Goal: Task Accomplishment & Management: Manage account settings

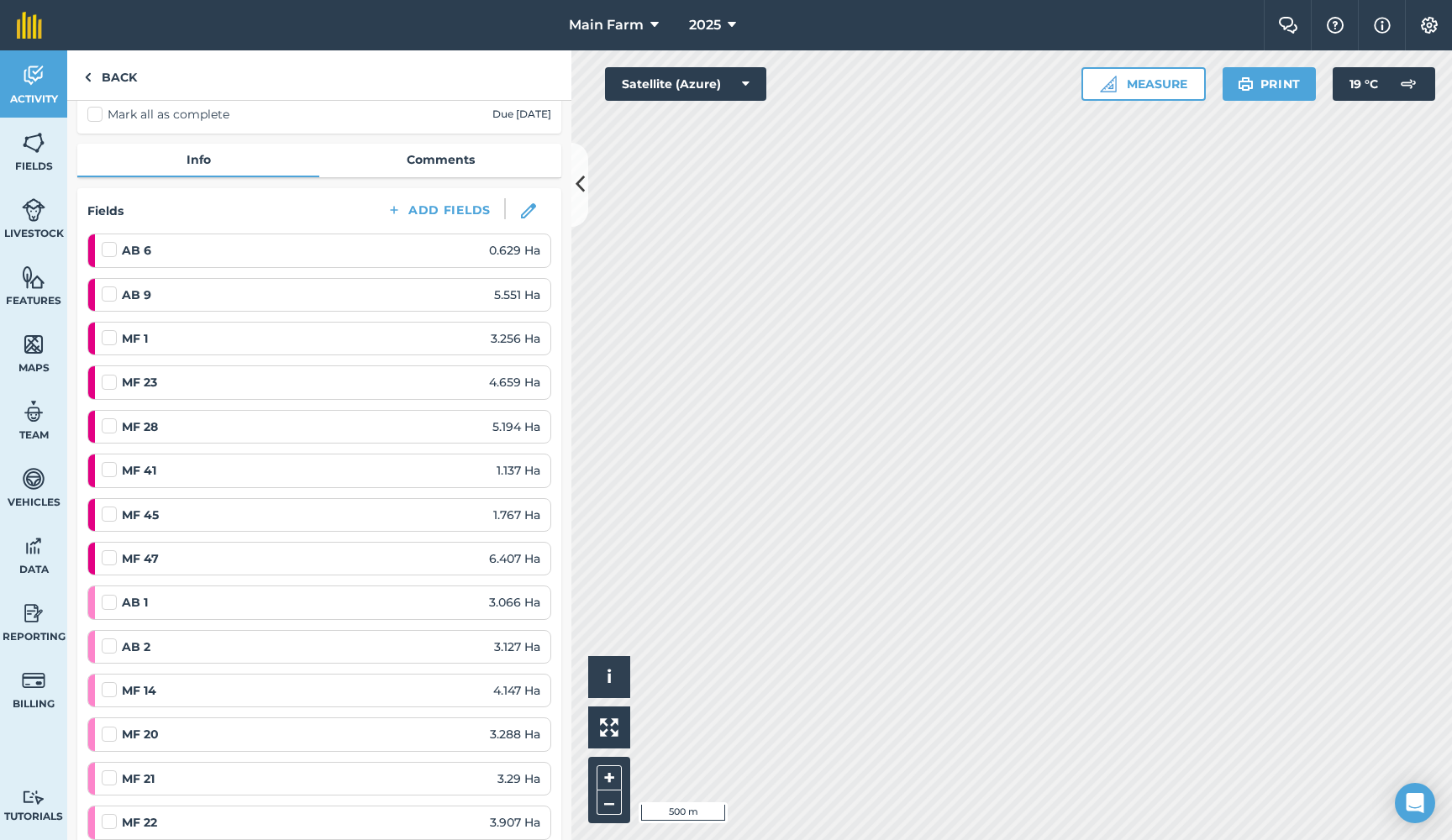
scroll to position [138, 0]
click at [40, 154] on img at bounding box center [34, 143] width 24 height 25
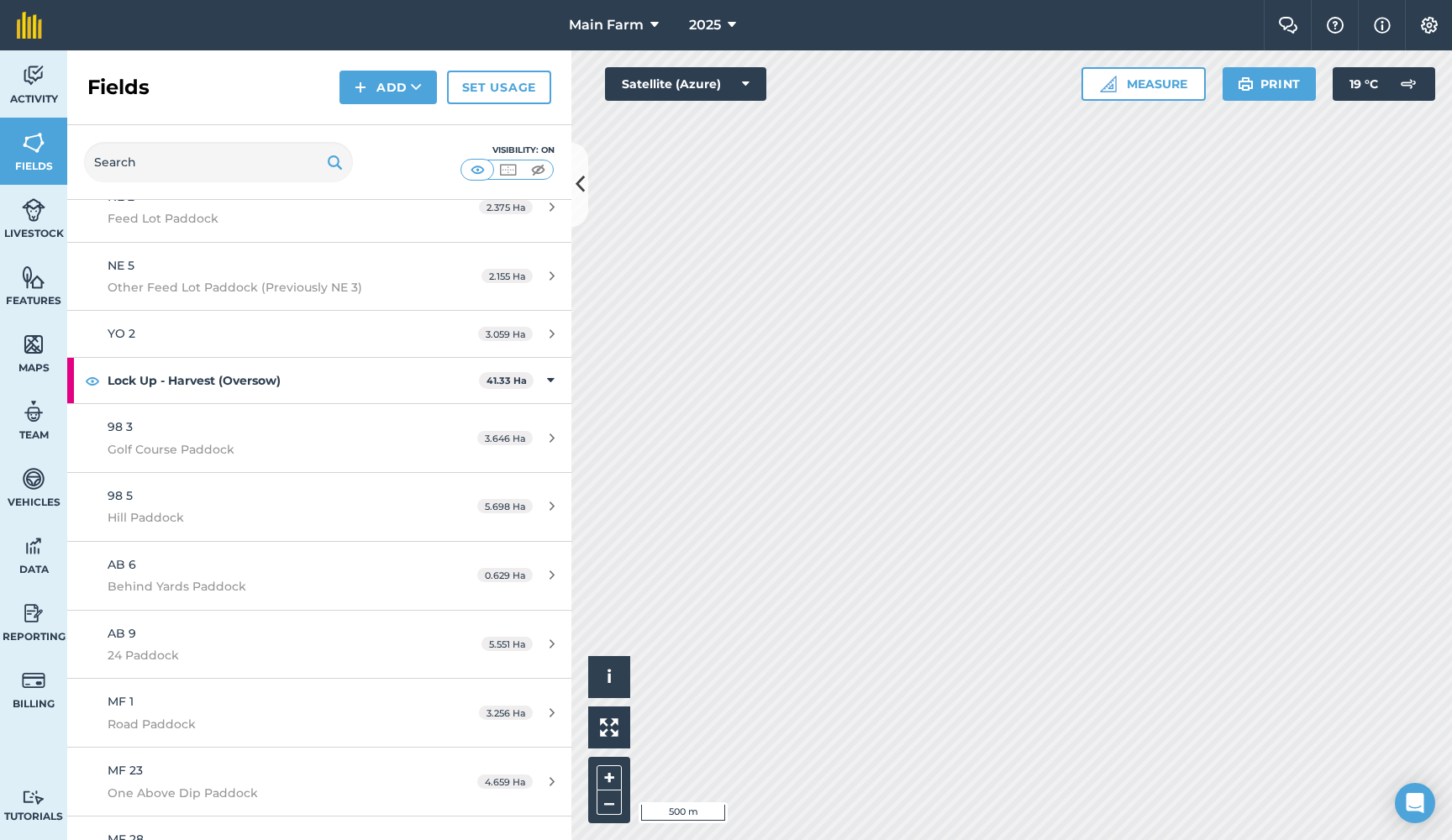
scroll to position [7385, 0]
click at [32, 83] on img at bounding box center [34, 76] width 24 height 25
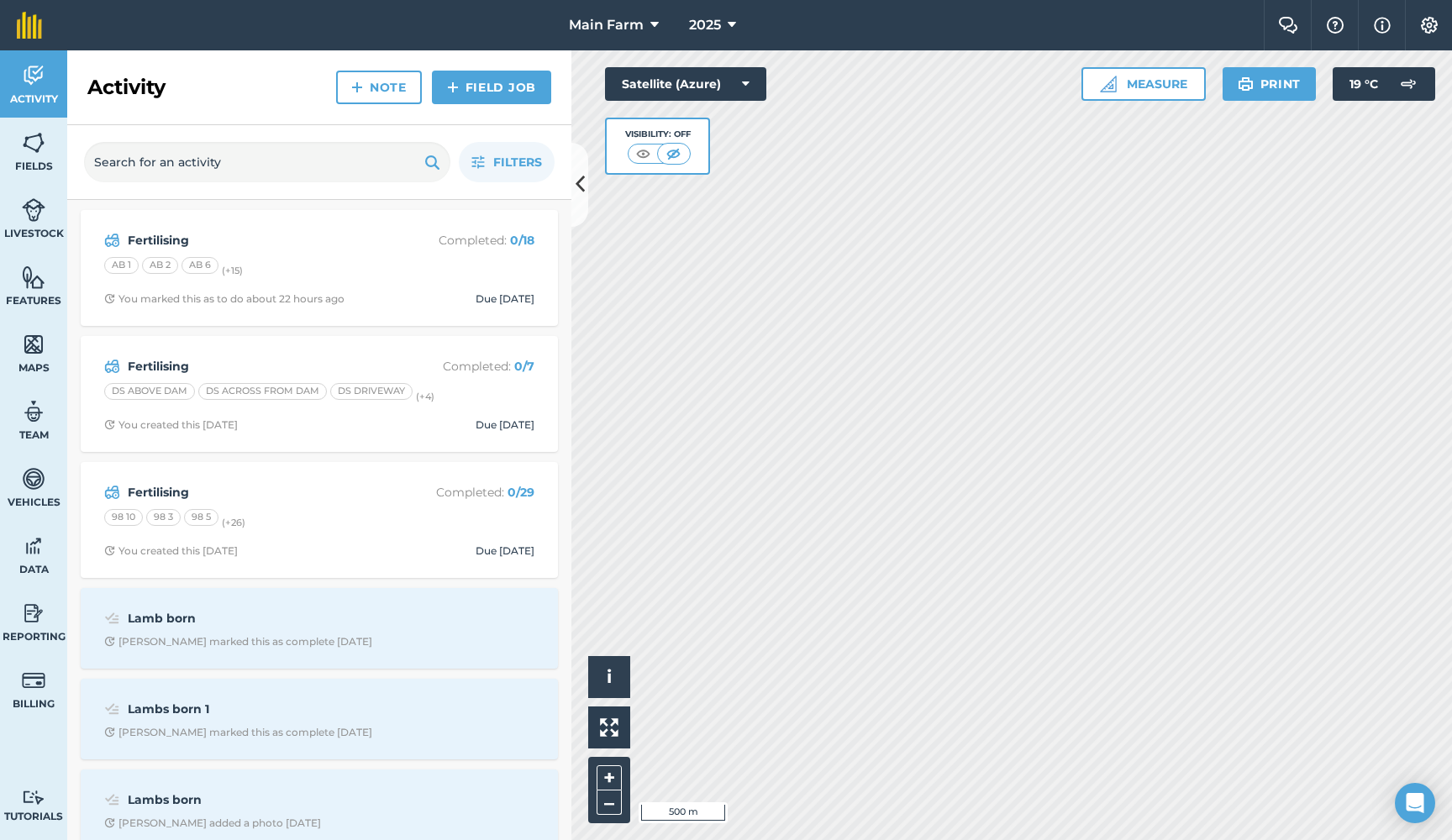
click at [146, 237] on strong "Fertilising" at bounding box center [261, 240] width 267 height 18
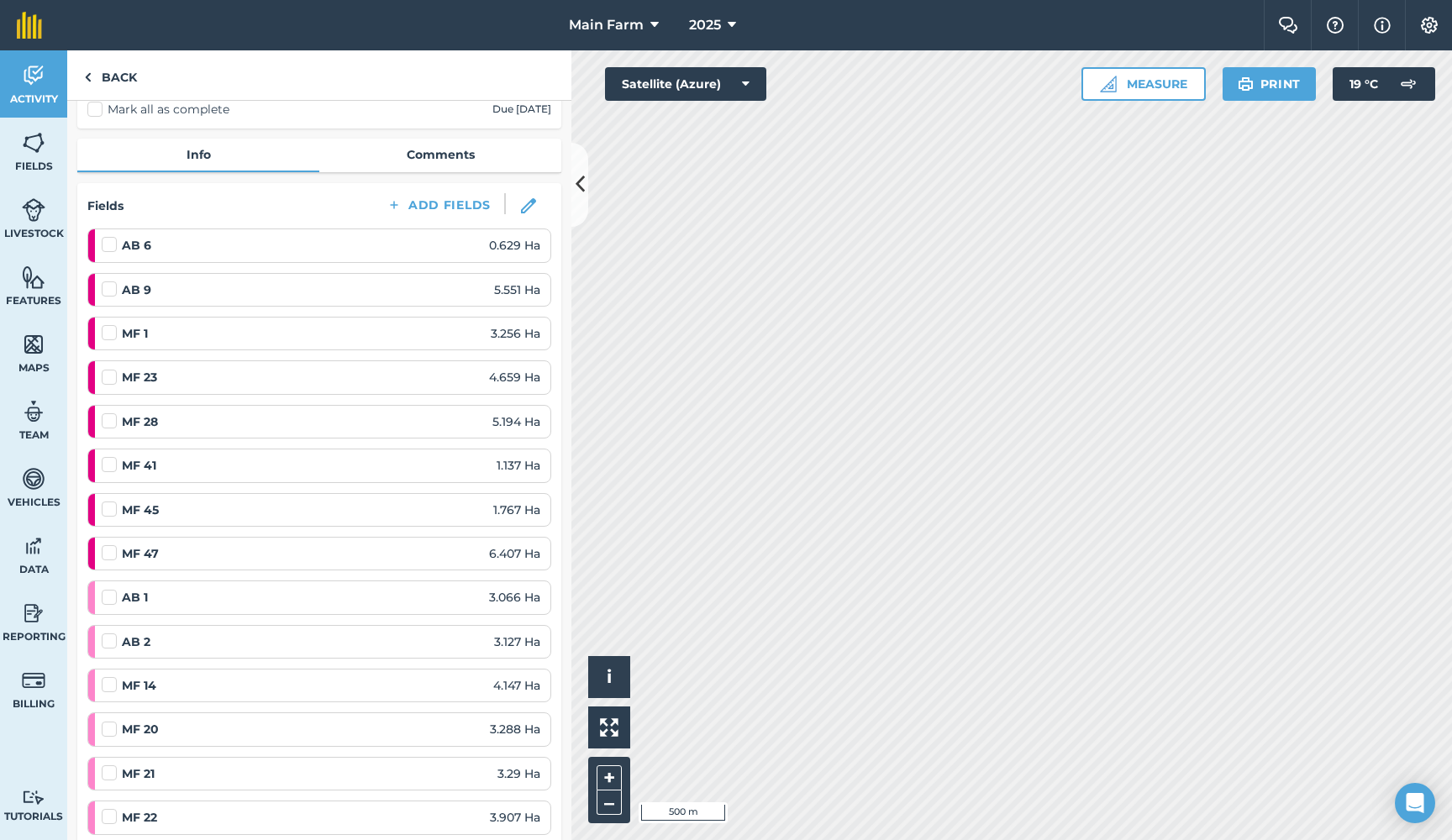
scroll to position [133, 0]
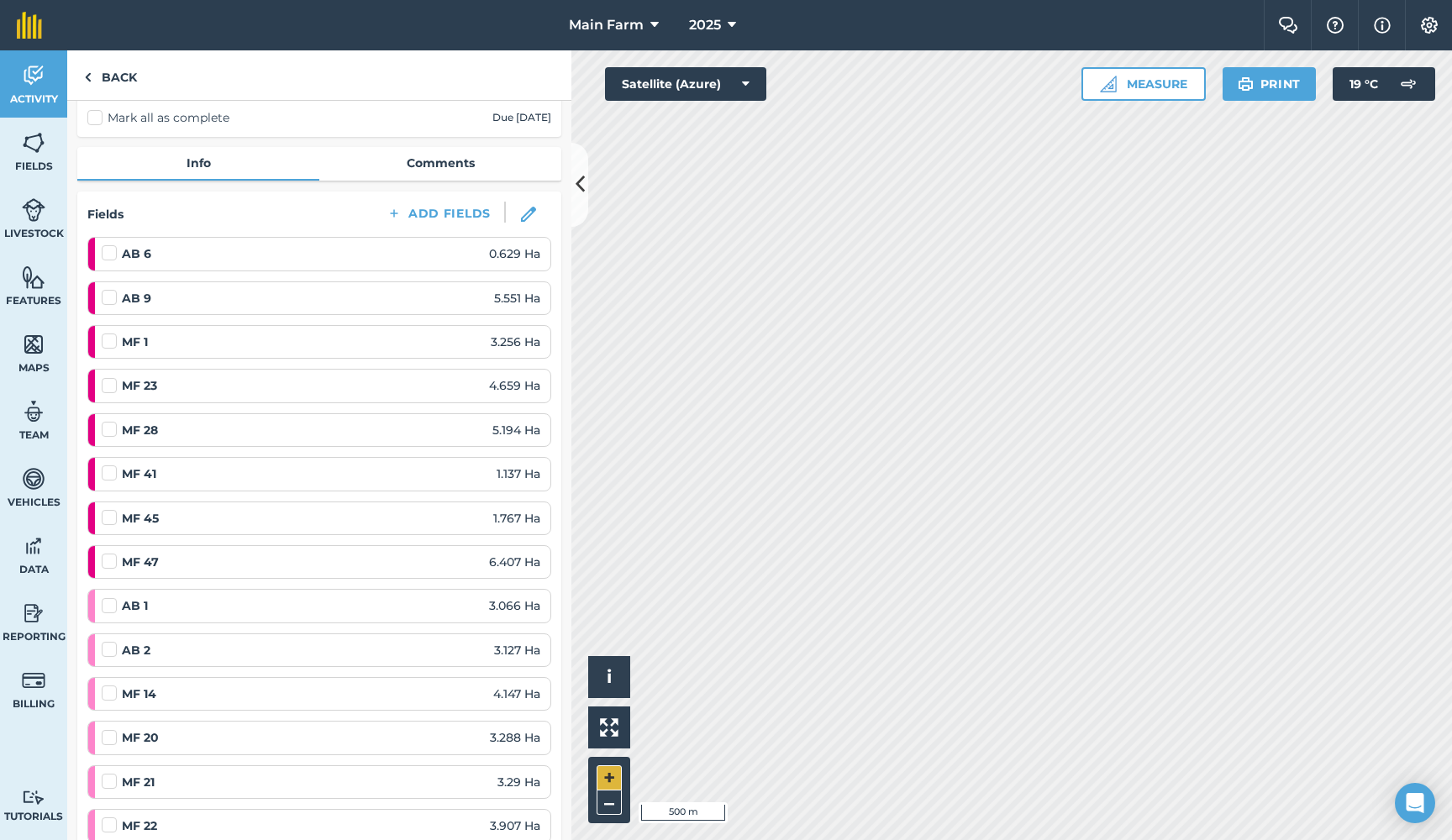
click at [608, 775] on button "+" at bounding box center [609, 778] width 25 height 25
click at [38, 61] on link "Activity" at bounding box center [34, 84] width 67 height 67
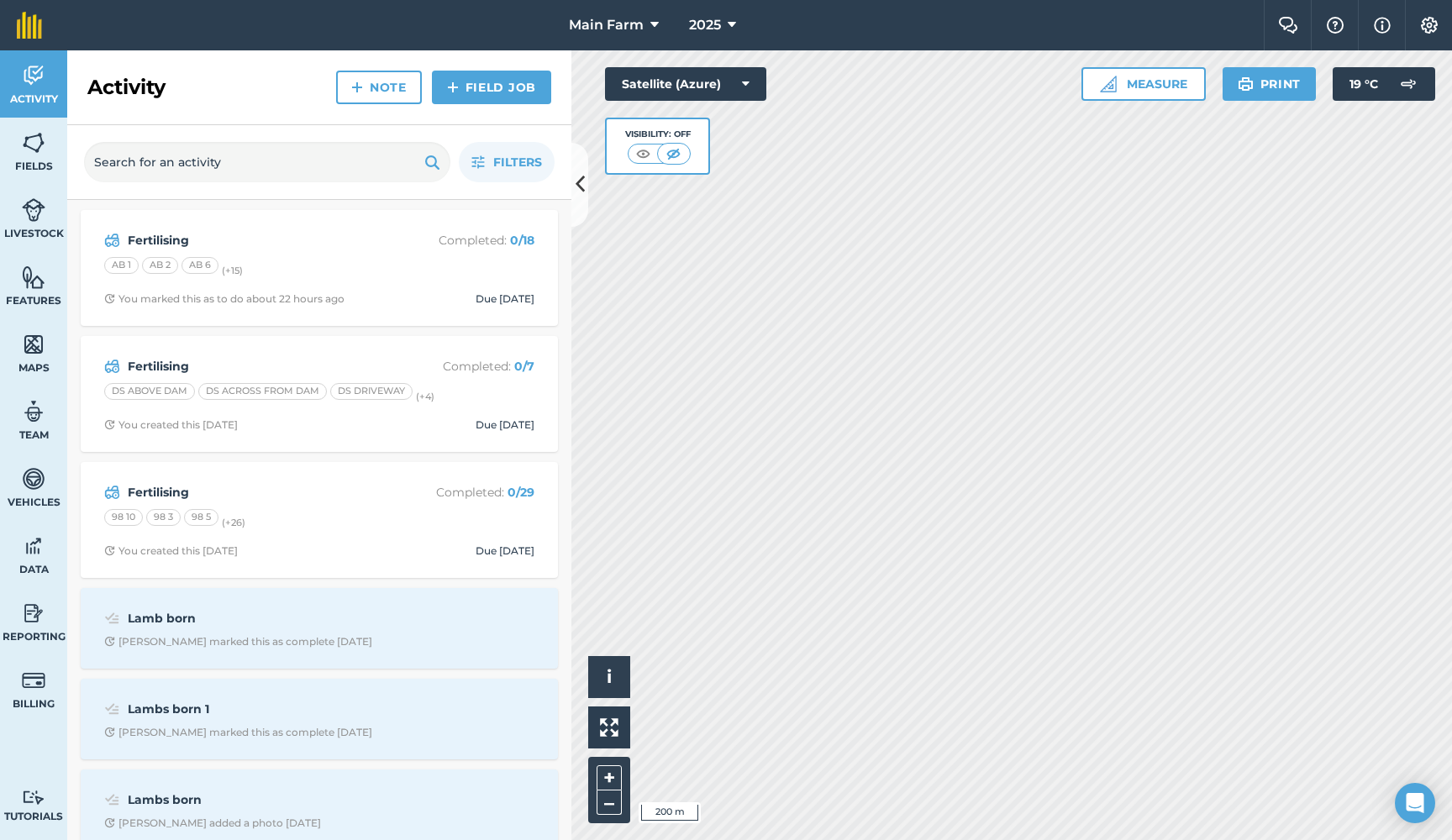
click at [576, 173] on icon at bounding box center [580, 184] width 10 height 30
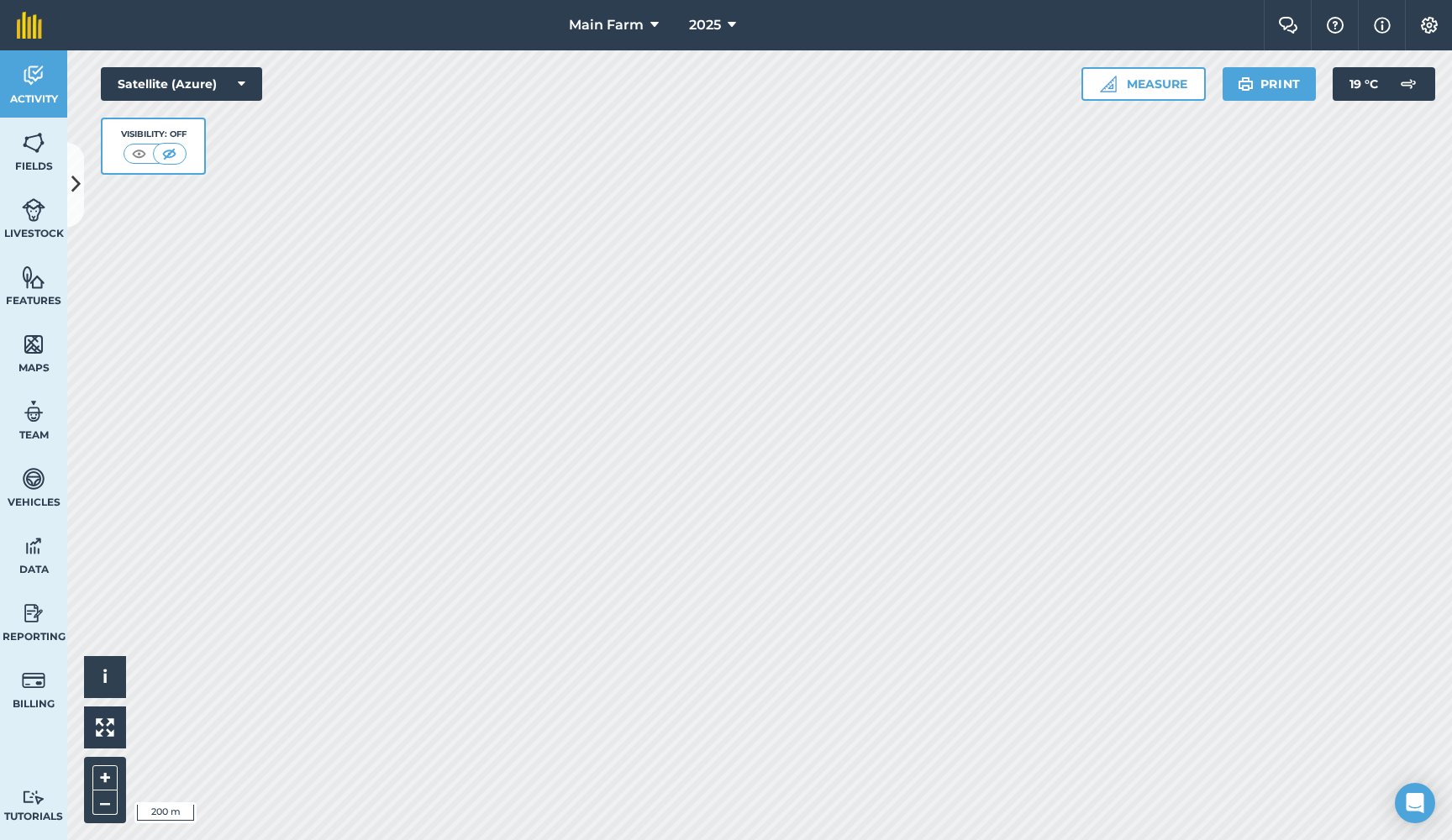
click at [47, 138] on link "Fields" at bounding box center [34, 152] width 67 height 67
click at [72, 179] on icon at bounding box center [76, 184] width 10 height 30
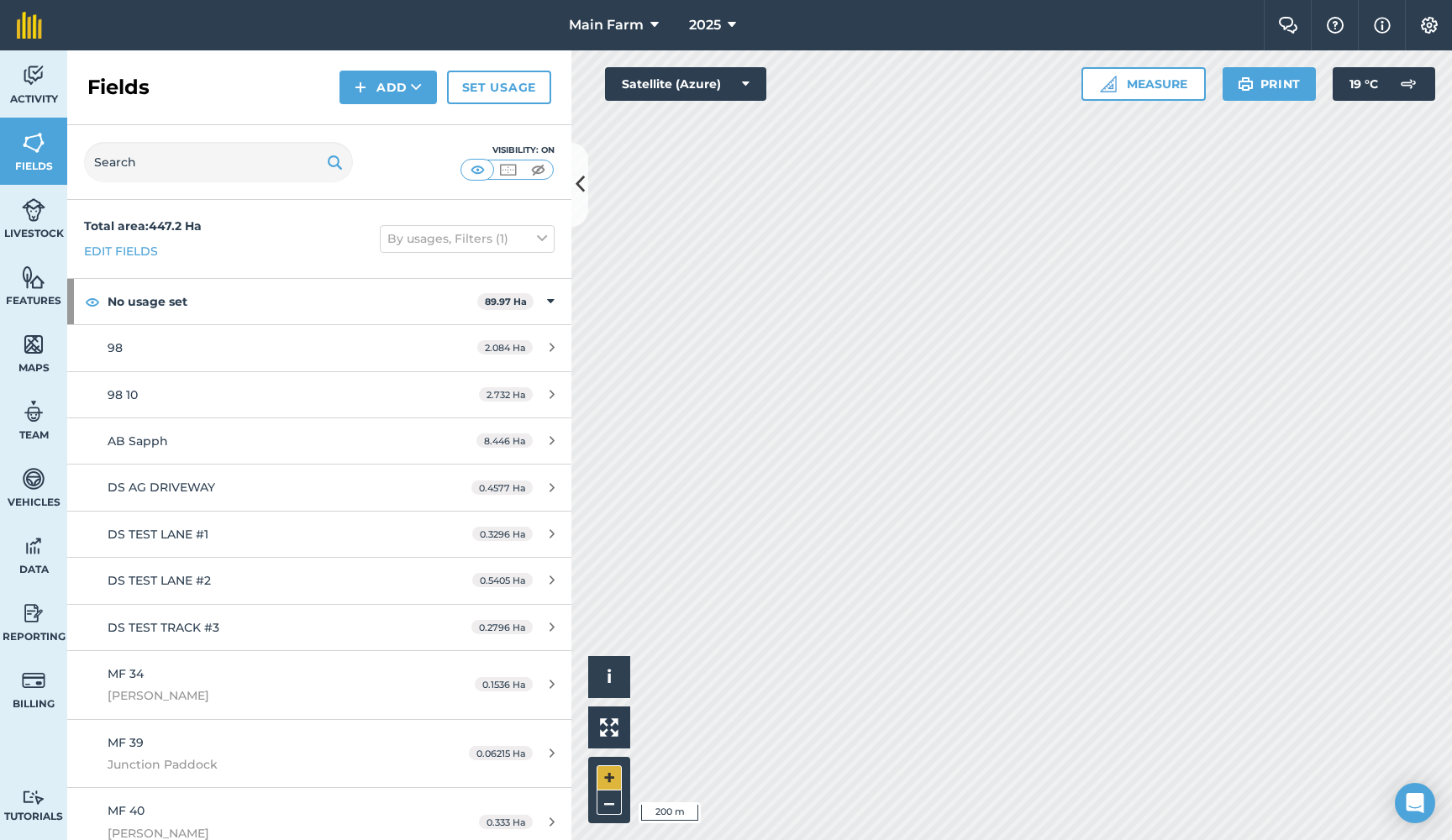
click at [611, 776] on button "+" at bounding box center [609, 778] width 25 height 25
click at [603, 691] on div "Click to start drawing i © 2025 TomTom, Microsoft 100 m + –" at bounding box center [1012, 445] width 880 height 789
click at [611, 776] on button "+" at bounding box center [609, 778] width 25 height 25
click at [614, 804] on button "–" at bounding box center [609, 802] width 25 height 24
click at [610, 778] on button "+" at bounding box center [609, 778] width 25 height 25
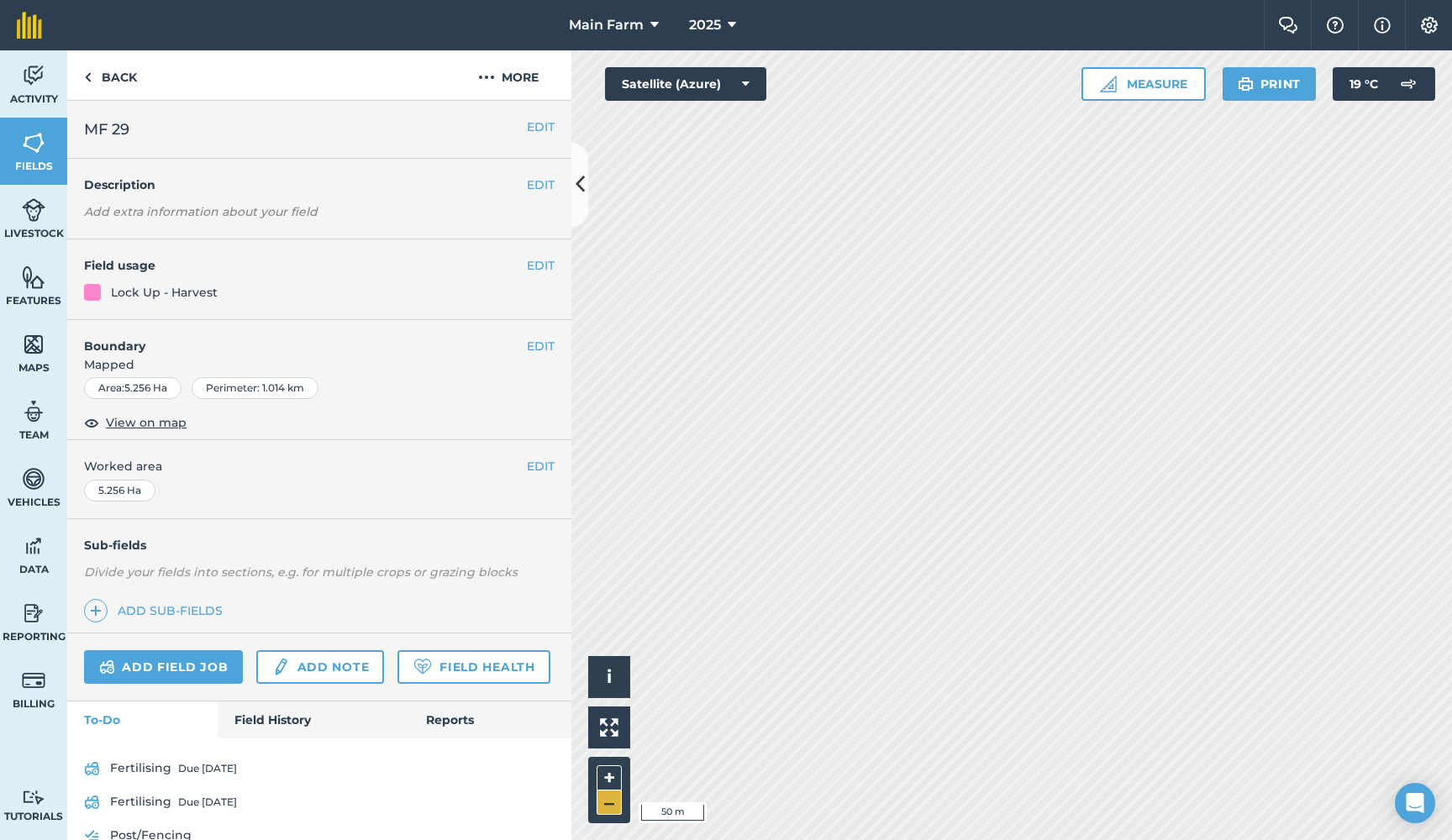
click at [604, 808] on button "–" at bounding box center [609, 802] width 25 height 24
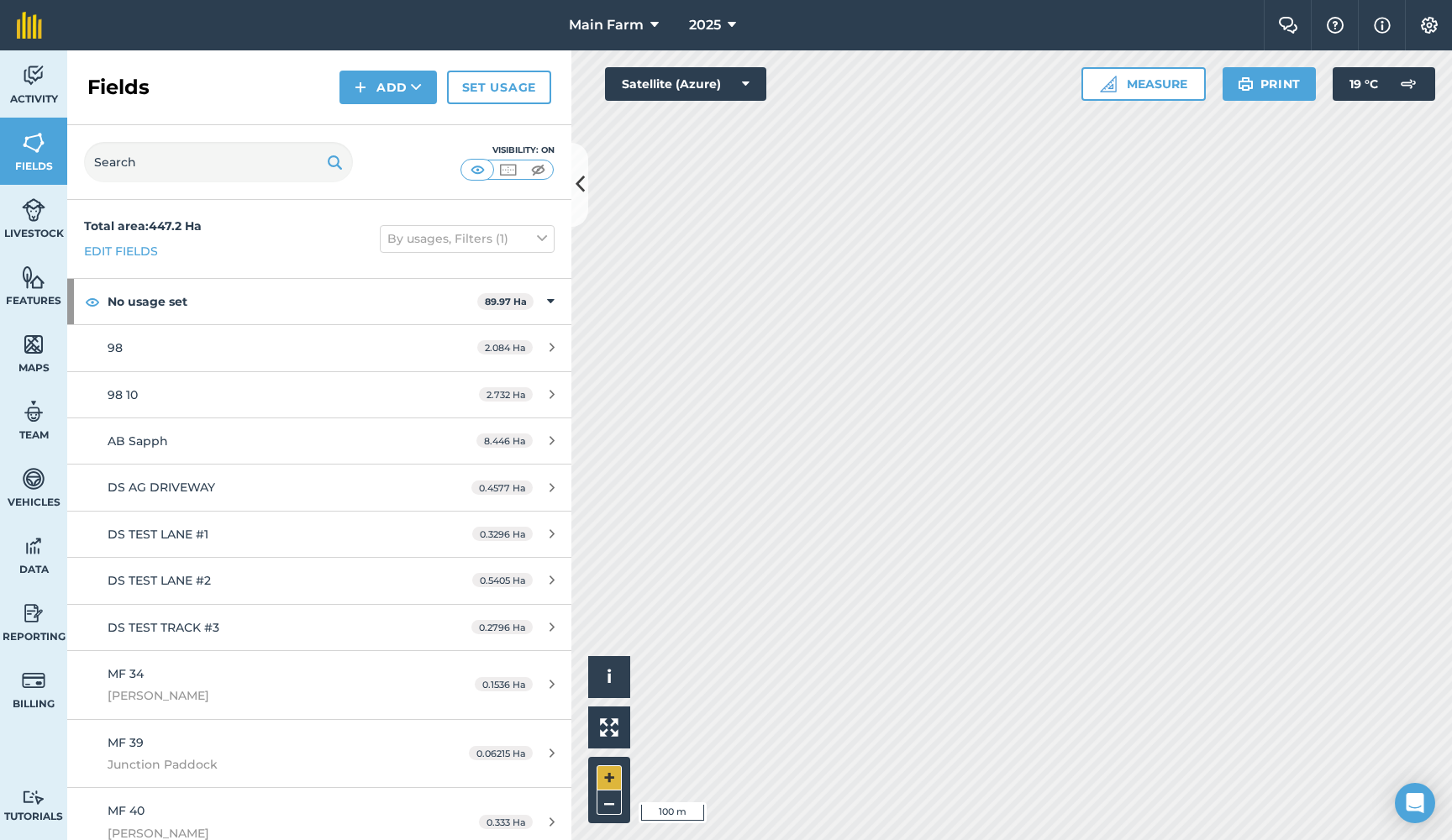
click at [607, 788] on button "+" at bounding box center [609, 778] width 25 height 25
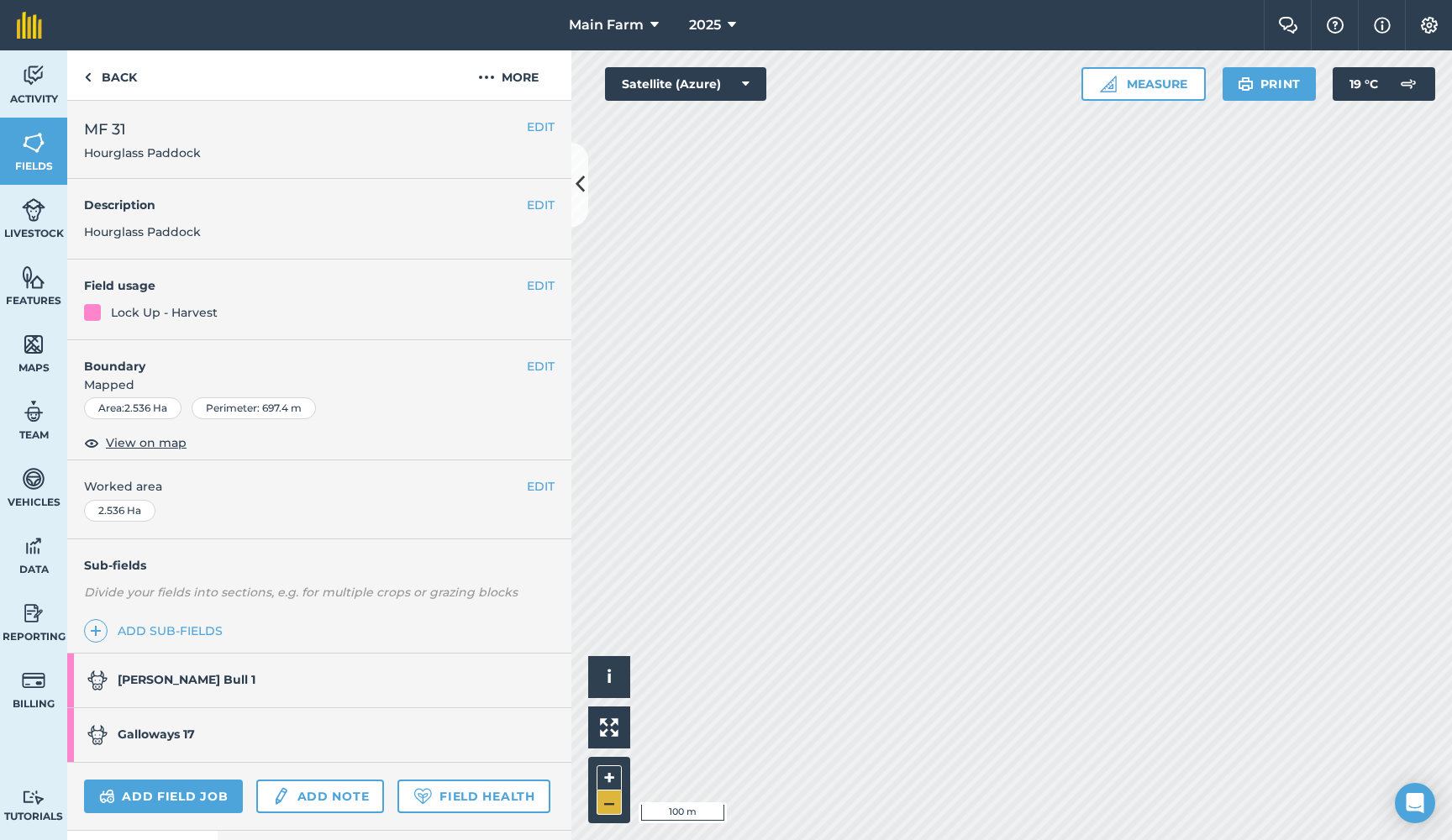
click at [613, 811] on button "–" at bounding box center [609, 802] width 25 height 24
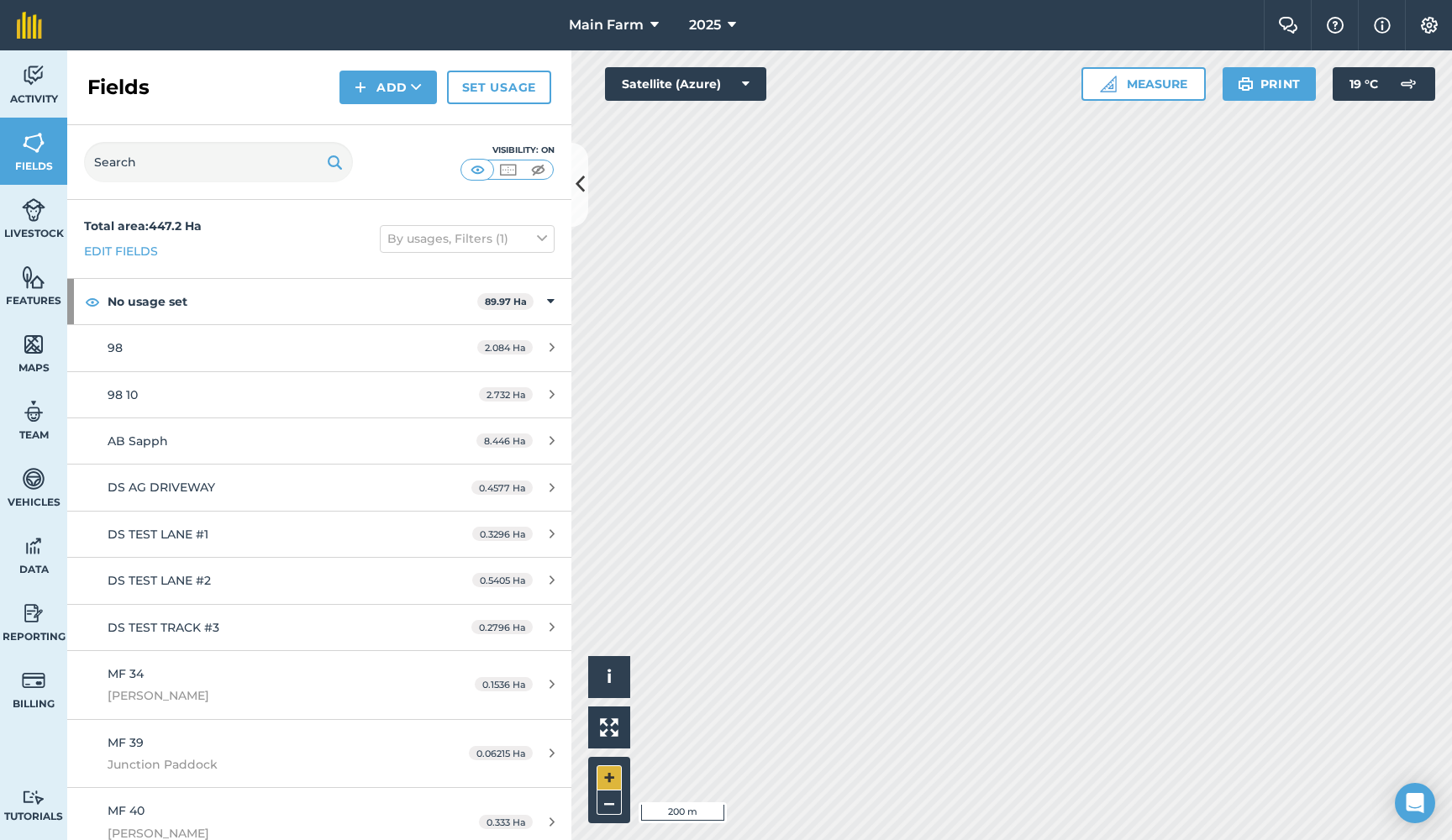
click at [613, 780] on button "+" at bounding box center [609, 778] width 25 height 25
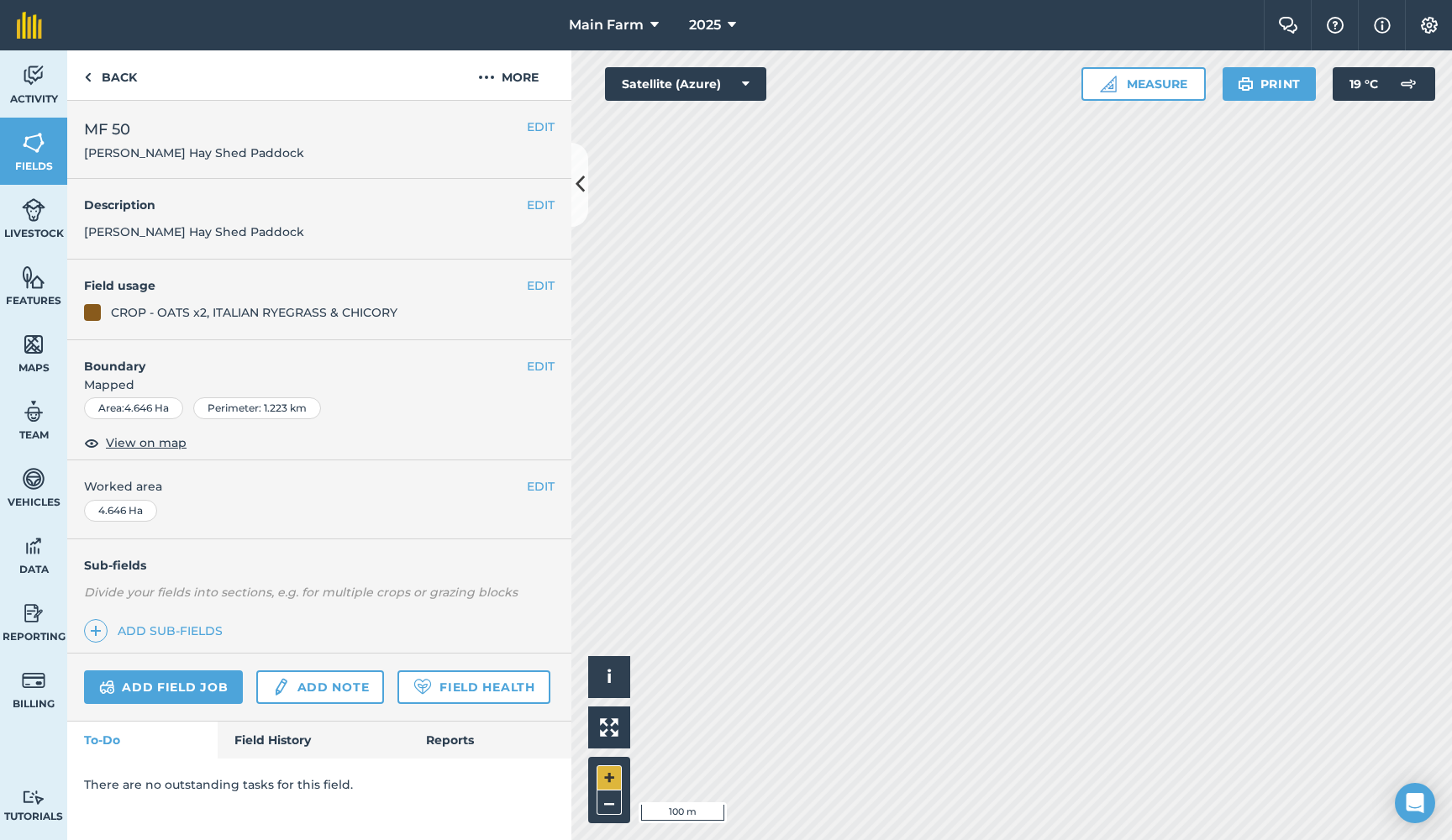
click at [610, 779] on button "+" at bounding box center [609, 778] width 25 height 25
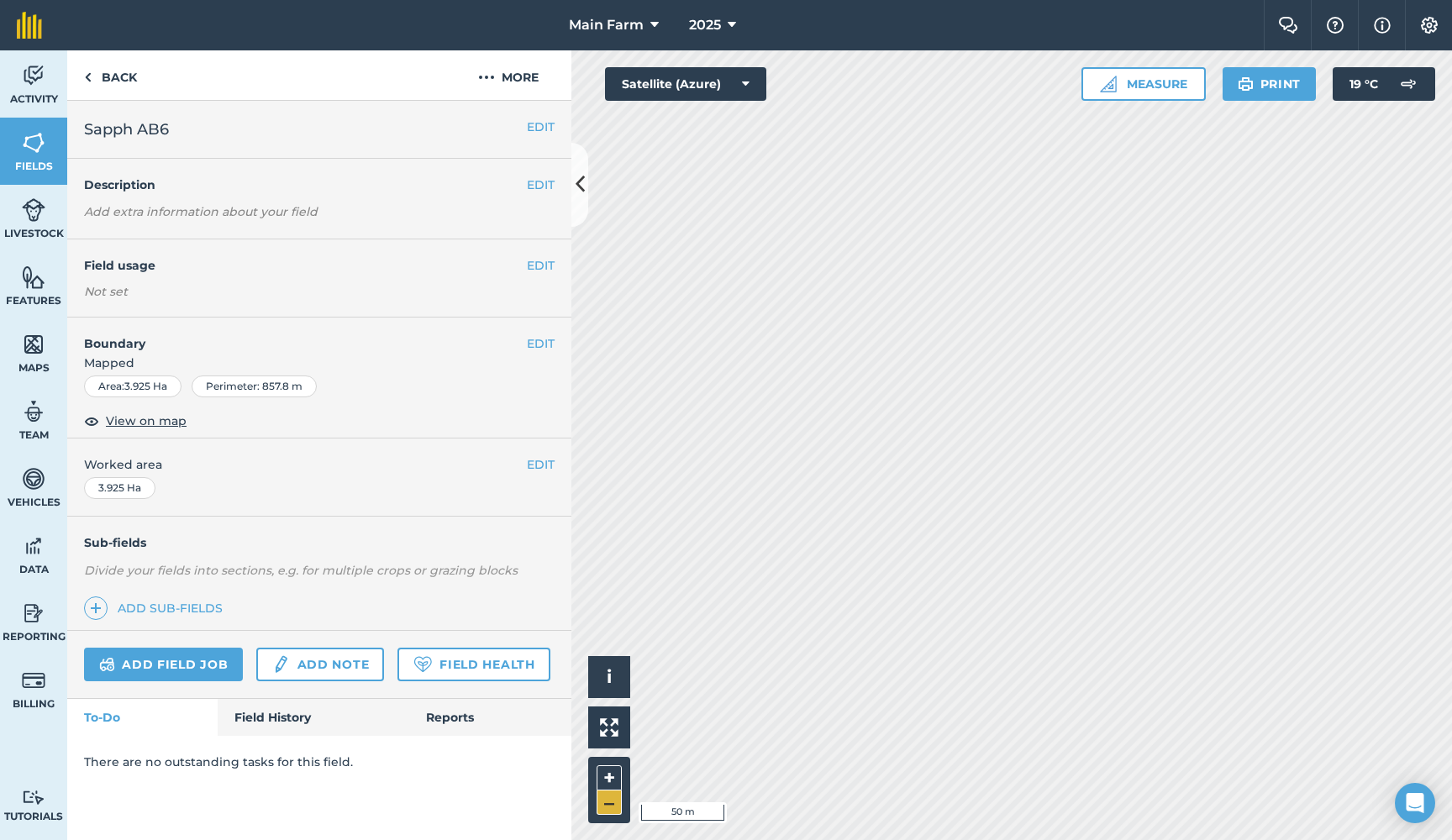
click at [612, 803] on button "–" at bounding box center [609, 802] width 25 height 24
click at [608, 804] on button "–" at bounding box center [609, 802] width 25 height 24
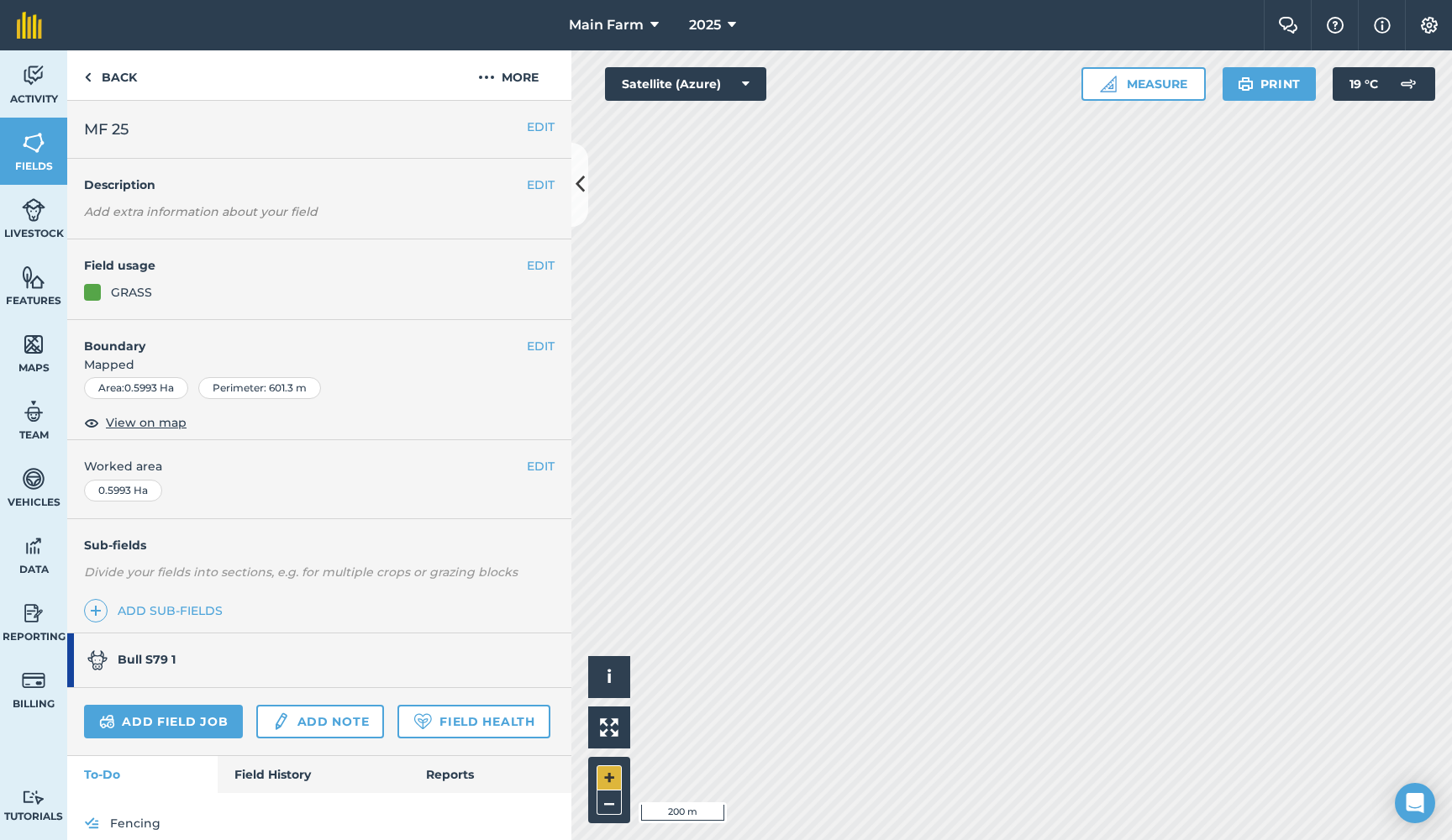
click at [612, 771] on button "+" at bounding box center [609, 778] width 25 height 25
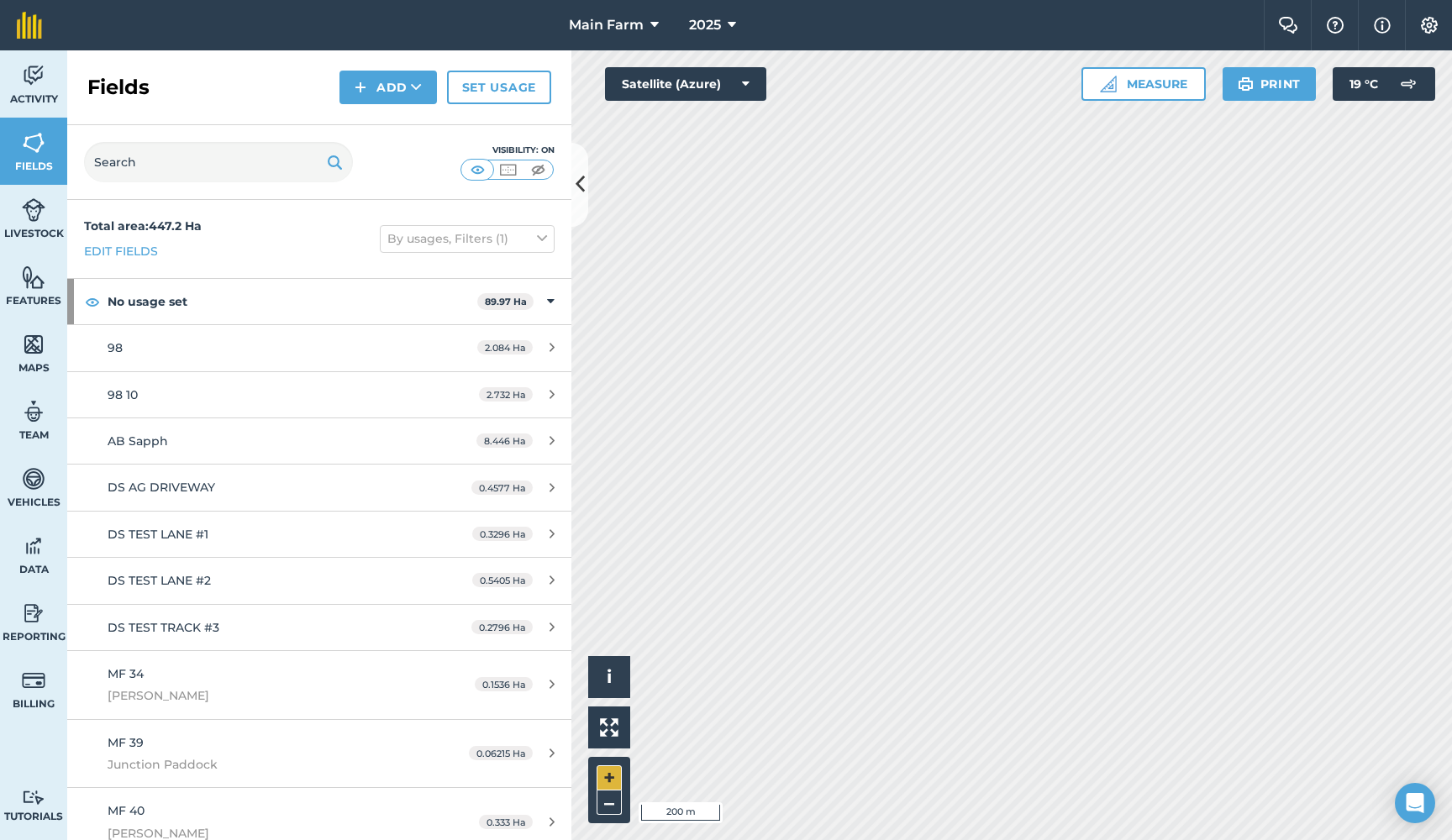
click at [610, 781] on button "+" at bounding box center [609, 778] width 25 height 25
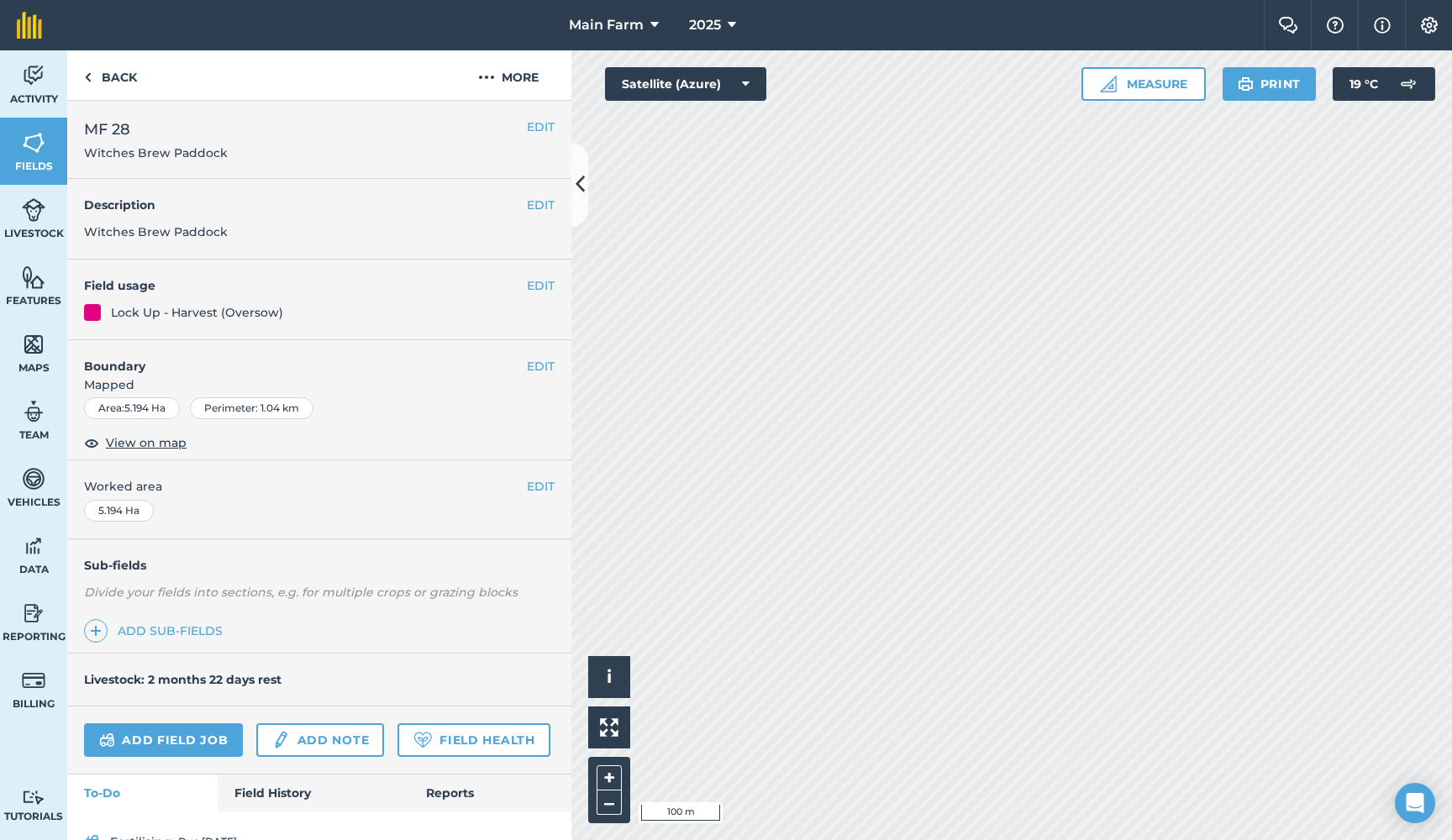
click at [44, 80] on img at bounding box center [34, 76] width 24 height 25
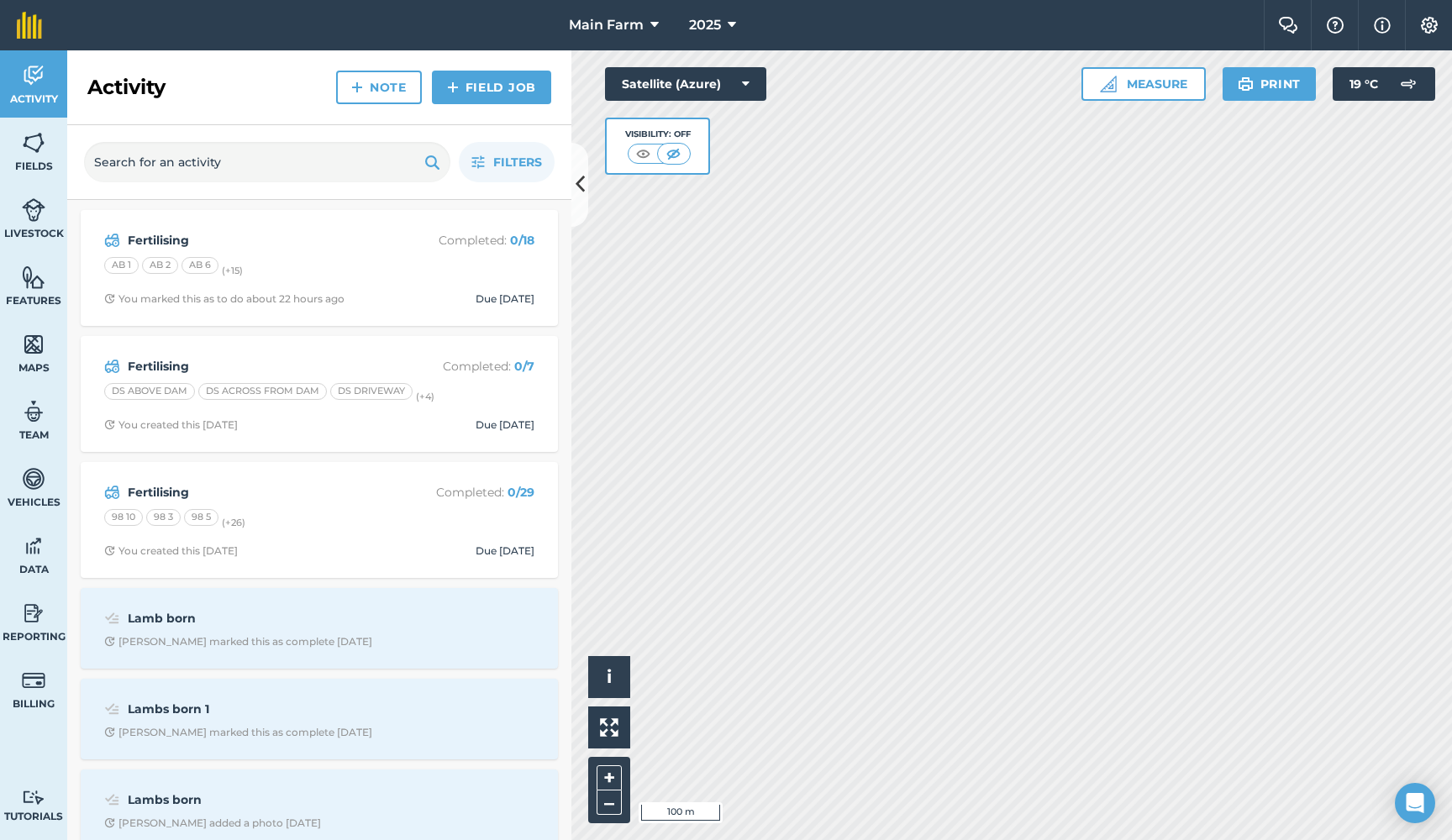
click at [26, 152] on img at bounding box center [34, 143] width 24 height 25
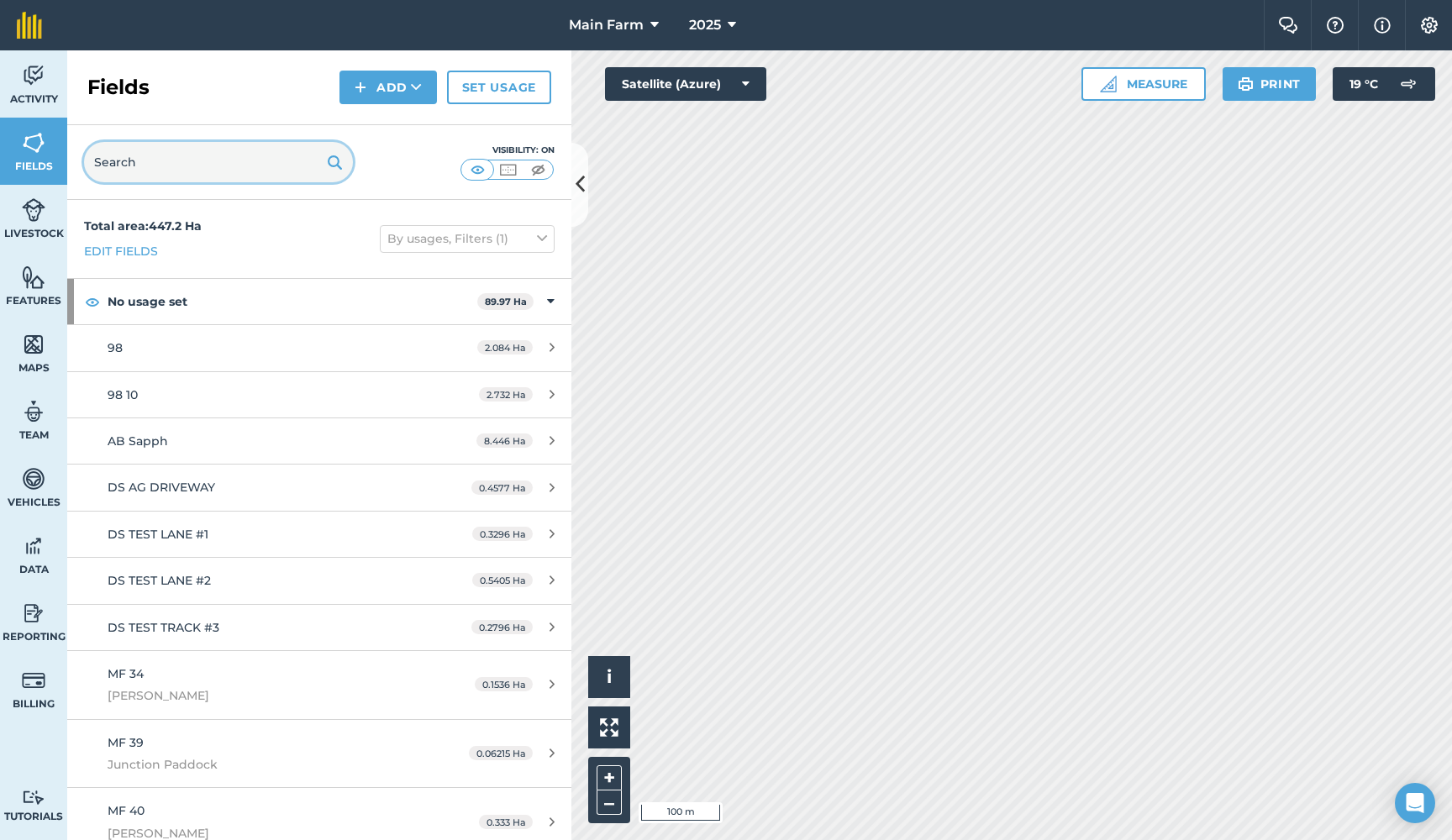
click at [159, 175] on input "text" at bounding box center [219, 162] width 269 height 40
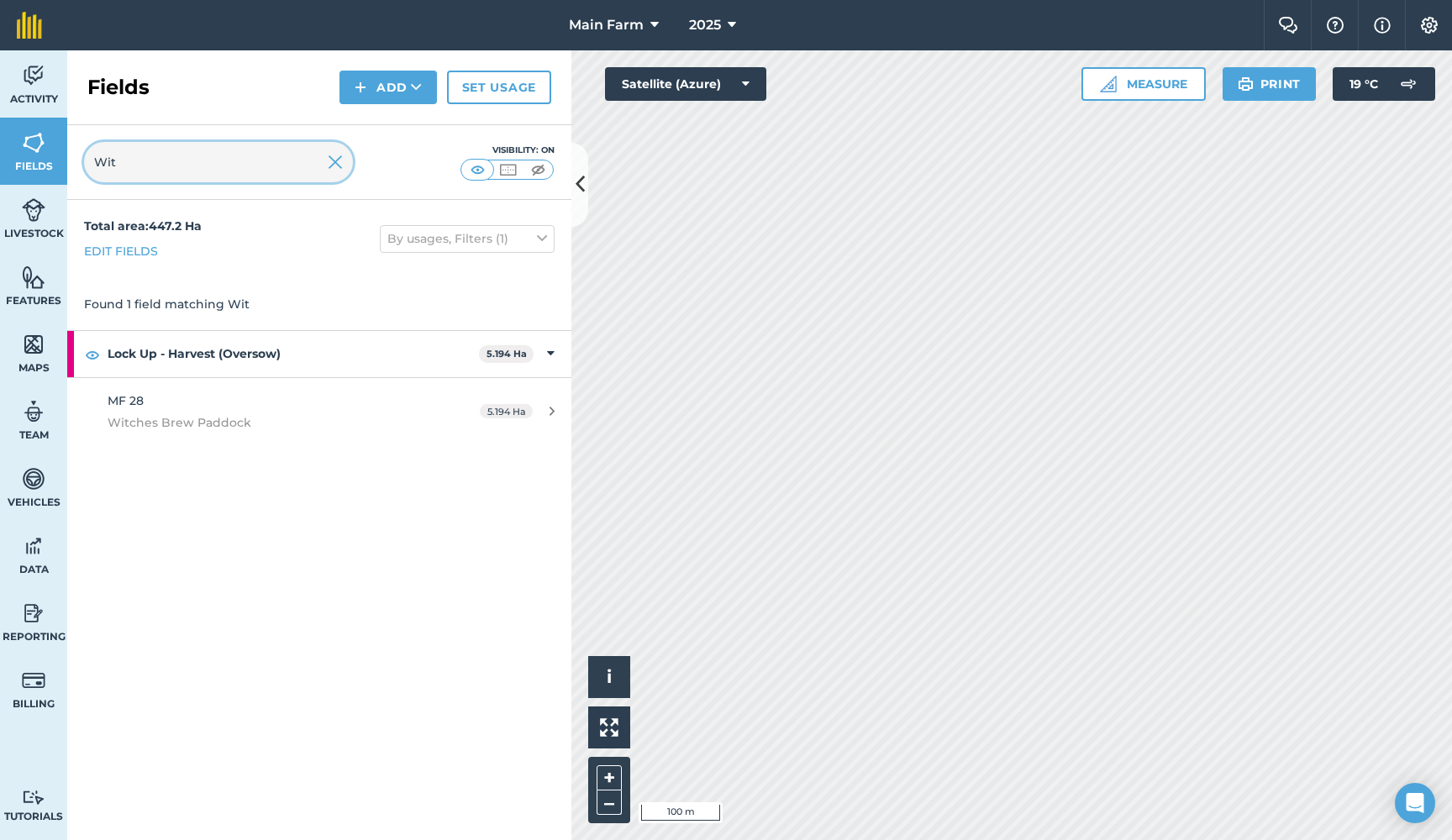
type input "Wit"
click at [341, 166] on img at bounding box center [336, 162] width 15 height 20
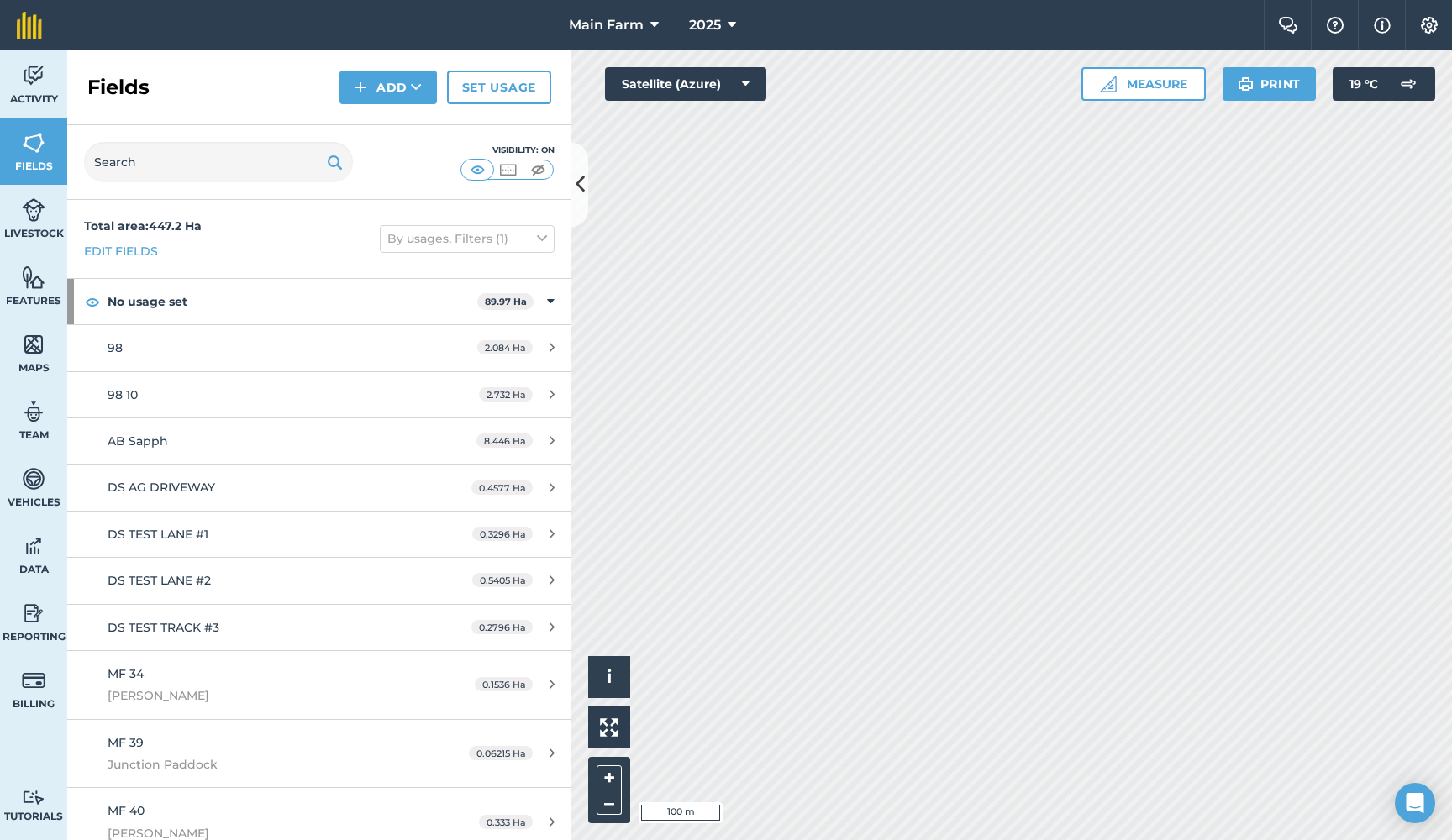
click at [38, 95] on span "Activity" at bounding box center [34, 99] width 67 height 13
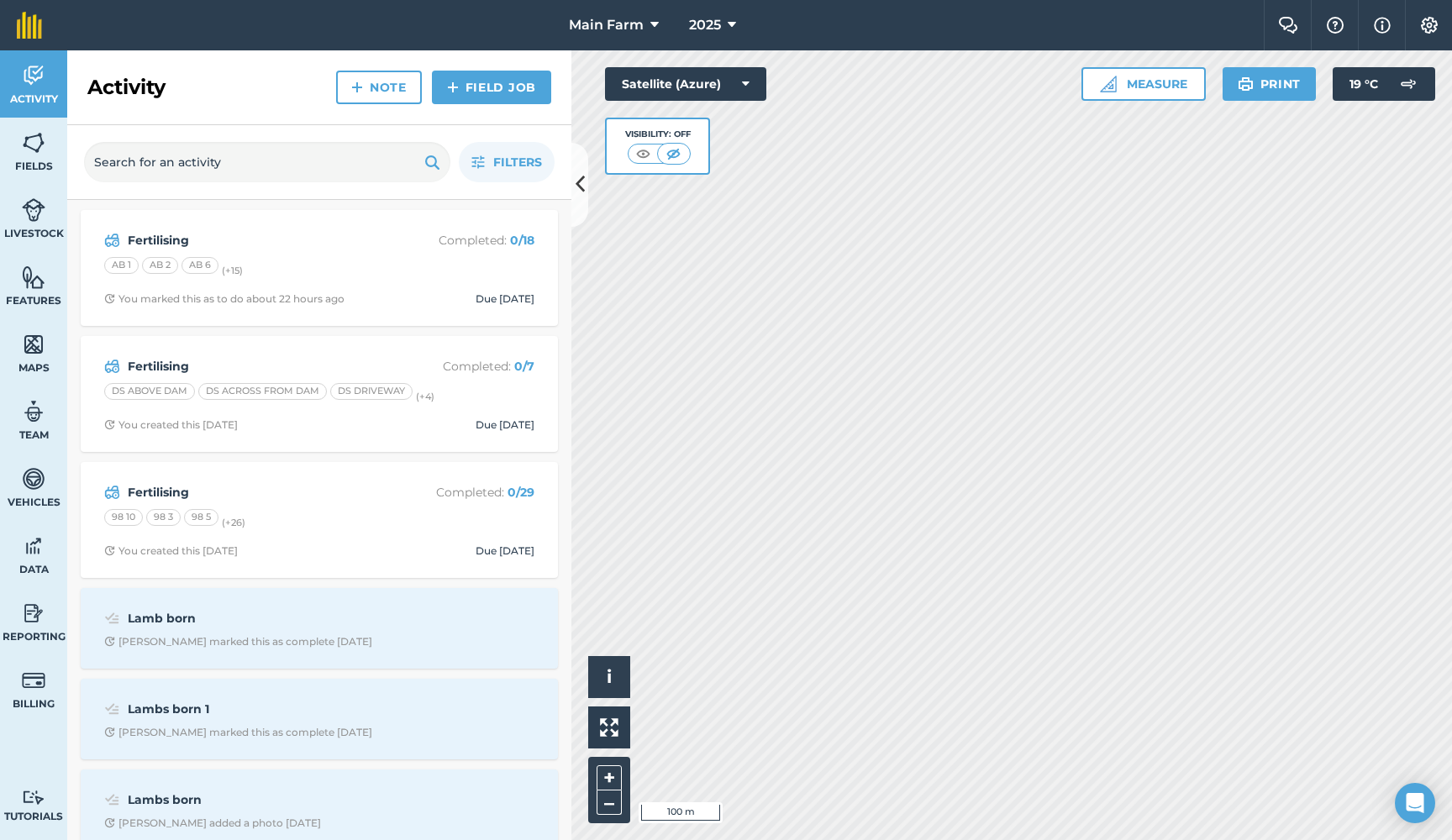
click at [149, 487] on strong "Fertilising" at bounding box center [261, 492] width 267 height 18
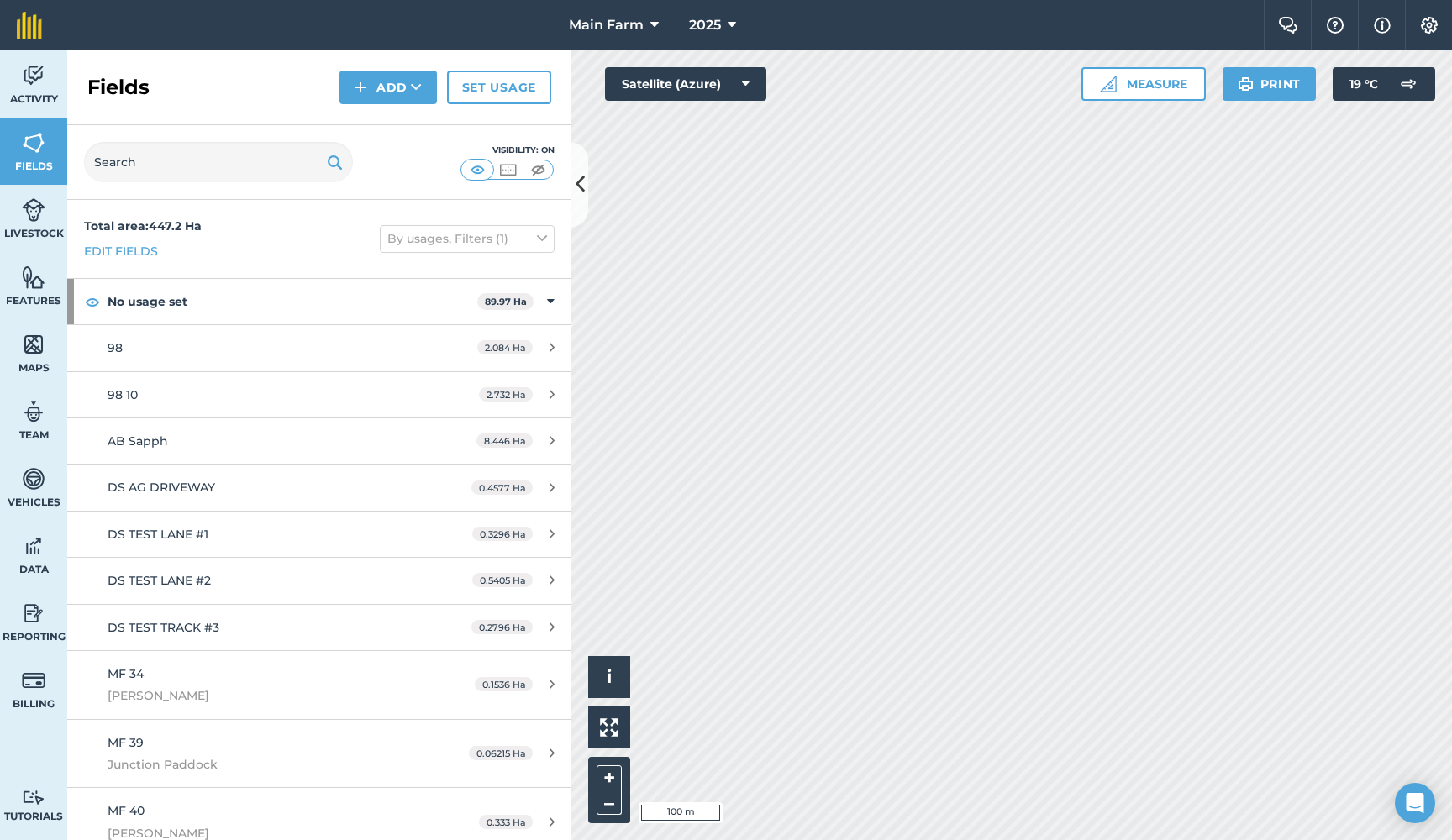
click at [34, 78] on img at bounding box center [34, 76] width 24 height 25
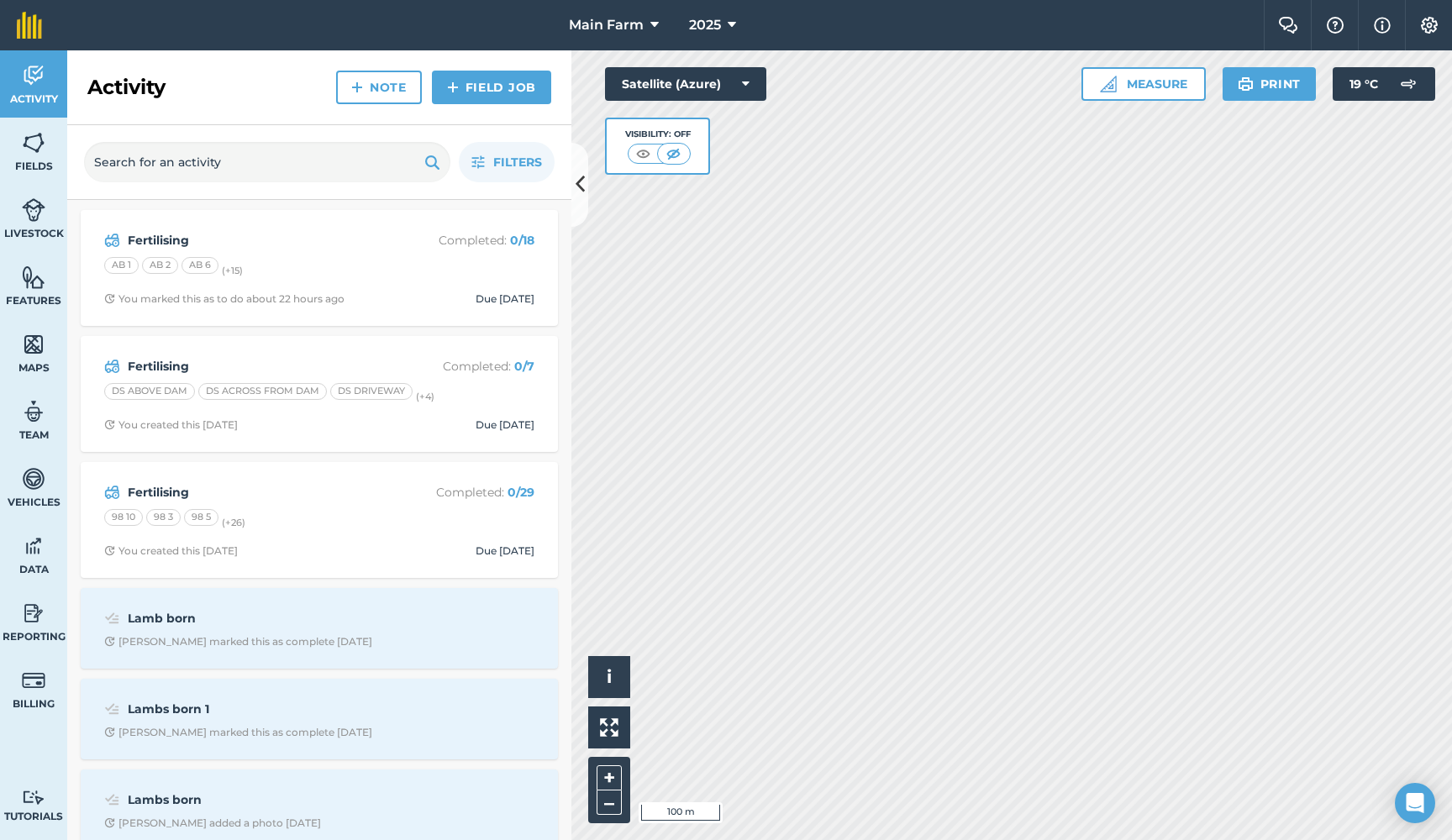
click at [147, 485] on strong "Fertilising" at bounding box center [261, 492] width 267 height 18
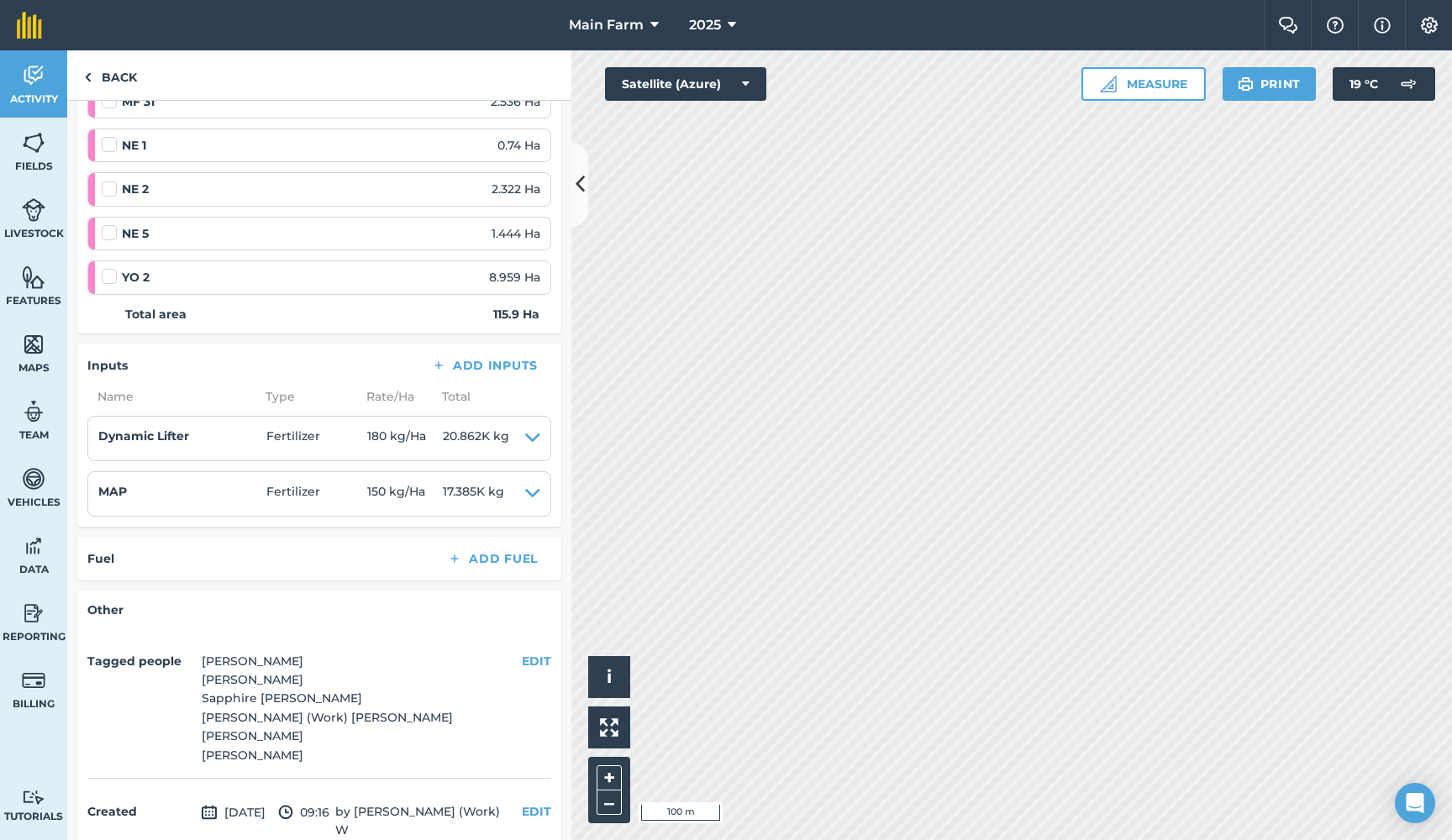
scroll to position [1351, 0]
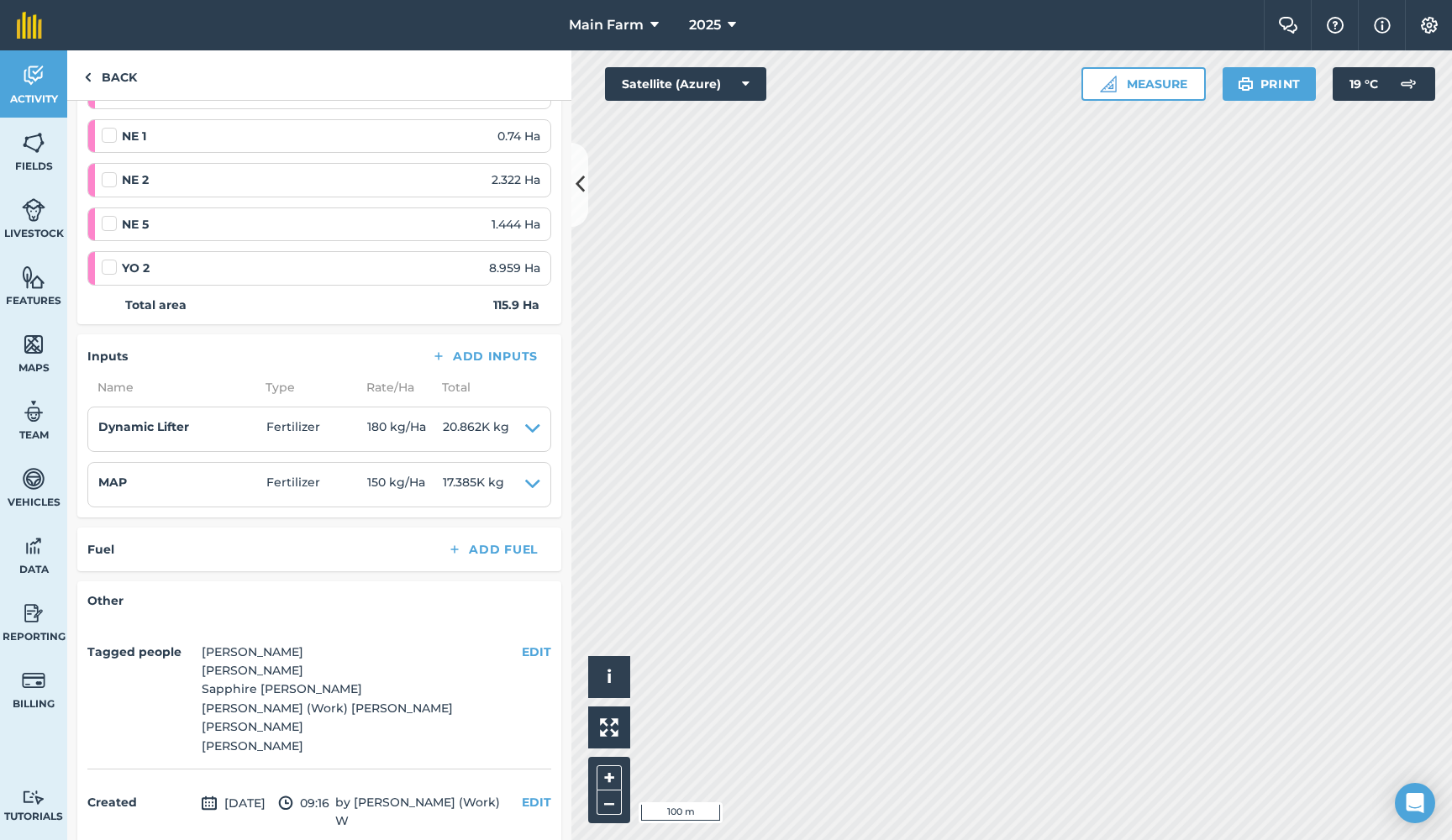
click at [31, 78] on img at bounding box center [34, 76] width 24 height 25
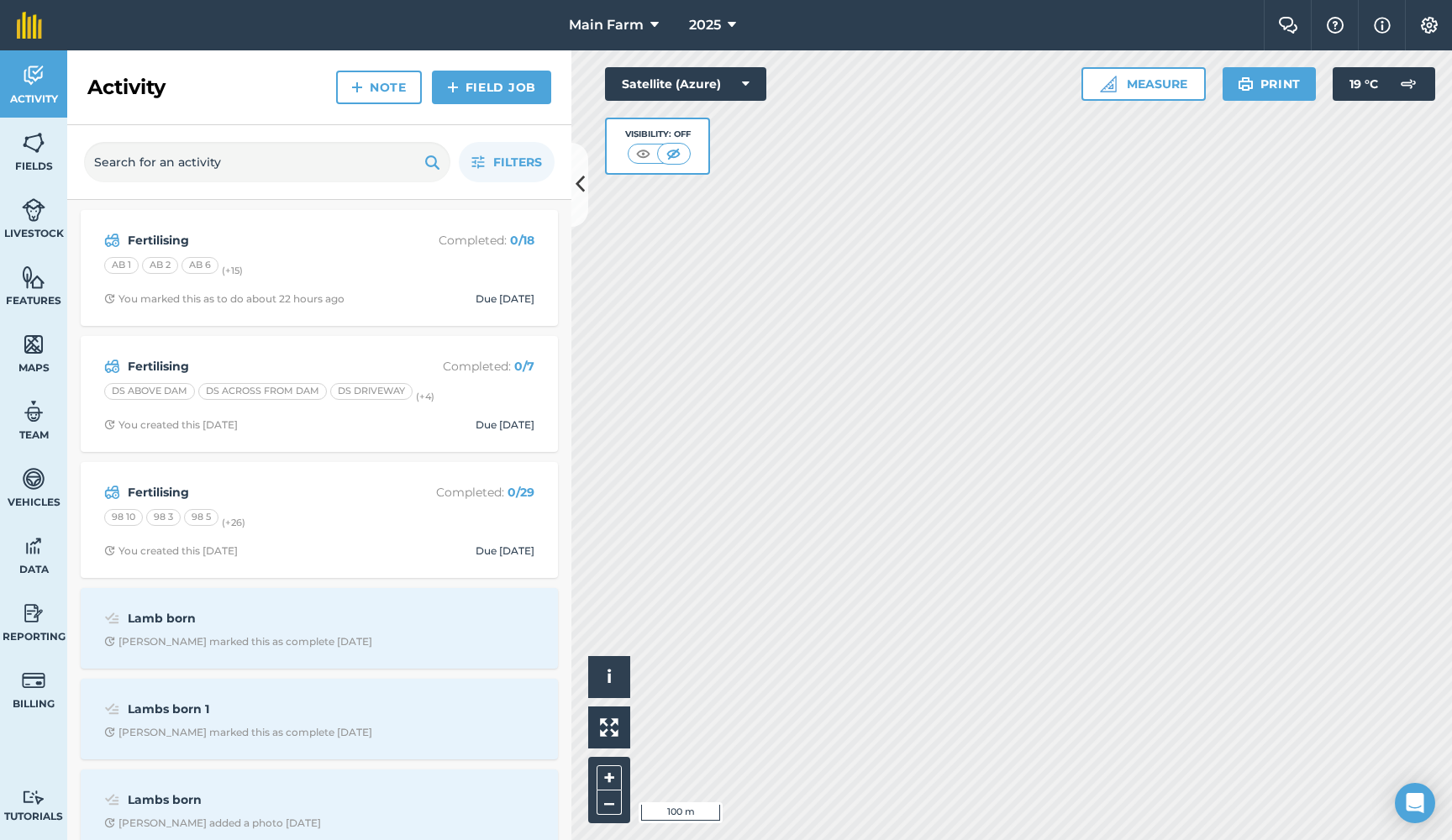
click at [159, 487] on strong "Fertilising" at bounding box center [261, 492] width 267 height 18
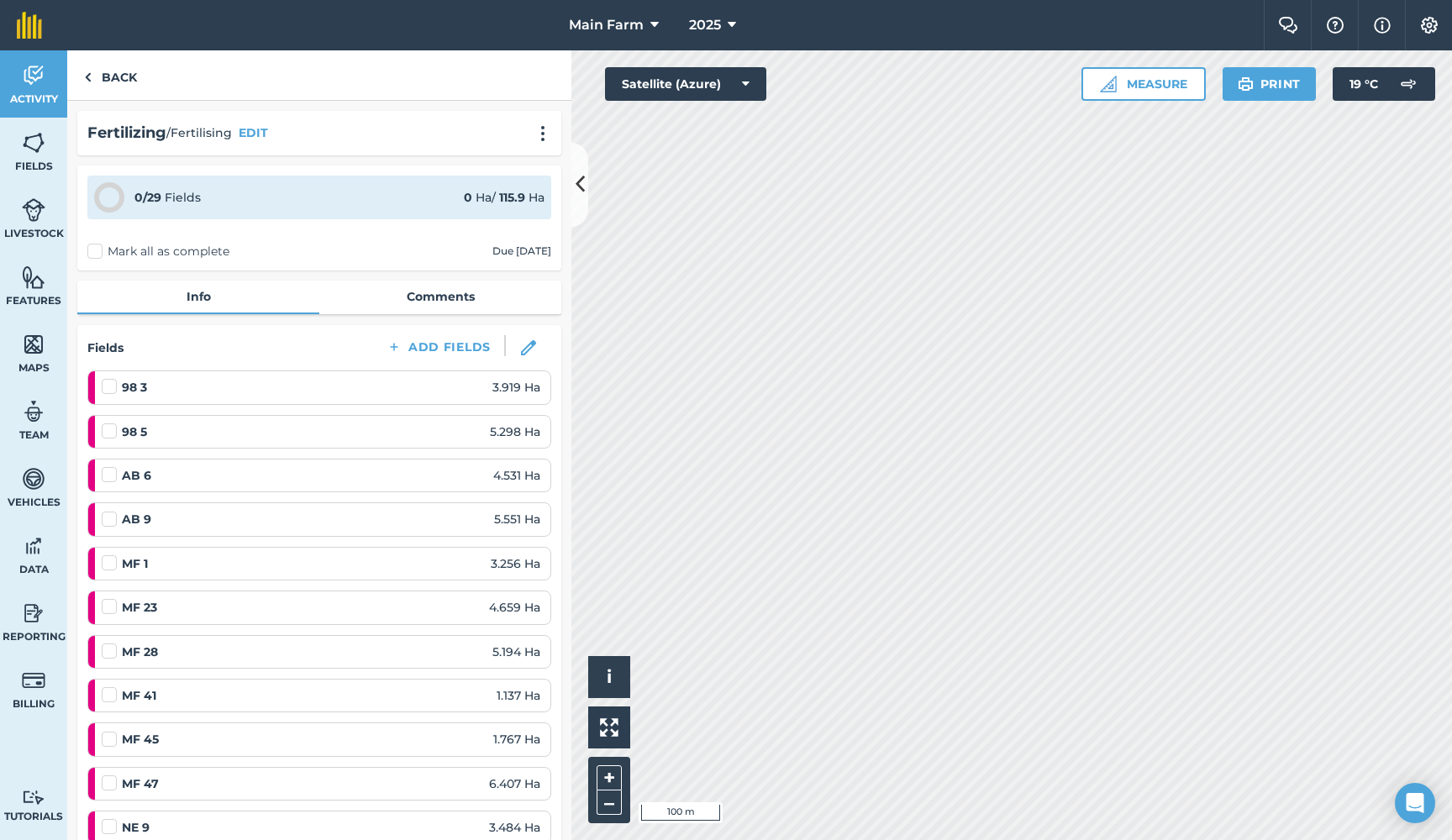
click at [49, 100] on span "Activity" at bounding box center [34, 99] width 67 height 13
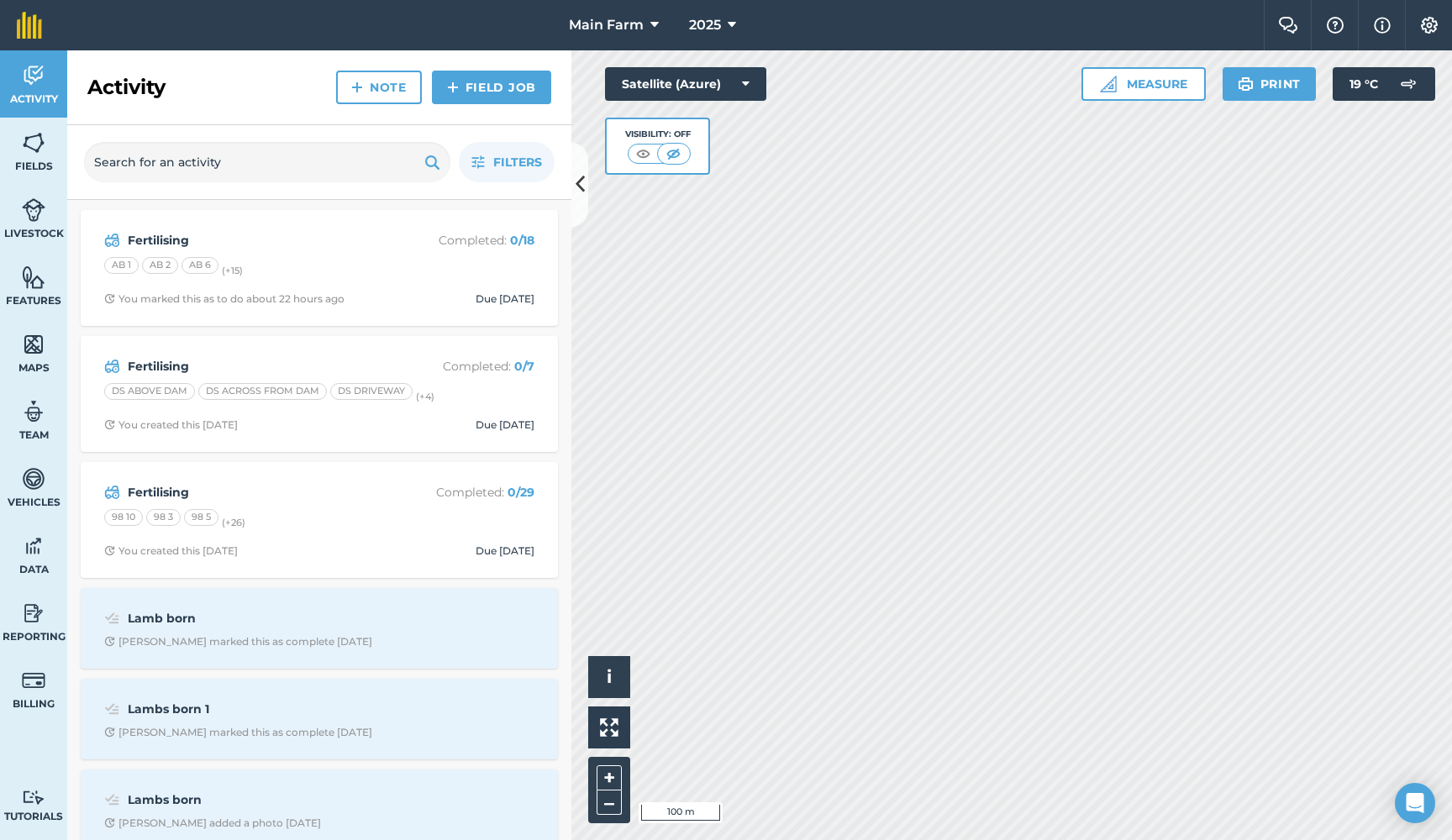
click at [165, 238] on strong "Fertilising" at bounding box center [261, 240] width 267 height 18
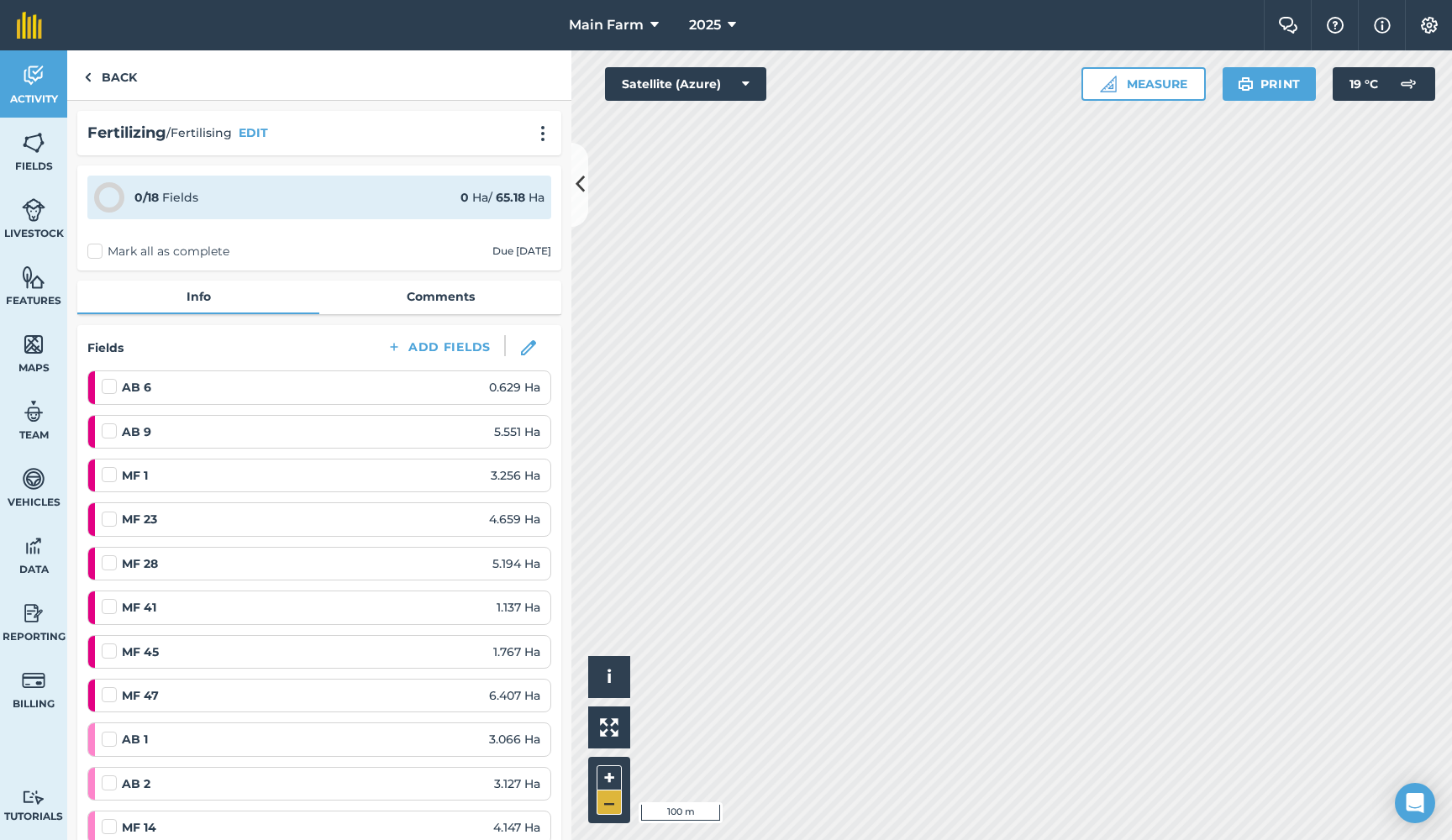
click at [613, 800] on button "–" at bounding box center [609, 802] width 25 height 24
click at [614, 805] on button "–" at bounding box center [609, 802] width 25 height 24
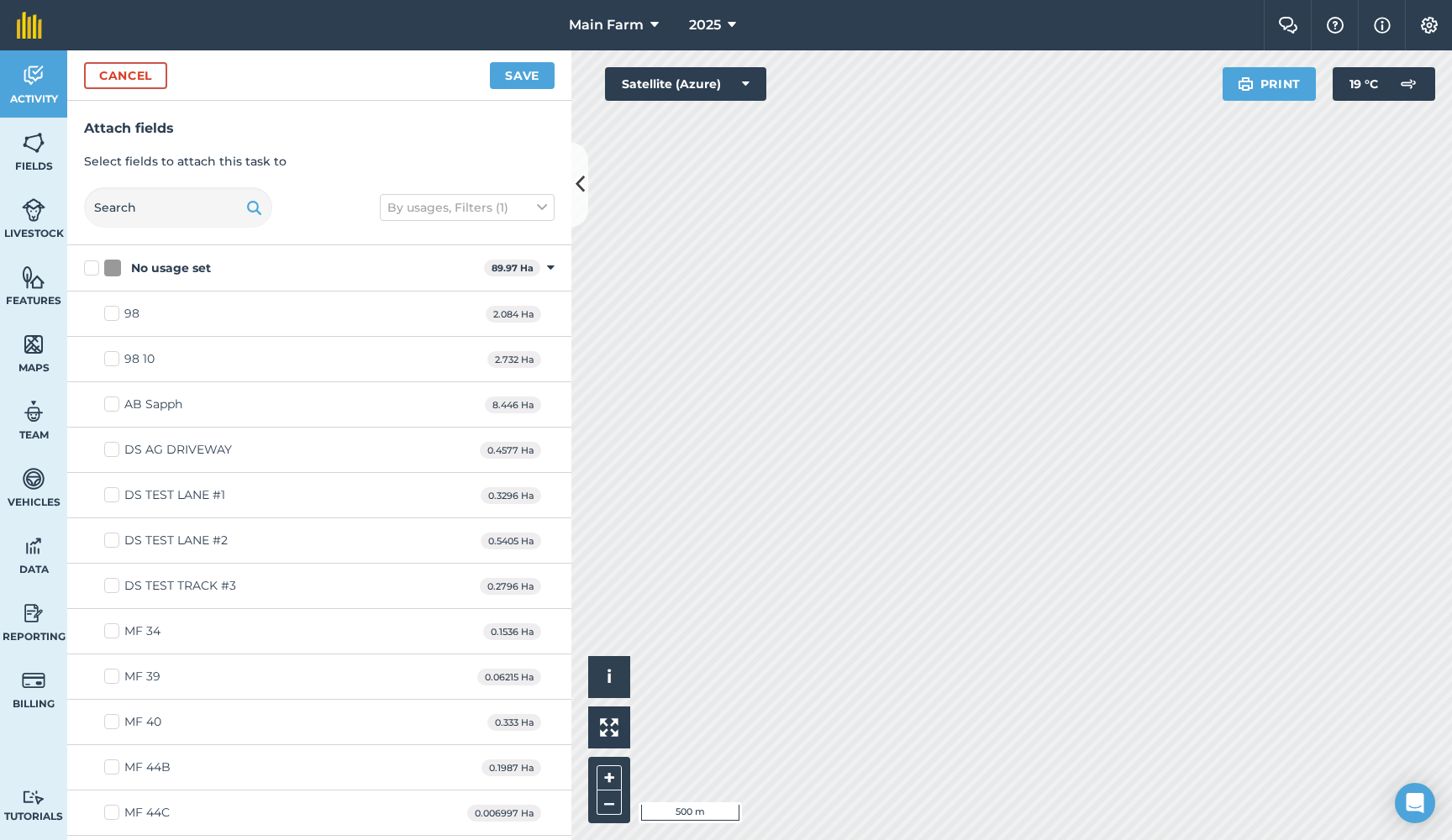
scroll to position [15, 0]
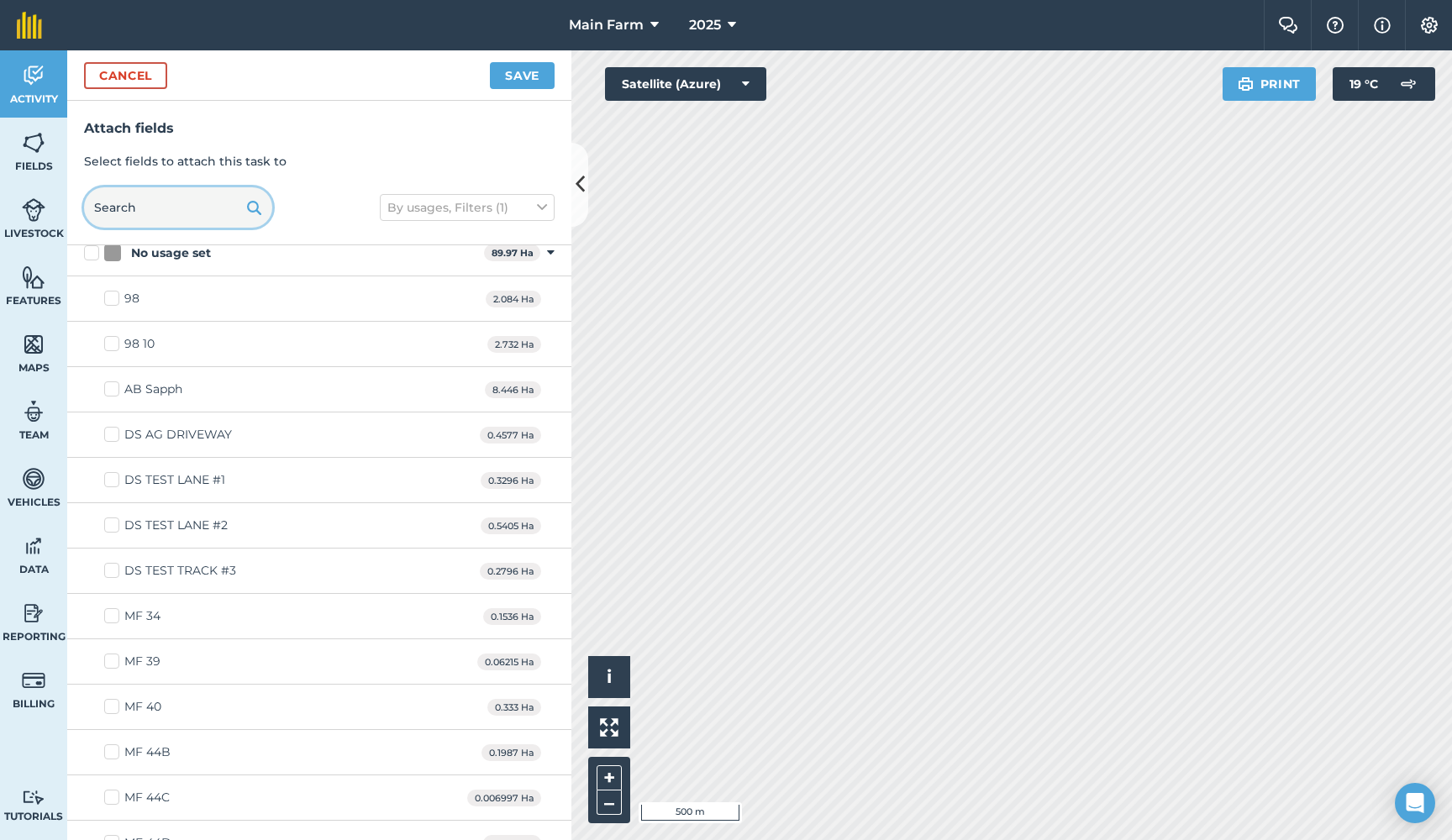
click at [184, 202] on input "text" at bounding box center [178, 207] width 188 height 40
type input "M"
checkbox input "true"
type input "MF"
checkbox input "true"
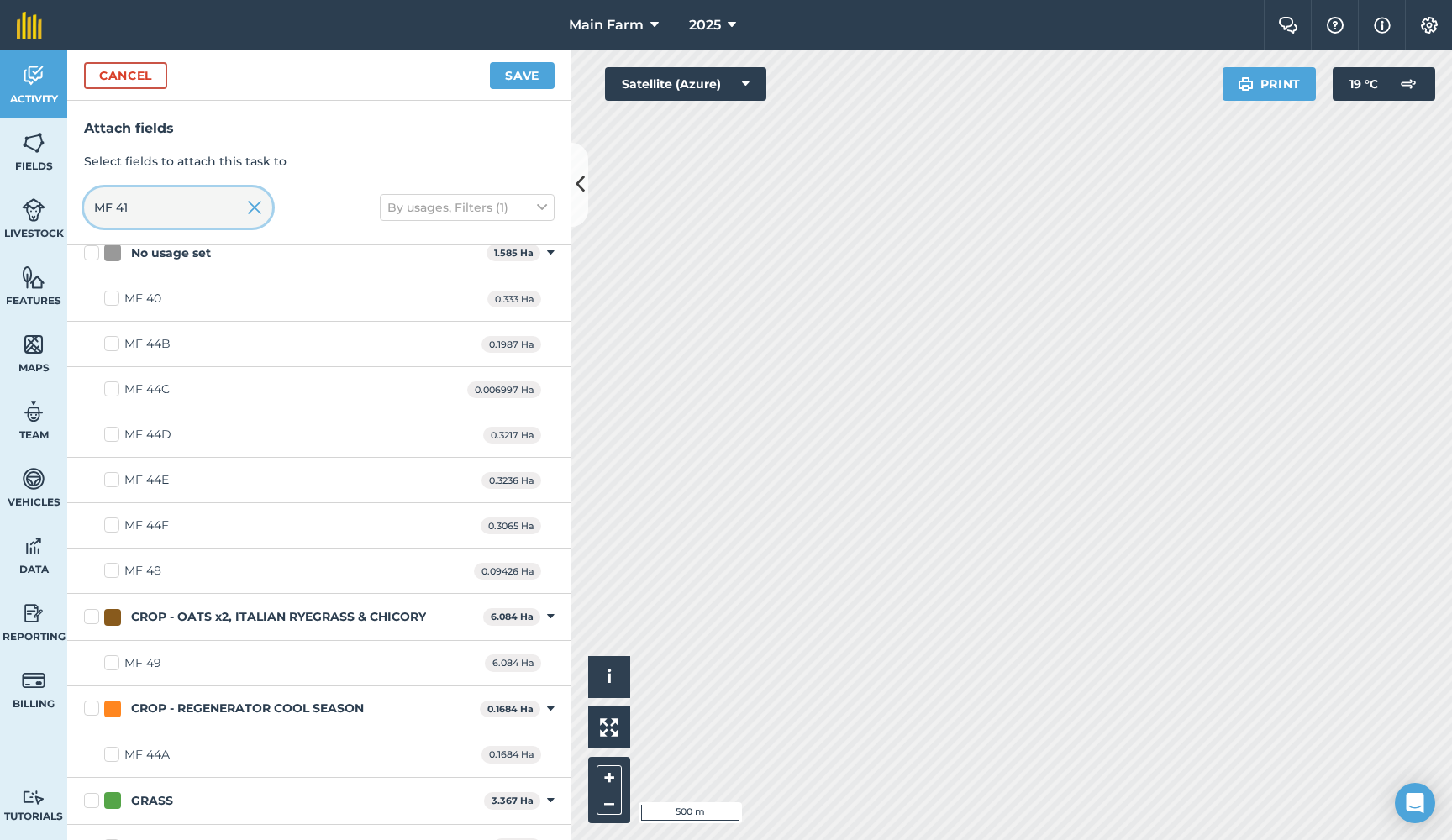
scroll to position [0, 0]
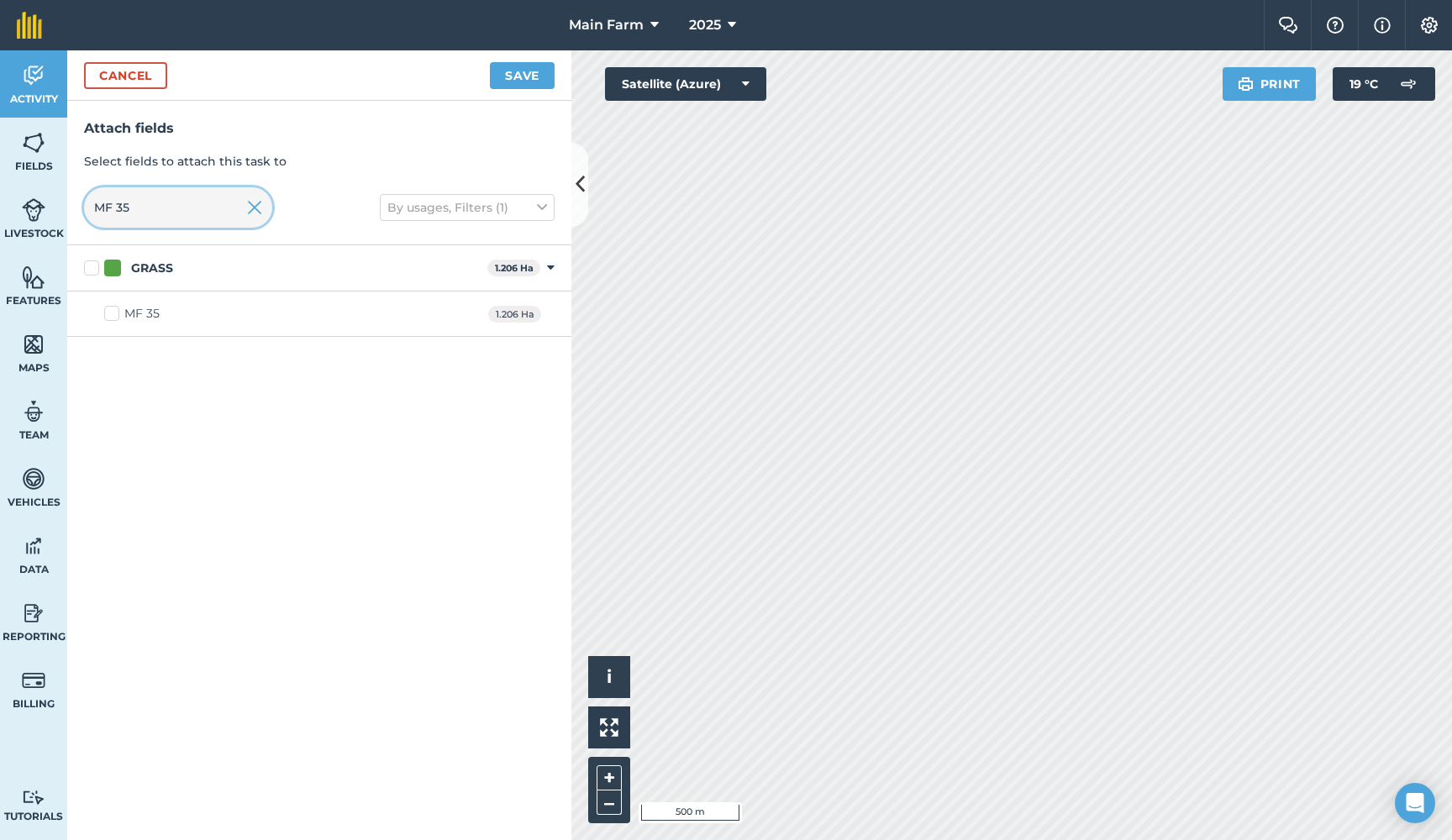
type input "MF 35"
click at [108, 317] on label "MF 35" at bounding box center [132, 314] width 56 height 17
click at [108, 315] on input "MF 35" at bounding box center [109, 310] width 11 height 11
checkbox input "true"
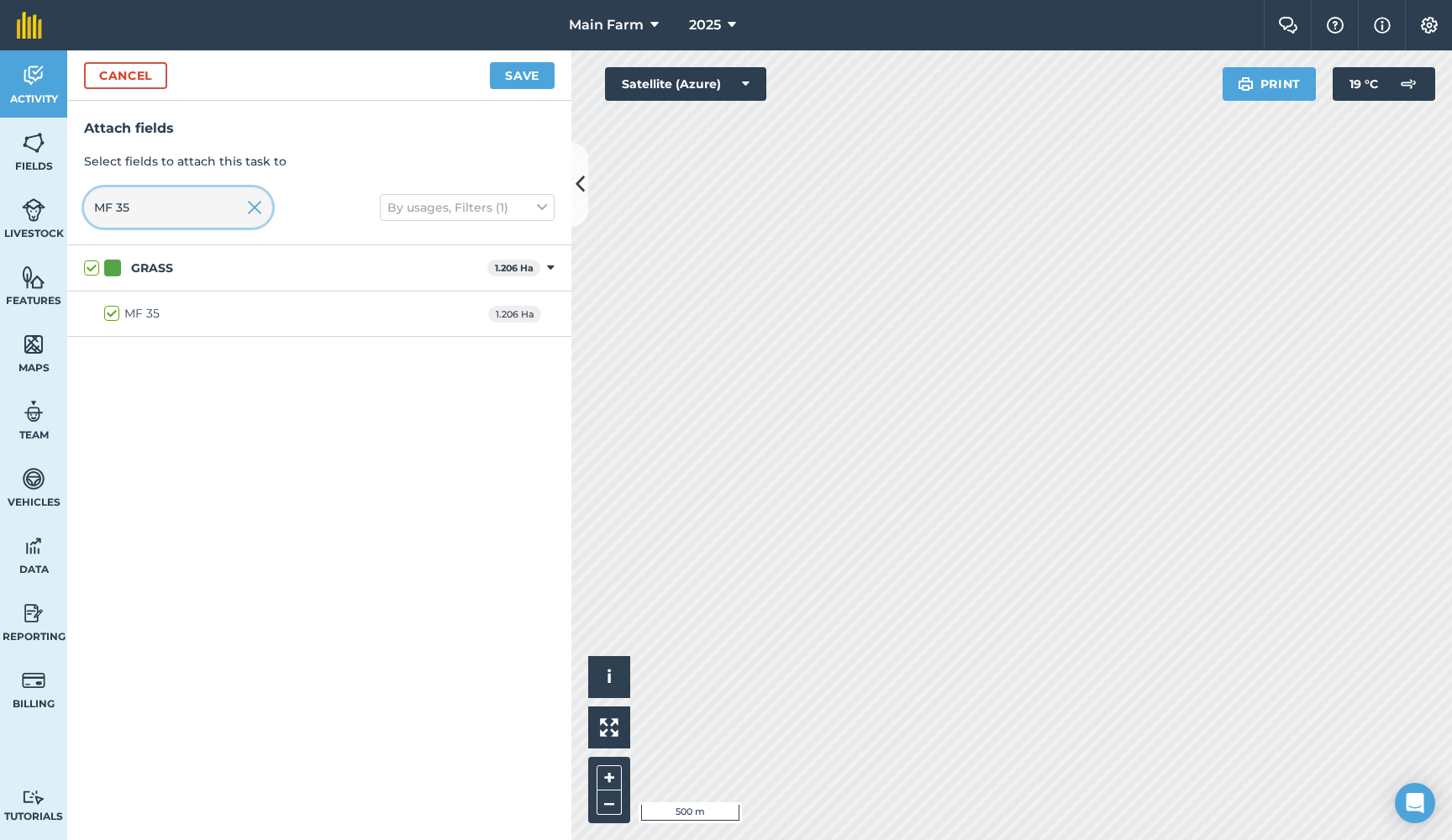
click at [145, 210] on input "MF 35" at bounding box center [178, 207] width 188 height 40
type input "MF 3"
checkbox input "false"
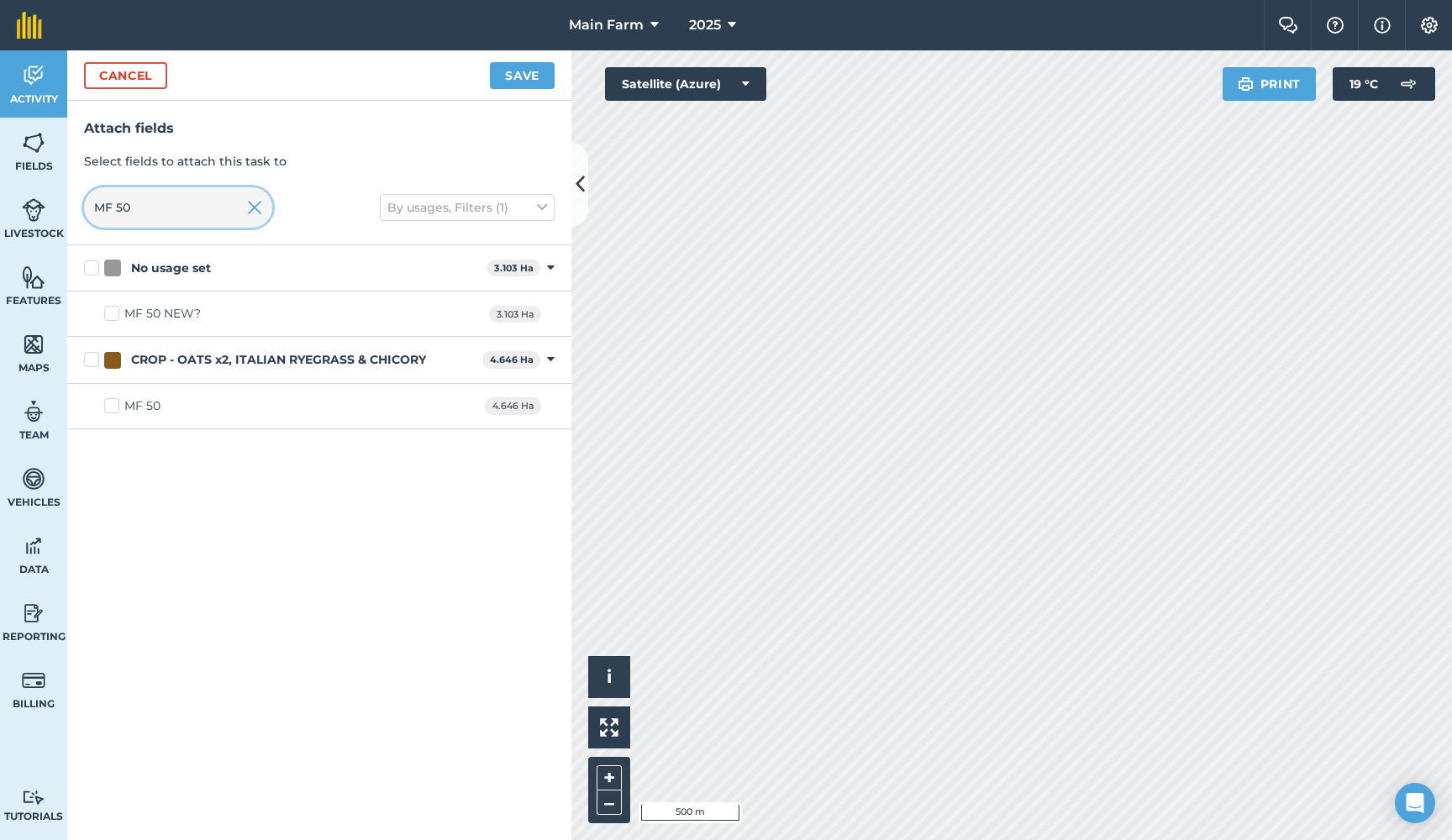
click at [156, 213] on input "MF 50" at bounding box center [178, 207] width 188 height 40
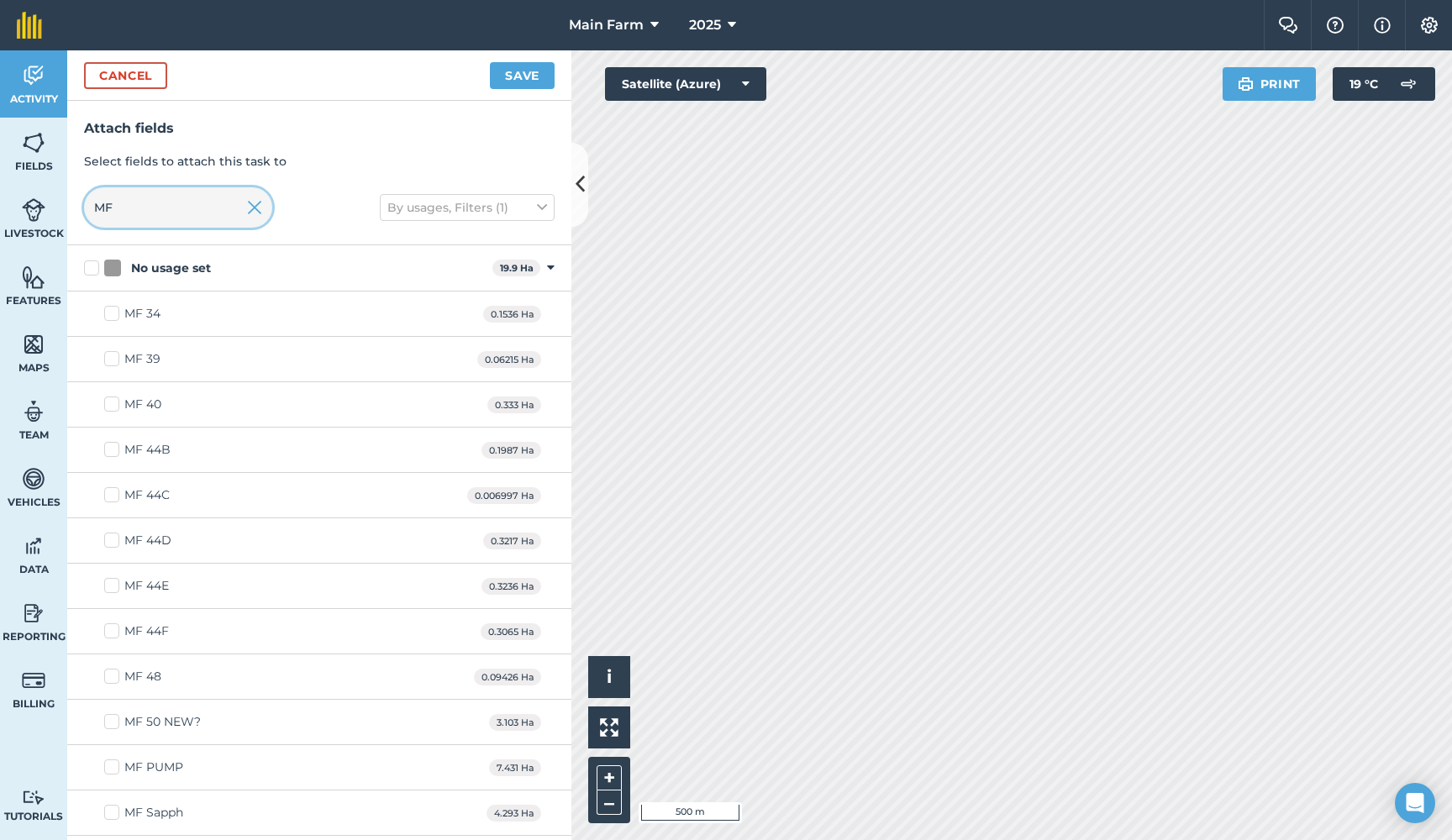
type input "M"
checkbox input "false"
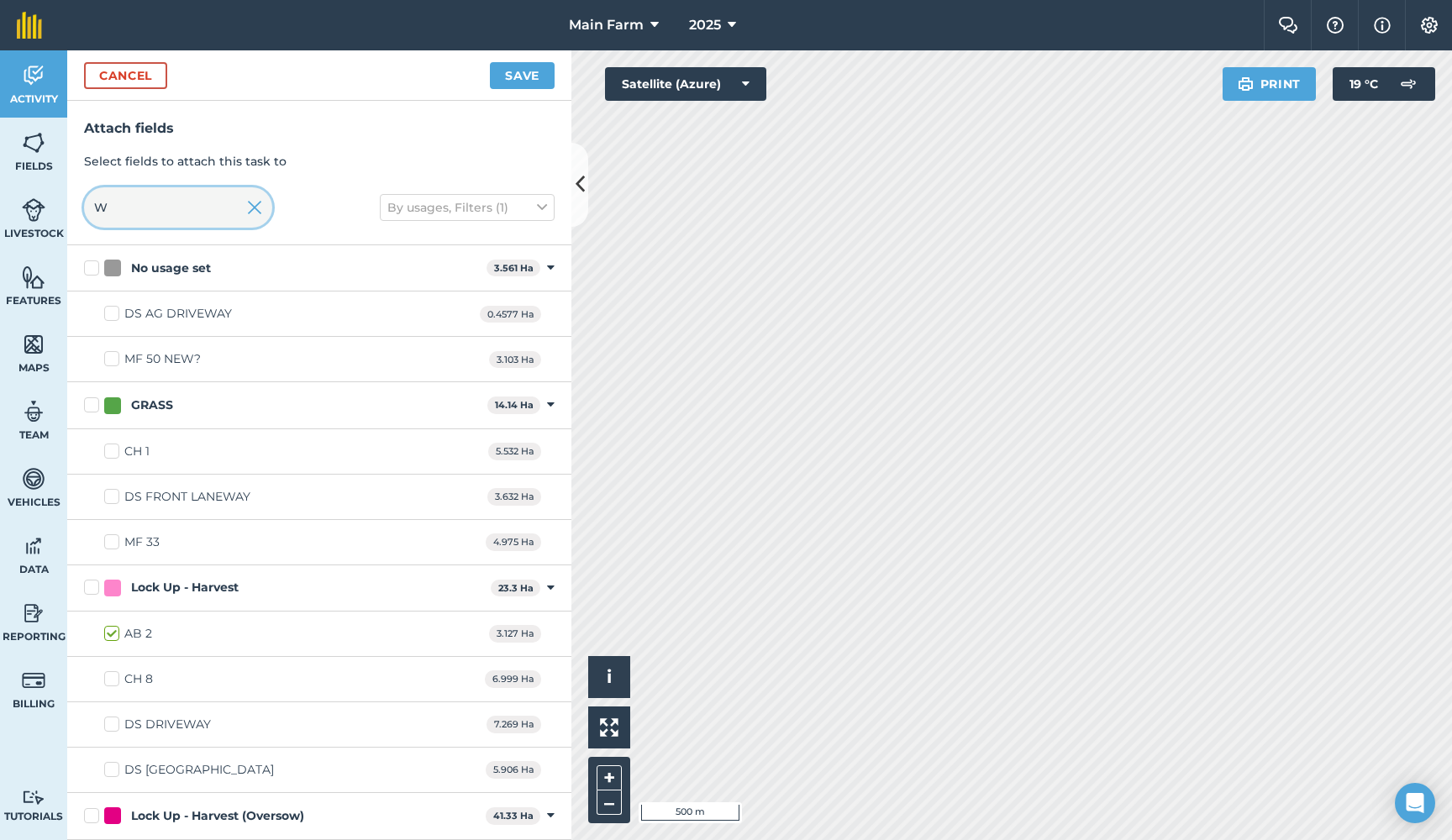
type input "Wi"
checkbox input "true"
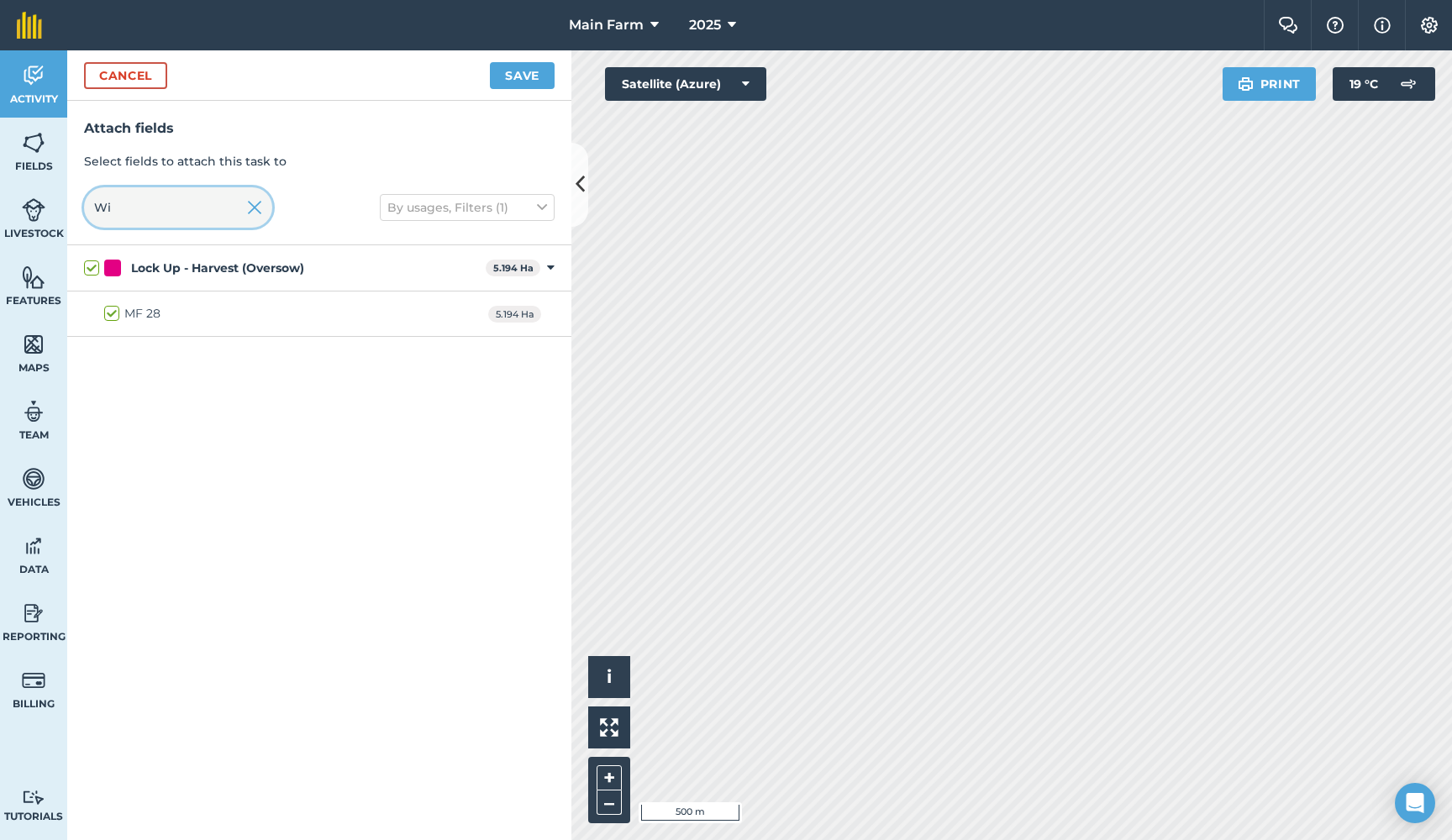
type input "W"
checkbox input "false"
type input "Sapph AB6"
click at [111, 309] on label "Sapph AB6" at bounding box center [147, 314] width 85 height 17
click at [111, 309] on input "Sapph AB6" at bounding box center [109, 310] width 11 height 11
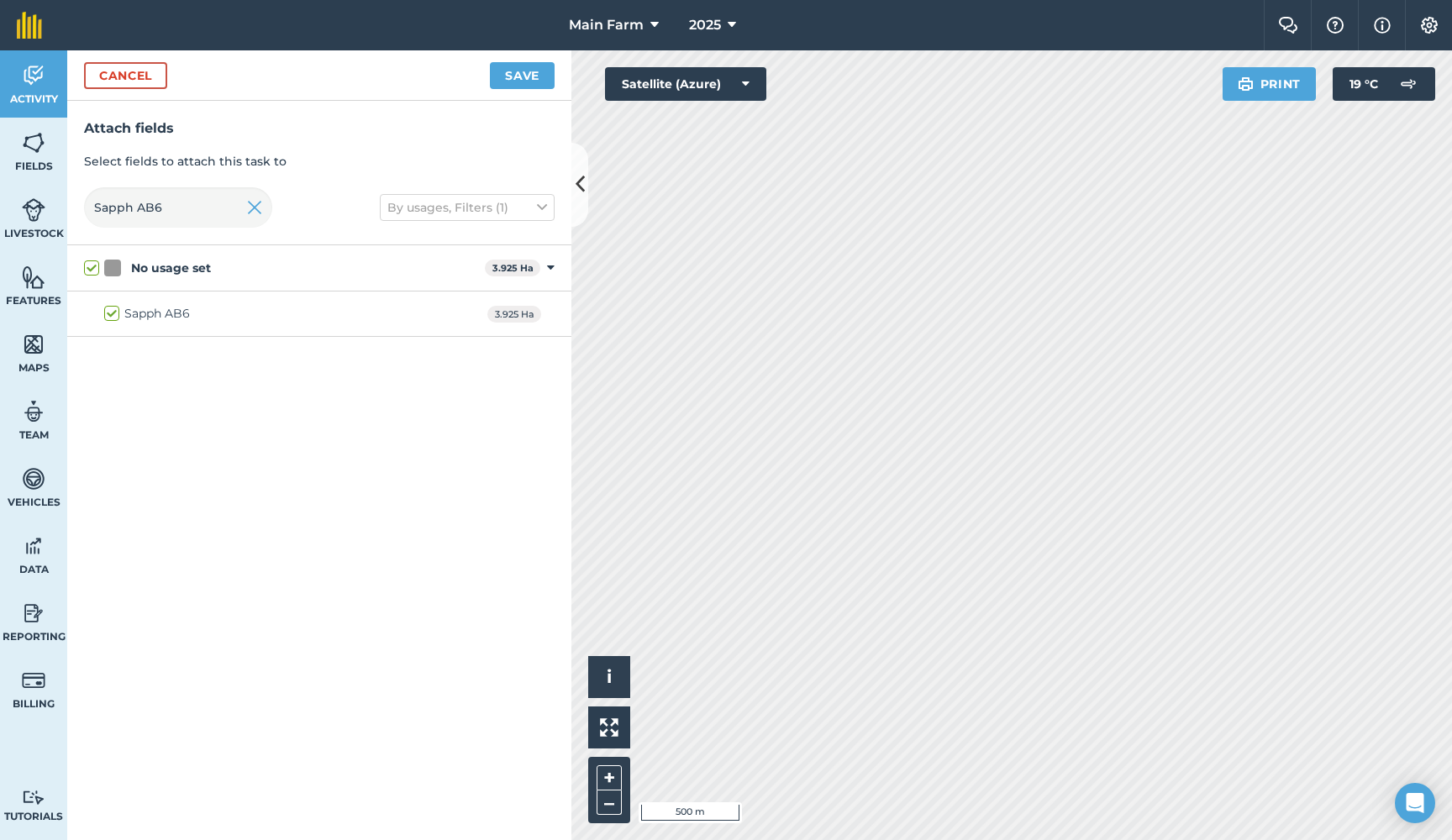
checkbox input "true"
click at [254, 200] on img at bounding box center [255, 207] width 15 height 20
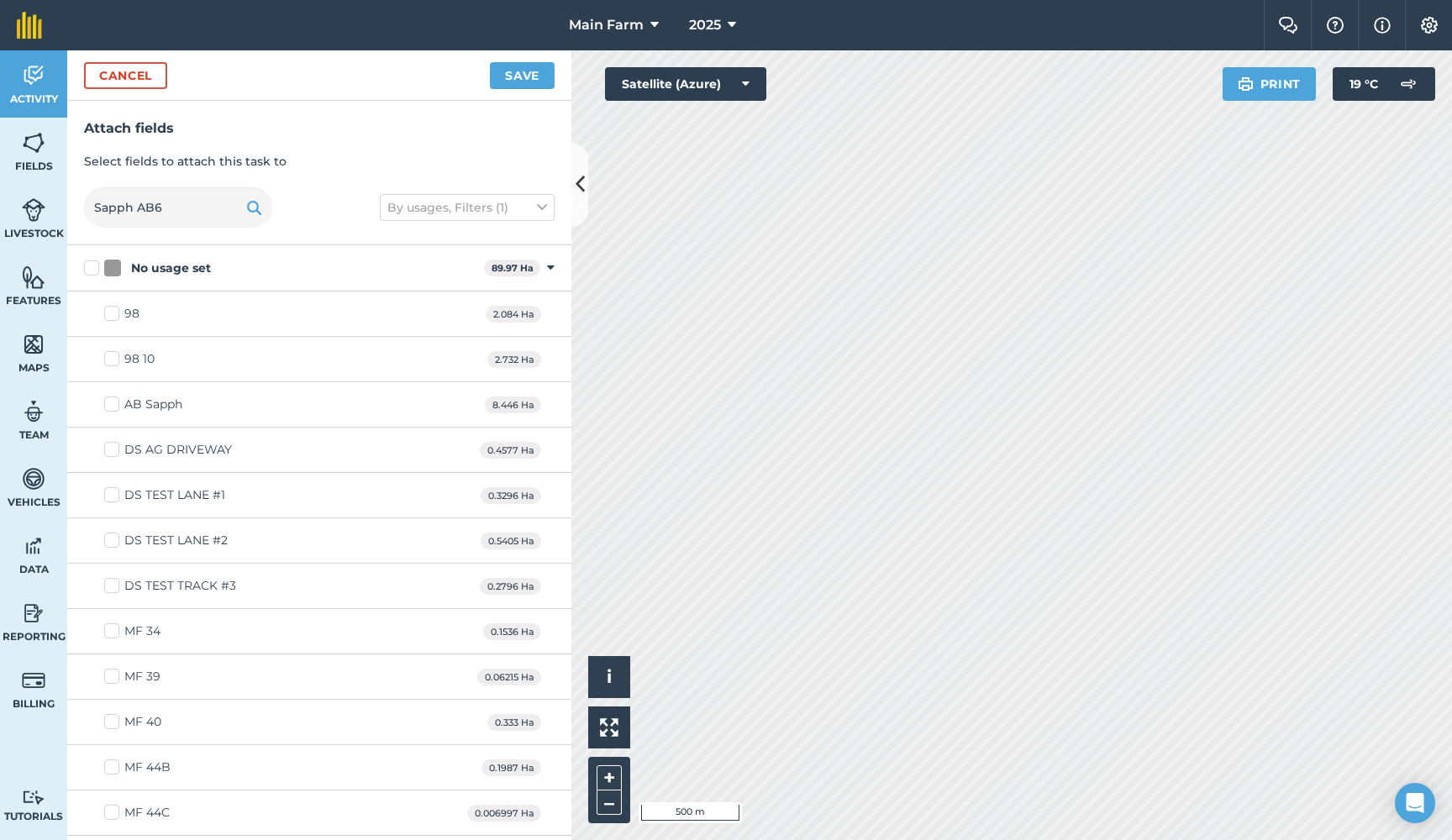
checkbox input "false"
click at [515, 78] on button "Save" at bounding box center [522, 76] width 64 height 27
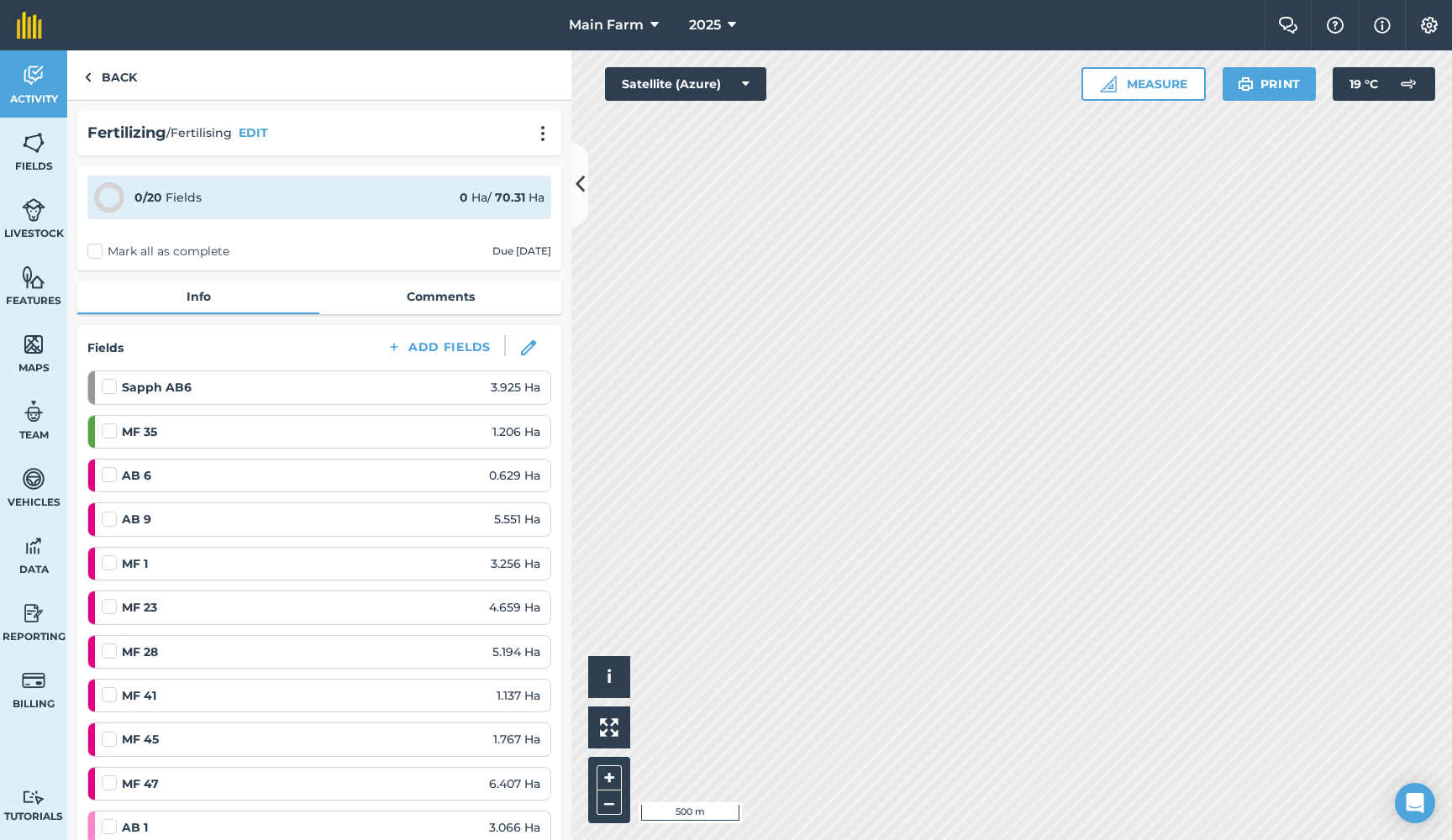
scroll to position [35, 0]
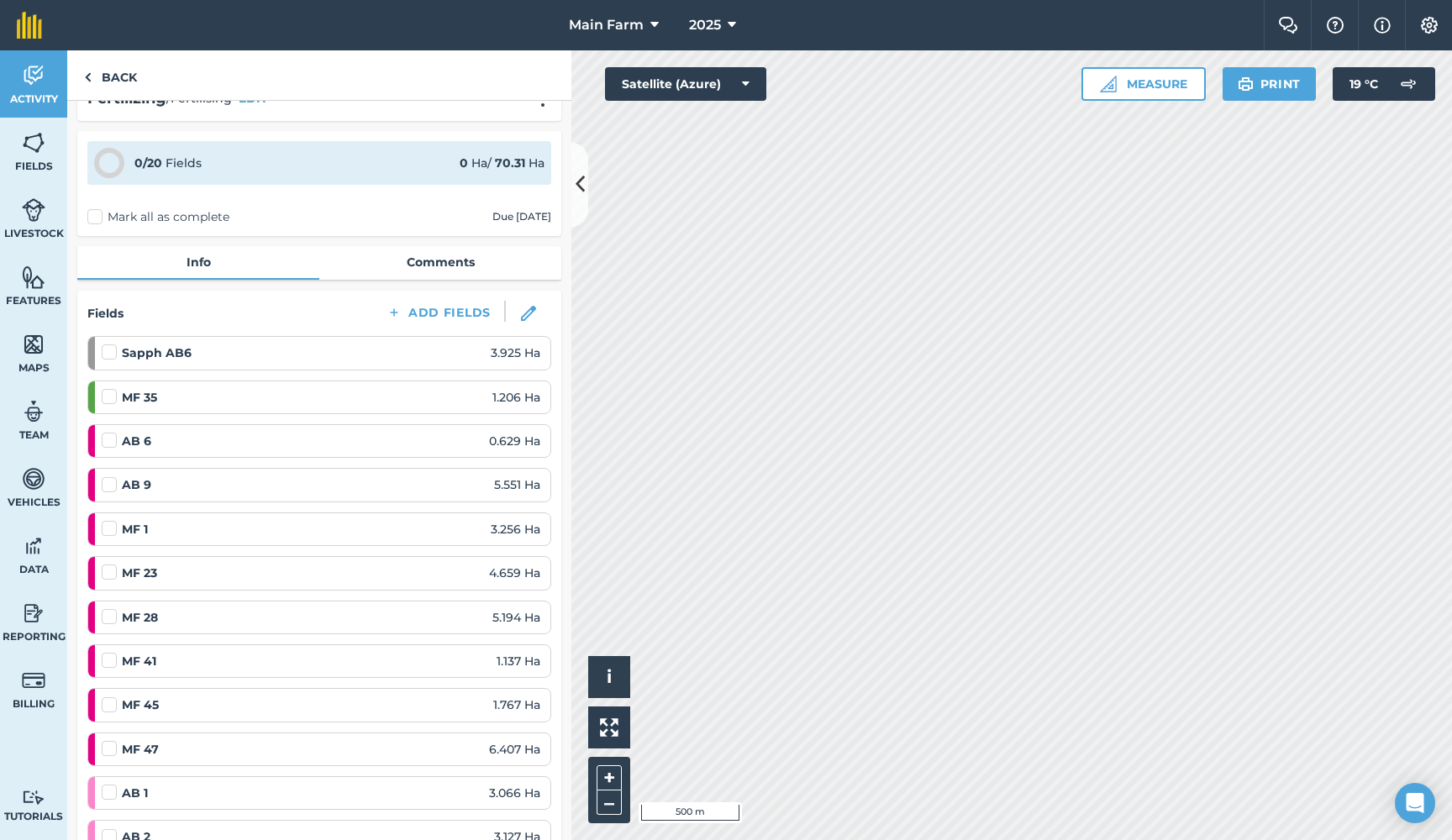
click at [531, 315] on img at bounding box center [528, 314] width 15 height 15
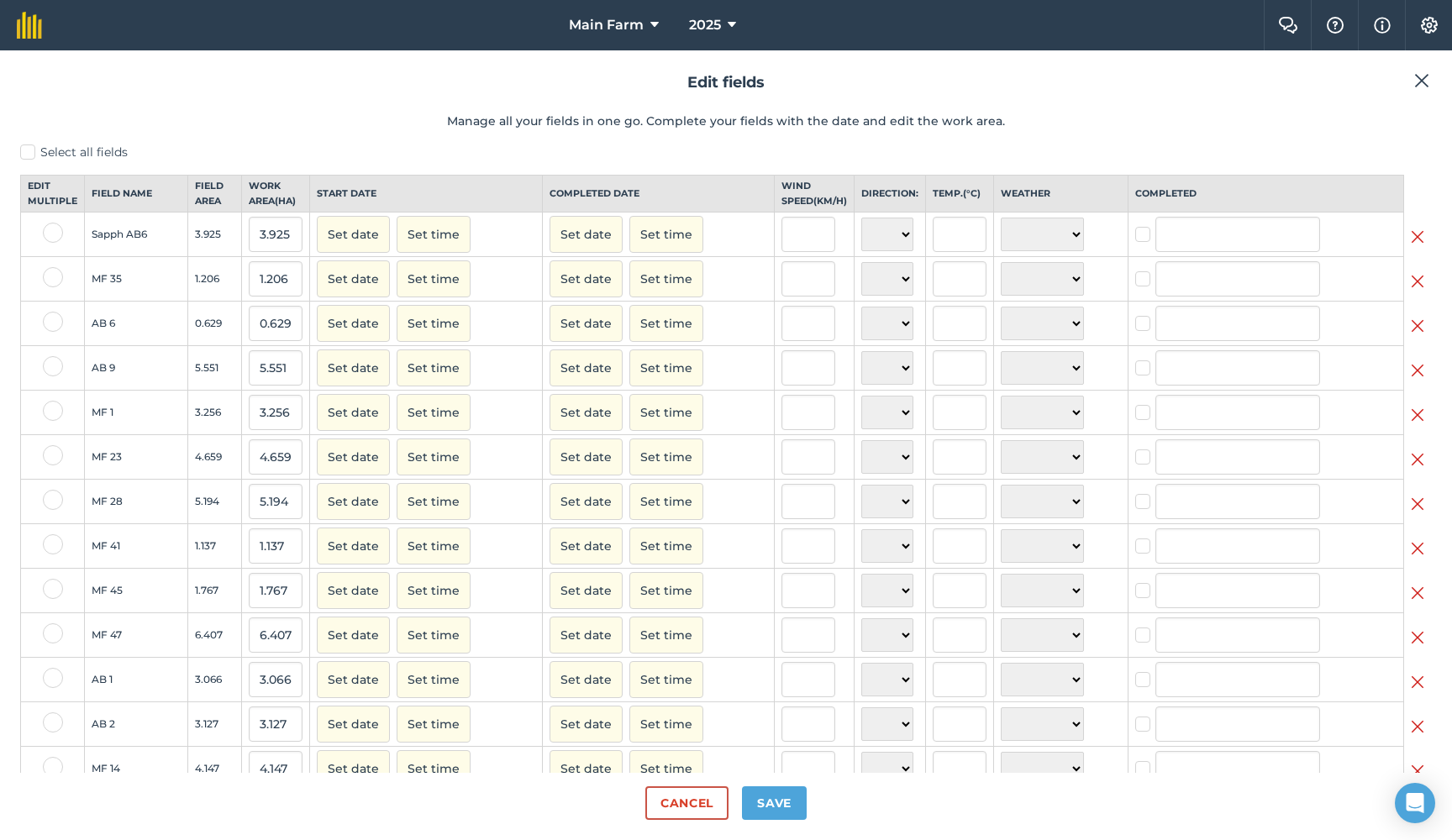
click at [1421, 336] on img at bounding box center [1417, 325] width 13 height 20
click at [1420, 336] on img at bounding box center [1417, 325] width 13 height 20
click at [1418, 336] on img at bounding box center [1417, 325] width 13 height 20
click at [1421, 336] on img at bounding box center [1417, 325] width 13 height 20
click at [1420, 470] on img at bounding box center [1417, 459] width 13 height 20
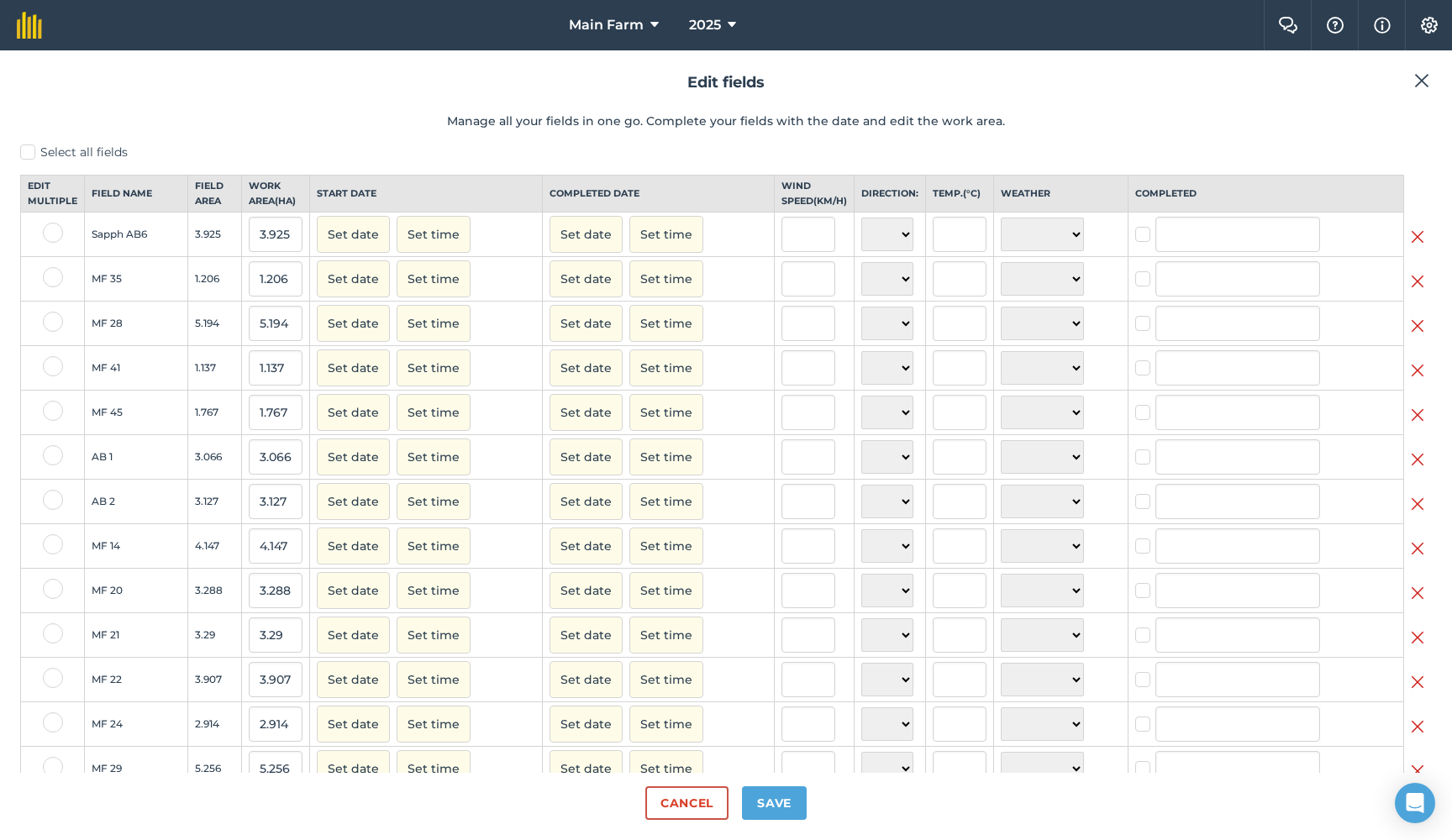
click at [1420, 470] on img at bounding box center [1417, 459] width 13 height 20
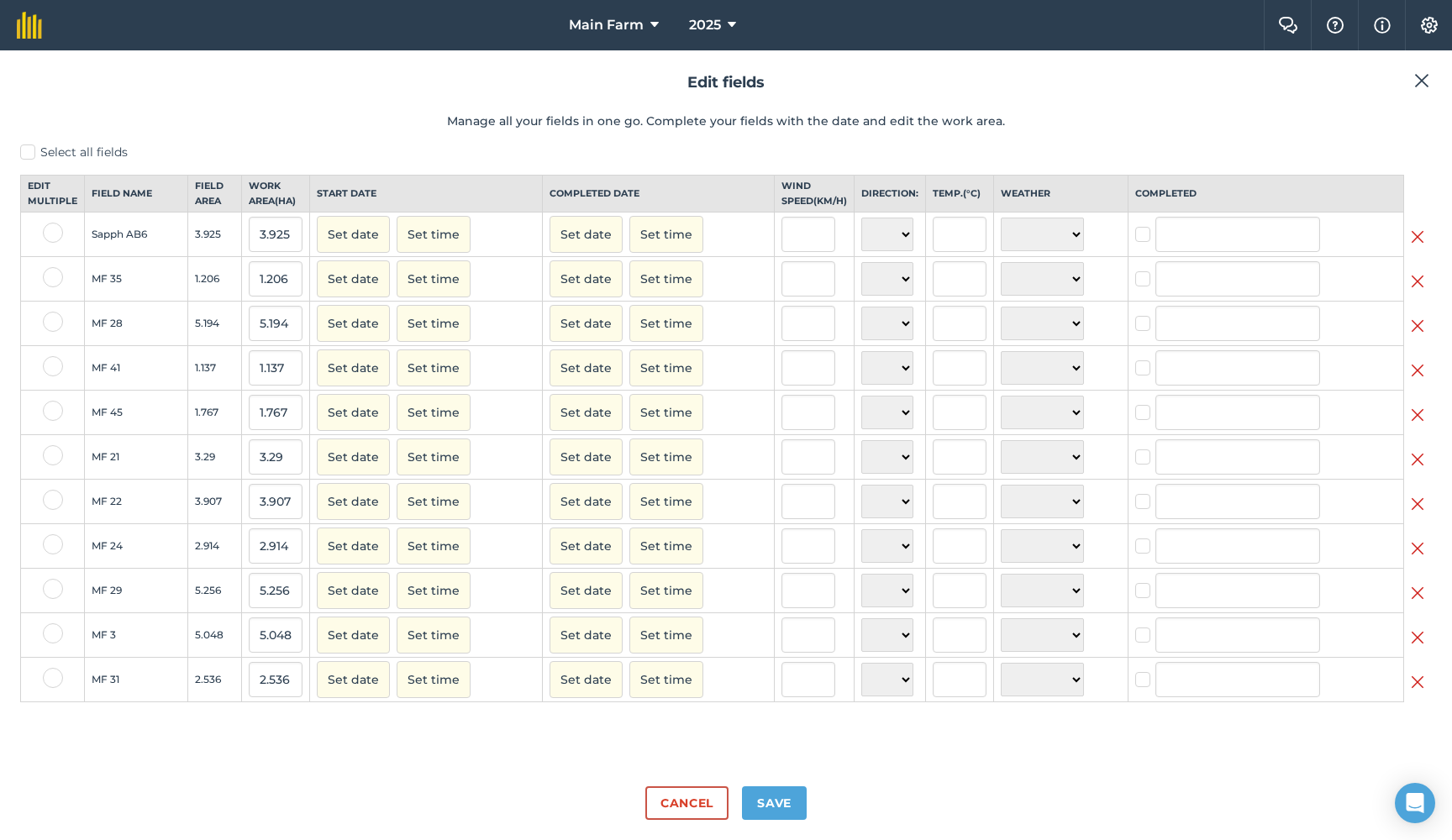
click at [1420, 470] on img at bounding box center [1417, 459] width 13 height 20
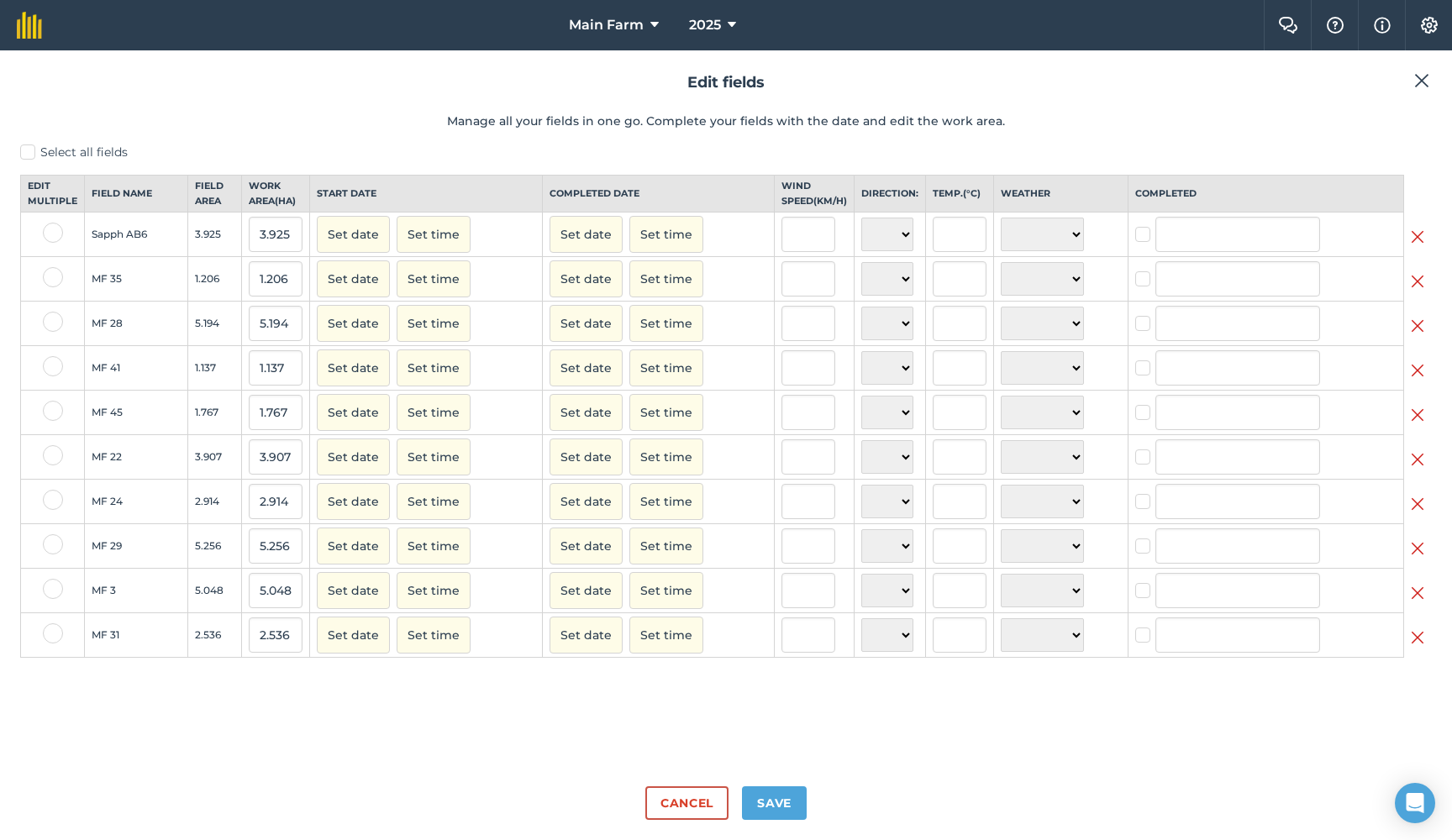
click at [1420, 470] on img at bounding box center [1417, 459] width 13 height 20
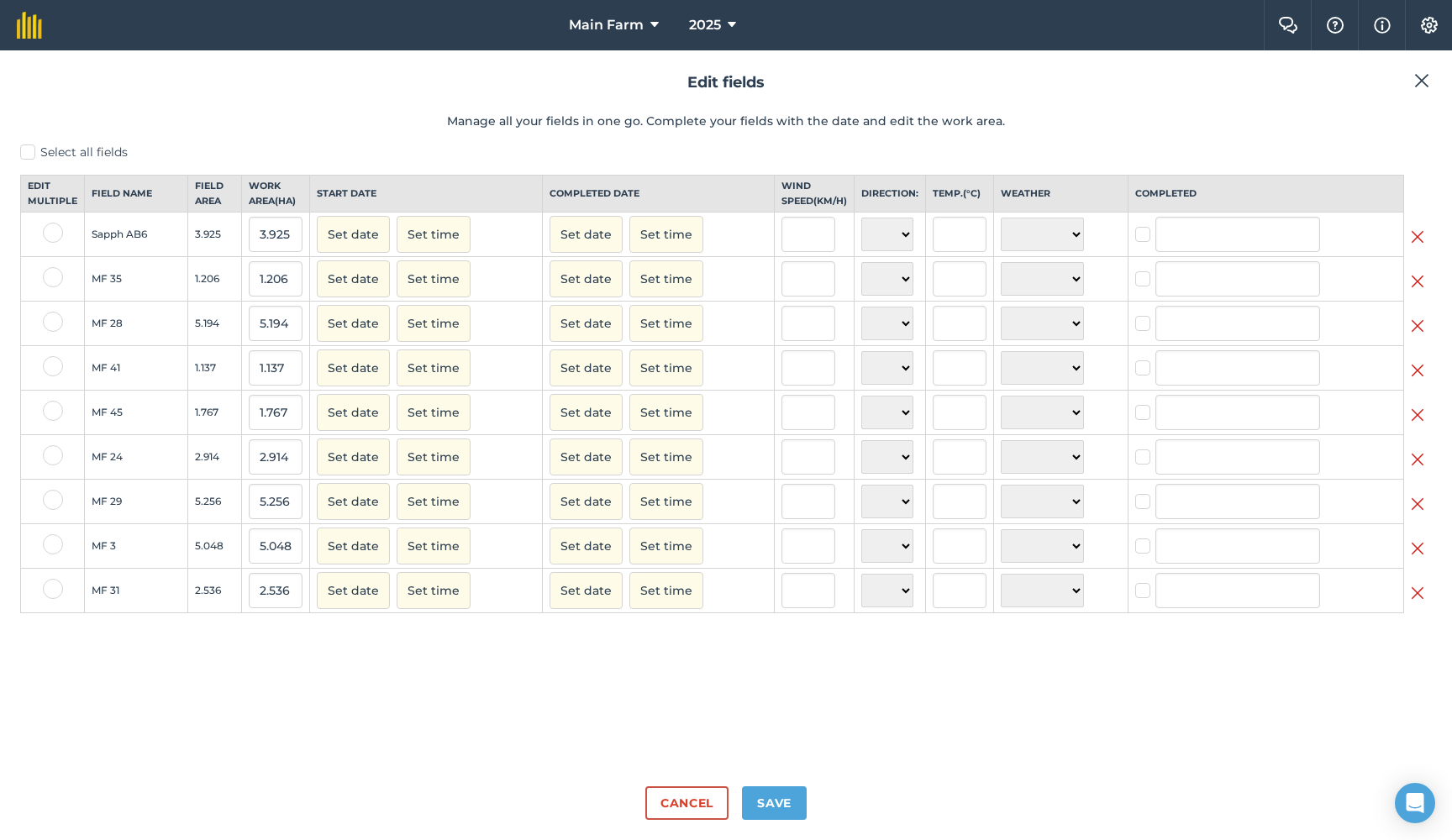
click at [1415, 470] on img at bounding box center [1417, 459] width 13 height 20
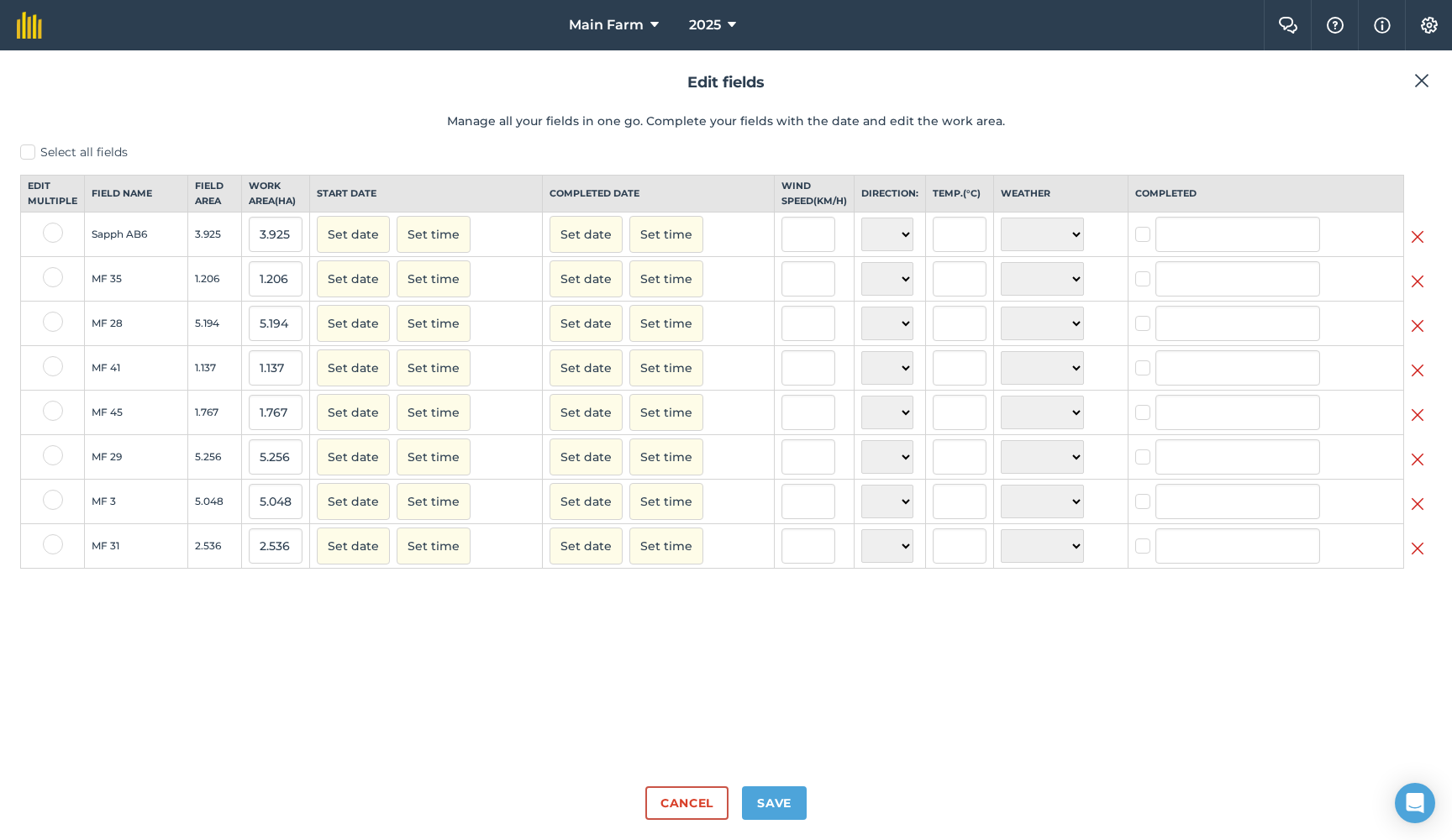
click at [1415, 470] on img at bounding box center [1417, 459] width 13 height 20
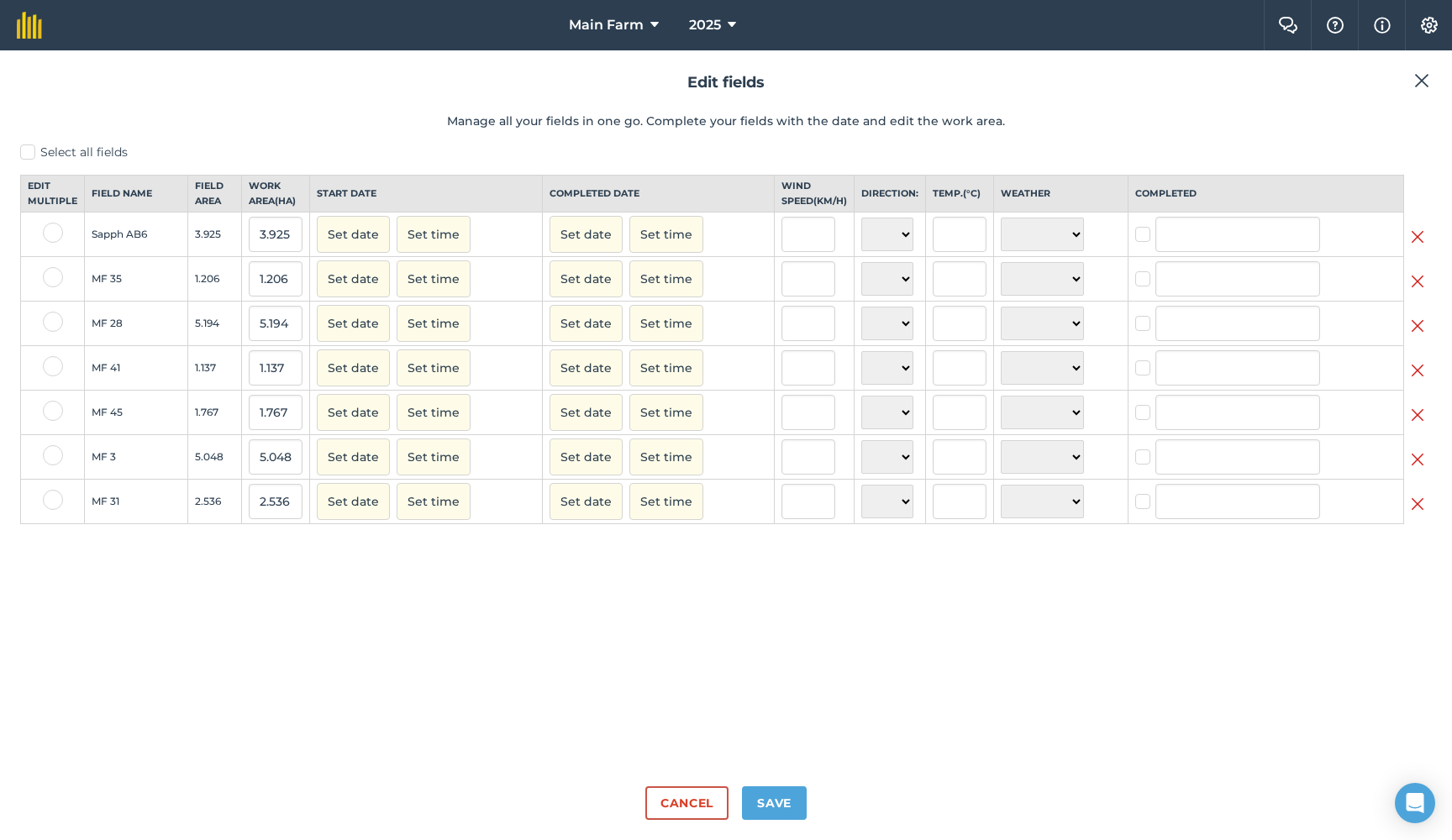
click at [1415, 470] on img at bounding box center [1417, 459] width 13 height 20
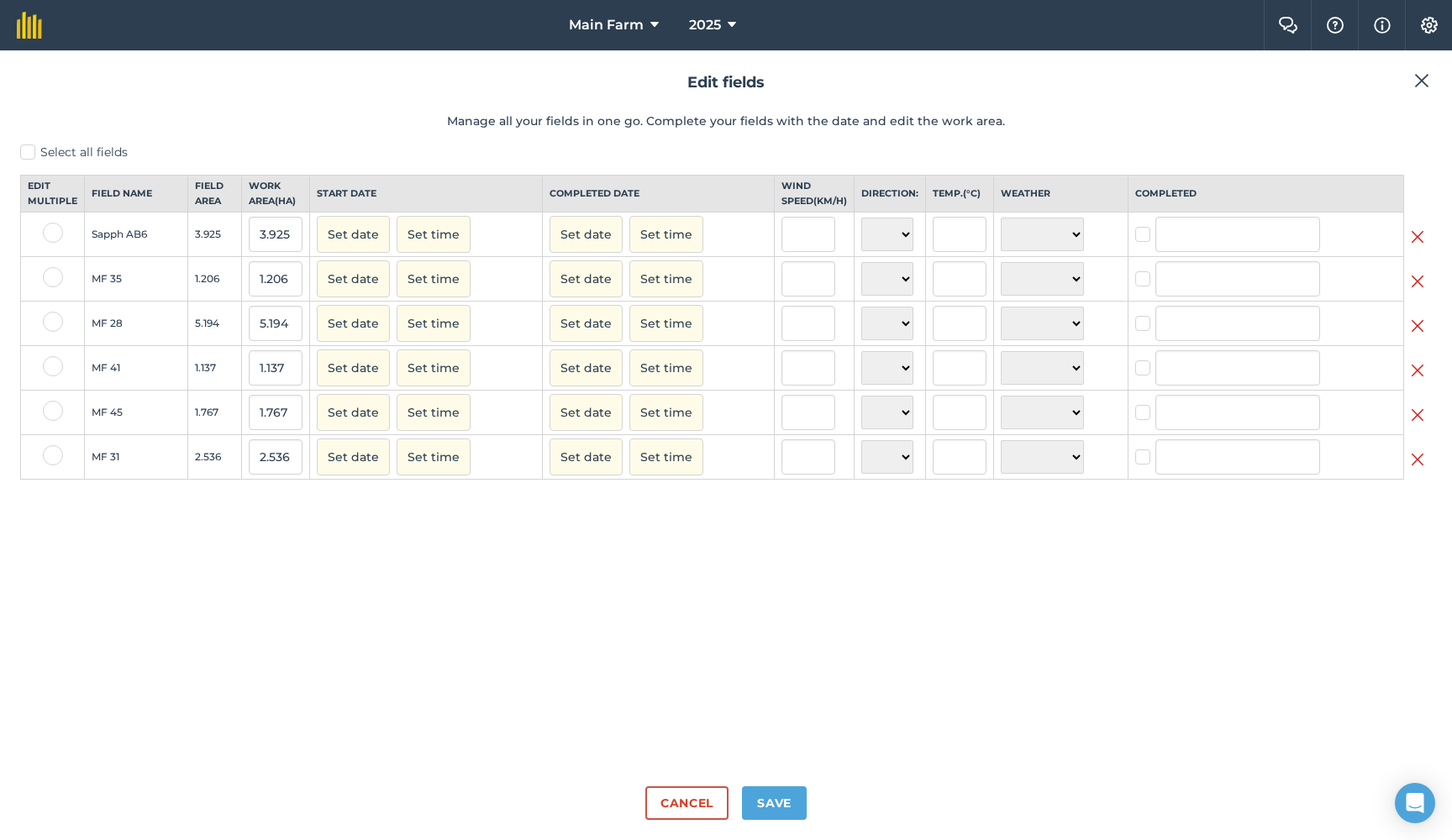
click at [791, 795] on button "Save" at bounding box center [773, 803] width 64 height 34
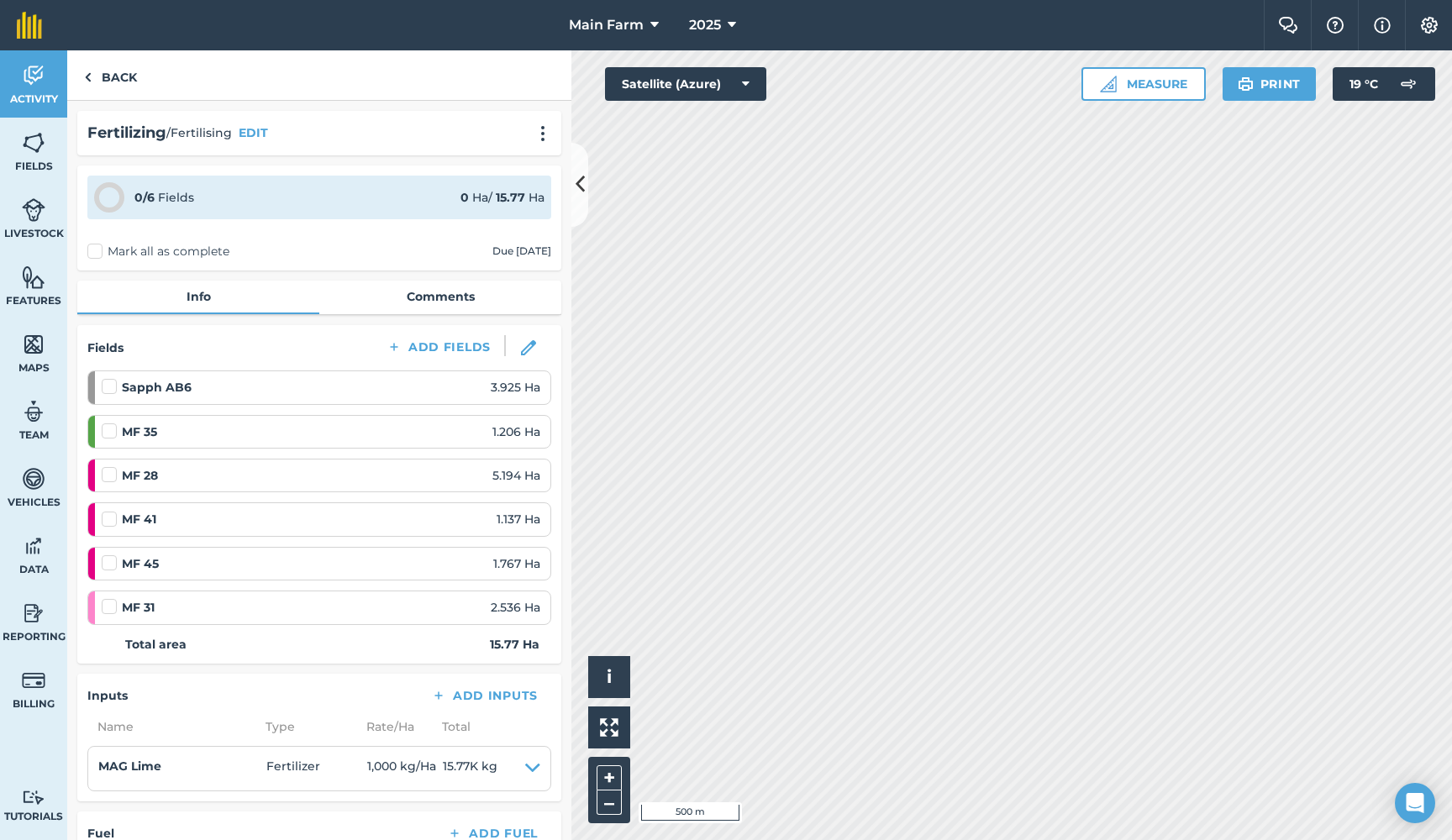
click at [526, 344] on img at bounding box center [528, 348] width 15 height 15
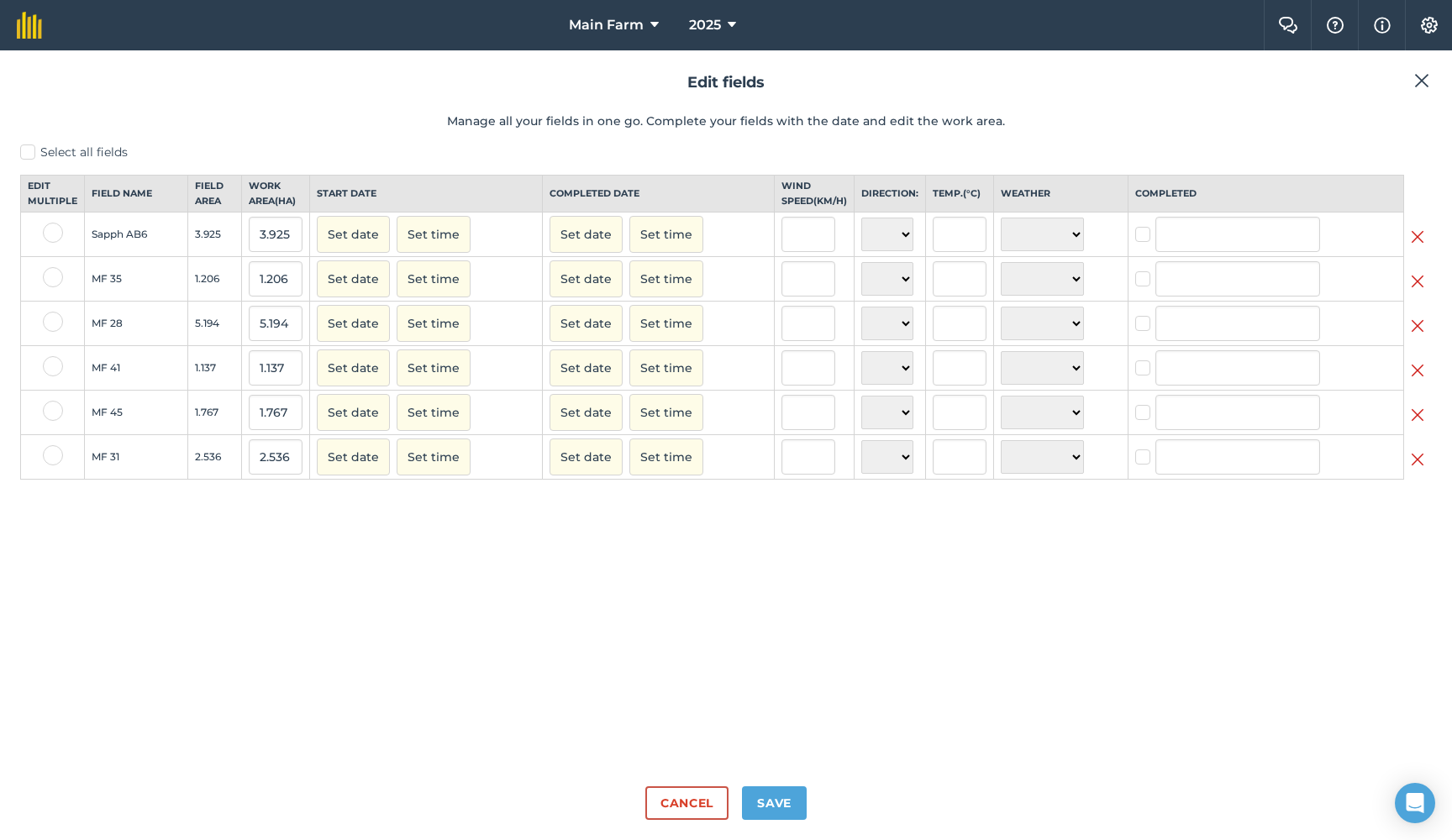
click at [692, 799] on button "Cancel" at bounding box center [687, 803] width 83 height 34
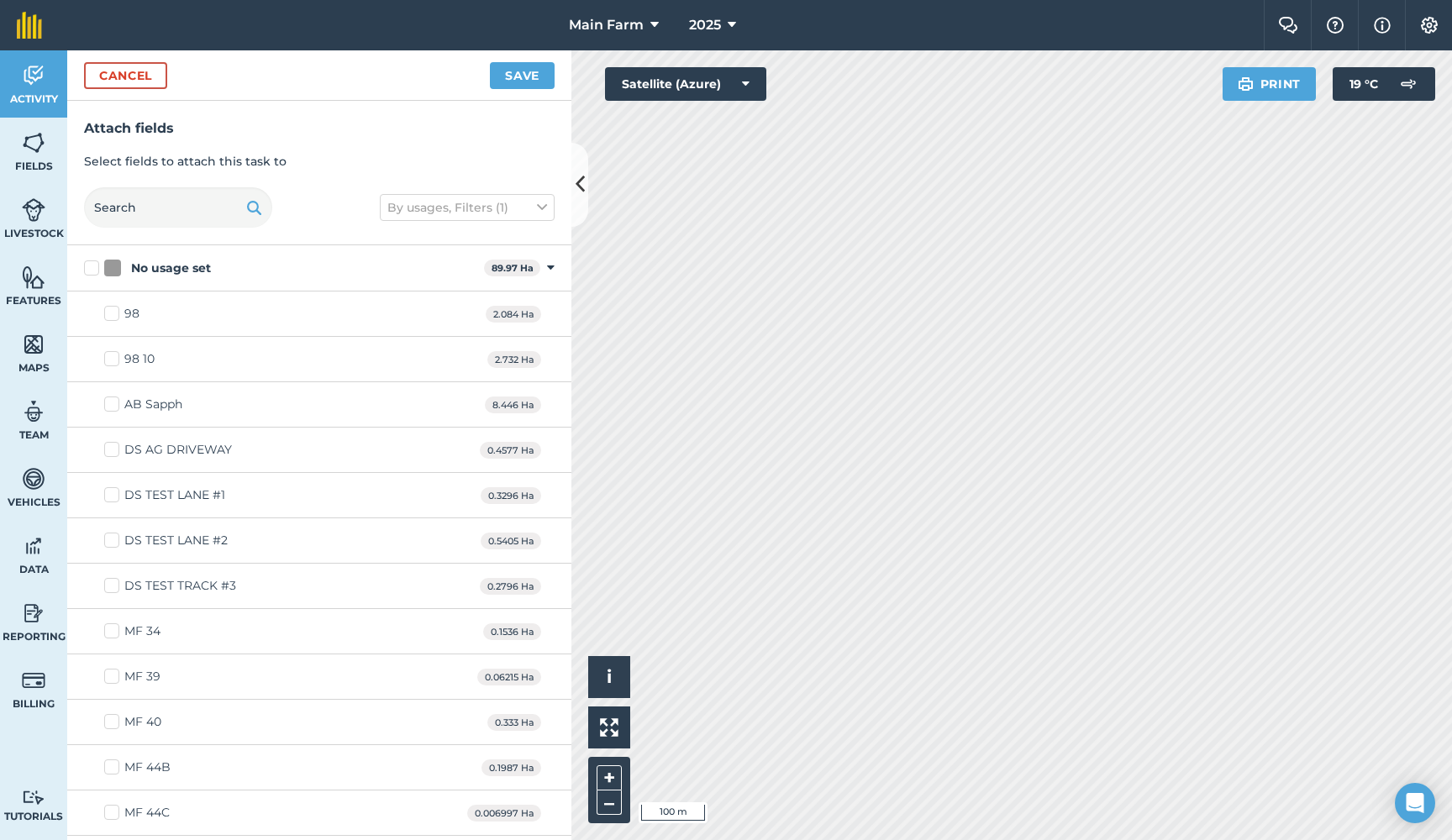
checkbox input "true"
click at [521, 66] on button "Save" at bounding box center [522, 76] width 64 height 27
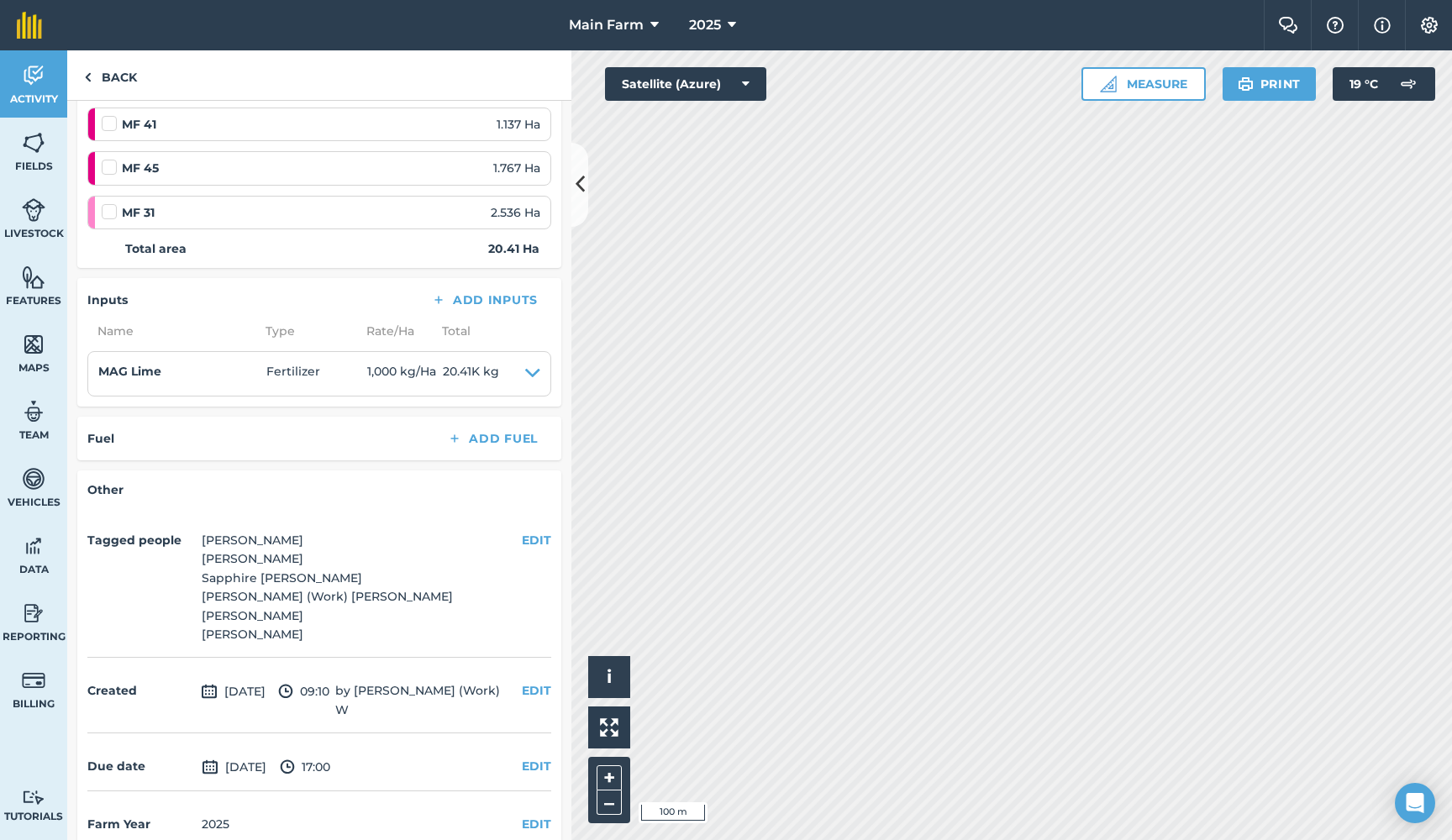
scroll to position [443, 0]
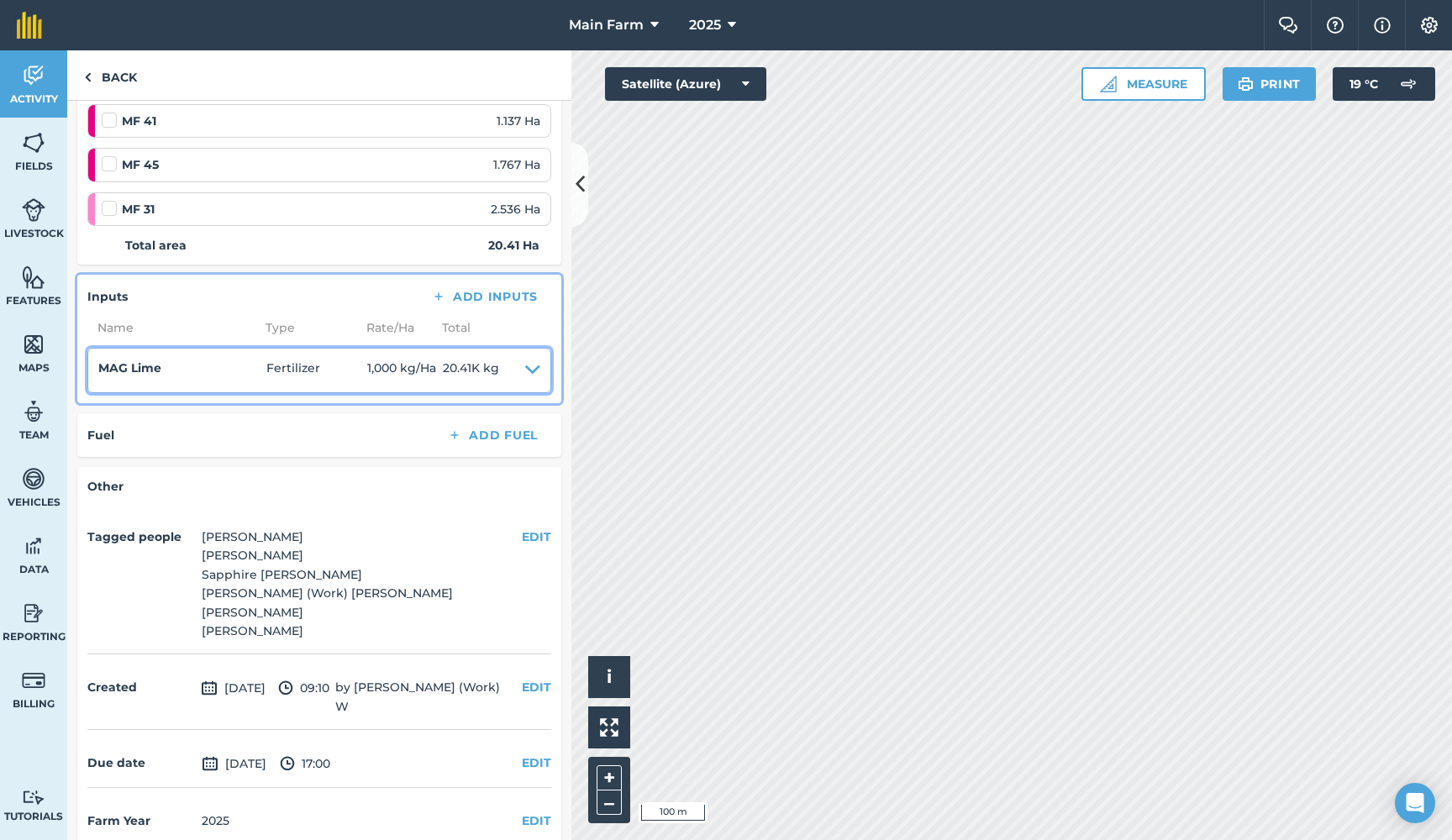
click at [465, 361] on span "20.41K kg" at bounding box center [471, 370] width 57 height 24
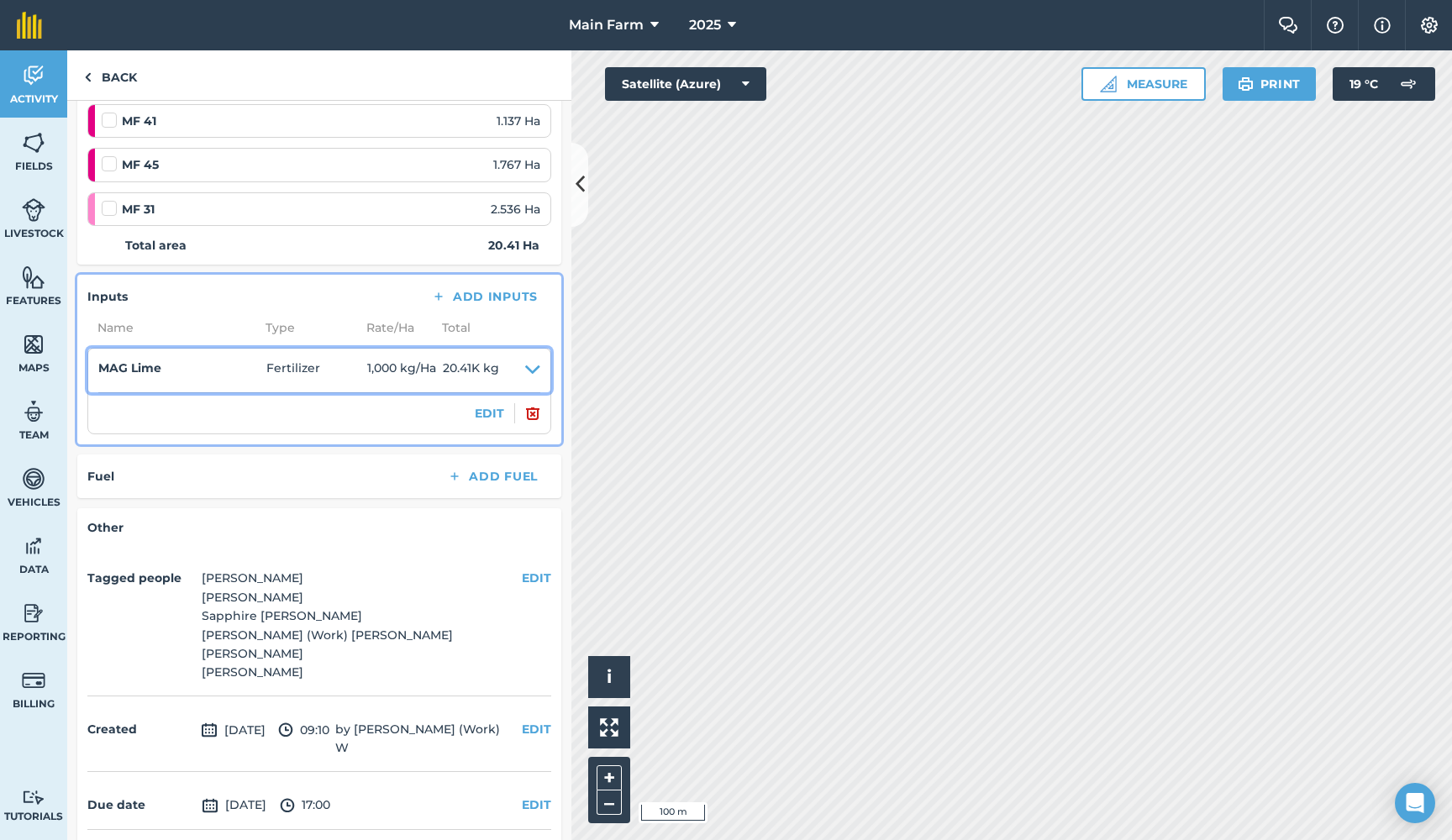
click at [465, 362] on span "20.41K kg" at bounding box center [471, 370] width 57 height 24
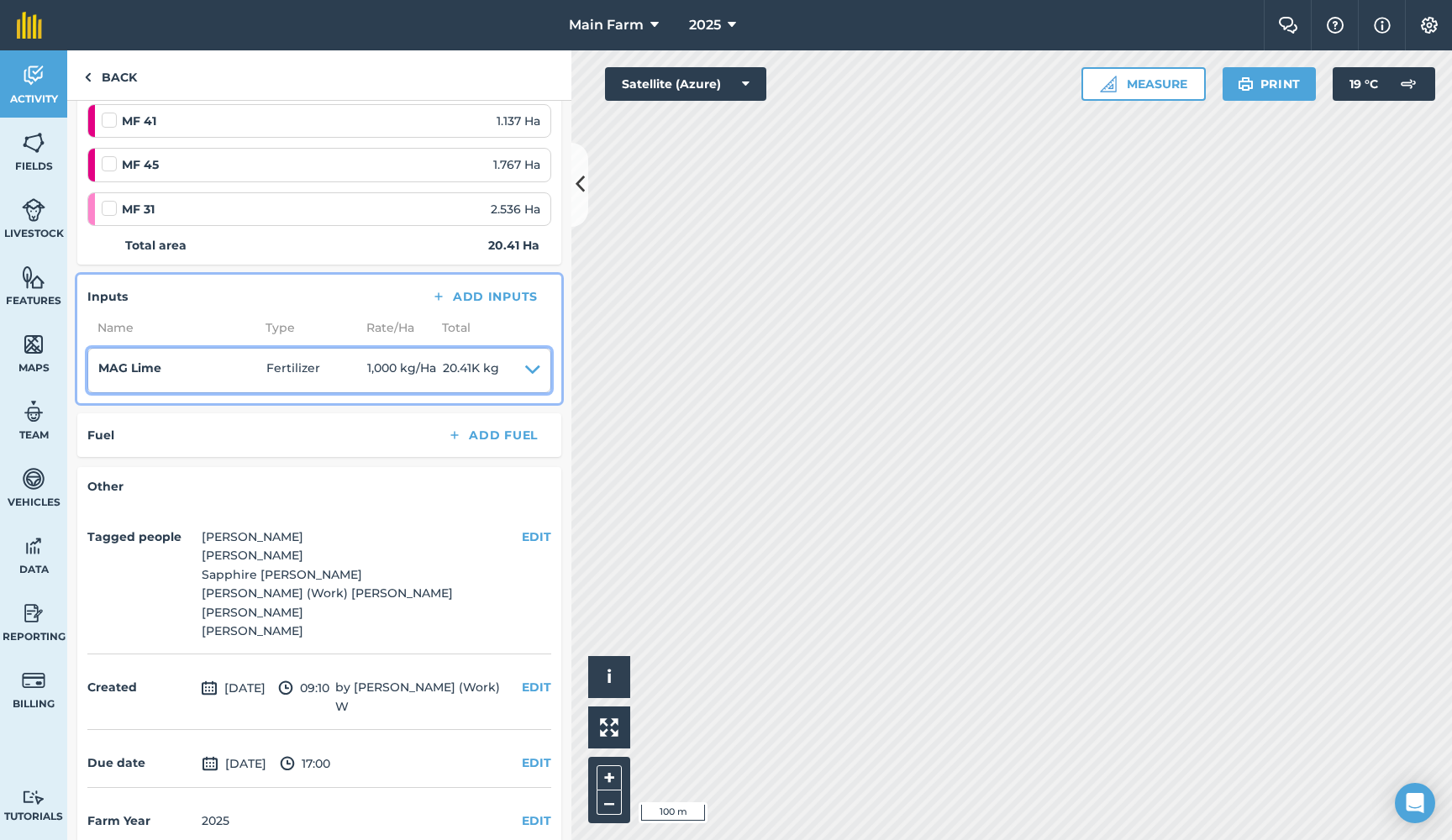
click at [465, 362] on span "20.41K kg" at bounding box center [471, 370] width 57 height 24
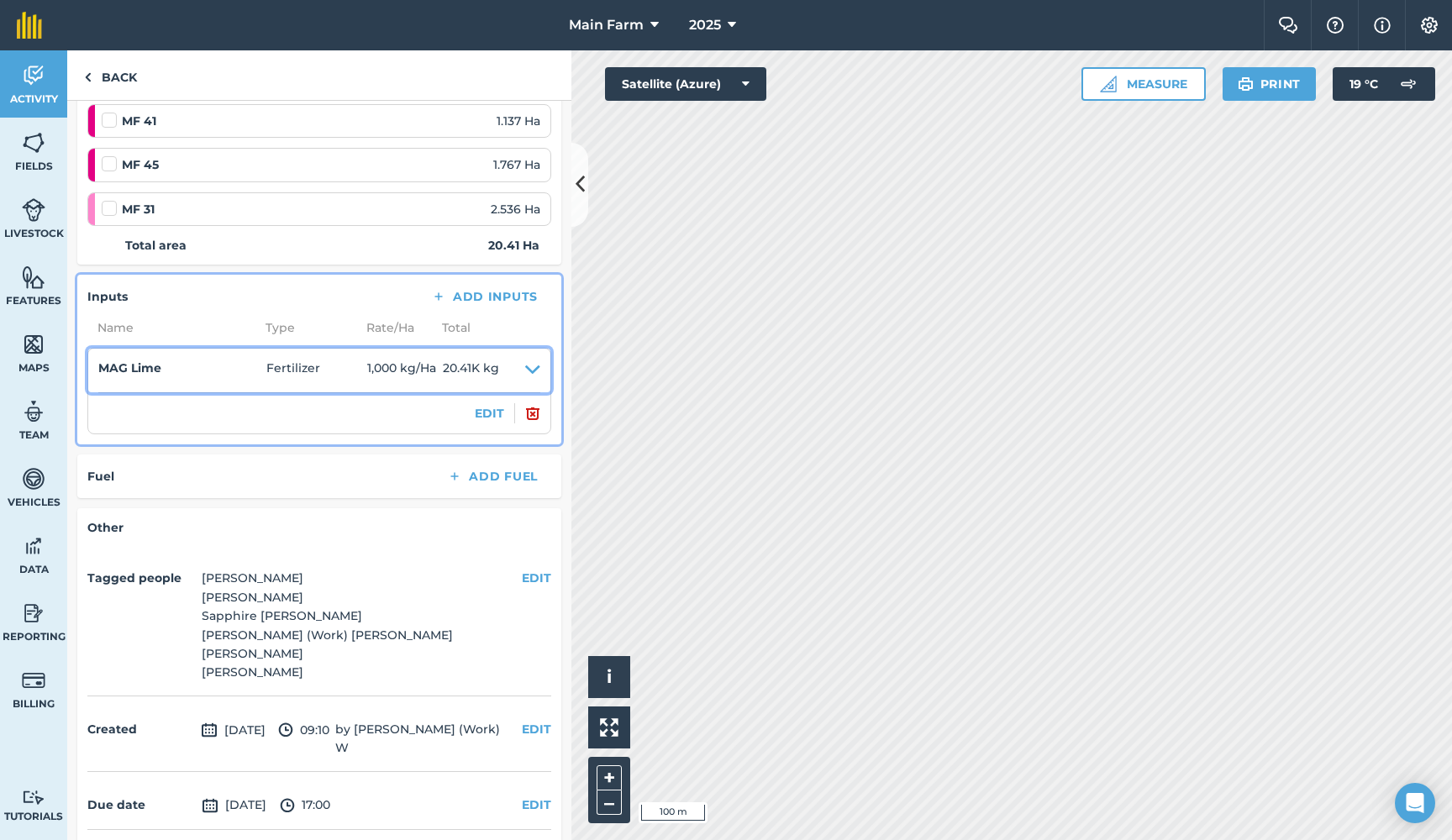
click at [486, 367] on span "20.41K kg" at bounding box center [471, 370] width 57 height 24
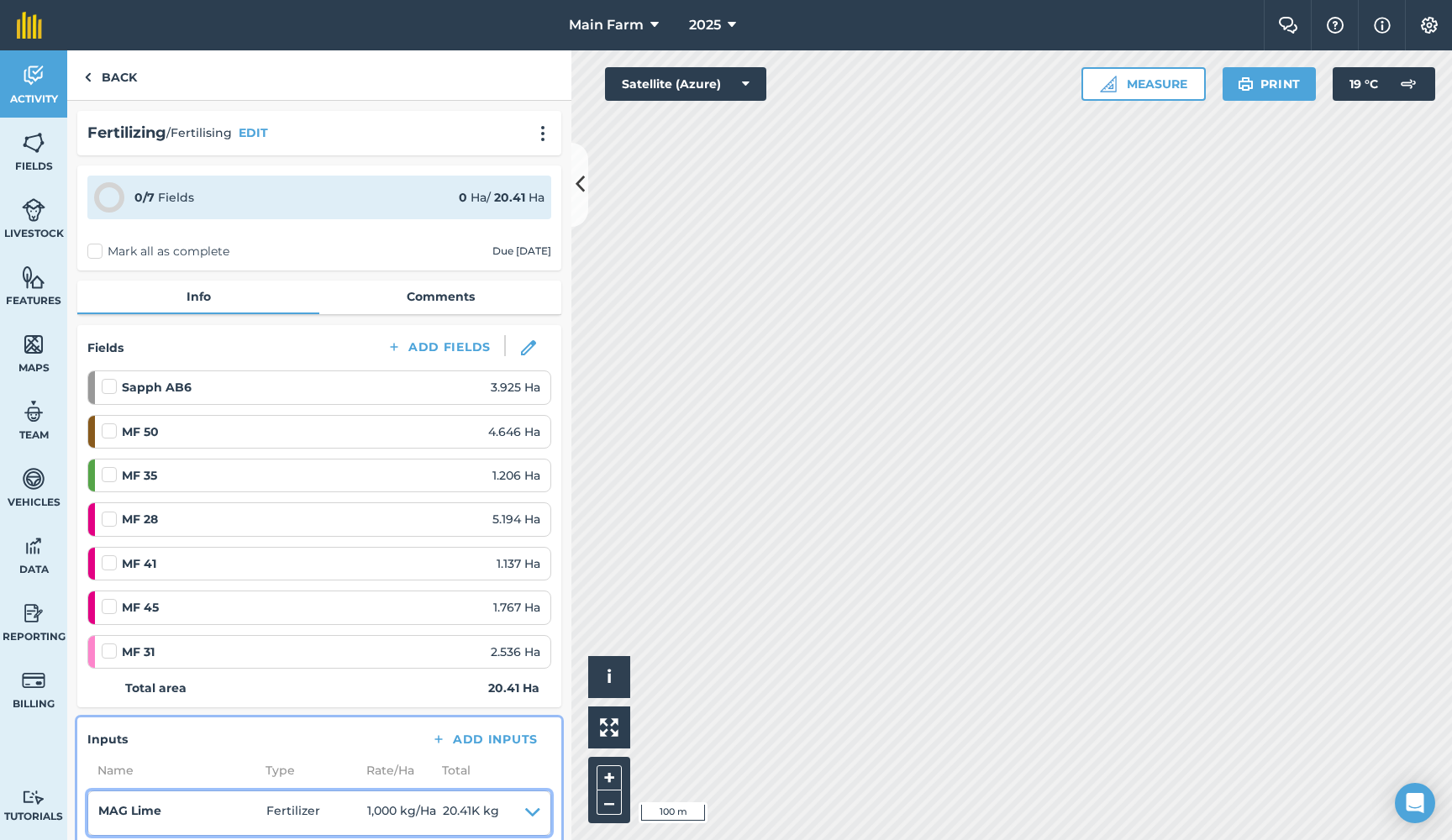
scroll to position [0, 0]
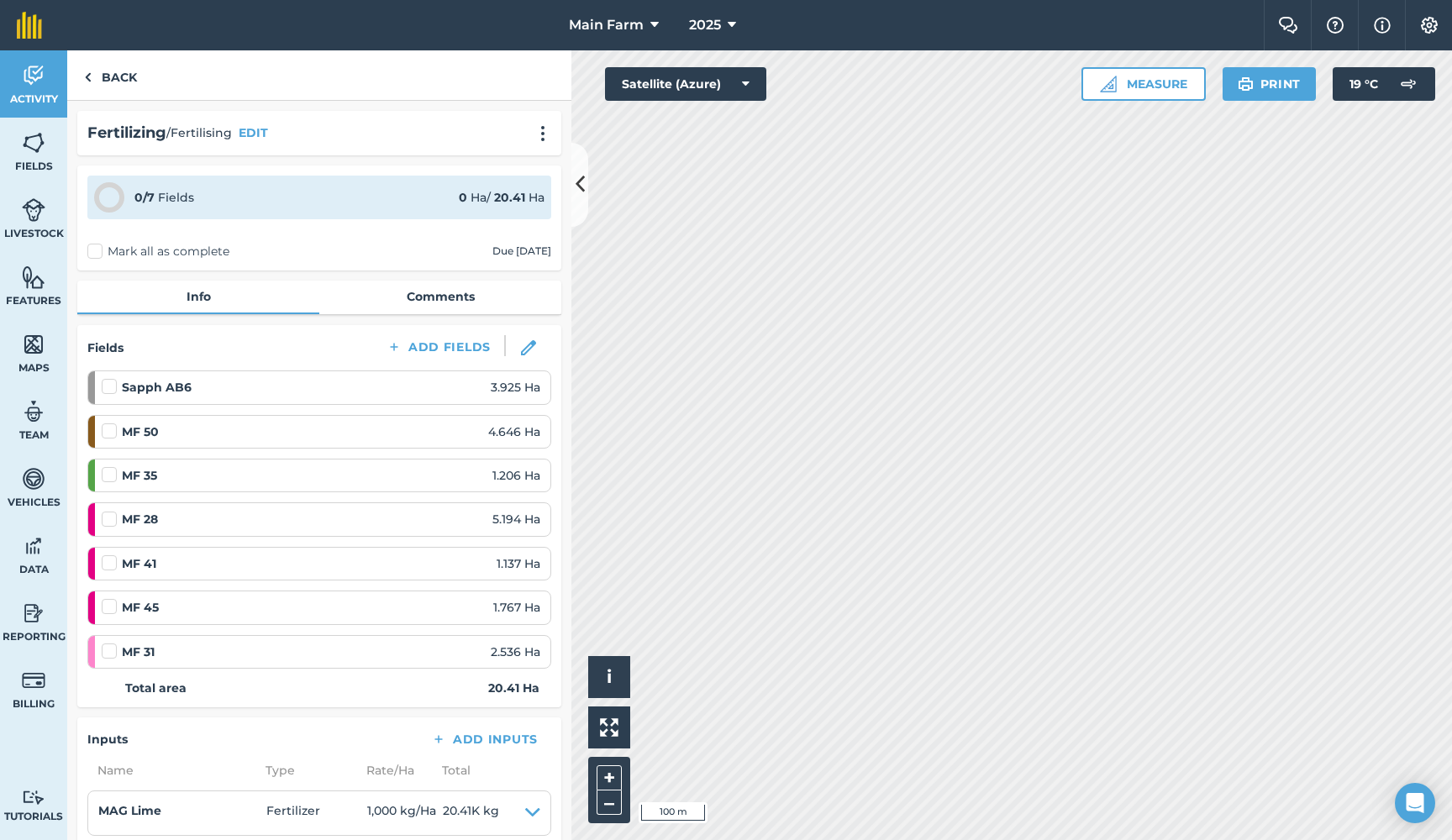
click at [39, 71] on img at bounding box center [34, 76] width 24 height 25
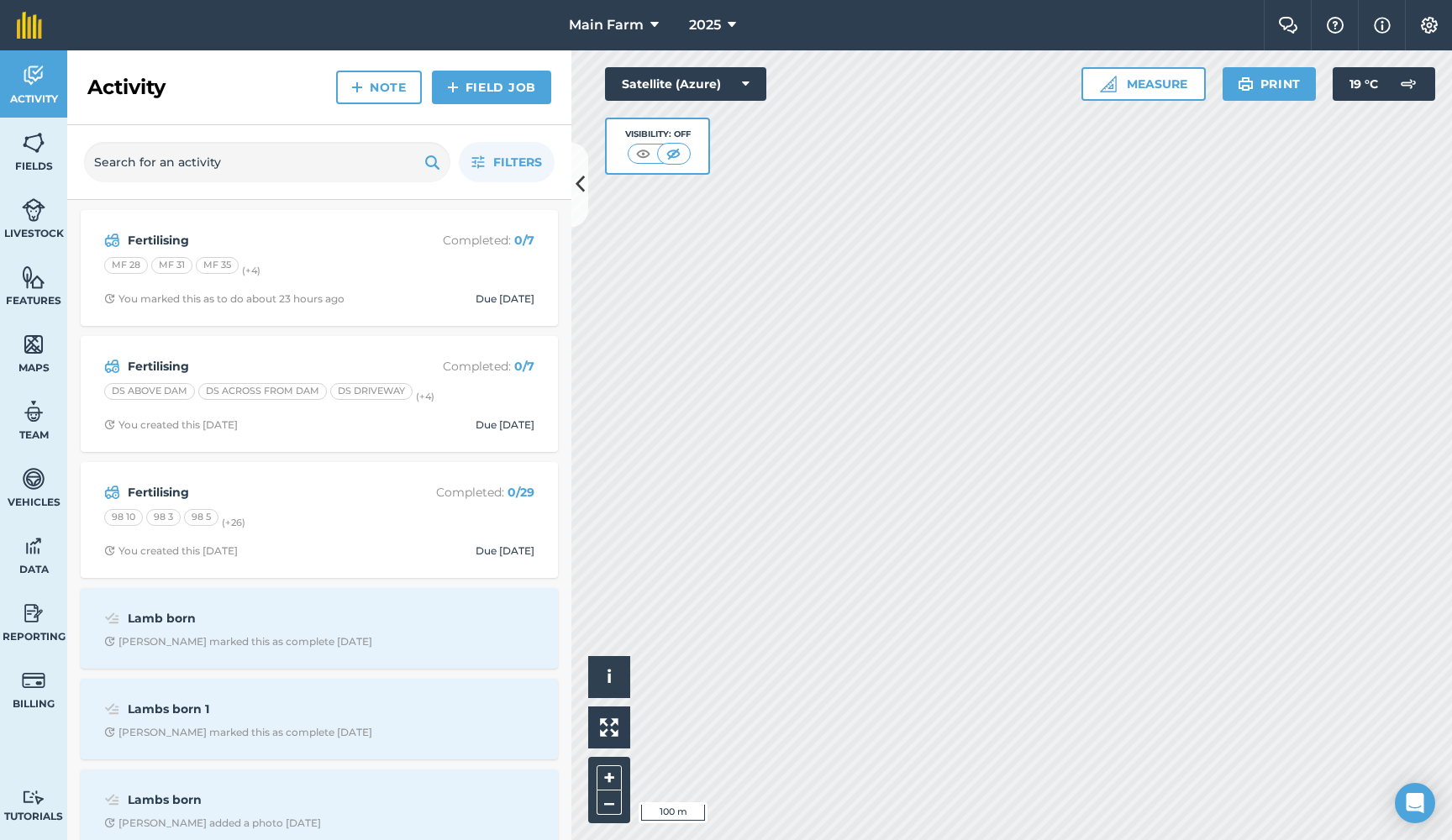
click at [39, 151] on img at bounding box center [34, 143] width 24 height 25
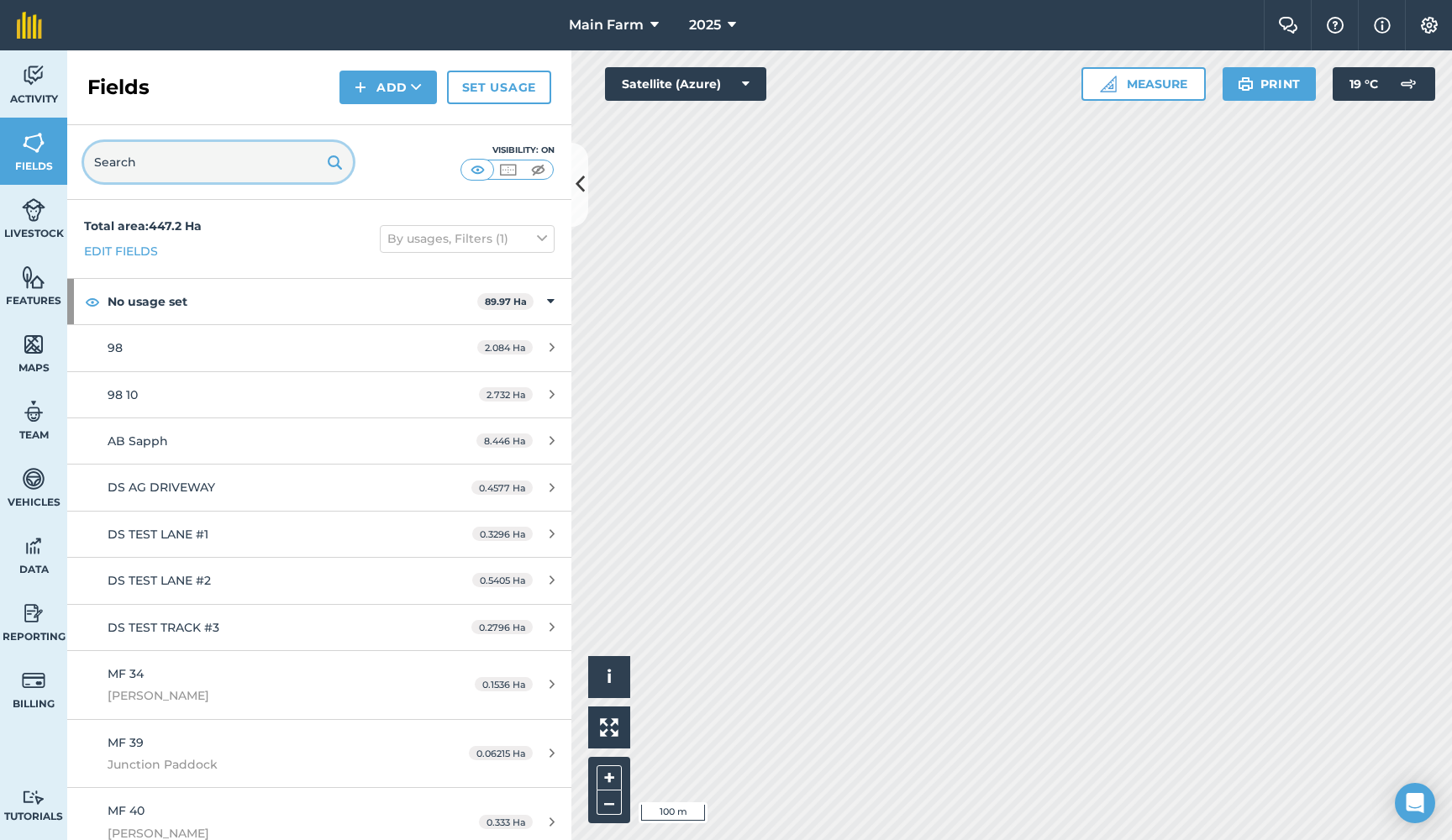
click at [185, 152] on input "text" at bounding box center [219, 162] width 269 height 40
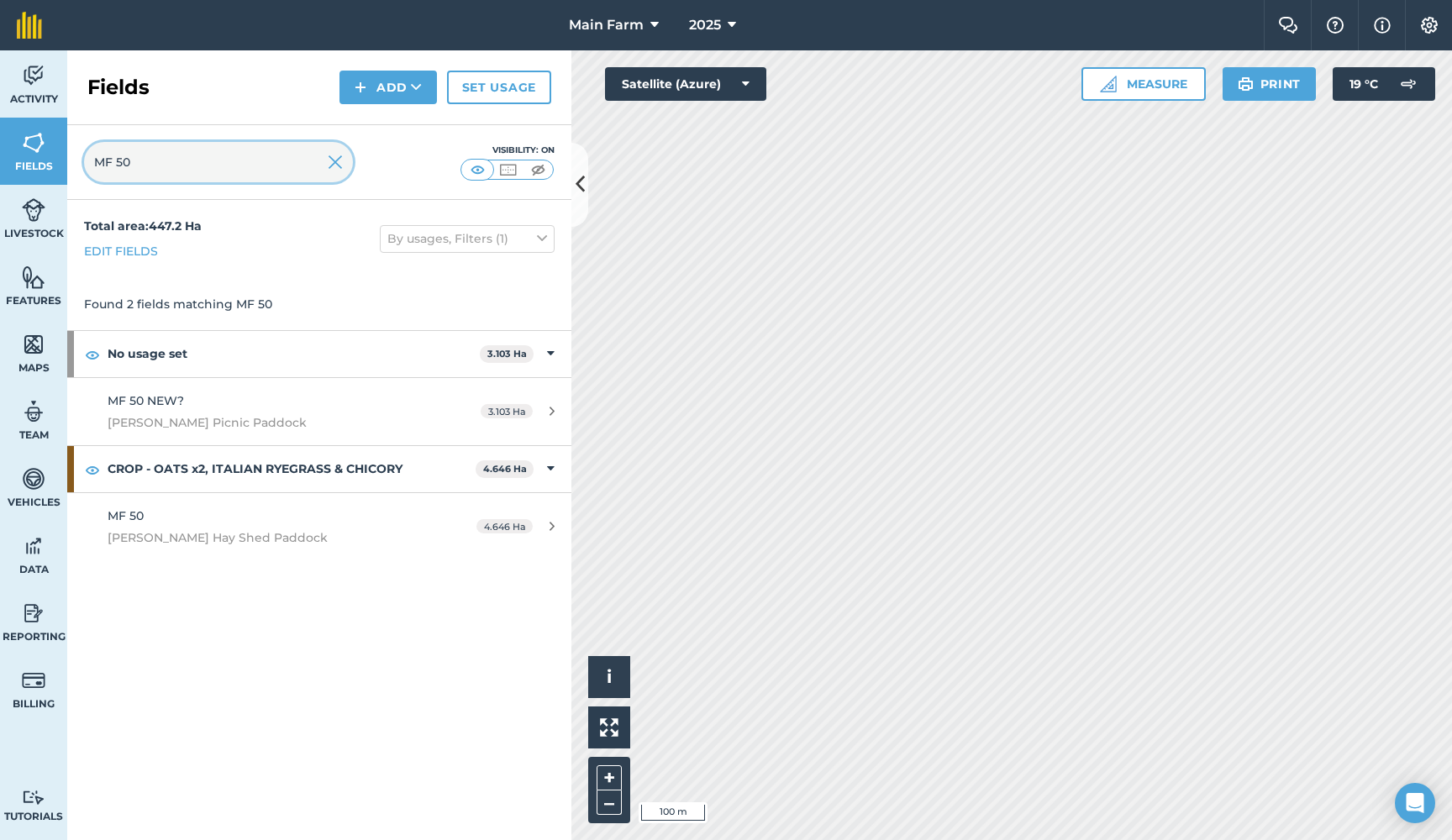
type input "MF 50"
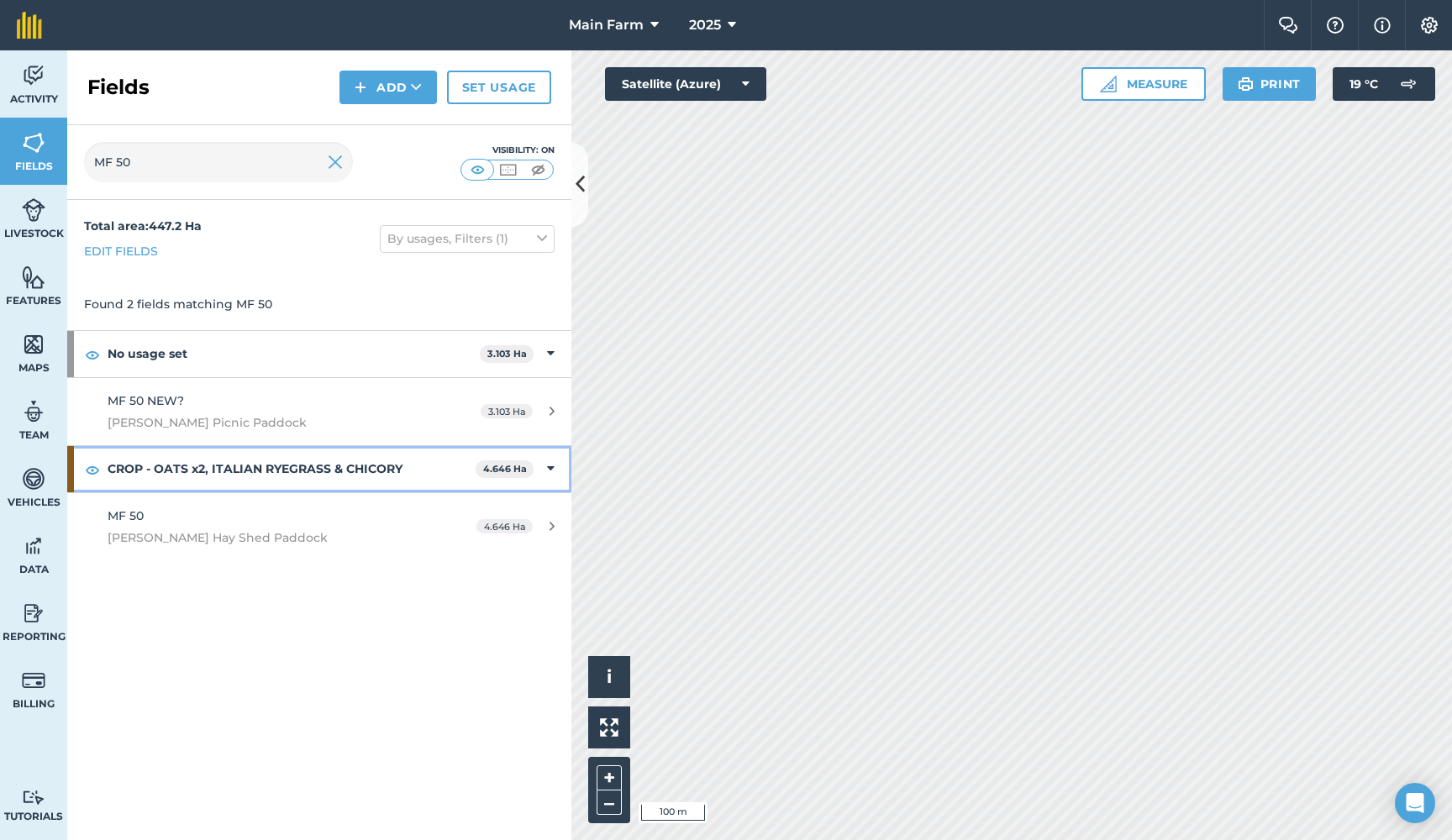
click at [288, 468] on strong "CROP - OATS x2, ITALIAN RYEGRASS & CHICORY" at bounding box center [292, 468] width 368 height 45
click at [288, 468] on strong "CROP - OATS x2, ITALIAN RYEGRASS & CHICORY" at bounding box center [293, 468] width 371 height 45
click at [291, 523] on div "MF 50 [PERSON_NAME] Hay Shed Paddock" at bounding box center [265, 526] width 316 height 41
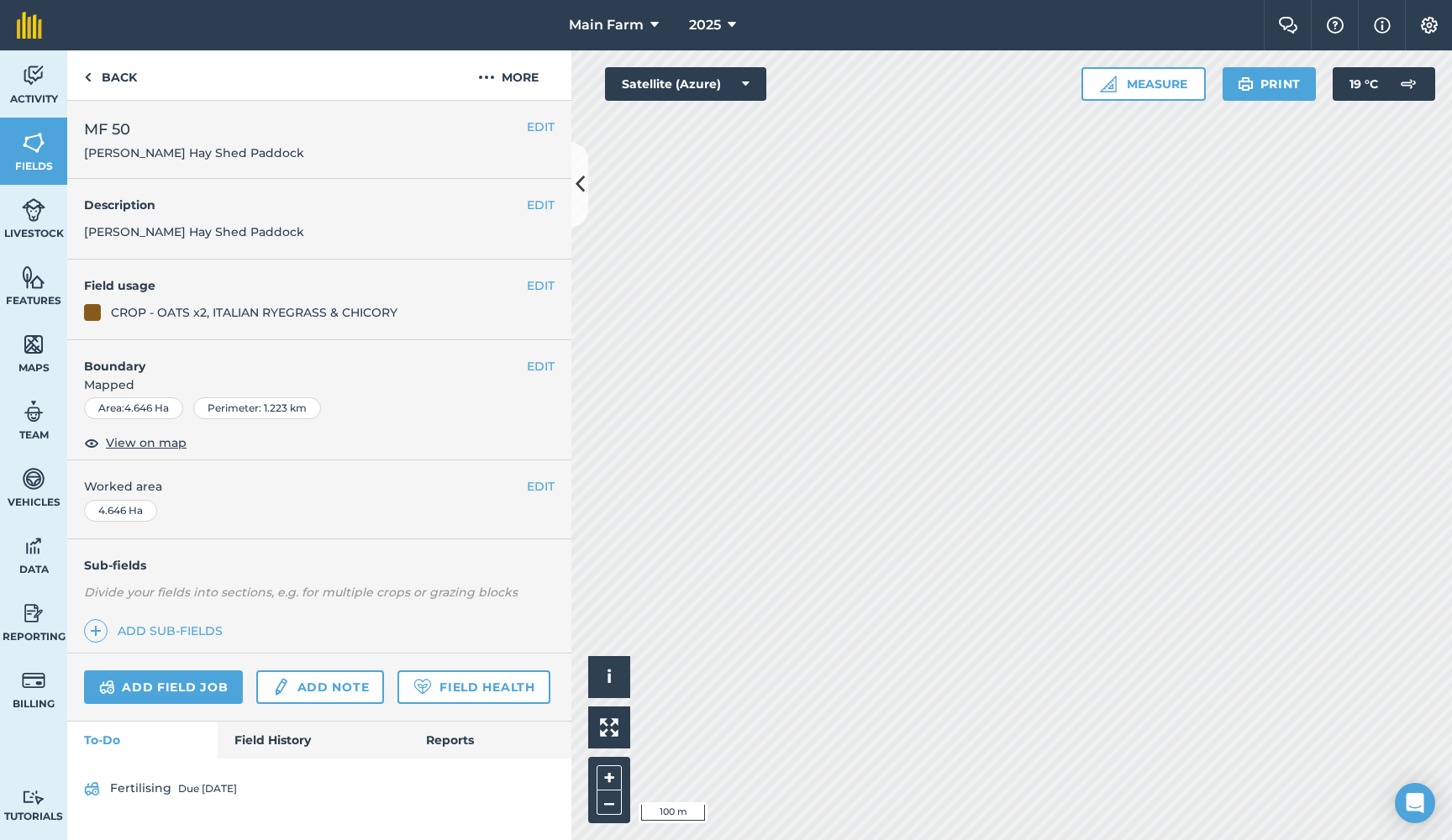
click at [282, 740] on link "Field History" at bounding box center [313, 739] width 191 height 37
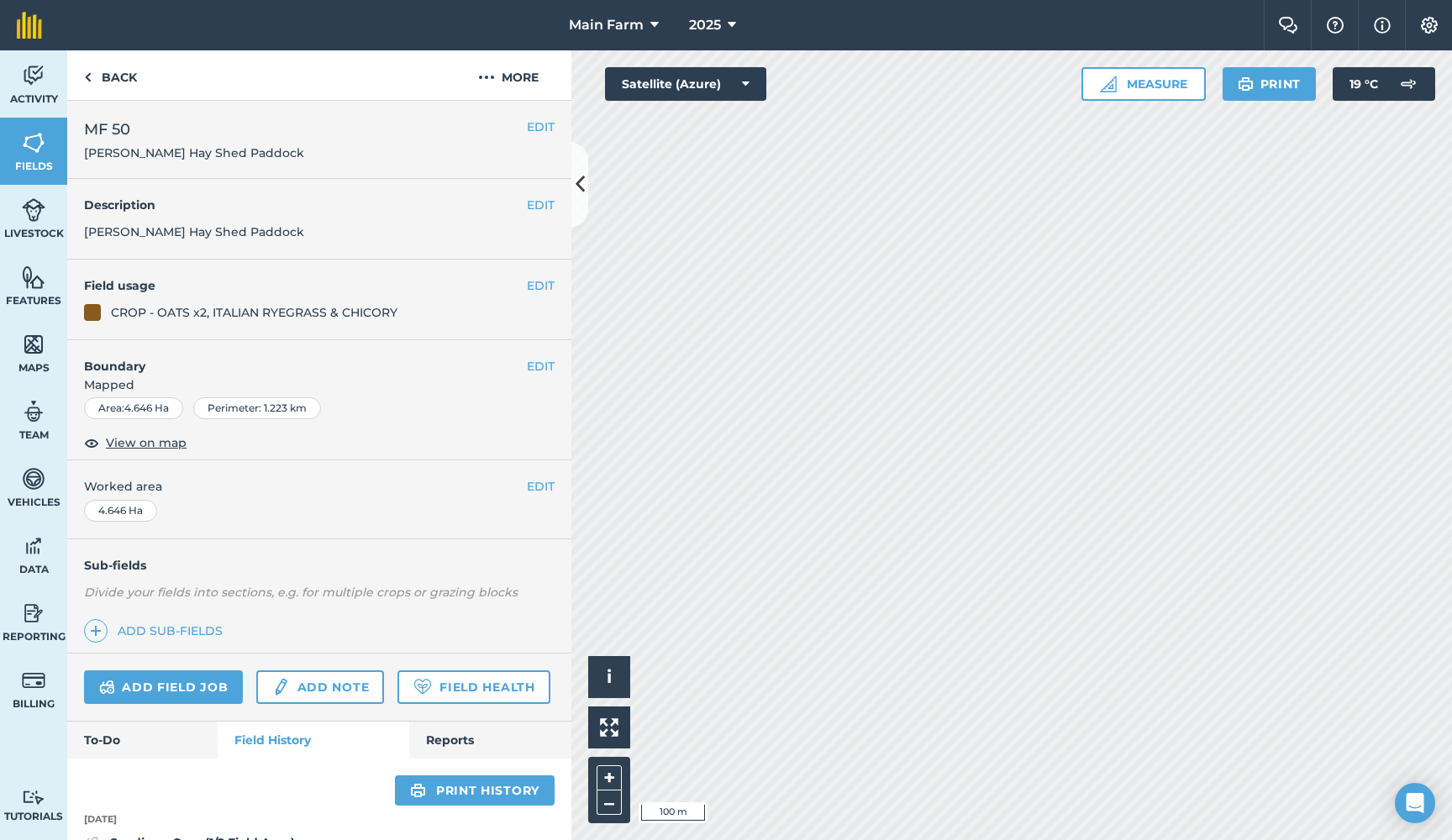
click at [38, 84] on img at bounding box center [34, 76] width 24 height 25
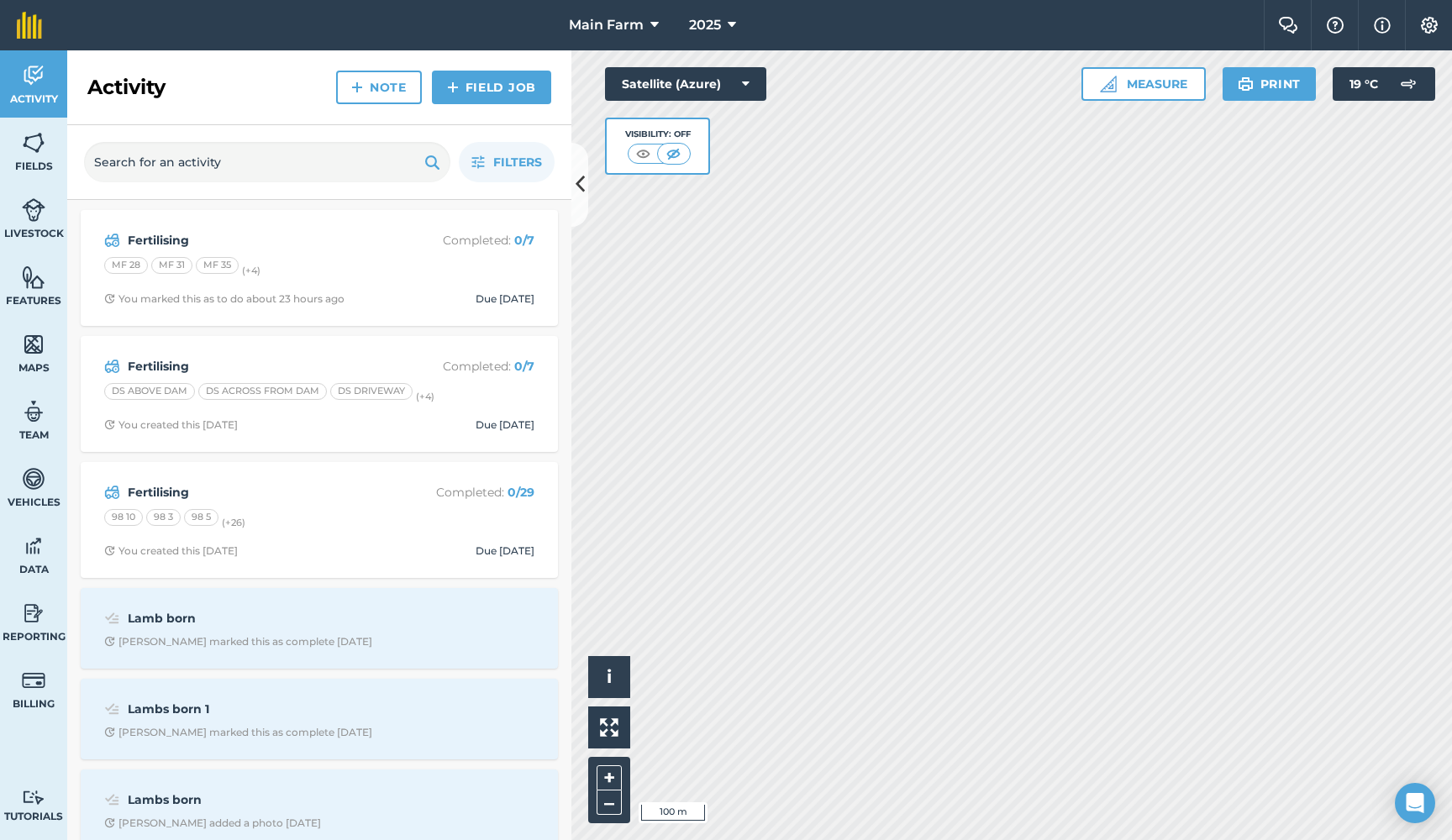
click at [39, 84] on img at bounding box center [34, 76] width 24 height 25
click at [37, 147] on img at bounding box center [34, 143] width 24 height 25
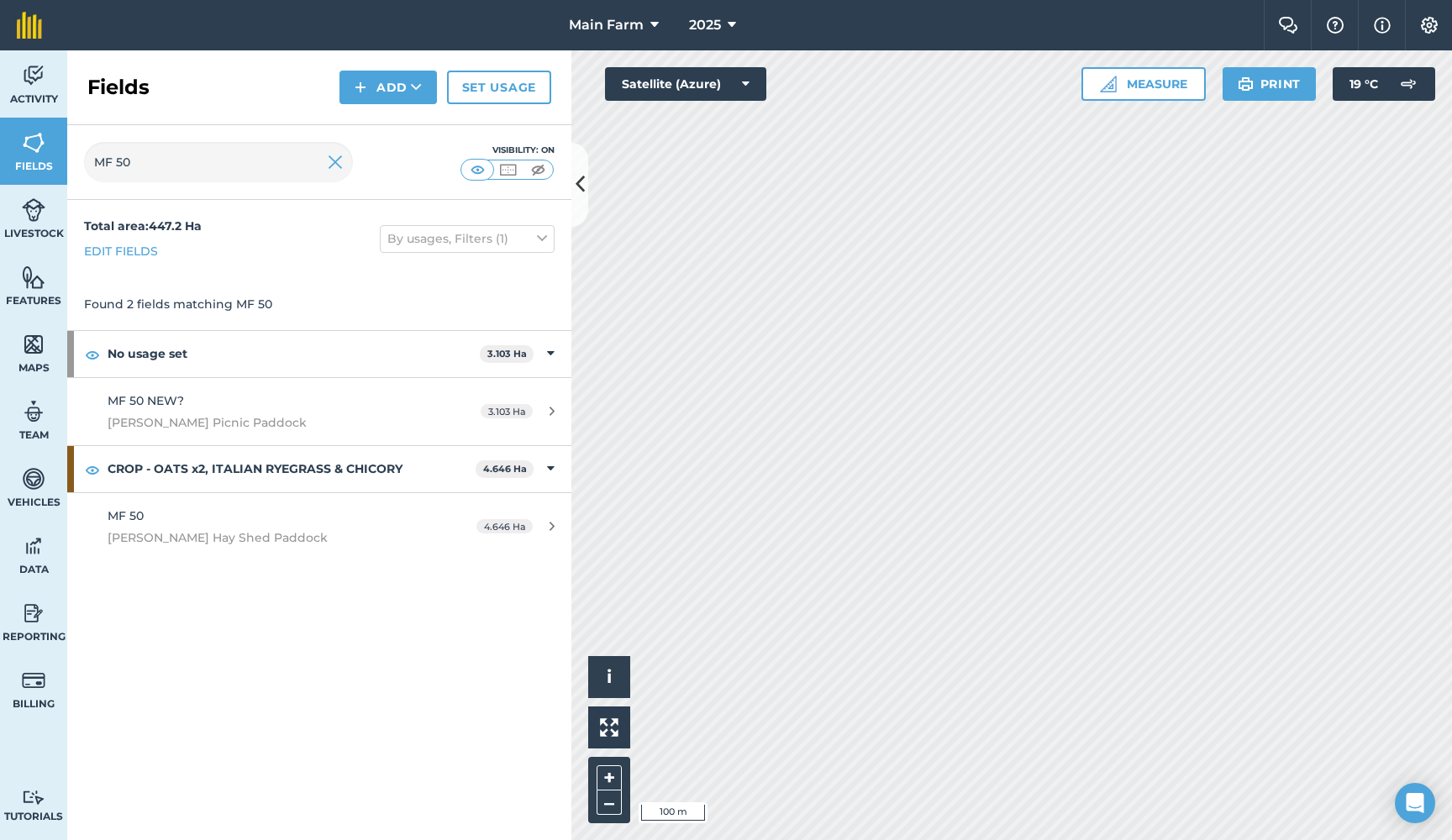
click at [32, 152] on img at bounding box center [34, 143] width 24 height 25
click at [31, 66] on img at bounding box center [34, 76] width 24 height 25
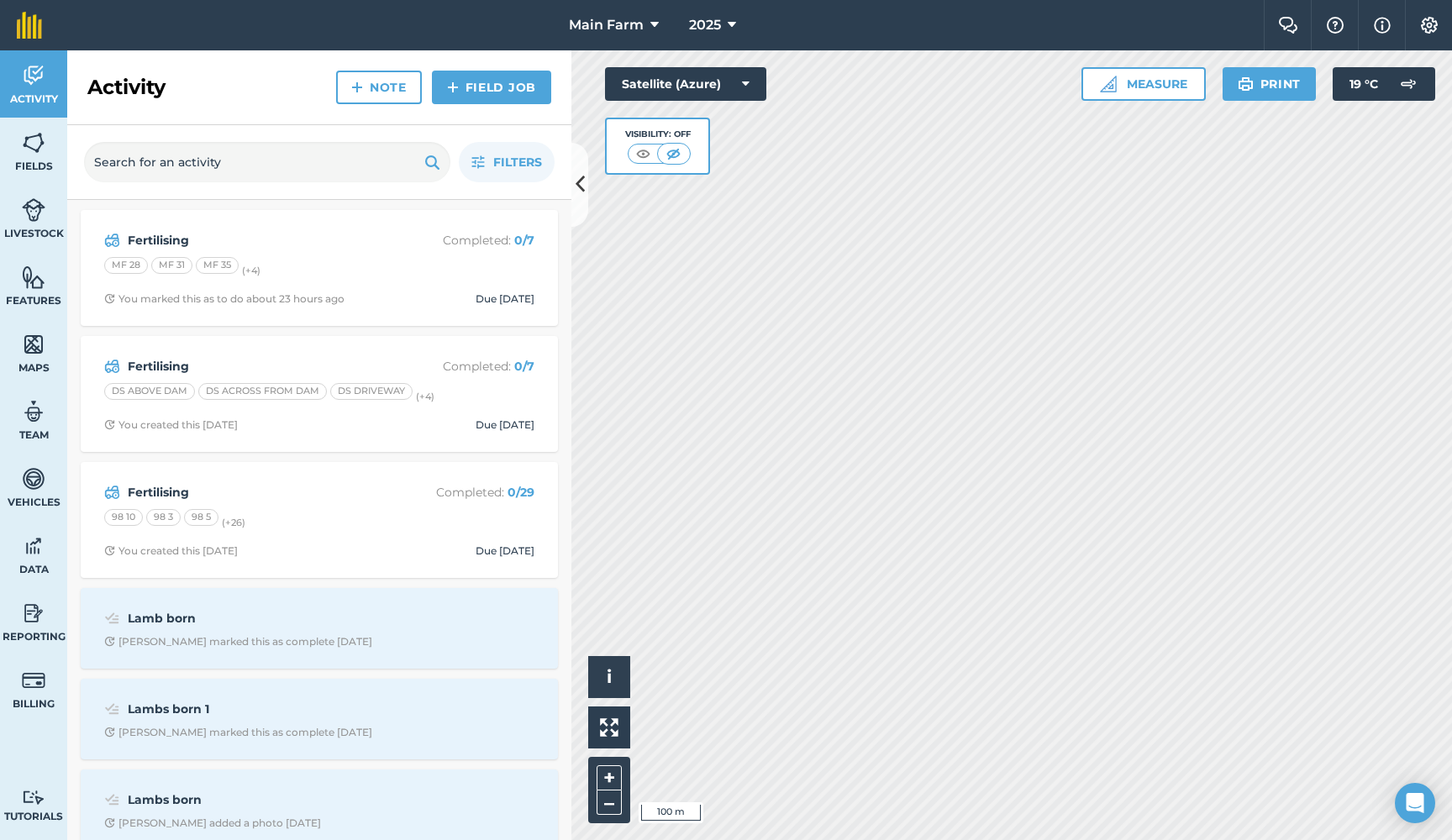
click at [31, 66] on img at bounding box center [34, 76] width 24 height 25
click at [171, 242] on strong "Fertilising" at bounding box center [261, 240] width 267 height 18
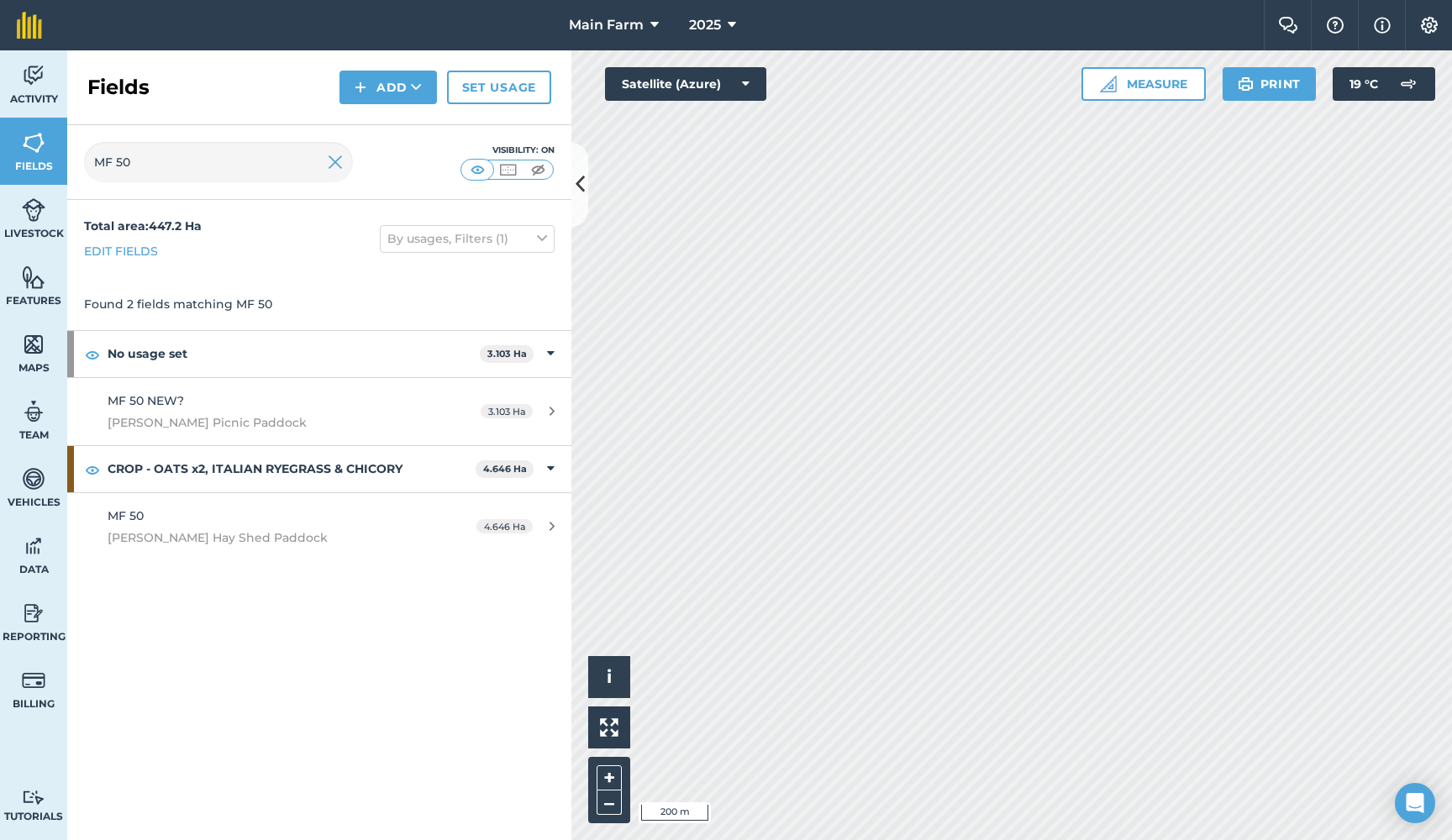
click at [29, 154] on img at bounding box center [34, 143] width 24 height 25
click at [29, 67] on img at bounding box center [34, 76] width 24 height 25
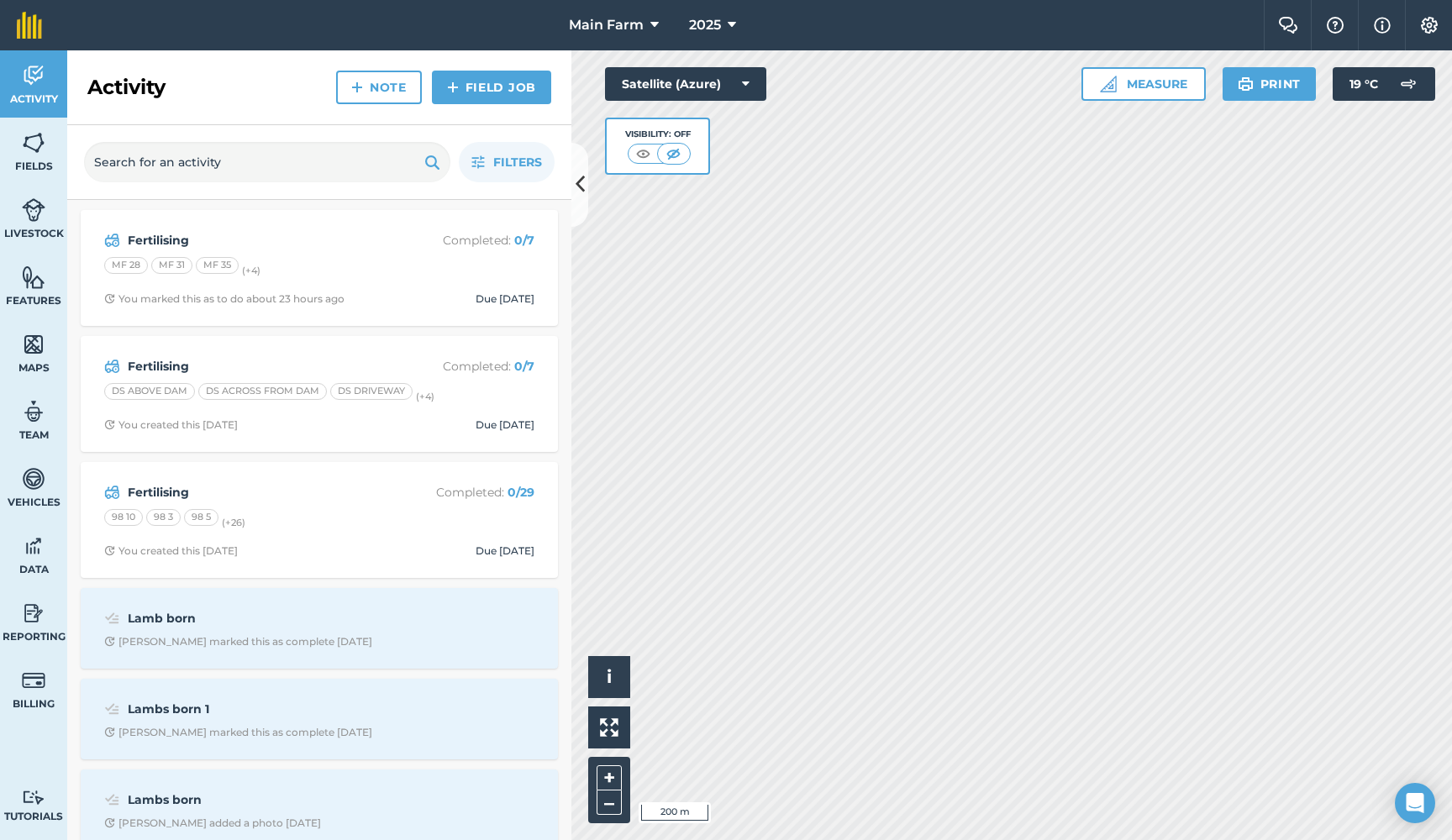
click at [29, 67] on img at bounding box center [34, 76] width 24 height 25
click at [173, 235] on strong "Fertilising" at bounding box center [261, 240] width 267 height 18
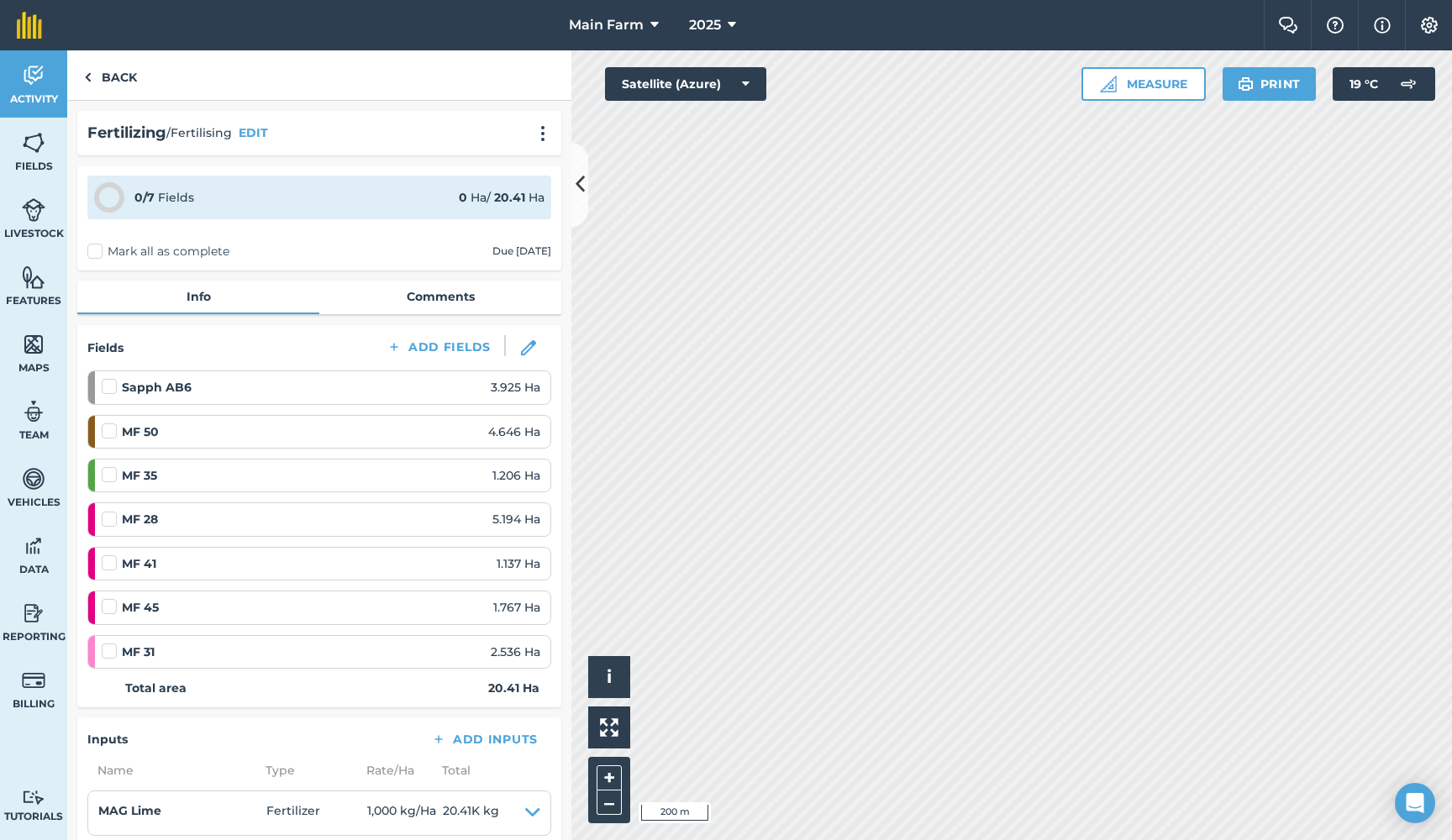
click at [39, 146] on img at bounding box center [34, 143] width 24 height 25
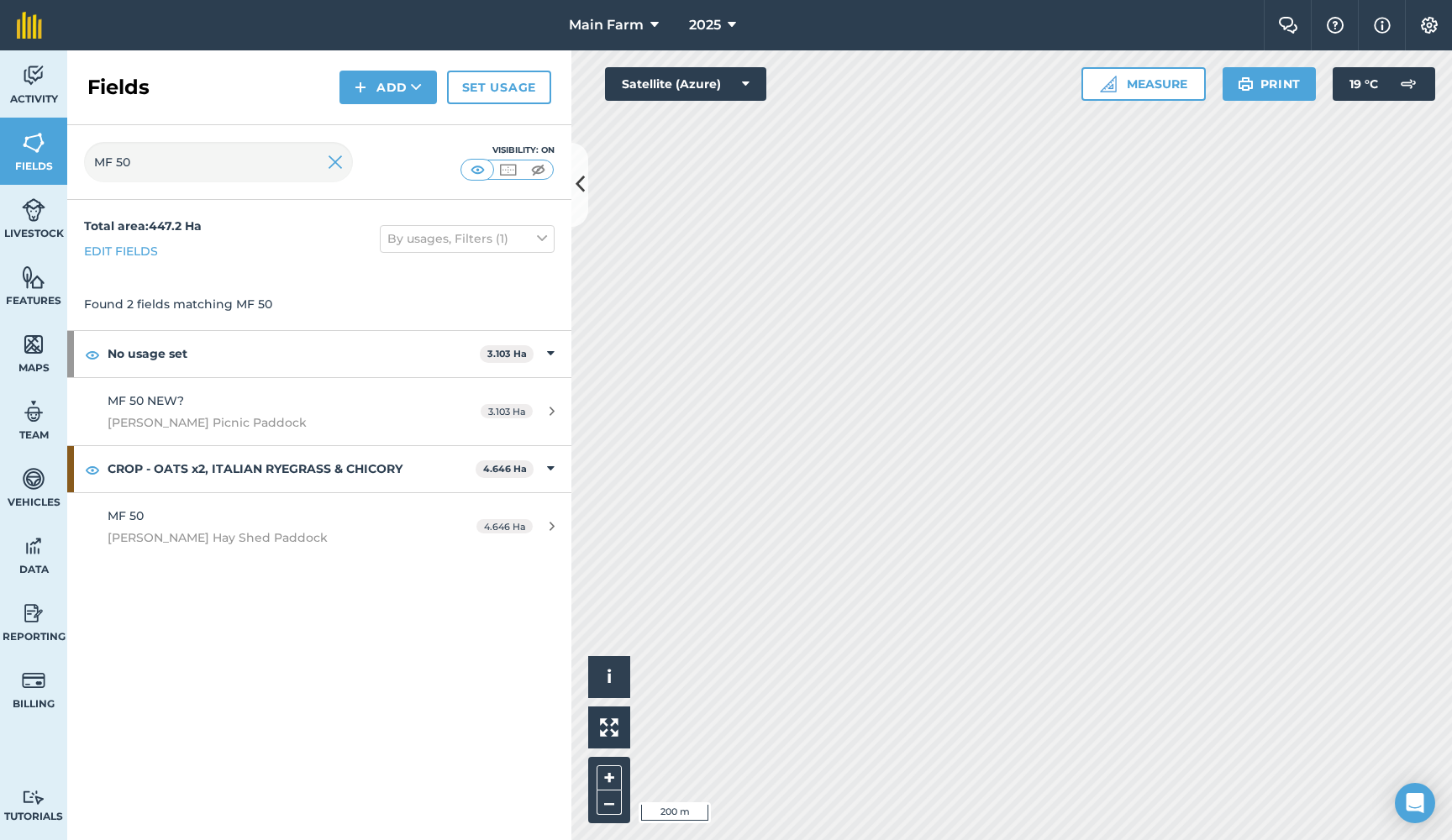
click at [339, 160] on img at bounding box center [336, 162] width 15 height 20
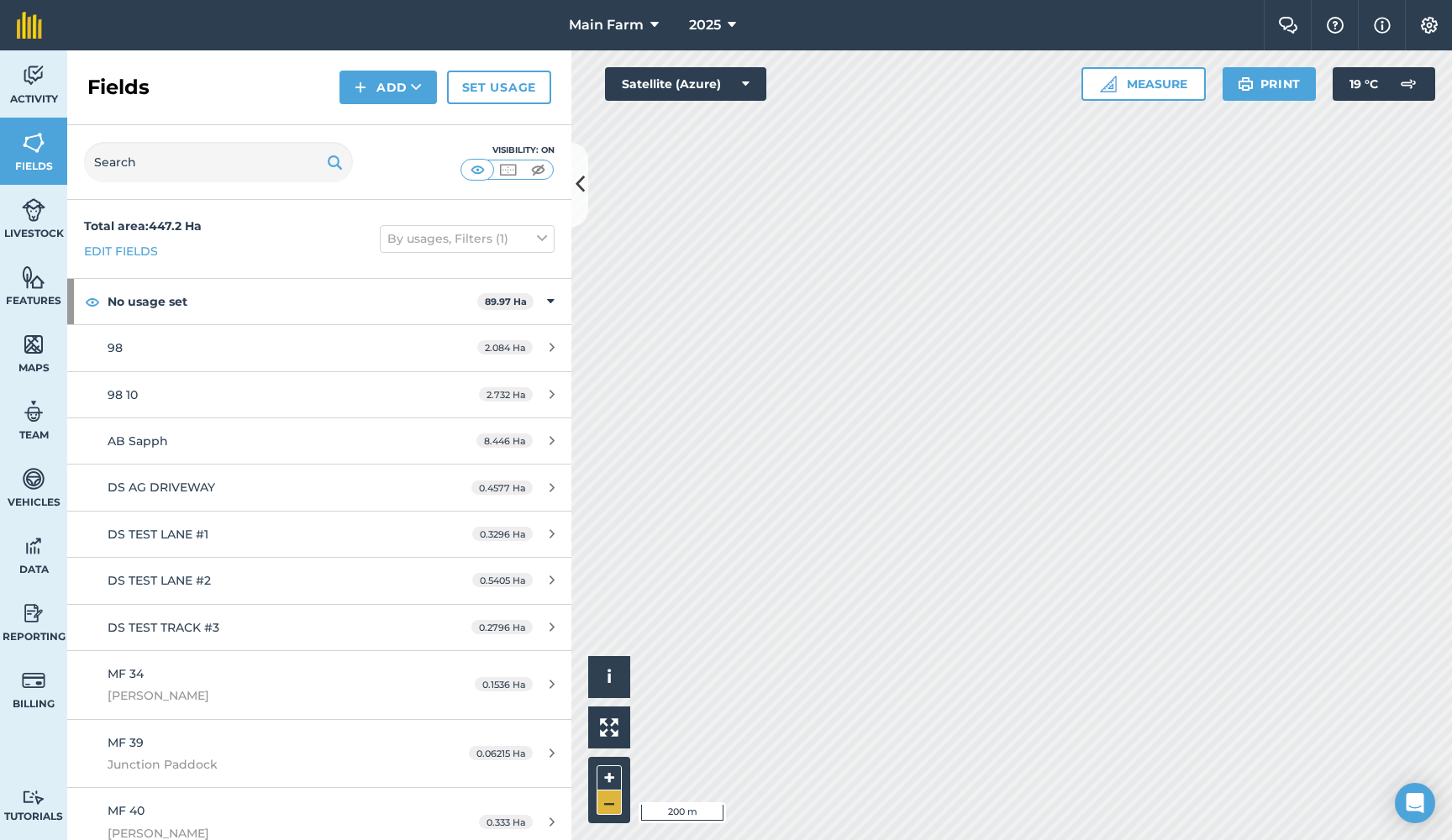
click at [607, 805] on button "–" at bounding box center [609, 802] width 25 height 24
click at [611, 779] on button "+" at bounding box center [609, 778] width 25 height 25
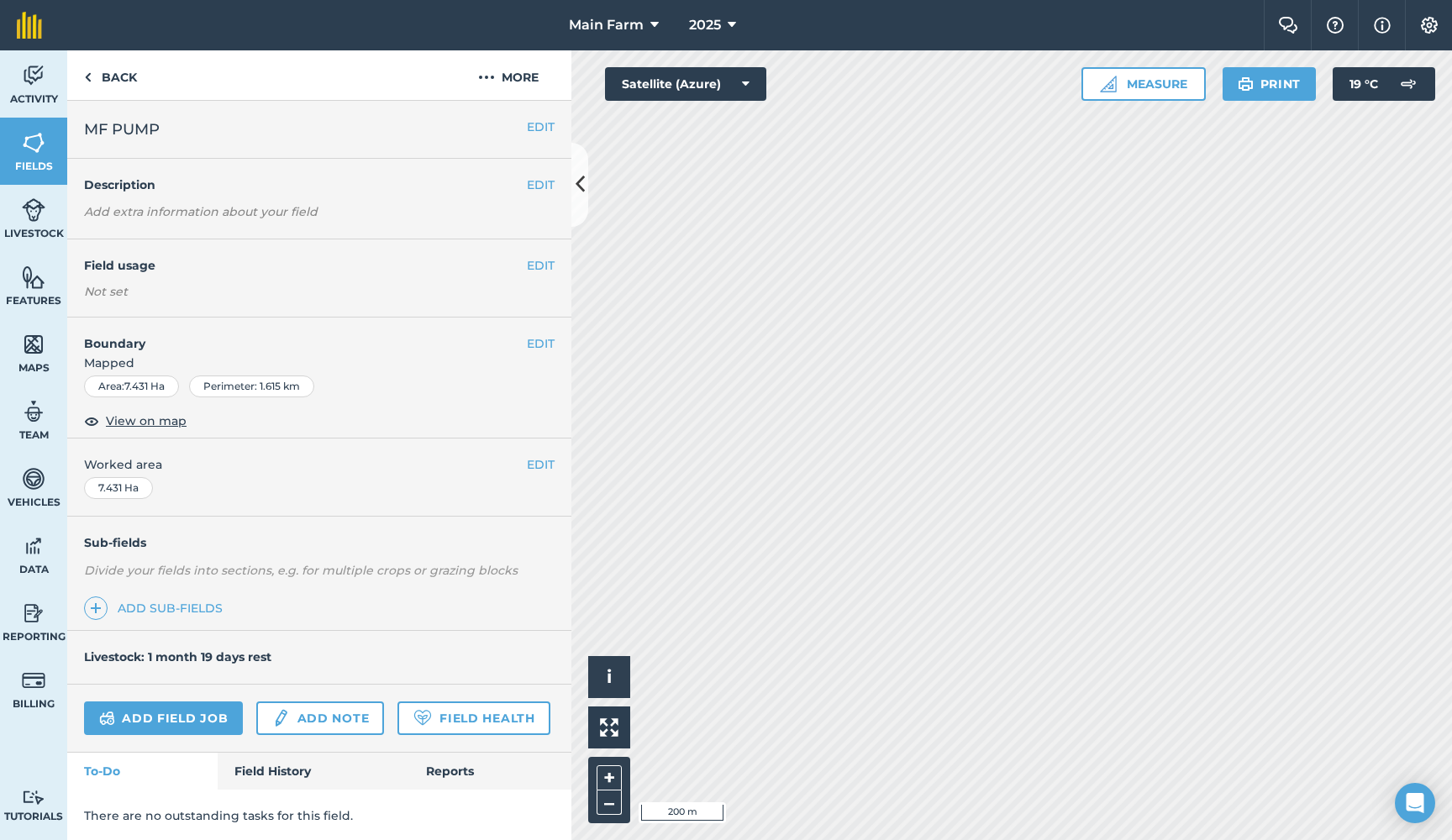
click at [39, 157] on link "Fields" at bounding box center [34, 152] width 67 height 67
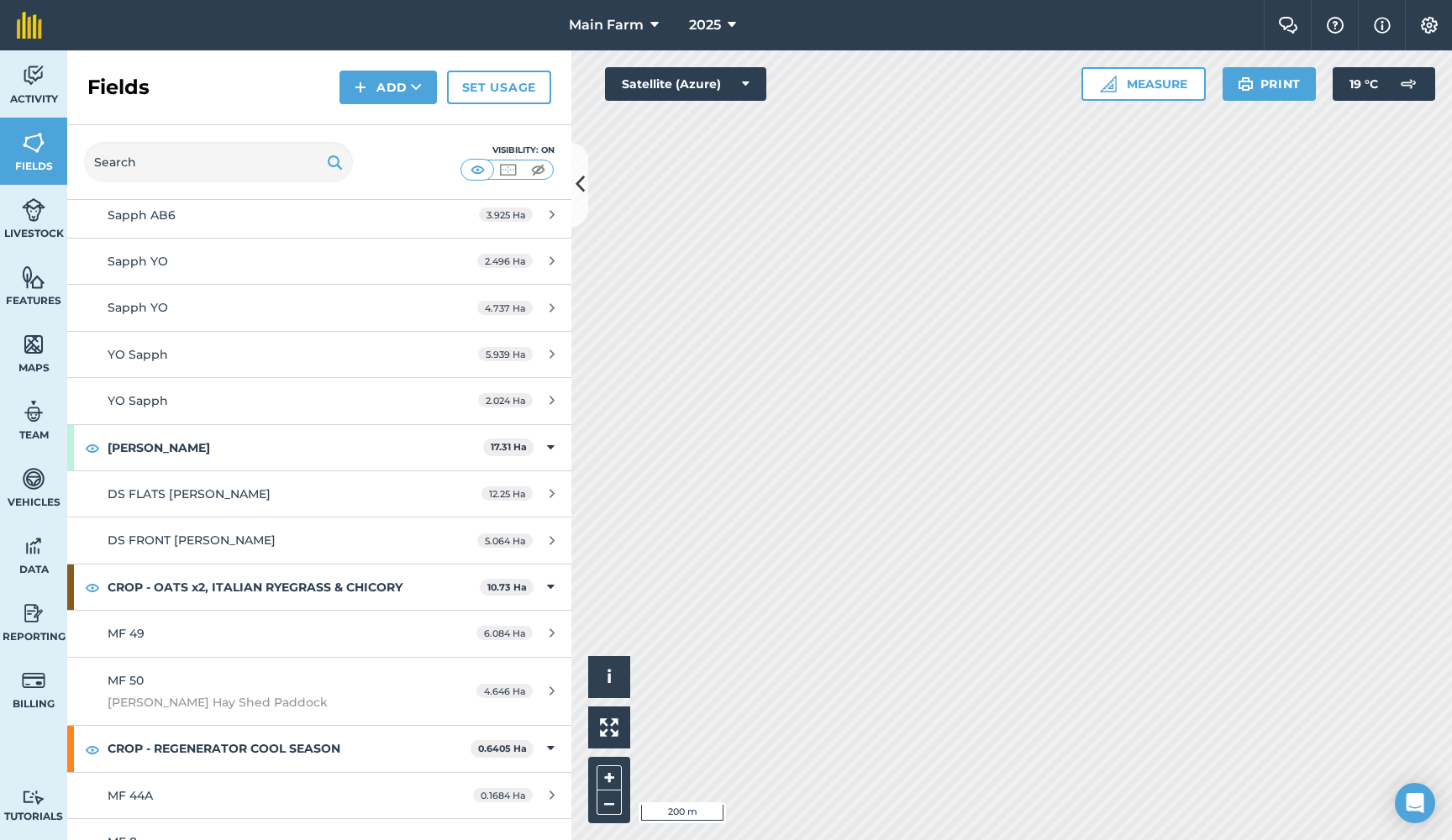
scroll to position [1735, 0]
click at [193, 531] on span "DS FRONT [PERSON_NAME]" at bounding box center [191, 539] width 168 height 15
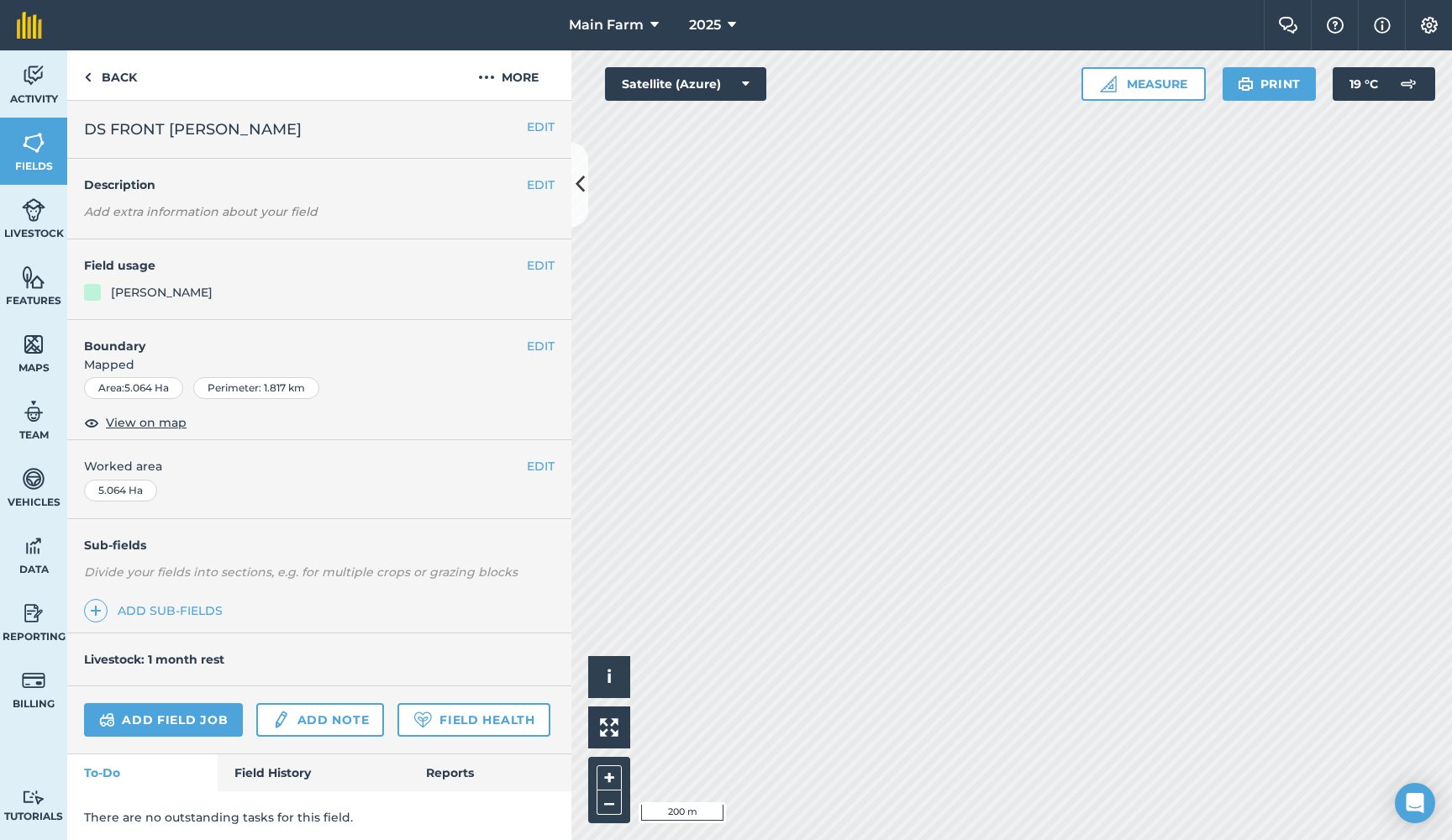
click at [41, 152] on img at bounding box center [34, 143] width 24 height 25
click at [1424, 18] on img at bounding box center [1428, 26] width 20 height 17
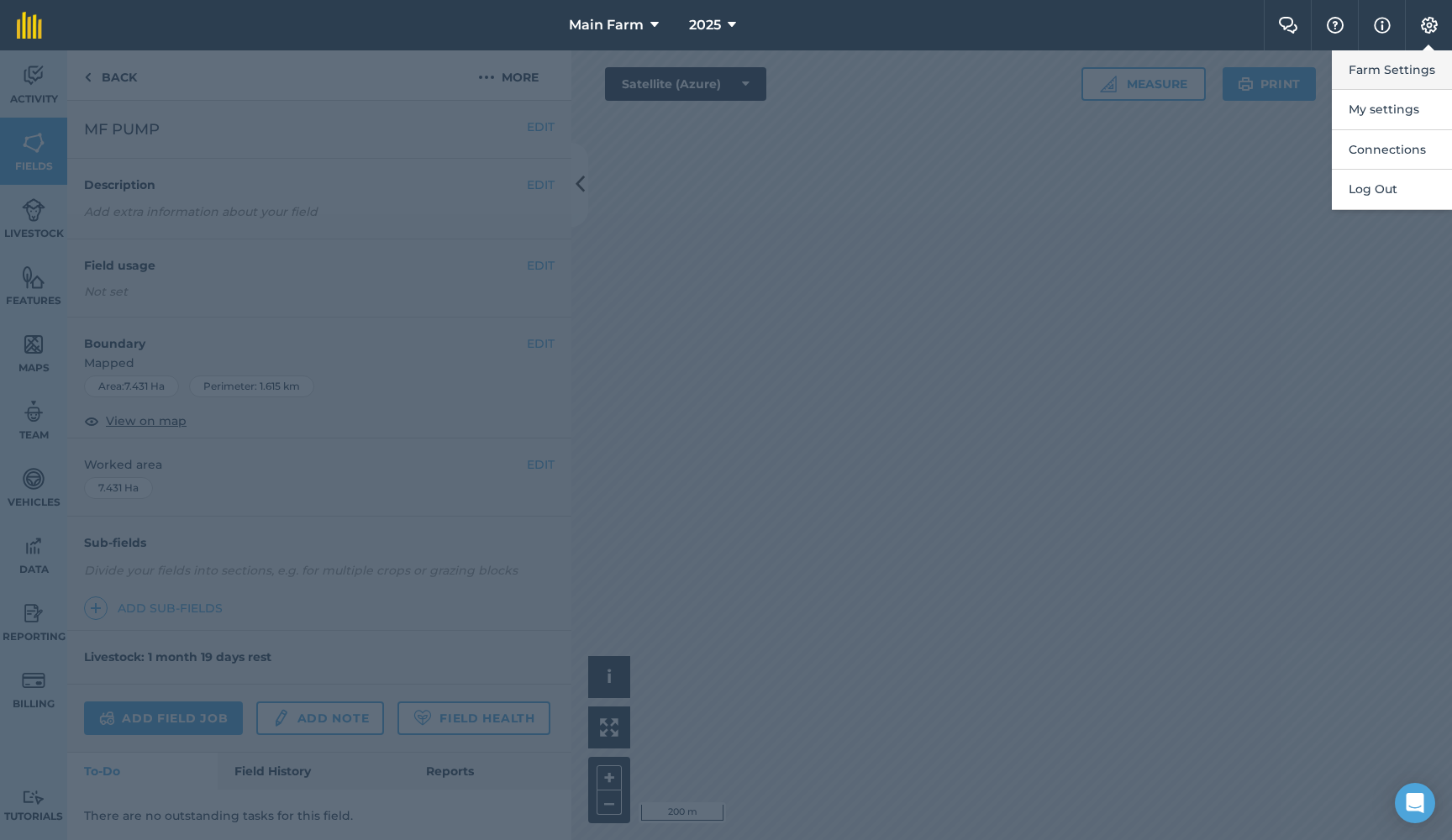
click at [1387, 78] on button "Farm Settings" at bounding box center [1391, 70] width 120 height 39
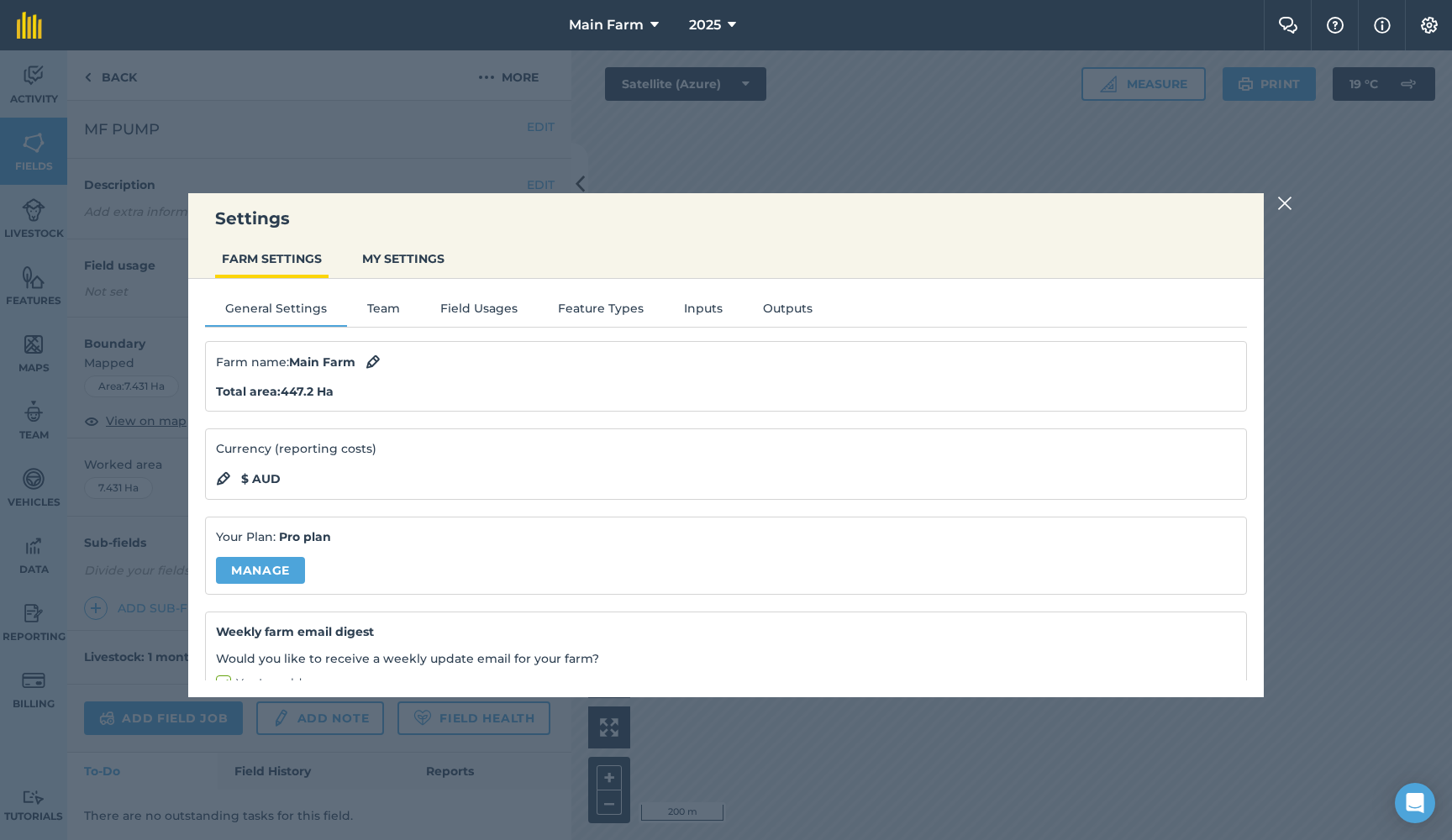
click at [687, 302] on button "Inputs" at bounding box center [703, 312] width 79 height 25
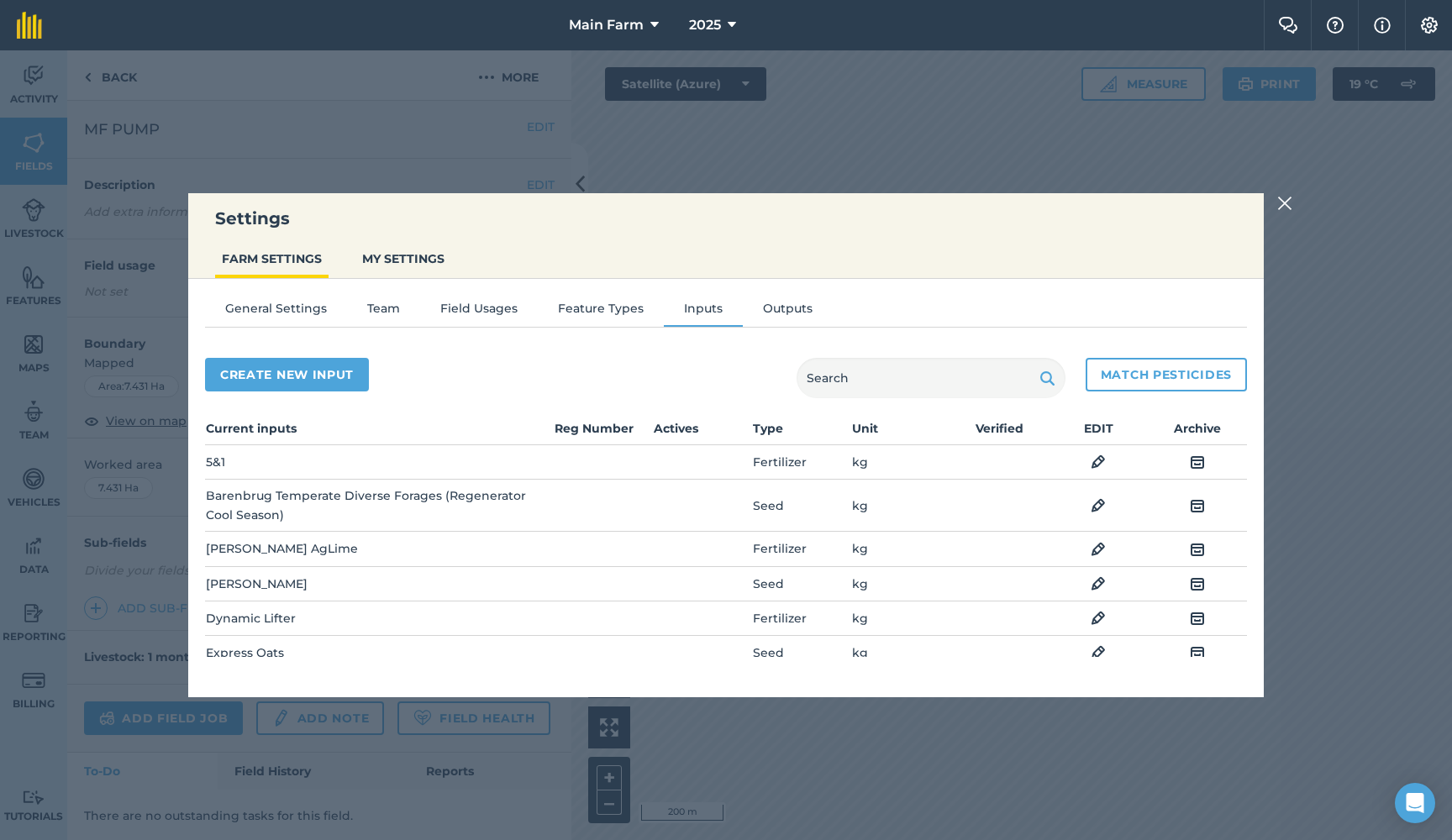
click at [472, 308] on button "Field Usages" at bounding box center [479, 312] width 118 height 25
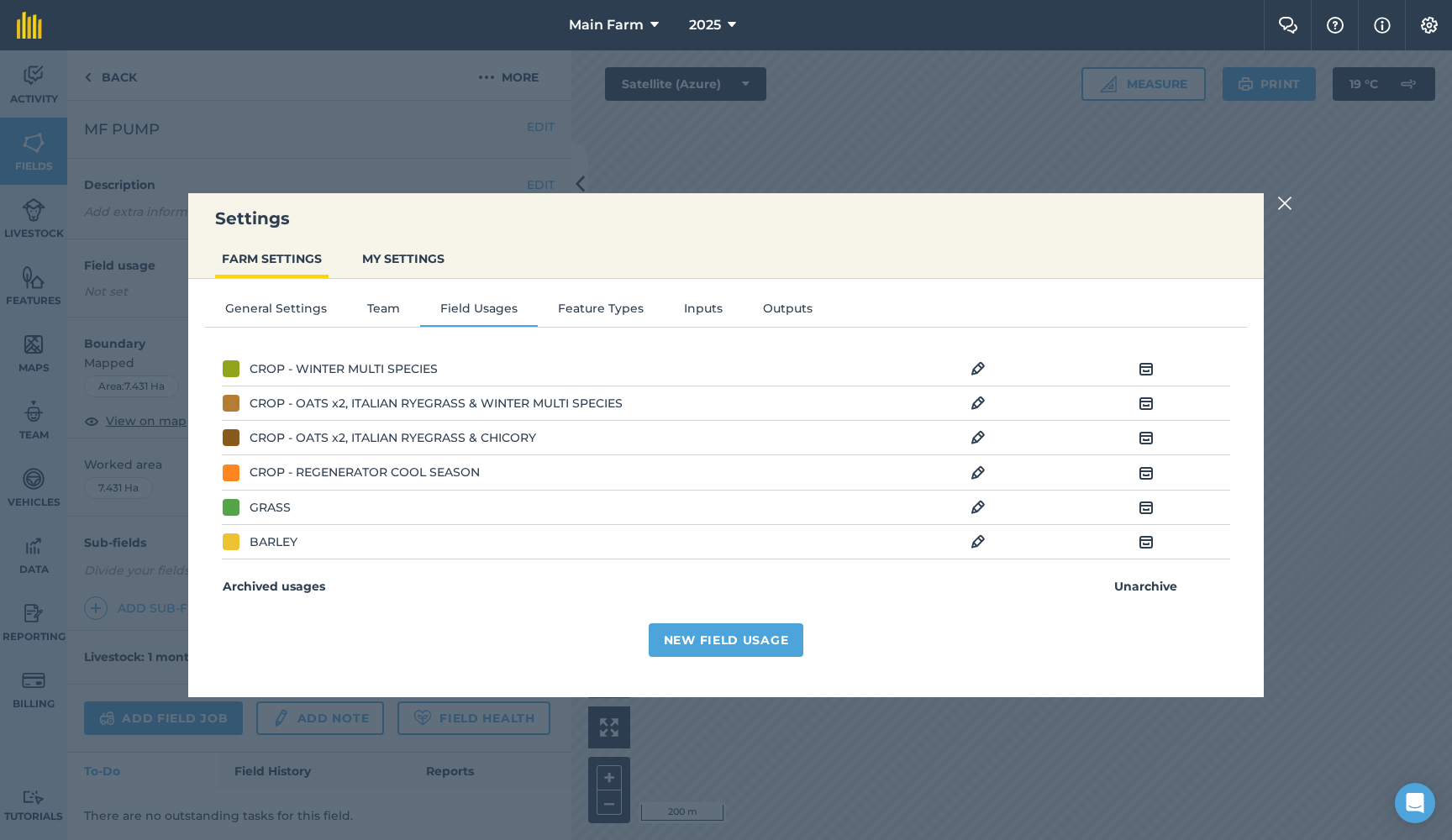
scroll to position [304, 0]
click at [1281, 201] on img at bounding box center [1284, 202] width 15 height 20
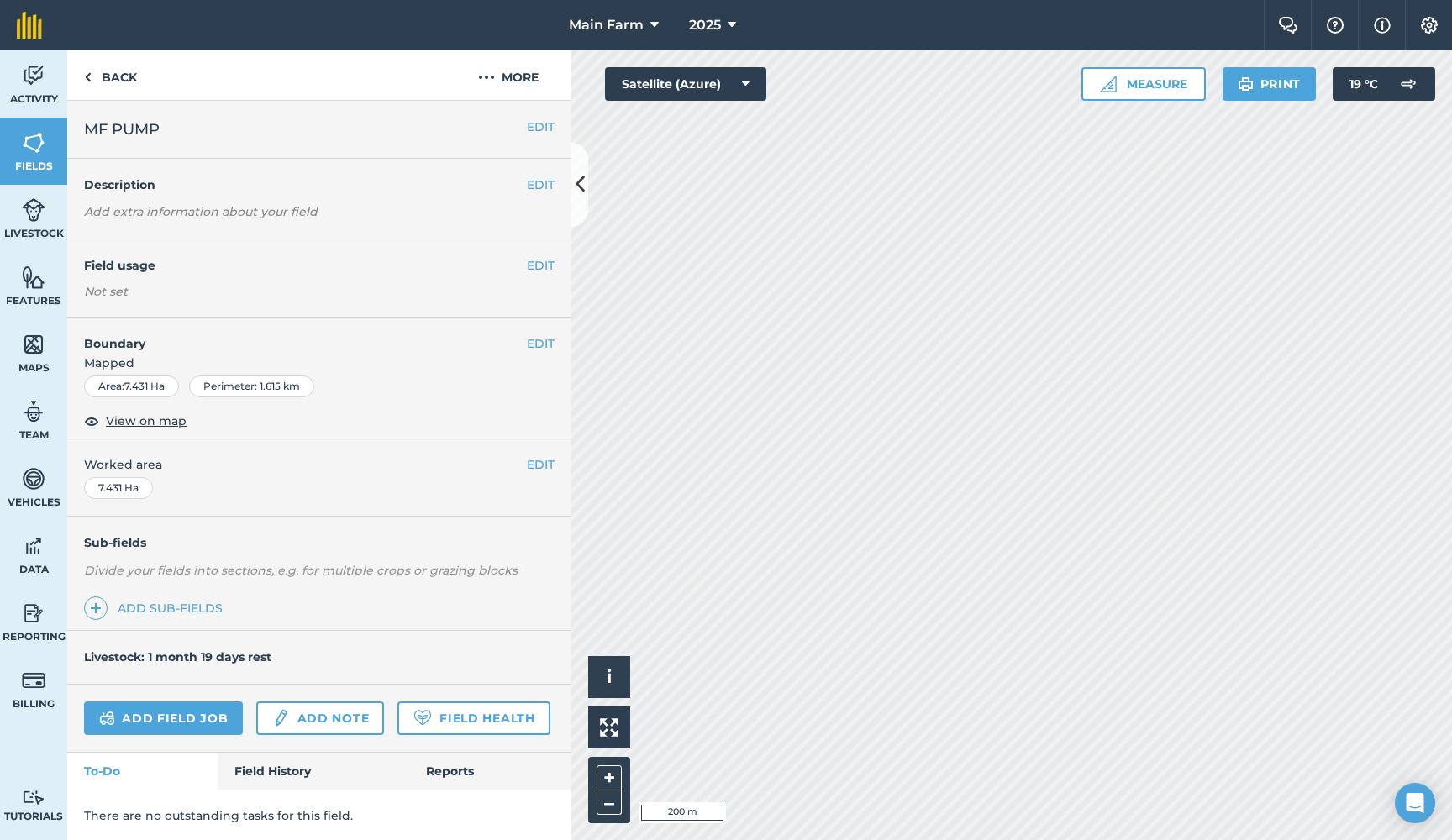
click at [537, 126] on button "EDIT" at bounding box center [540, 127] width 28 height 18
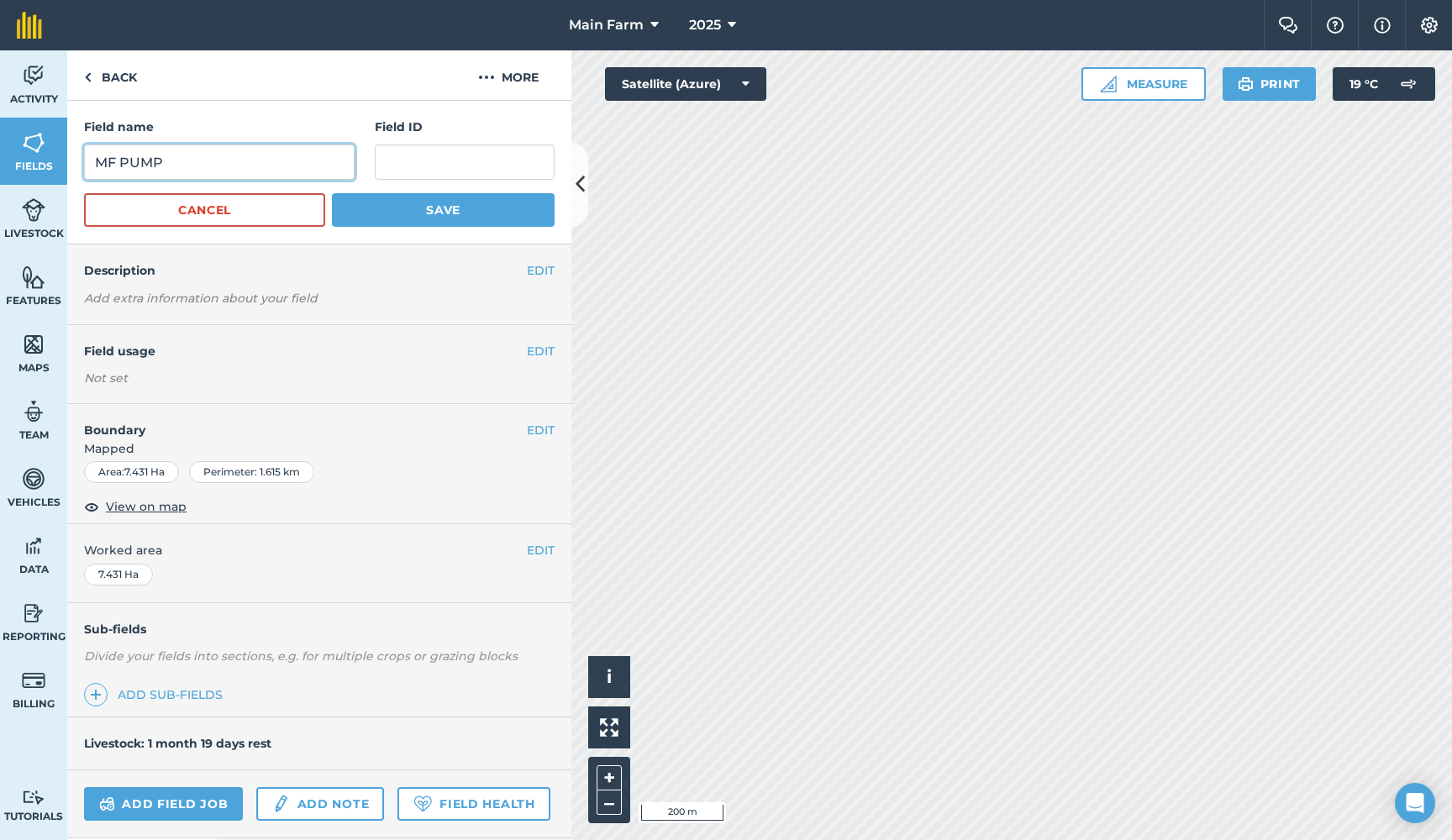
click at [181, 157] on input "MF PUMP" at bounding box center [220, 162] width 270 height 35
type input "MF PUMP [PERSON_NAME]"
click at [383, 220] on button "Save" at bounding box center [443, 209] width 222 height 34
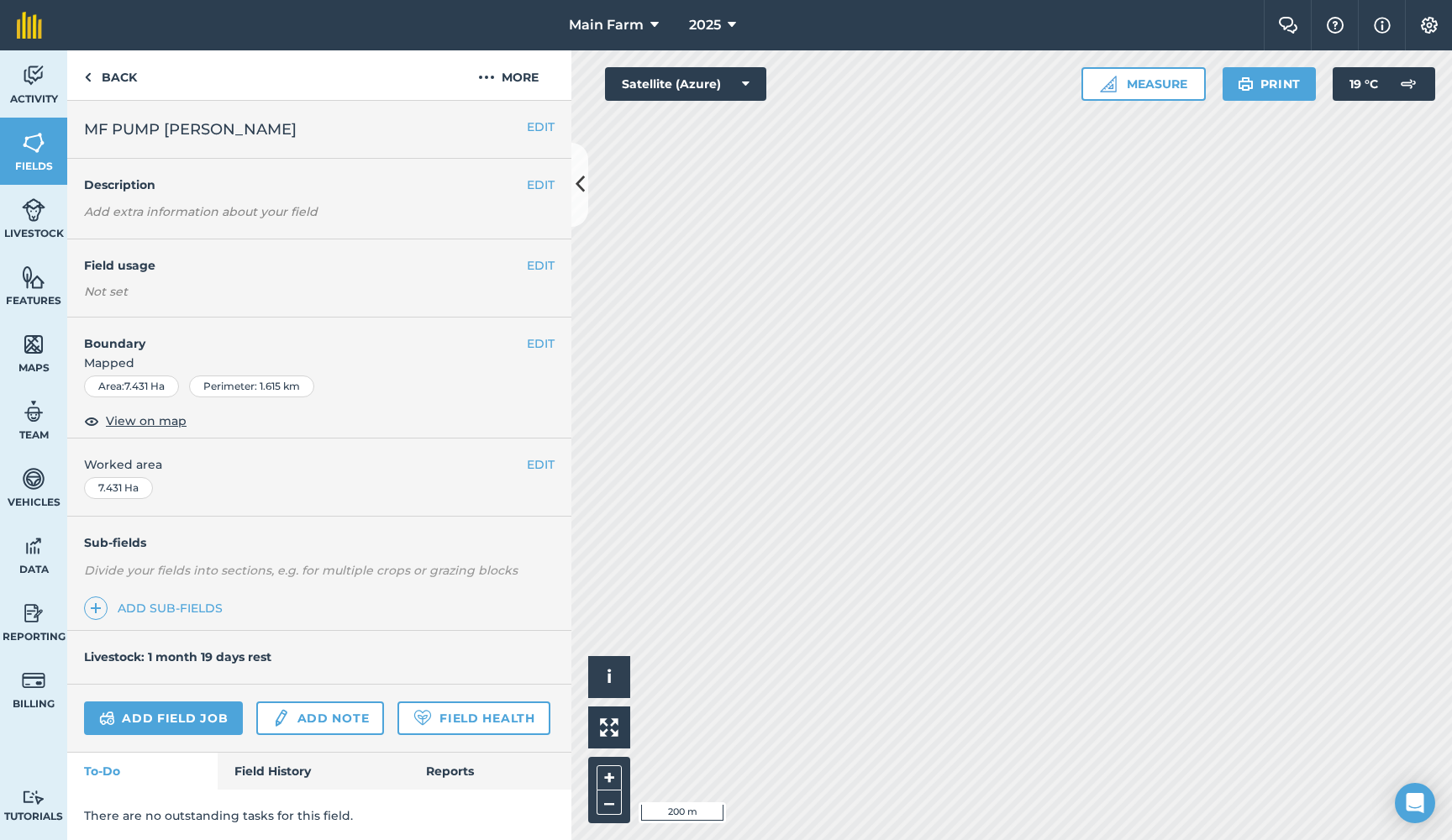
click at [547, 128] on button "EDIT" at bounding box center [540, 127] width 28 height 18
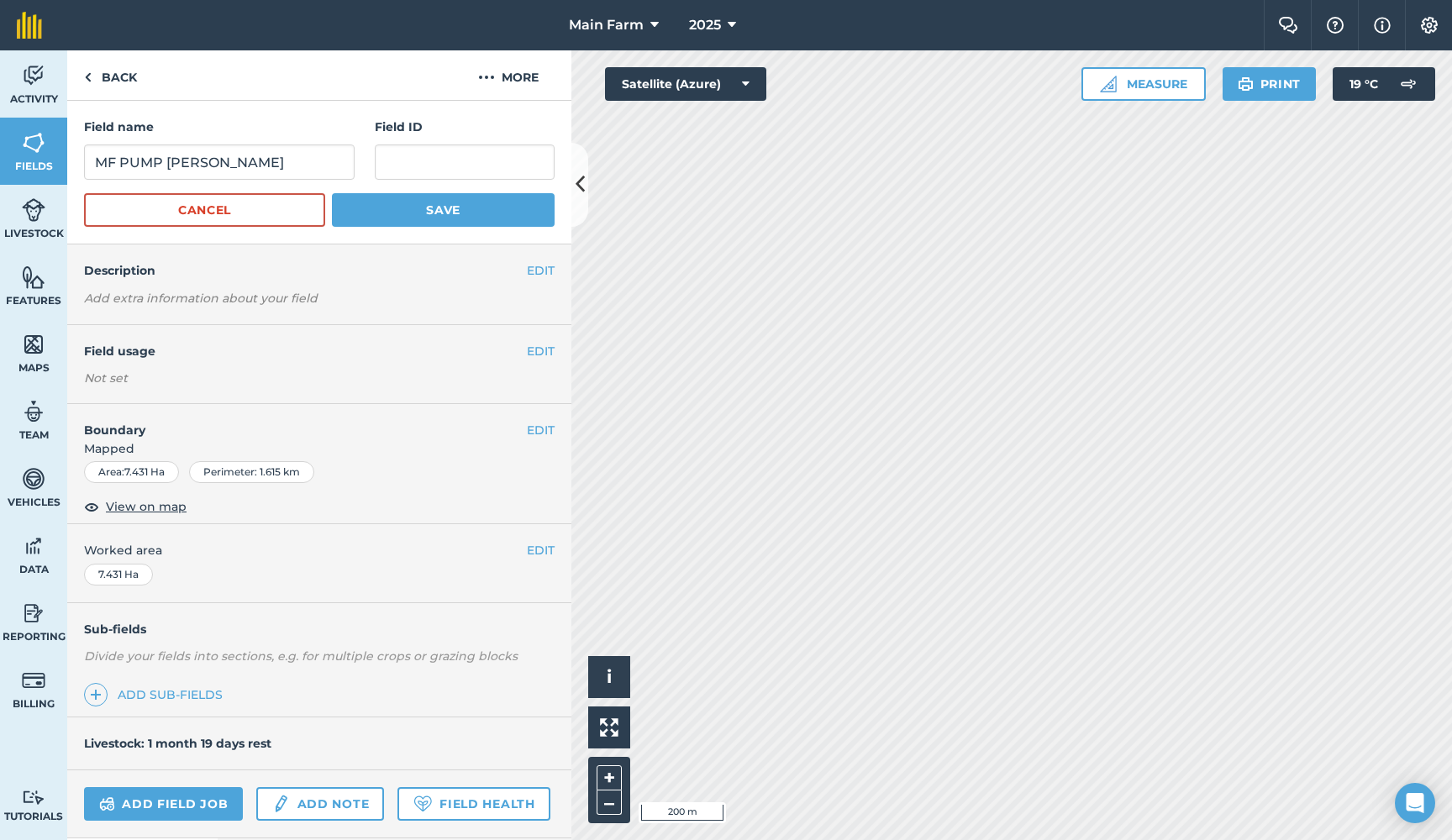
click at [416, 208] on button "Save" at bounding box center [443, 209] width 222 height 34
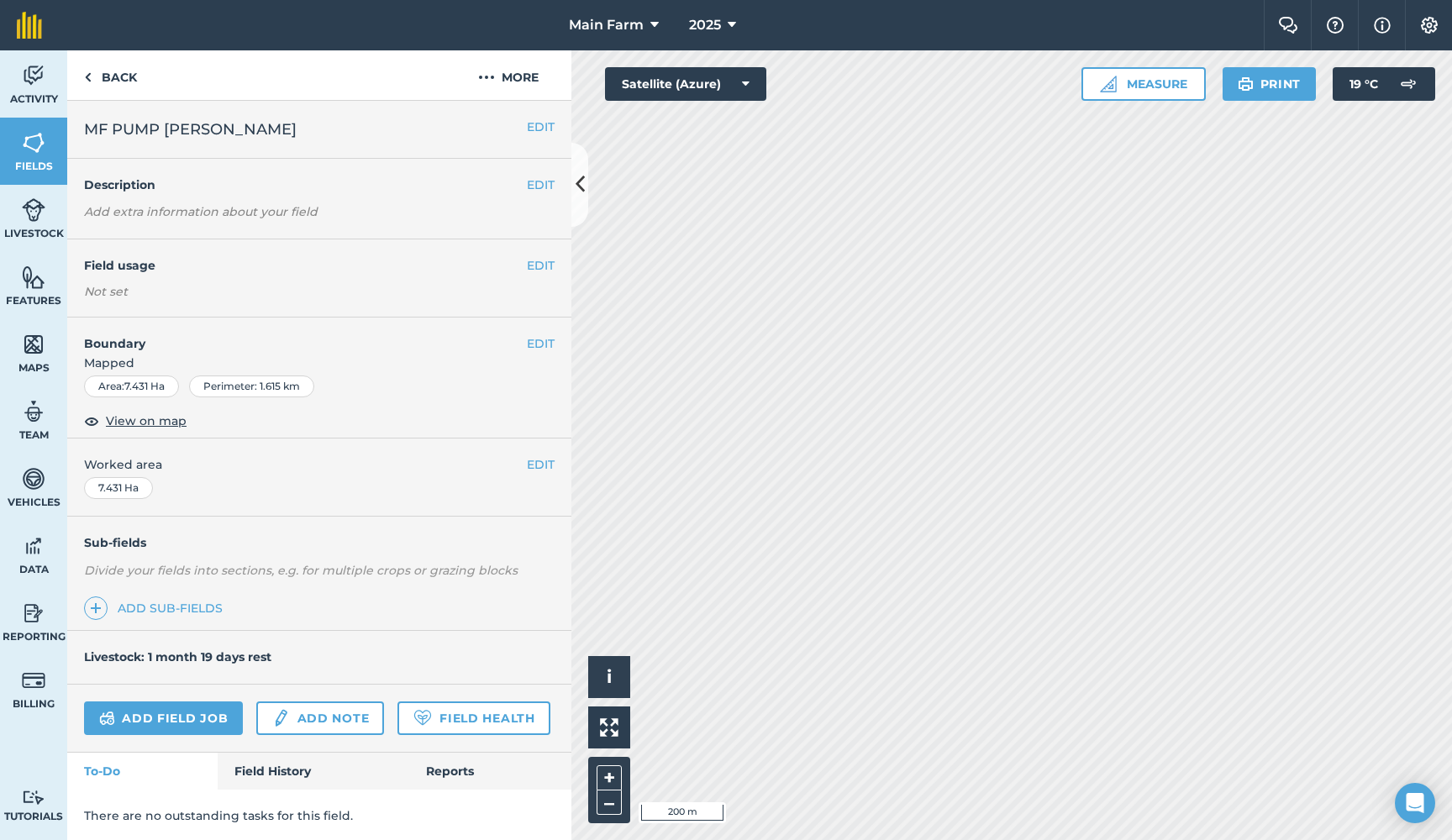
click at [538, 260] on button "EDIT" at bounding box center [540, 265] width 28 height 18
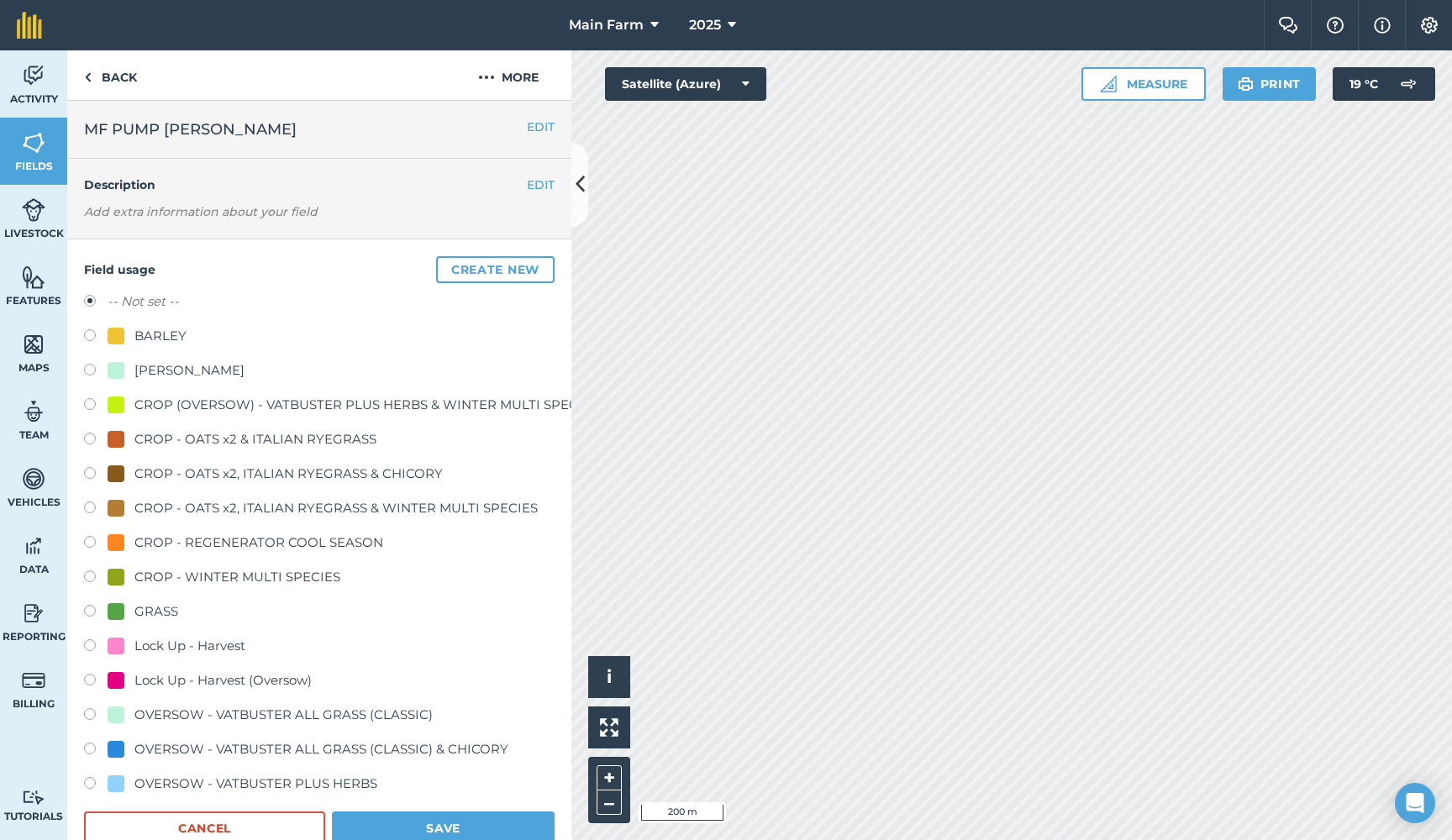
click at [141, 374] on div "[PERSON_NAME]" at bounding box center [189, 370] width 110 height 20
radio input "true"
radio input "false"
click at [428, 824] on button "Save" at bounding box center [443, 828] width 222 height 34
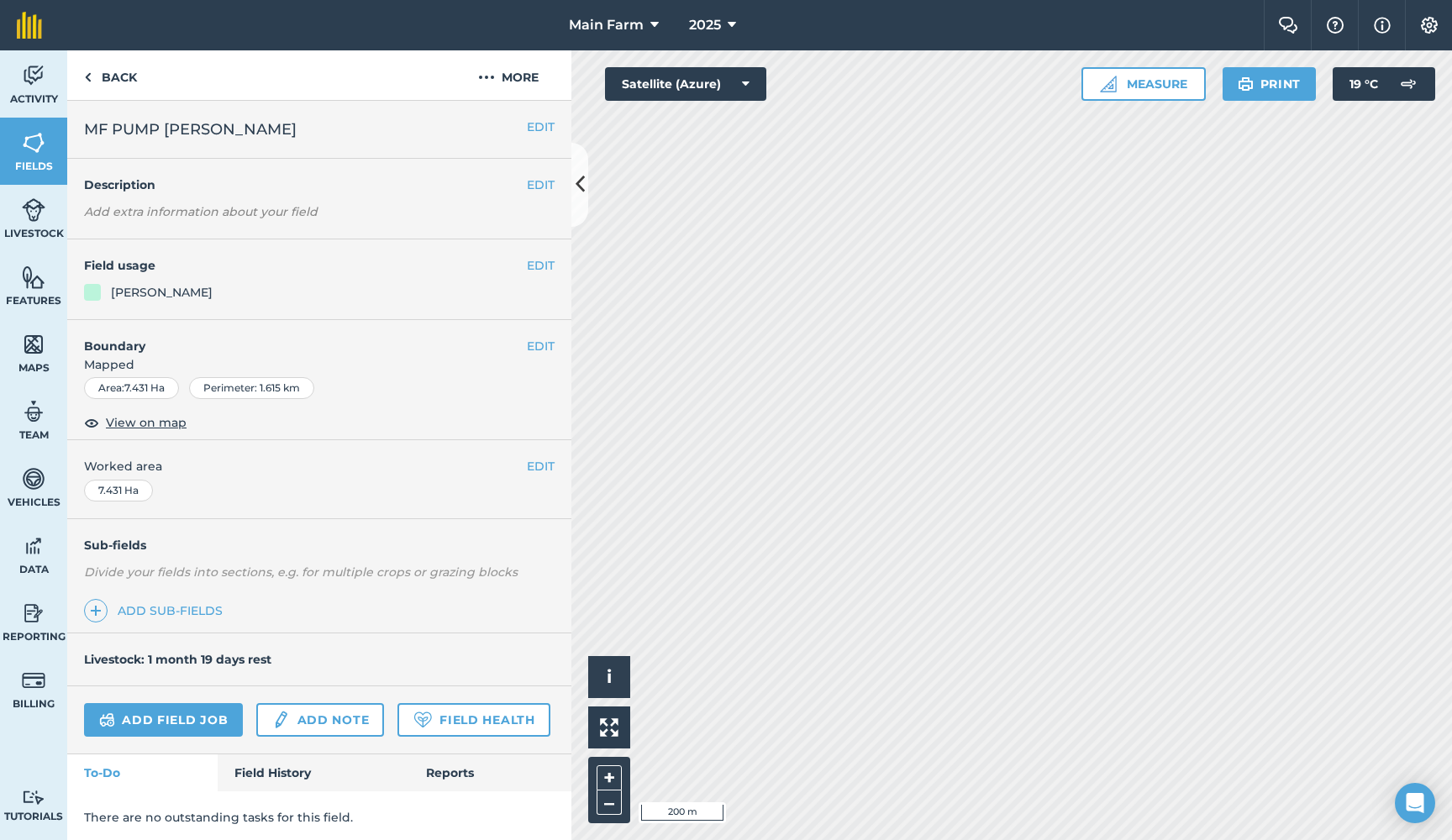
click at [45, 87] on link "Activity" at bounding box center [34, 84] width 67 height 67
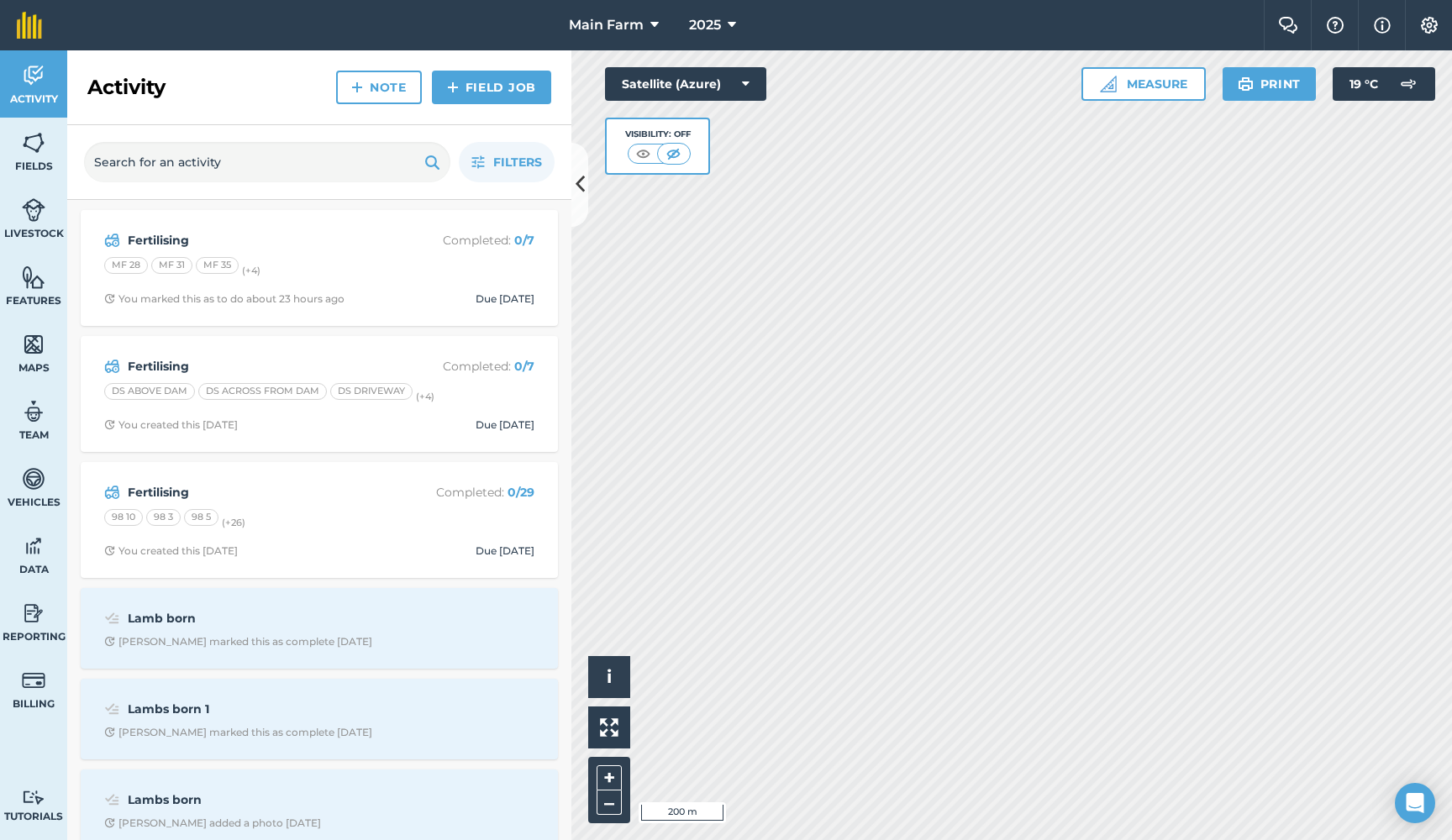
click at [41, 151] on img at bounding box center [34, 143] width 24 height 25
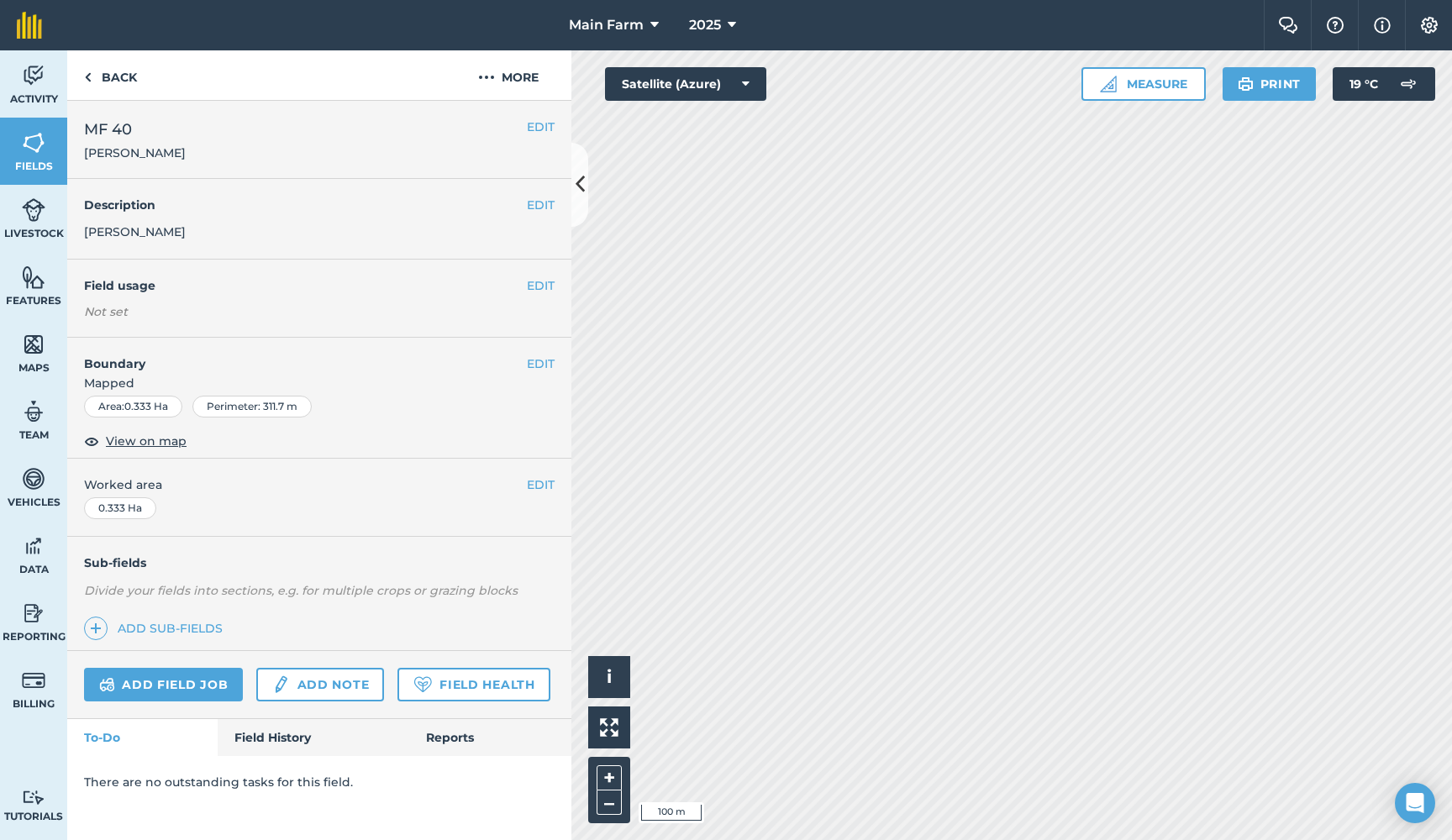
click at [559, 722] on div "Activity Fields Livestock Features Maps Team Vehicles Data Reporting Billing Tu…" at bounding box center [726, 445] width 1452 height 789
click at [545, 281] on button "EDIT" at bounding box center [540, 285] width 28 height 18
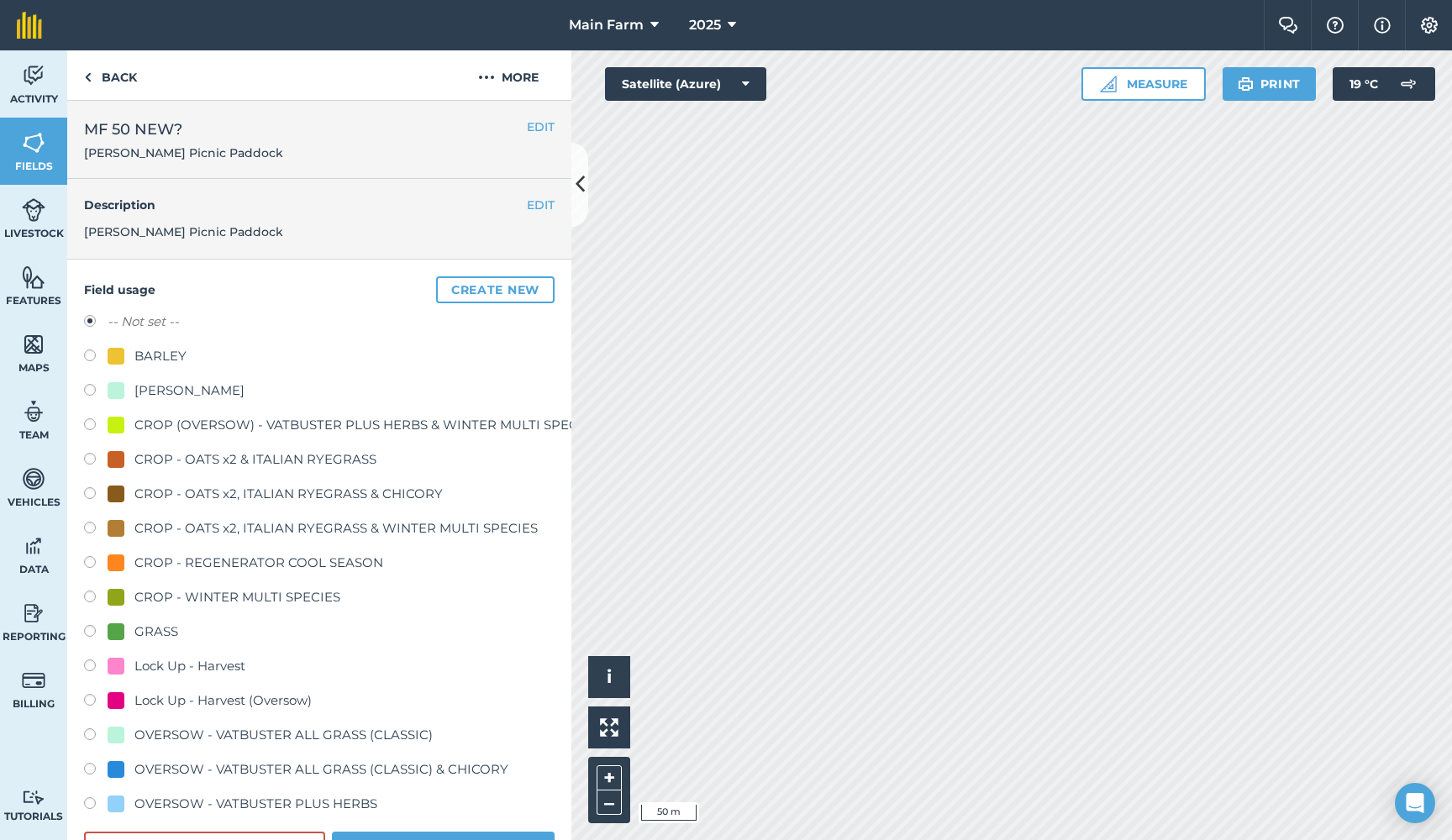
click at [132, 387] on div "[PERSON_NAME]" at bounding box center [176, 390] width 137 height 20
radio input "true"
radio input "false"
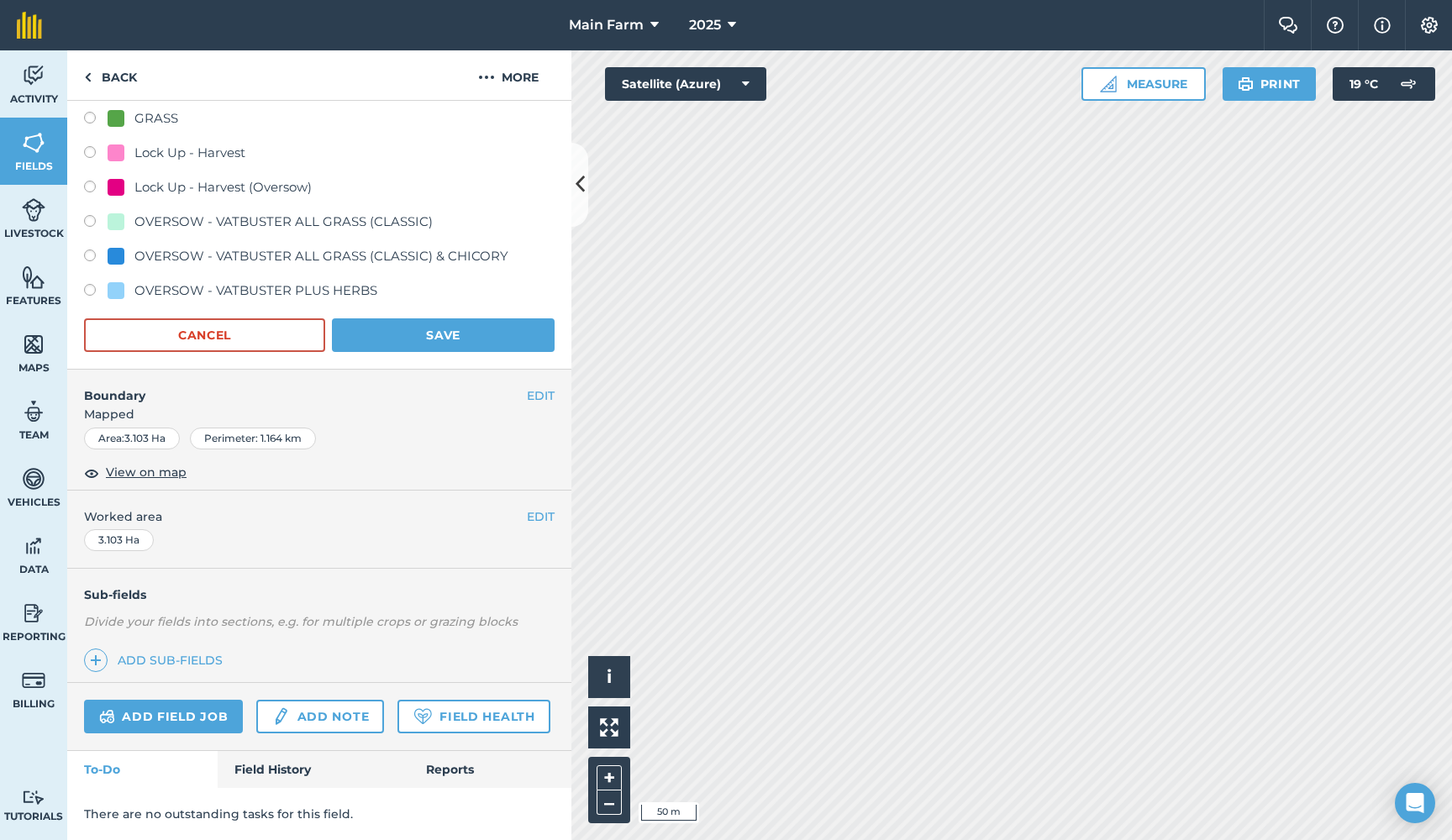
scroll to position [511, 0]
click at [449, 331] on button "Save" at bounding box center [443, 338] width 222 height 34
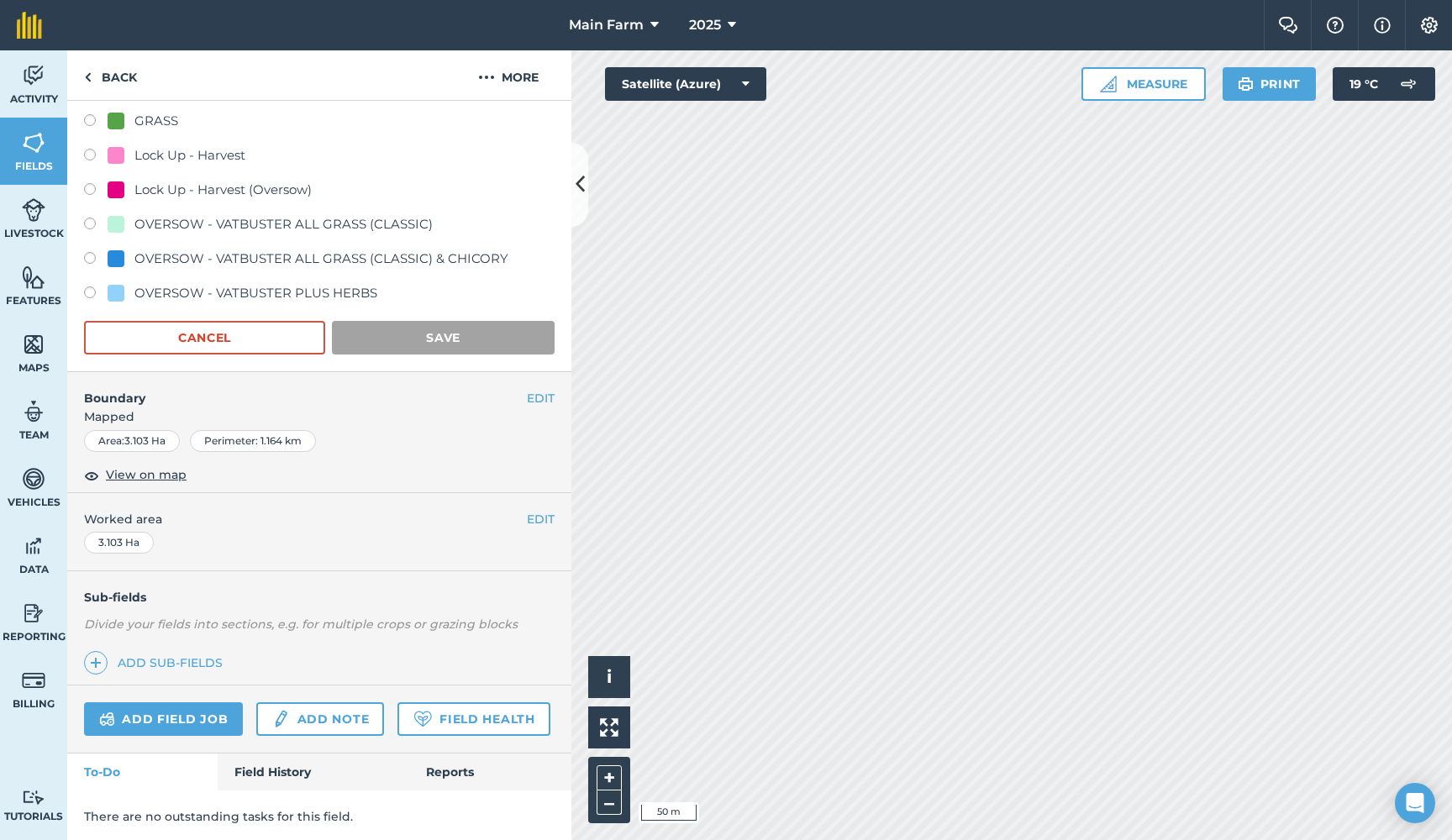
scroll to position [0, 0]
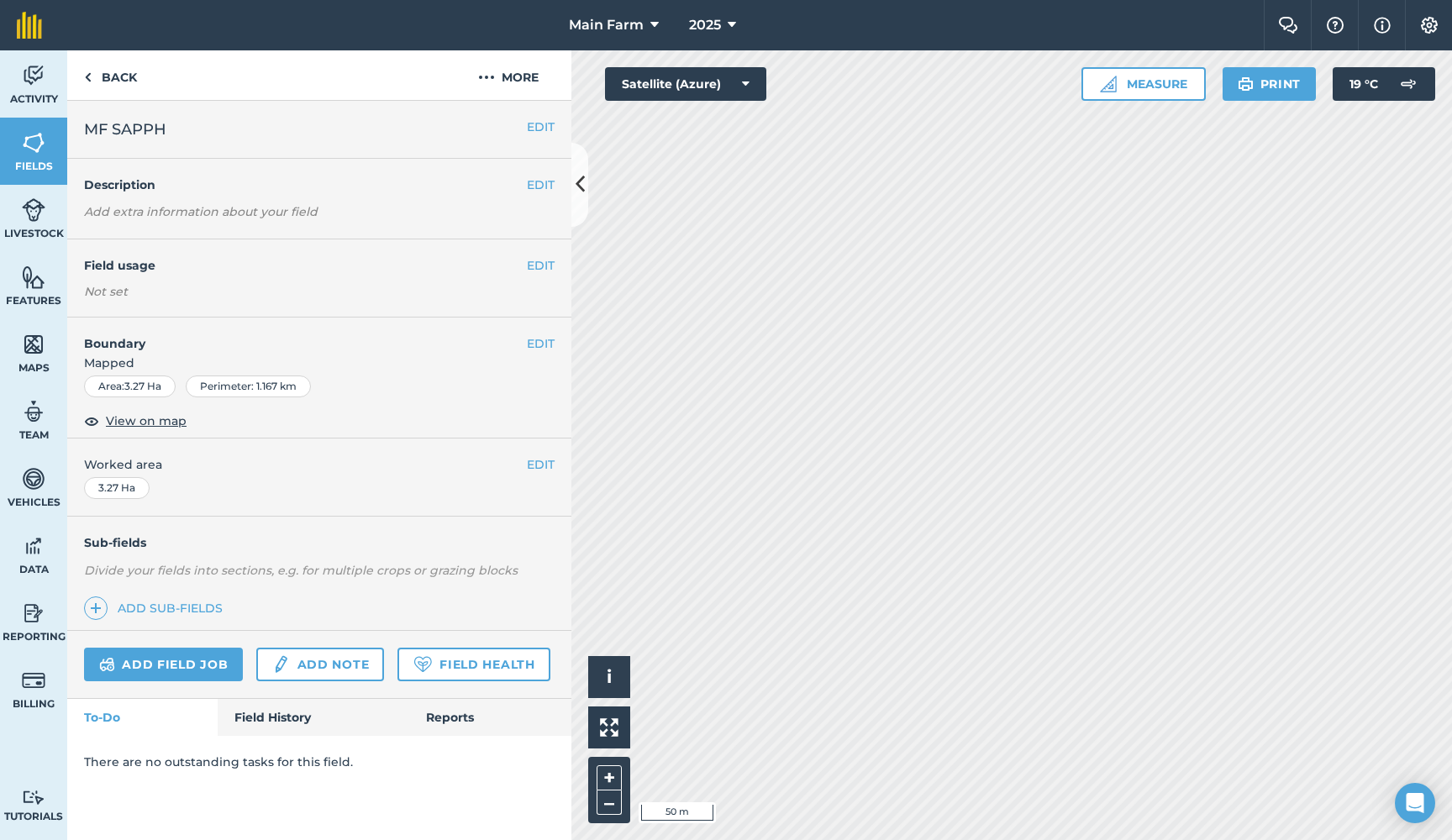
click at [538, 266] on button "EDIT" at bounding box center [540, 265] width 28 height 18
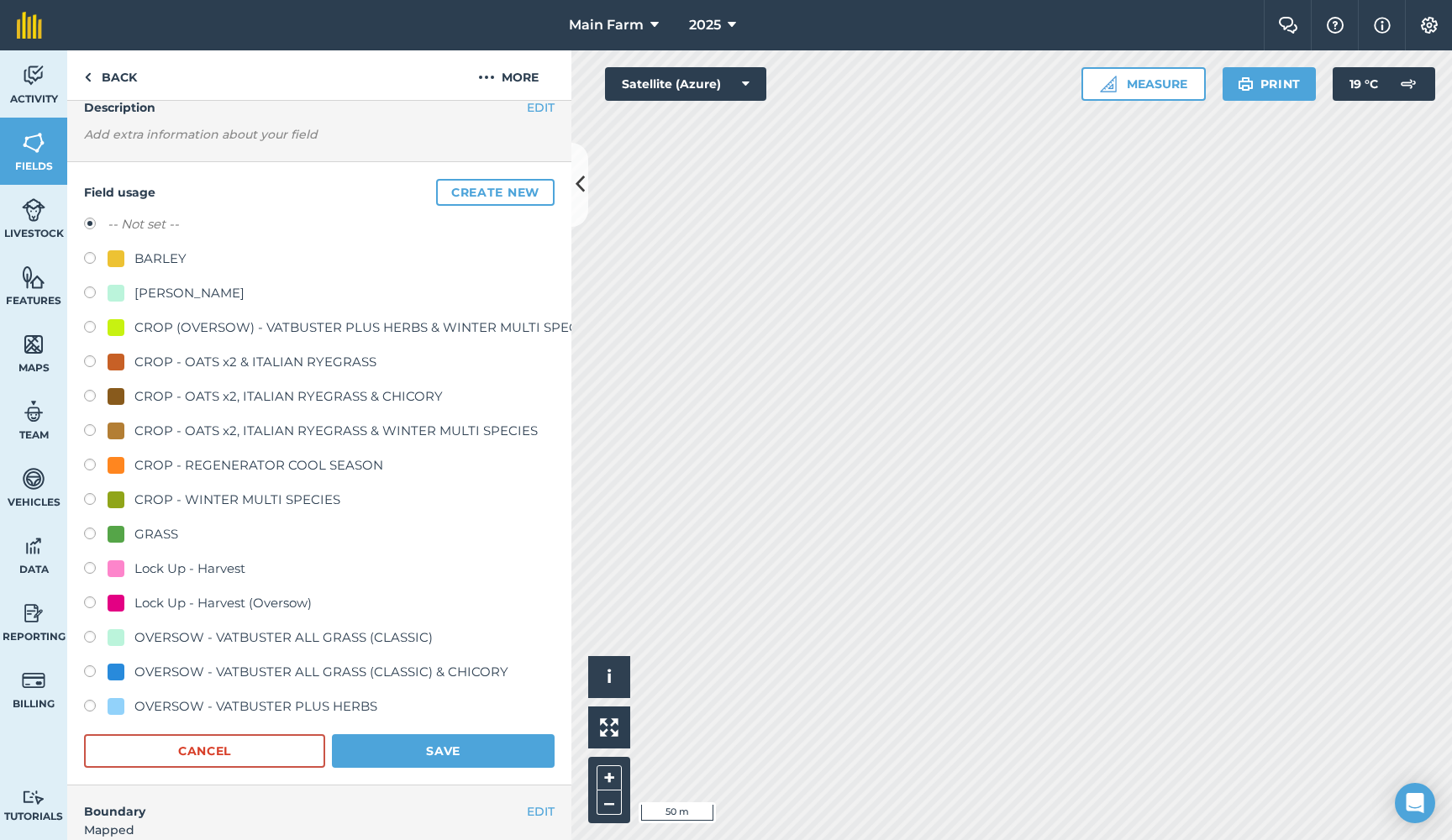
scroll to position [58, 0]
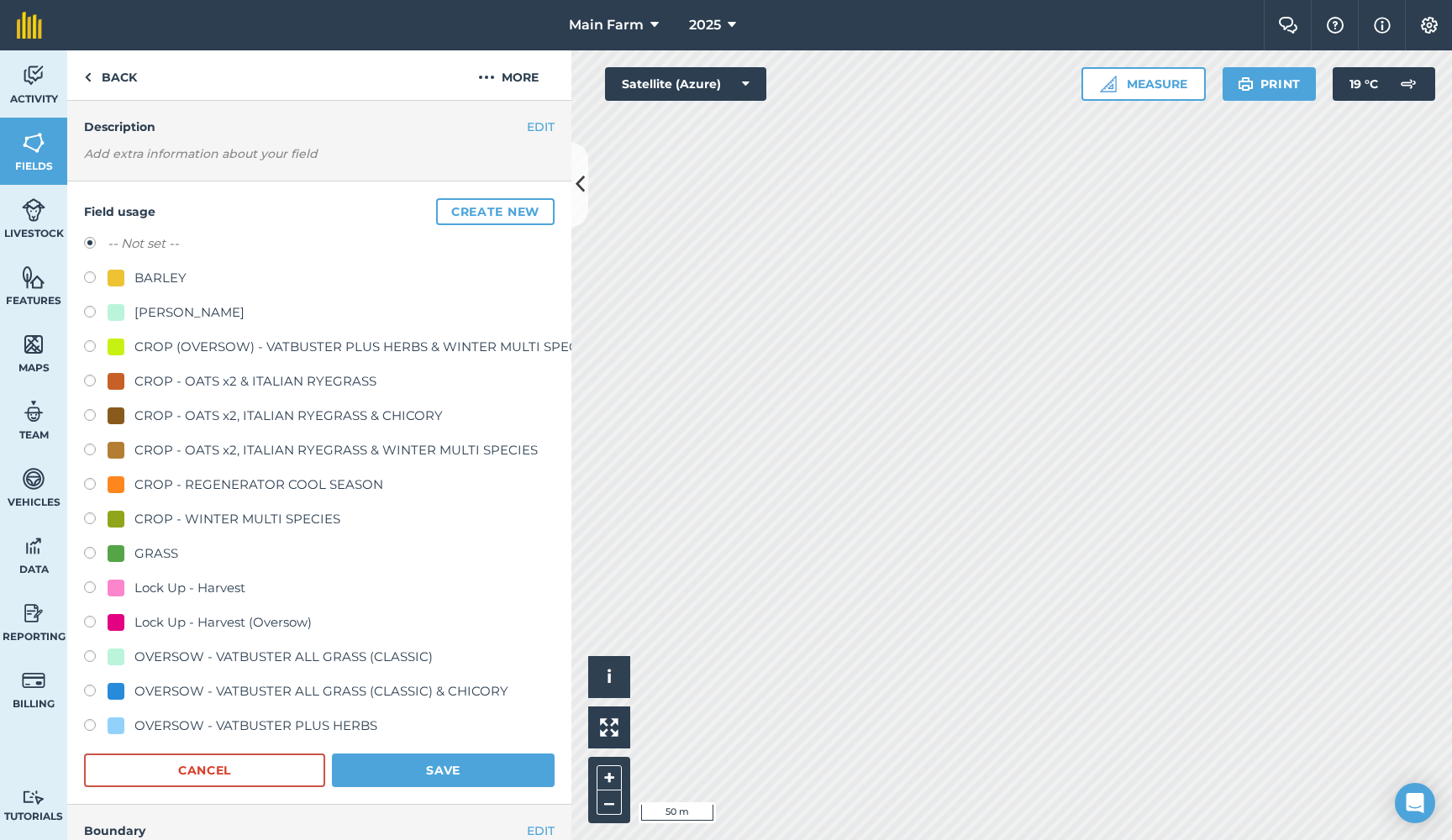
click at [159, 277] on div "BARLEY" at bounding box center [160, 277] width 52 height 20
radio input "true"
radio input "false"
click at [397, 769] on button "Save" at bounding box center [443, 770] width 222 height 34
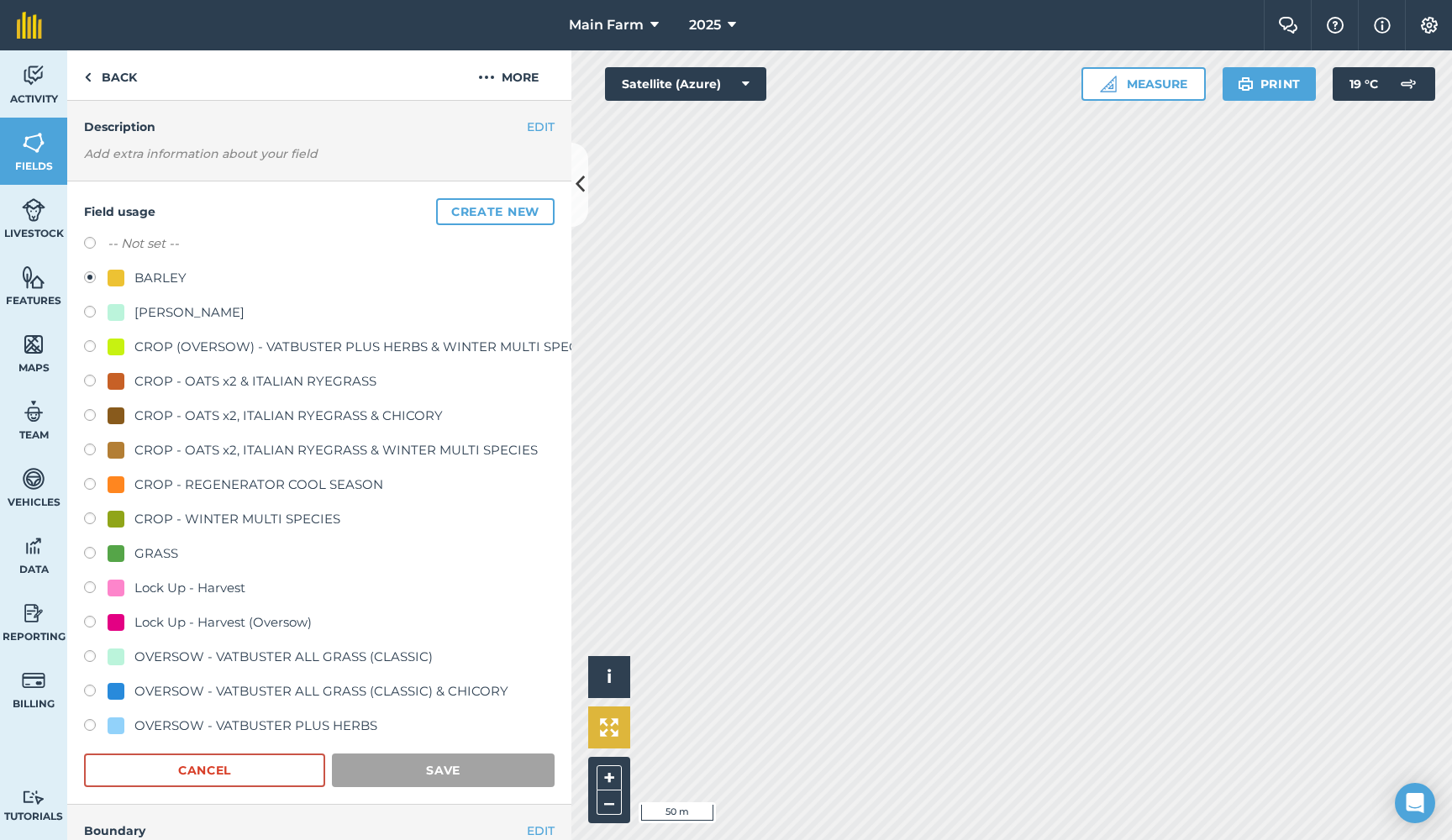
scroll to position [0, 0]
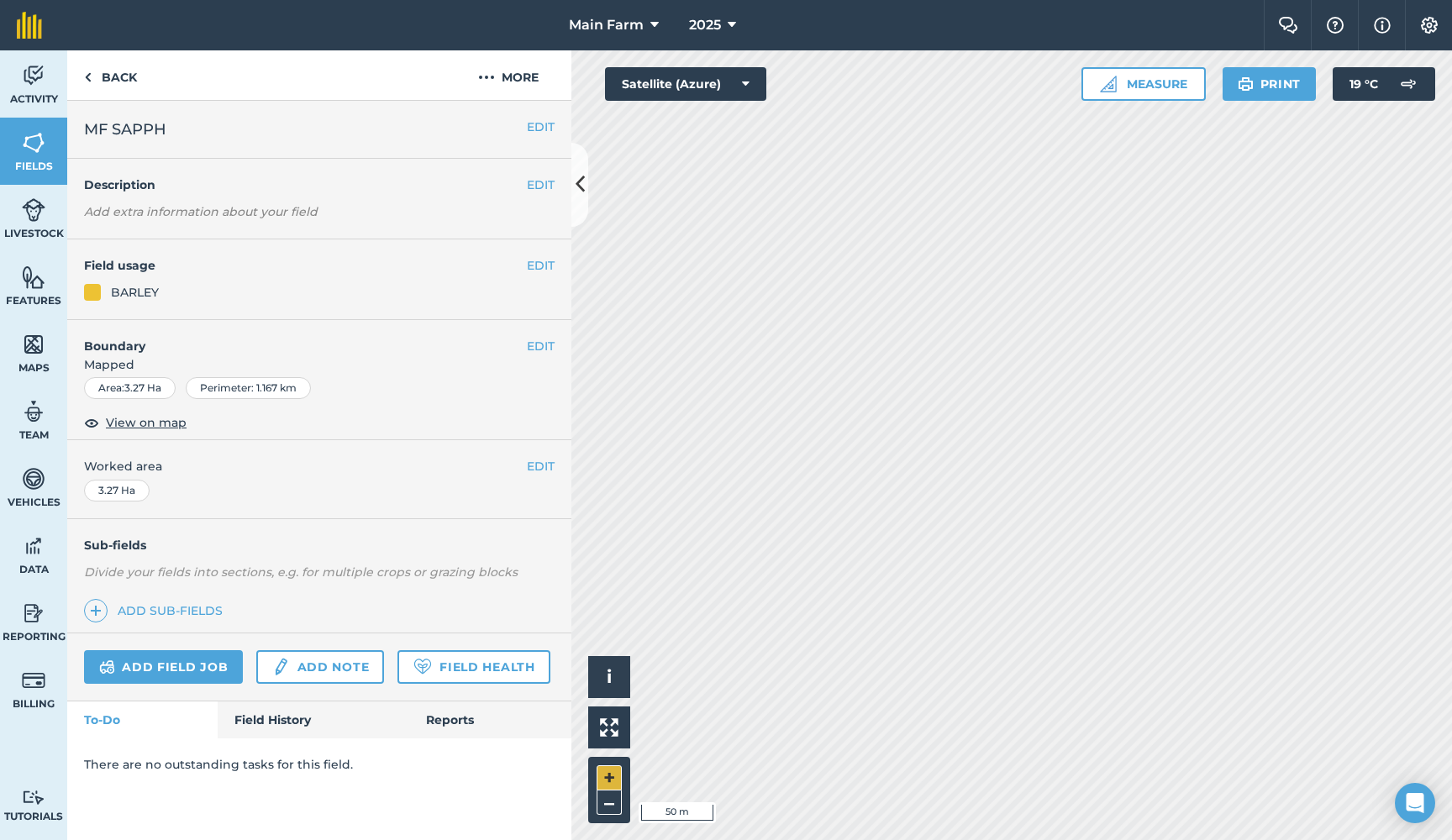
click at [607, 775] on button "+" at bounding box center [609, 778] width 25 height 25
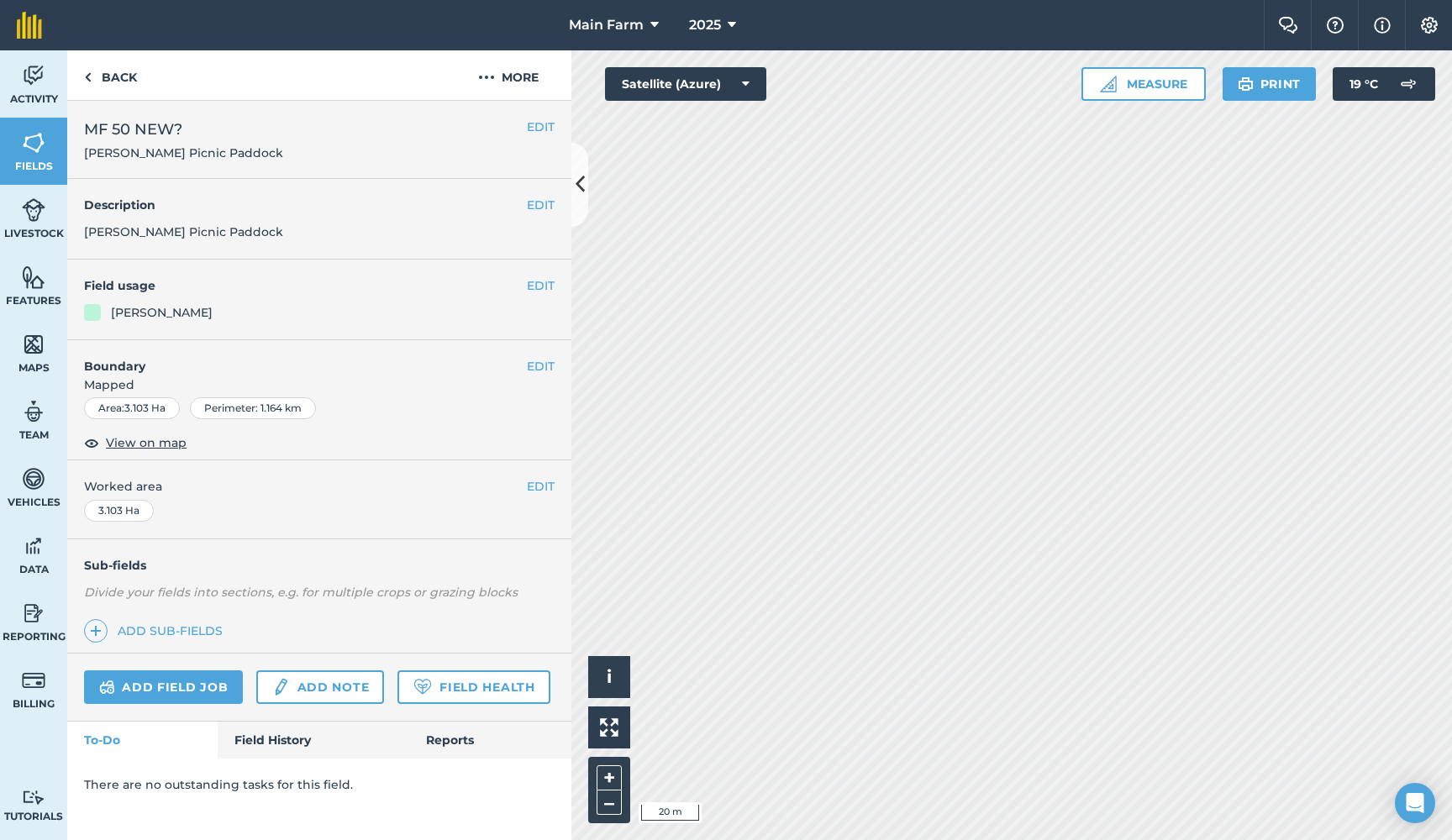
click at [552, 360] on button "EDIT" at bounding box center [540, 365] width 28 height 18
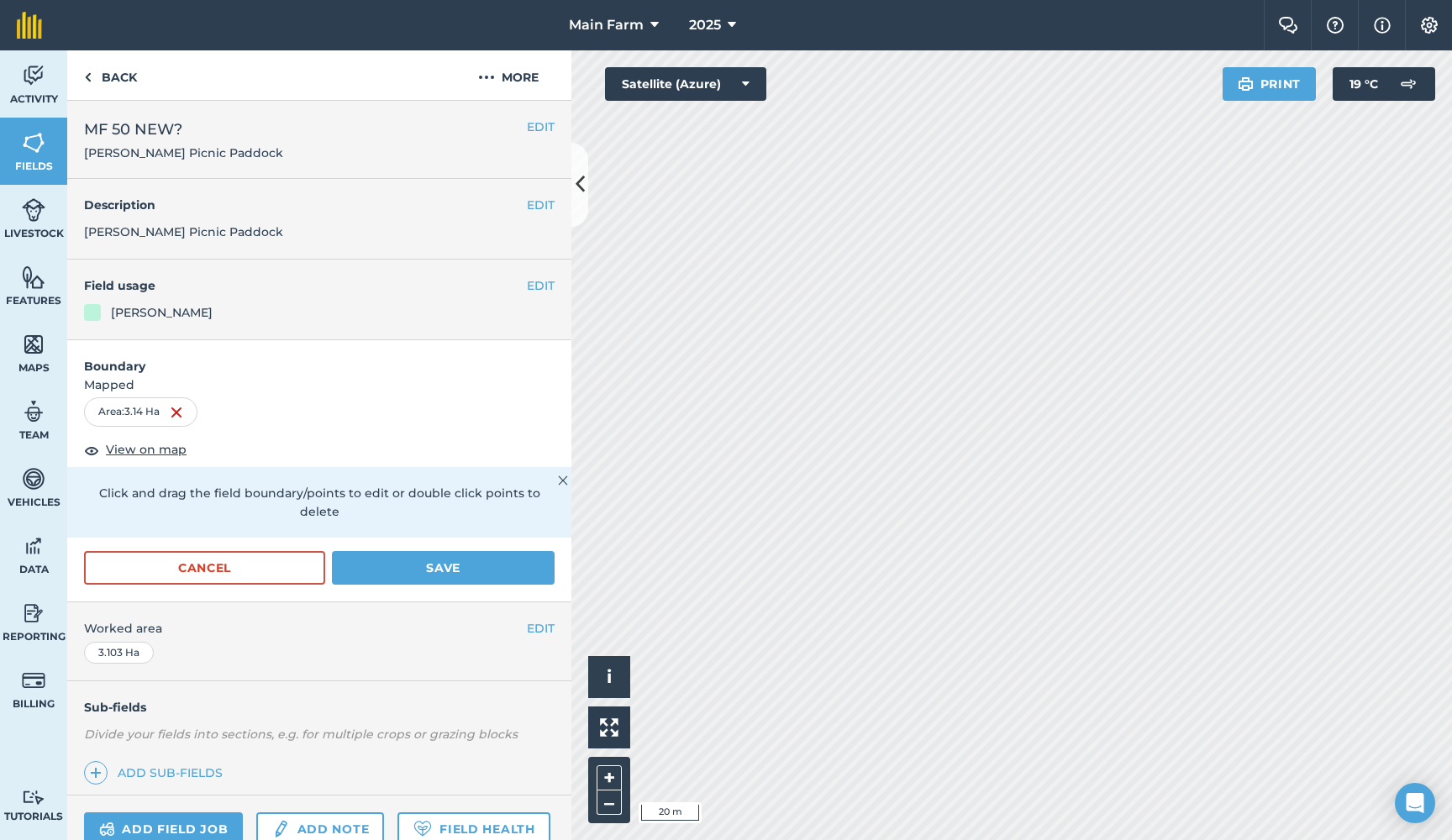
click at [405, 551] on button "Save" at bounding box center [443, 568] width 222 height 34
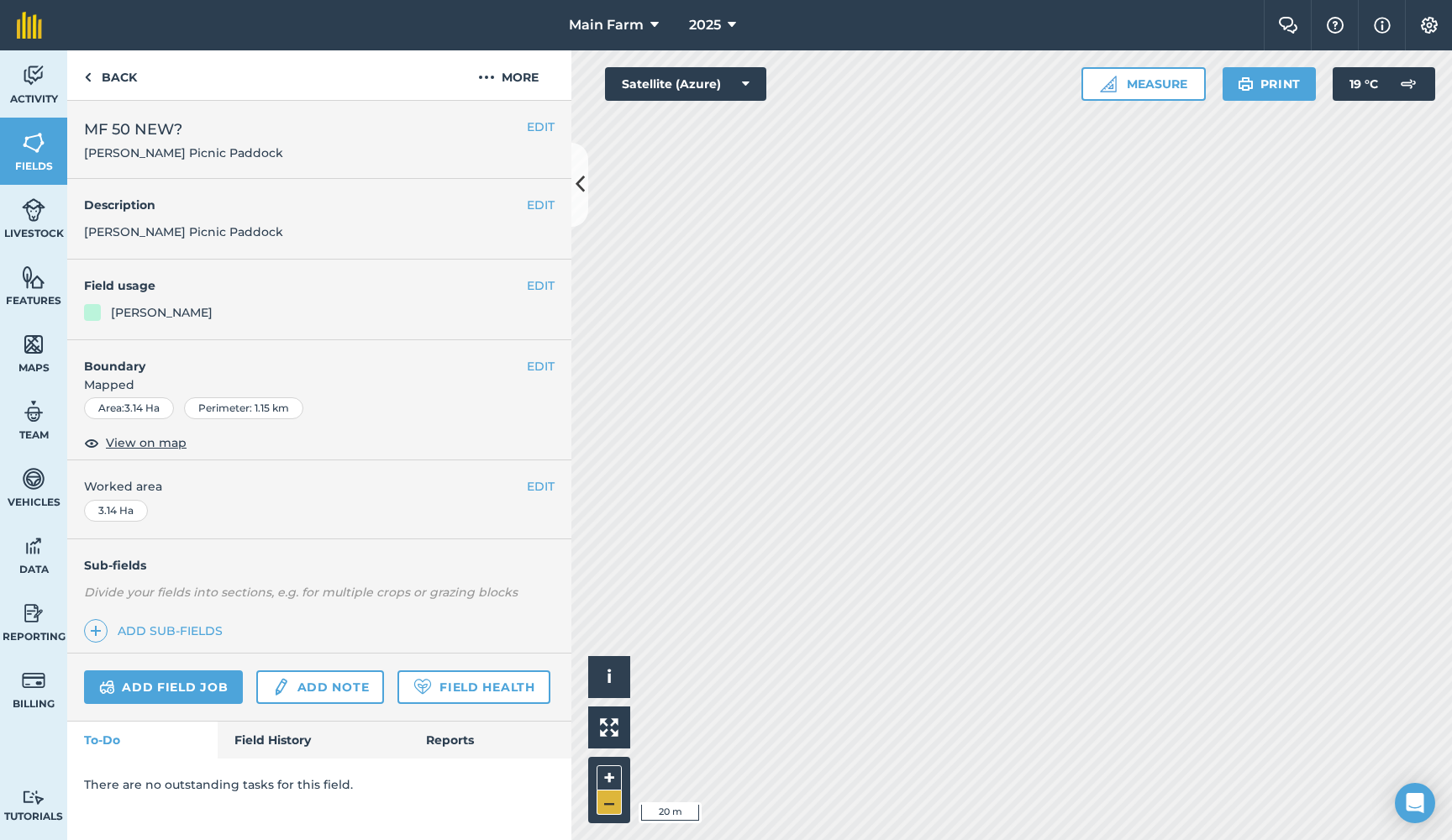
click at [610, 802] on button "–" at bounding box center [609, 802] width 25 height 24
click at [610, 778] on button "+" at bounding box center [609, 778] width 25 height 25
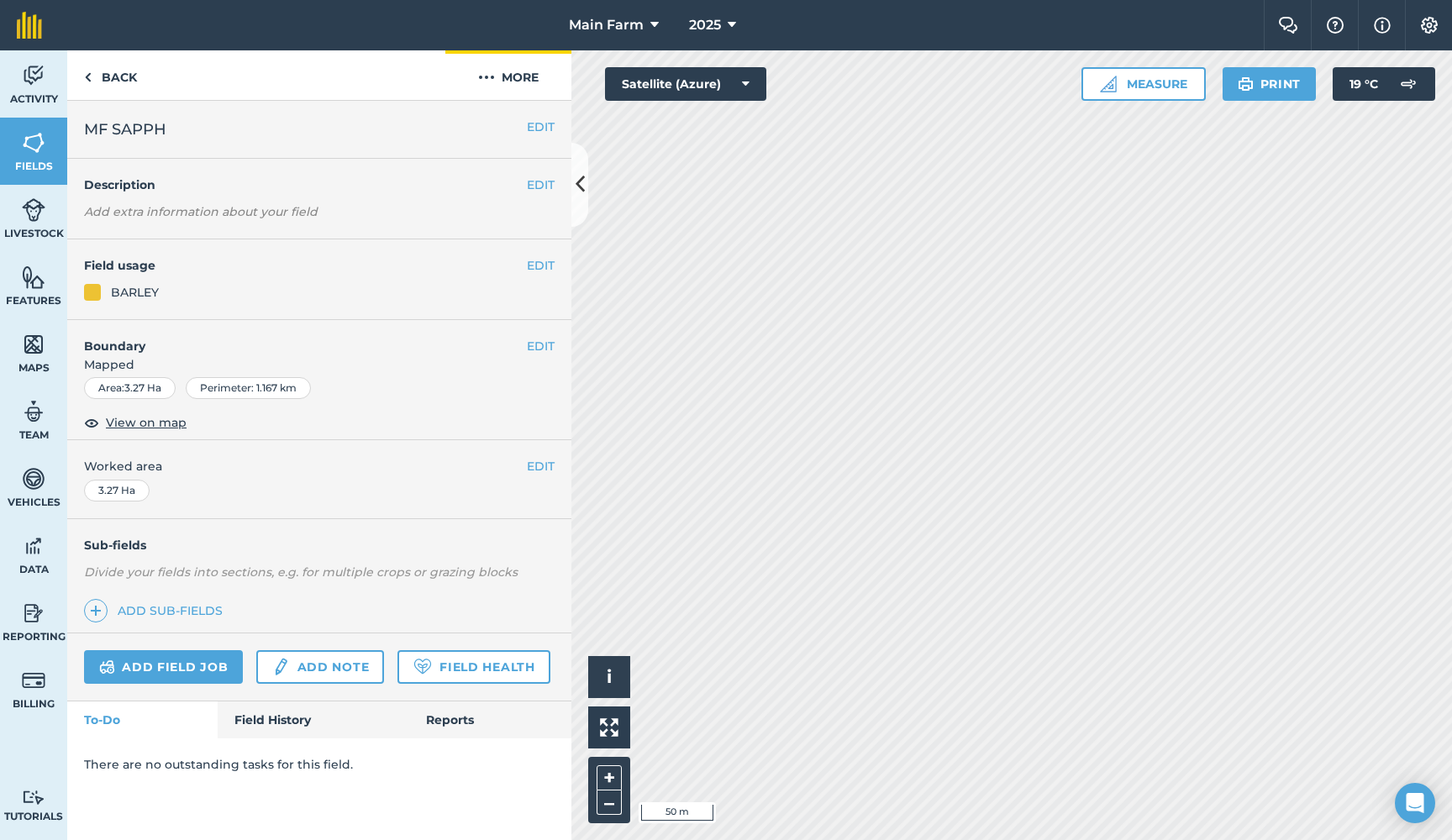
click at [502, 78] on button "More" at bounding box center [507, 76] width 126 height 50
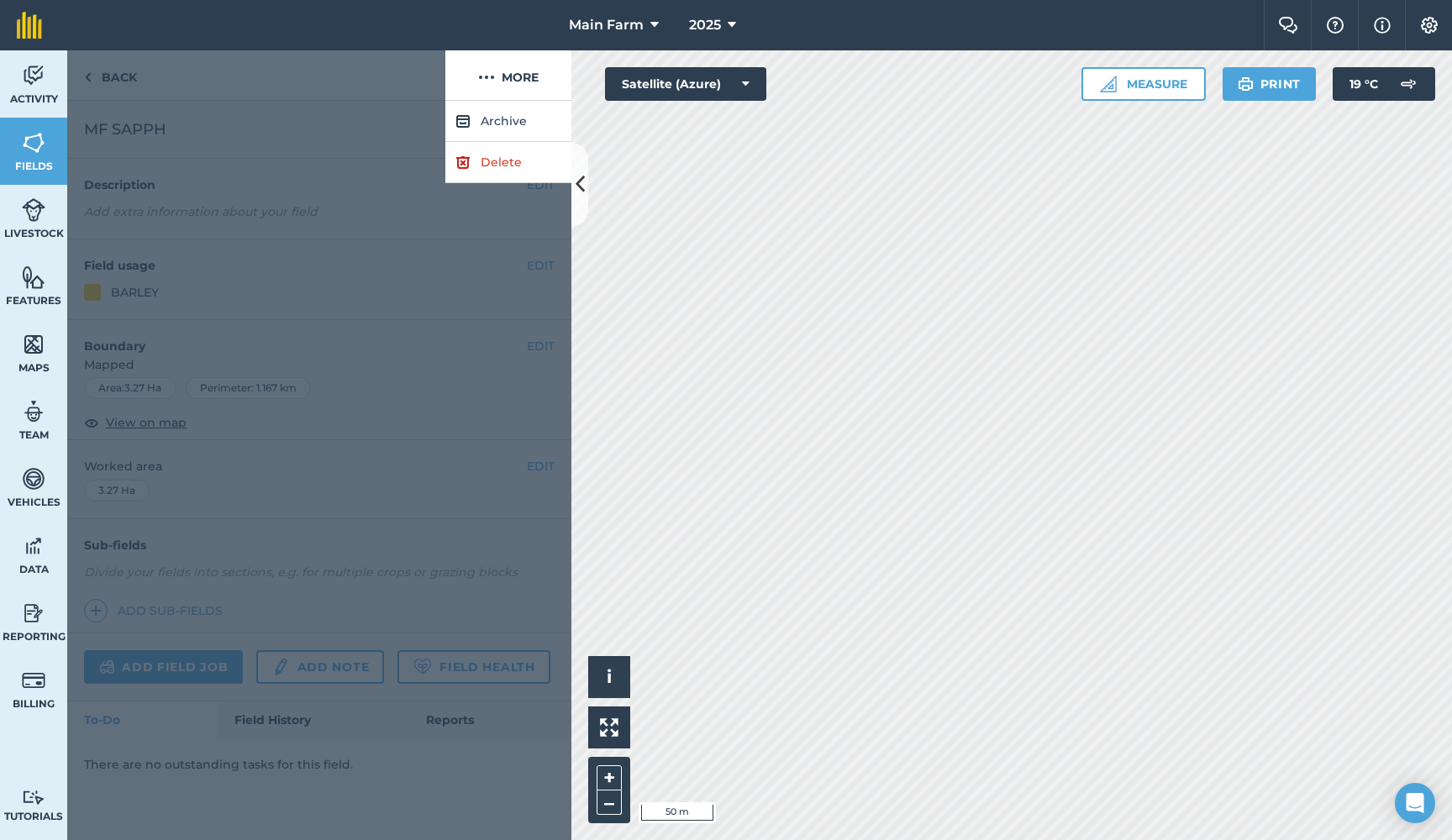
click at [499, 162] on link "Delete" at bounding box center [507, 162] width 126 height 41
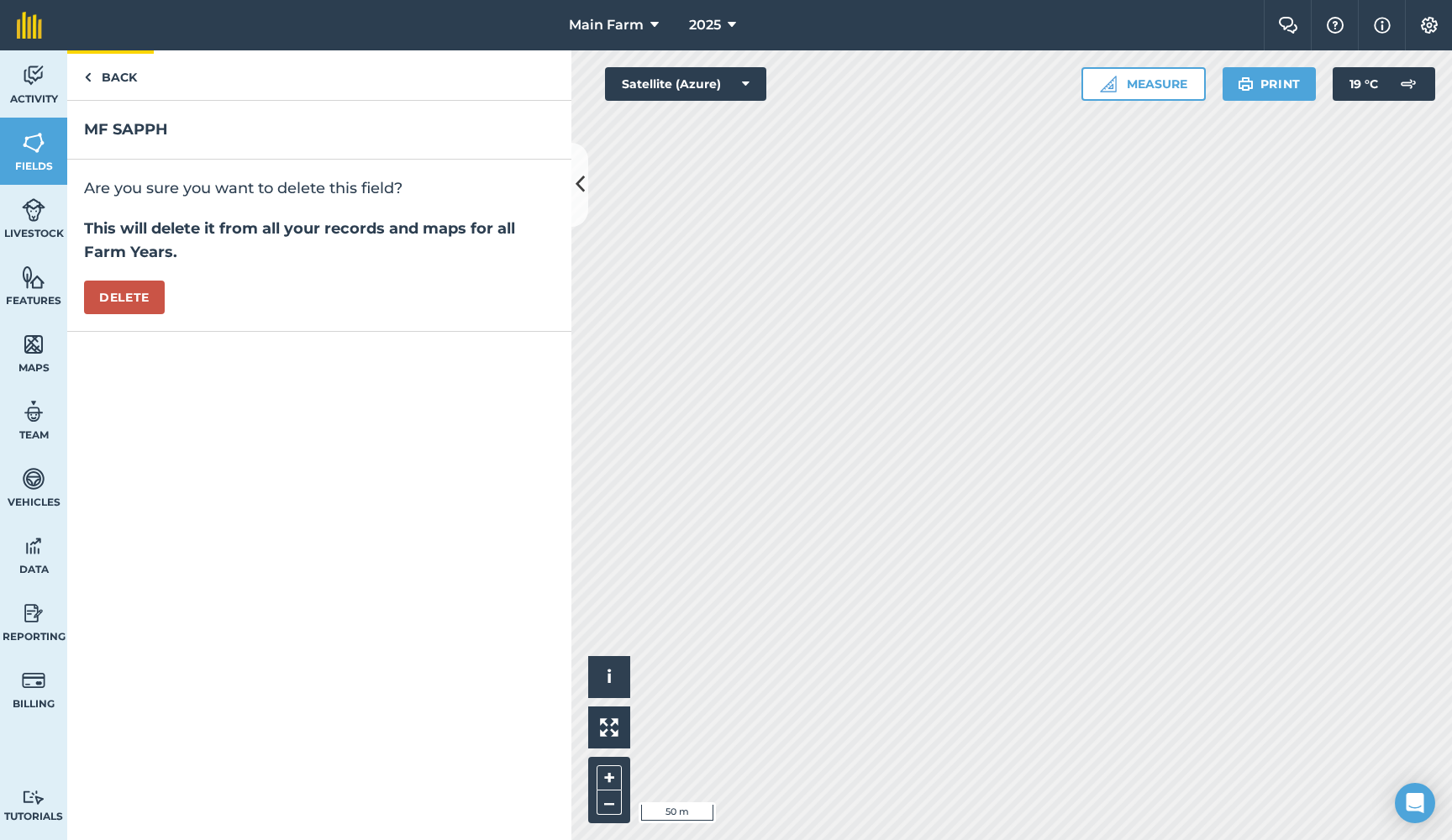
click at [122, 82] on link "Back" at bounding box center [110, 76] width 86 height 50
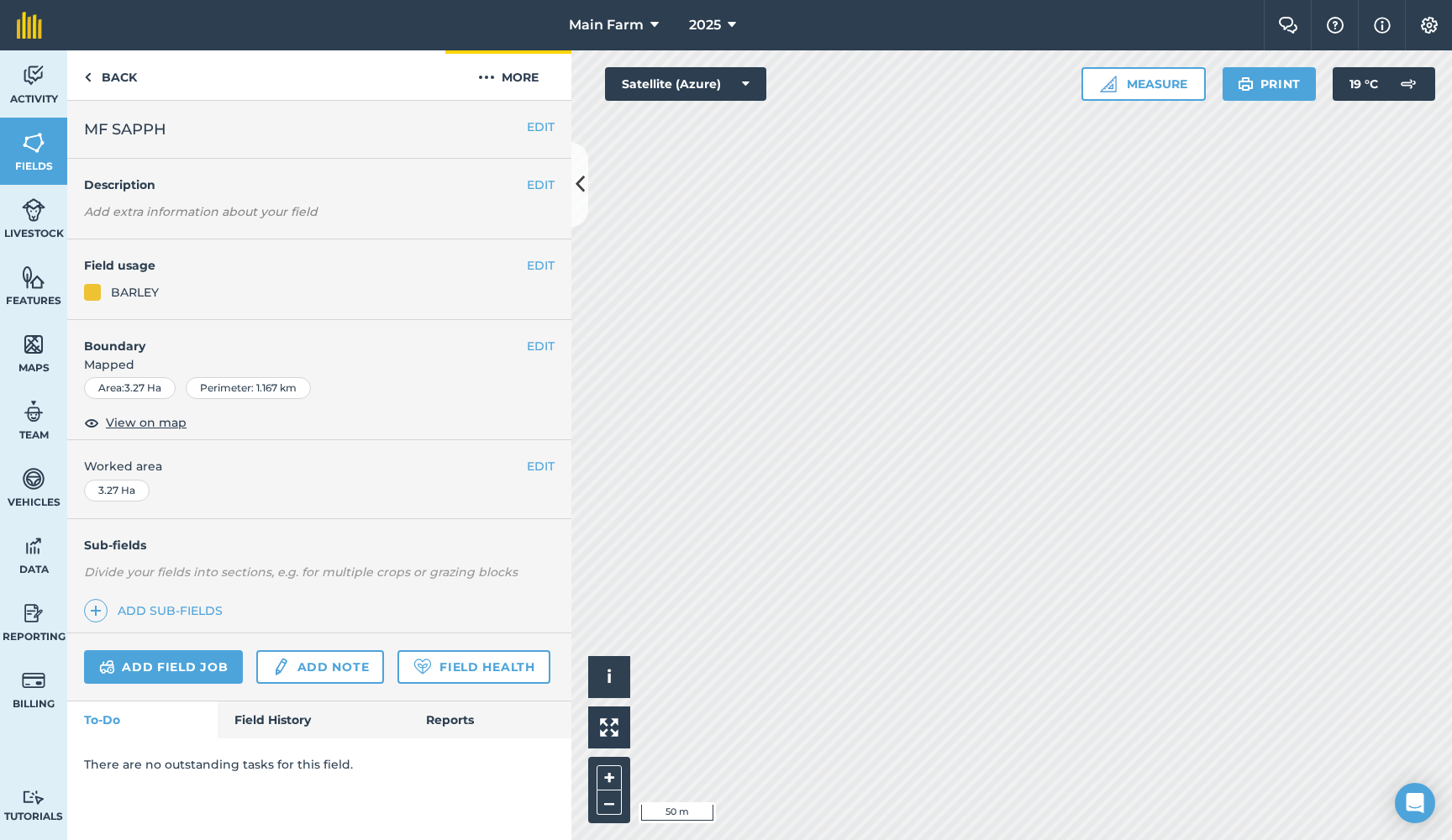
click at [484, 78] on img at bounding box center [486, 77] width 17 height 20
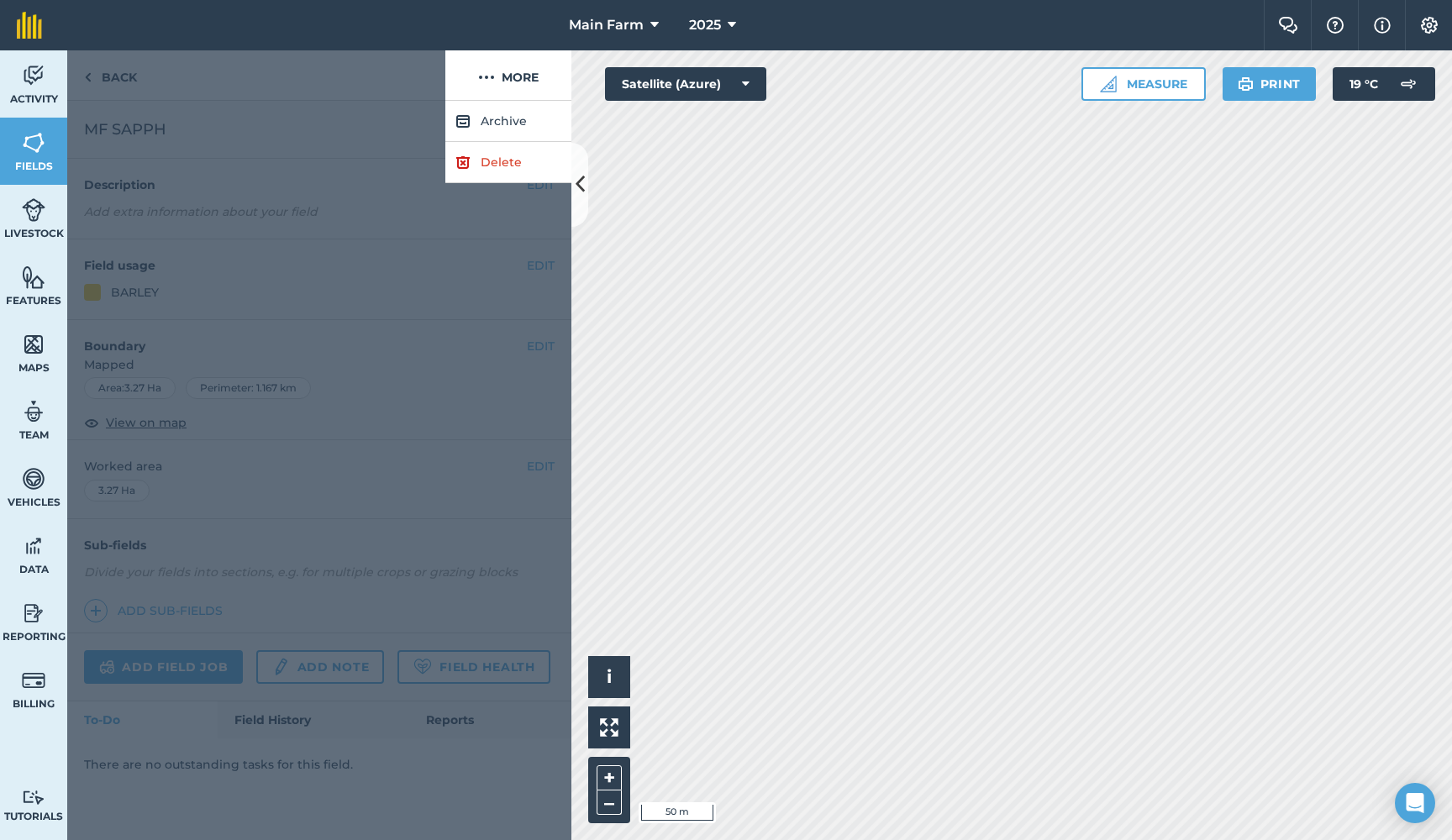
click at [492, 163] on link "Delete" at bounding box center [507, 162] width 126 height 41
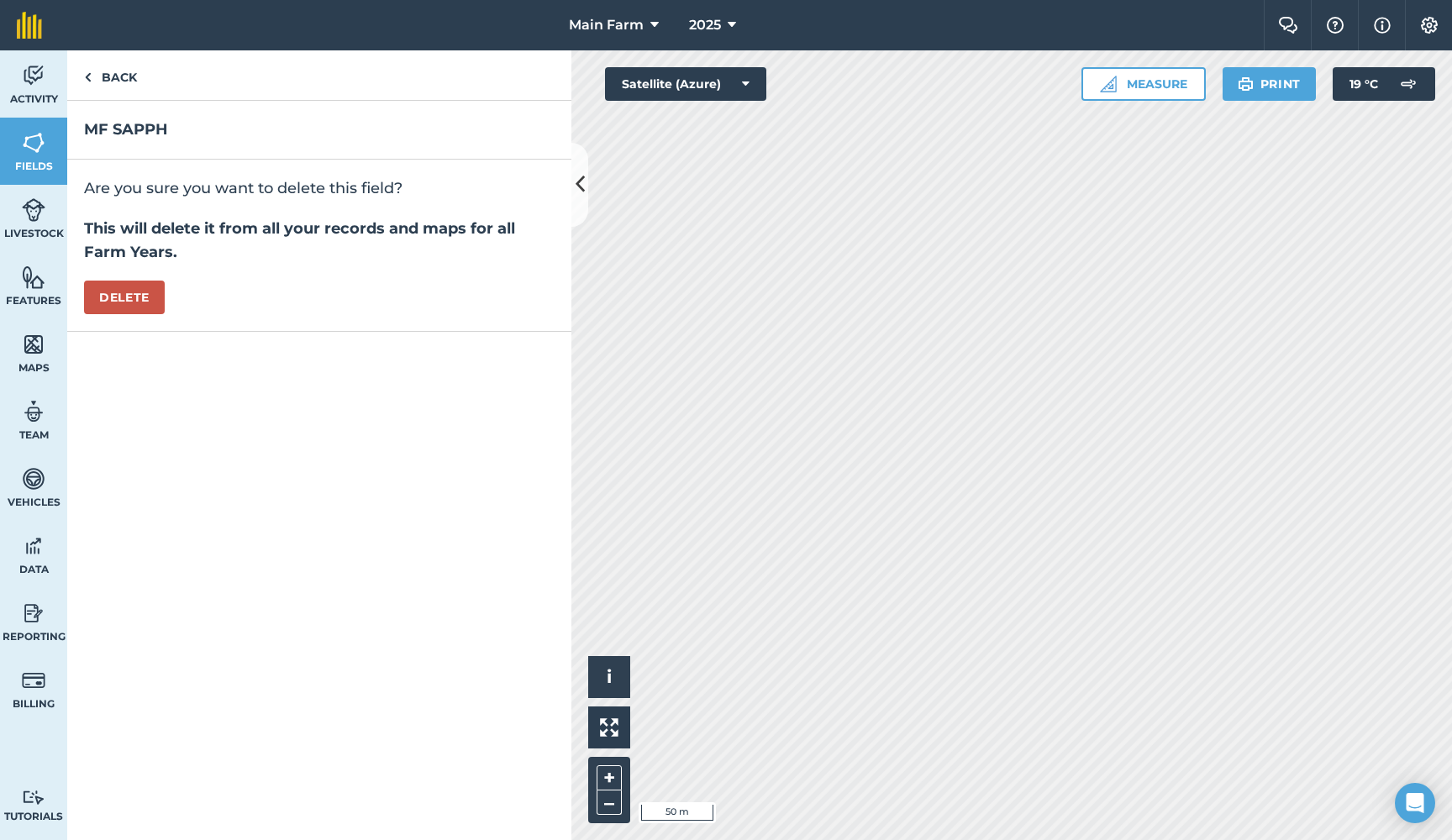
click at [138, 289] on button "Delete" at bounding box center [125, 297] width 81 height 34
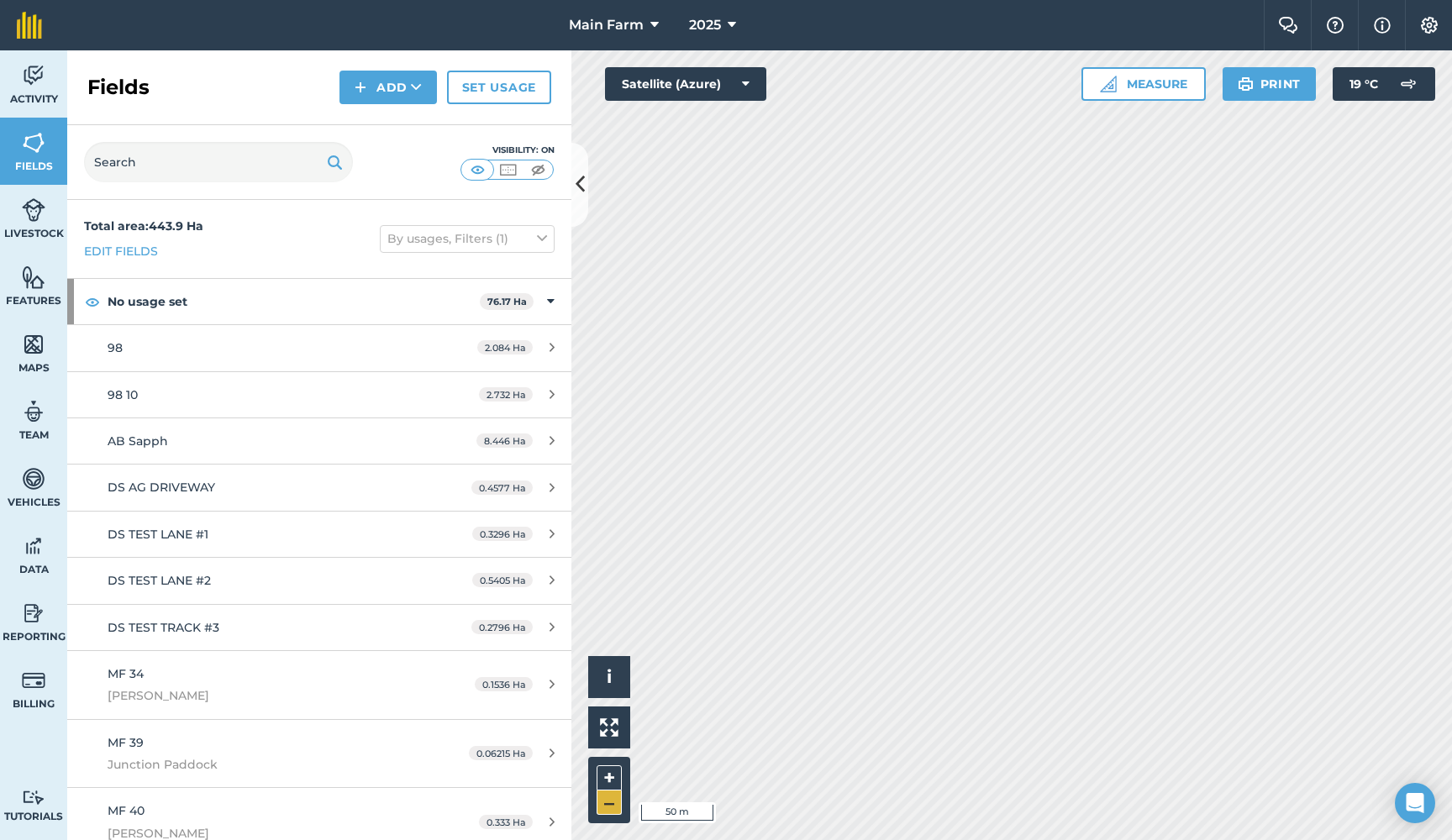
click at [609, 807] on button "–" at bounding box center [609, 802] width 25 height 24
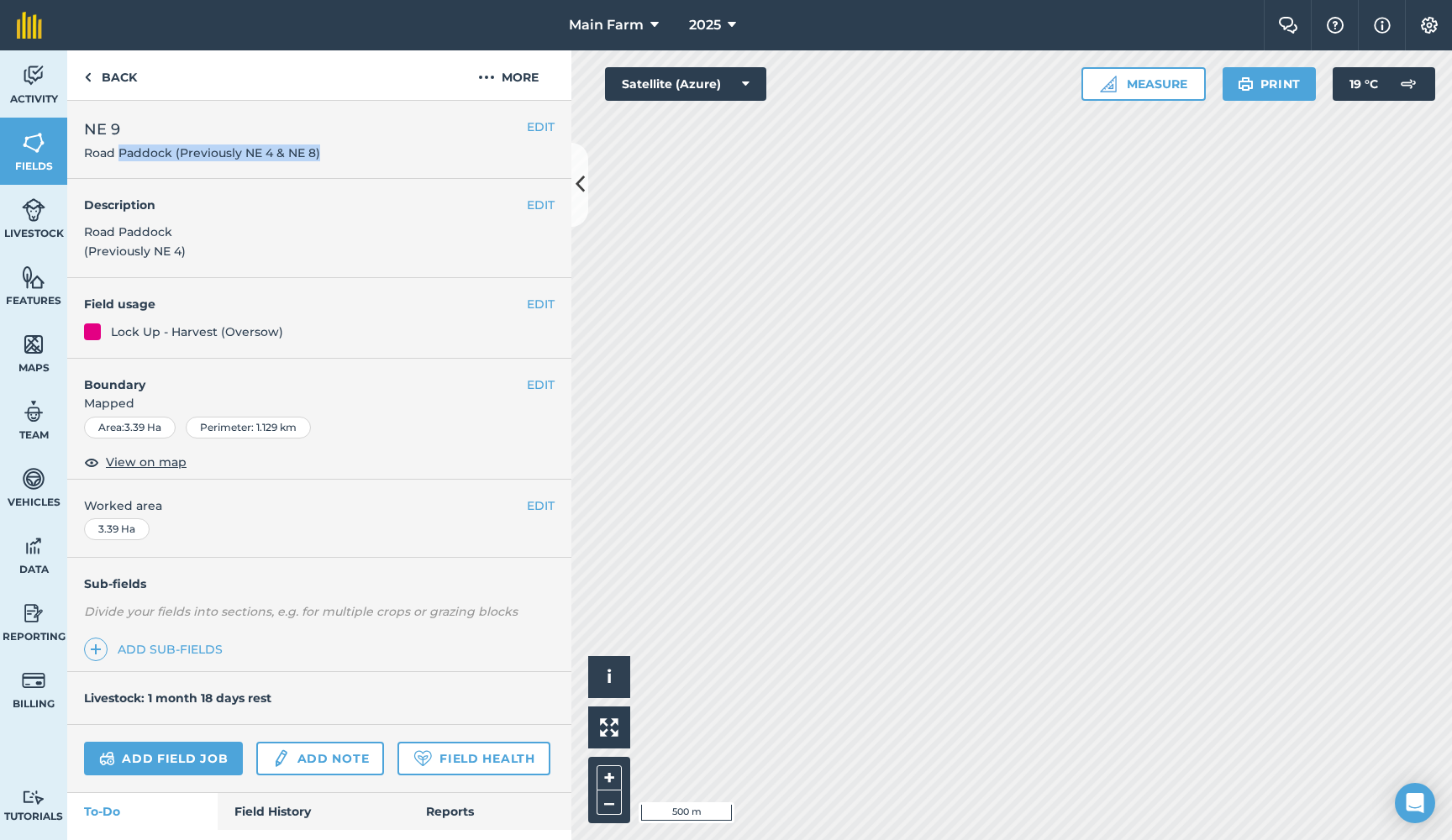
drag, startPoint x: 327, startPoint y: 157, endPoint x: 121, endPoint y: 154, distance: 206.0
click at [121, 154] on h2 "NE [GEOGRAPHIC_DATA] (Previously NE 4 & NE 8)" at bounding box center [306, 140] width 443 height 44
copy span "Paddock (Previously NE 4 & NE 8)"
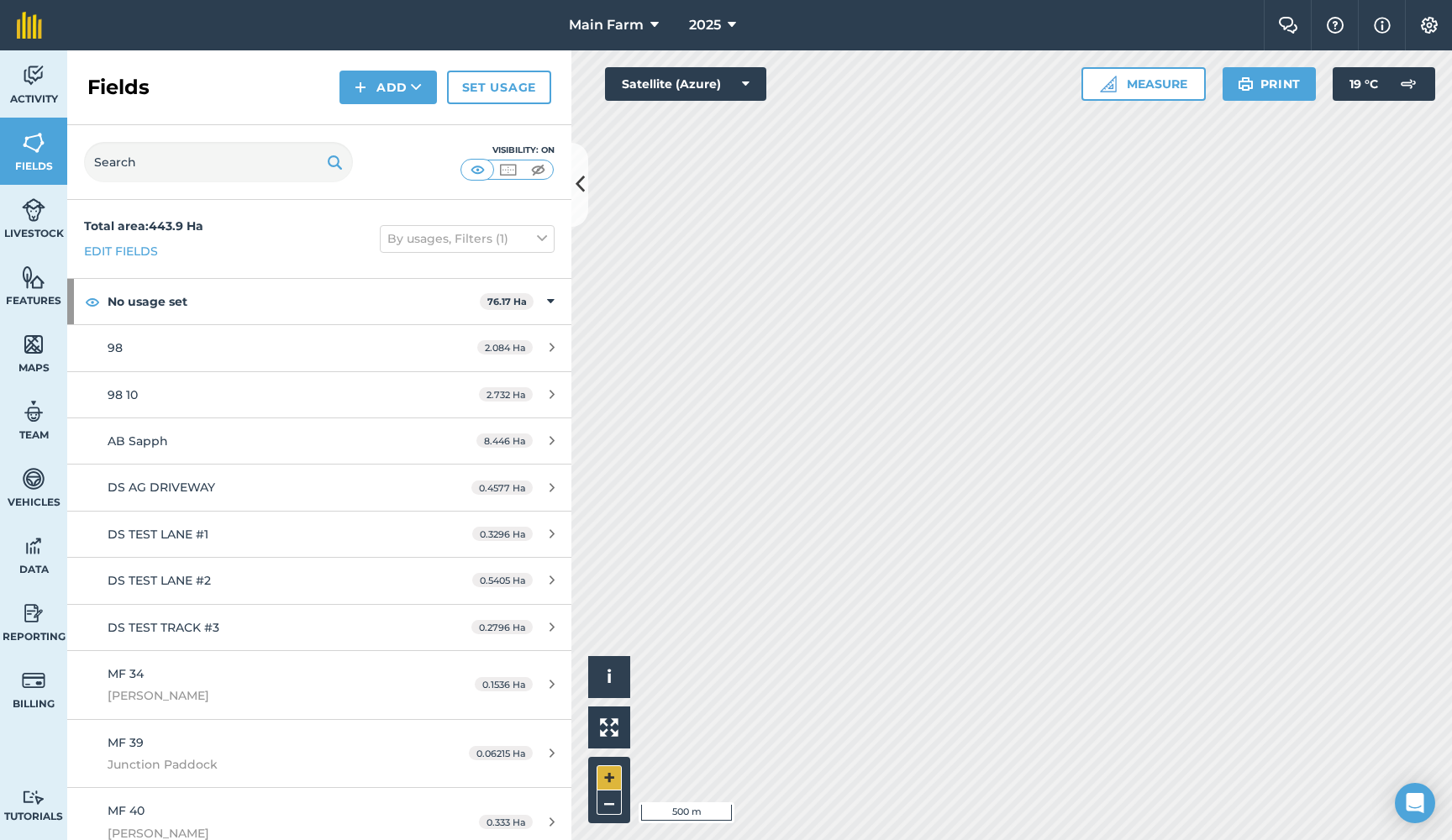
click at [609, 782] on button "+" at bounding box center [609, 778] width 25 height 25
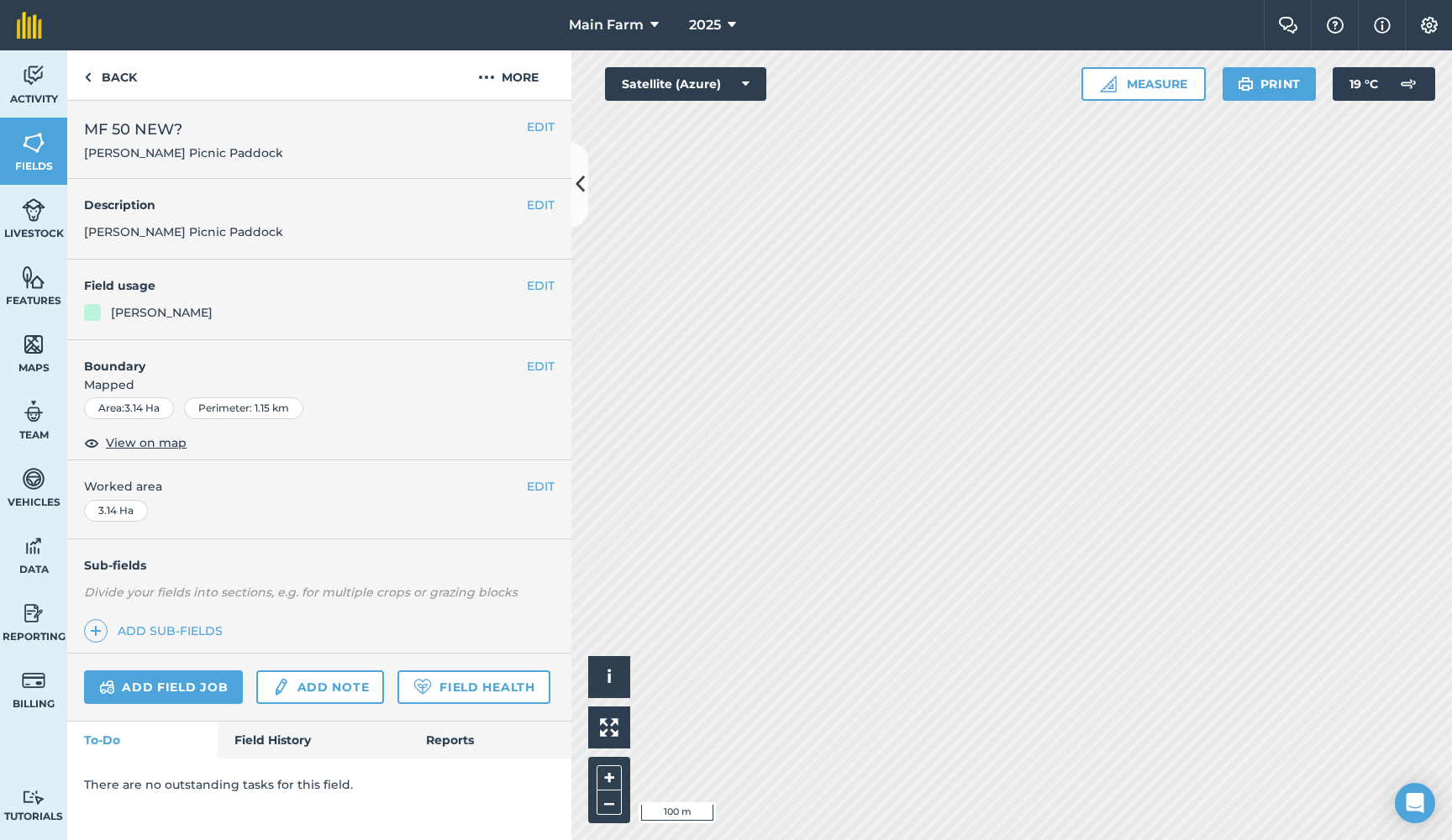
click at [538, 284] on button "EDIT" at bounding box center [540, 285] width 28 height 18
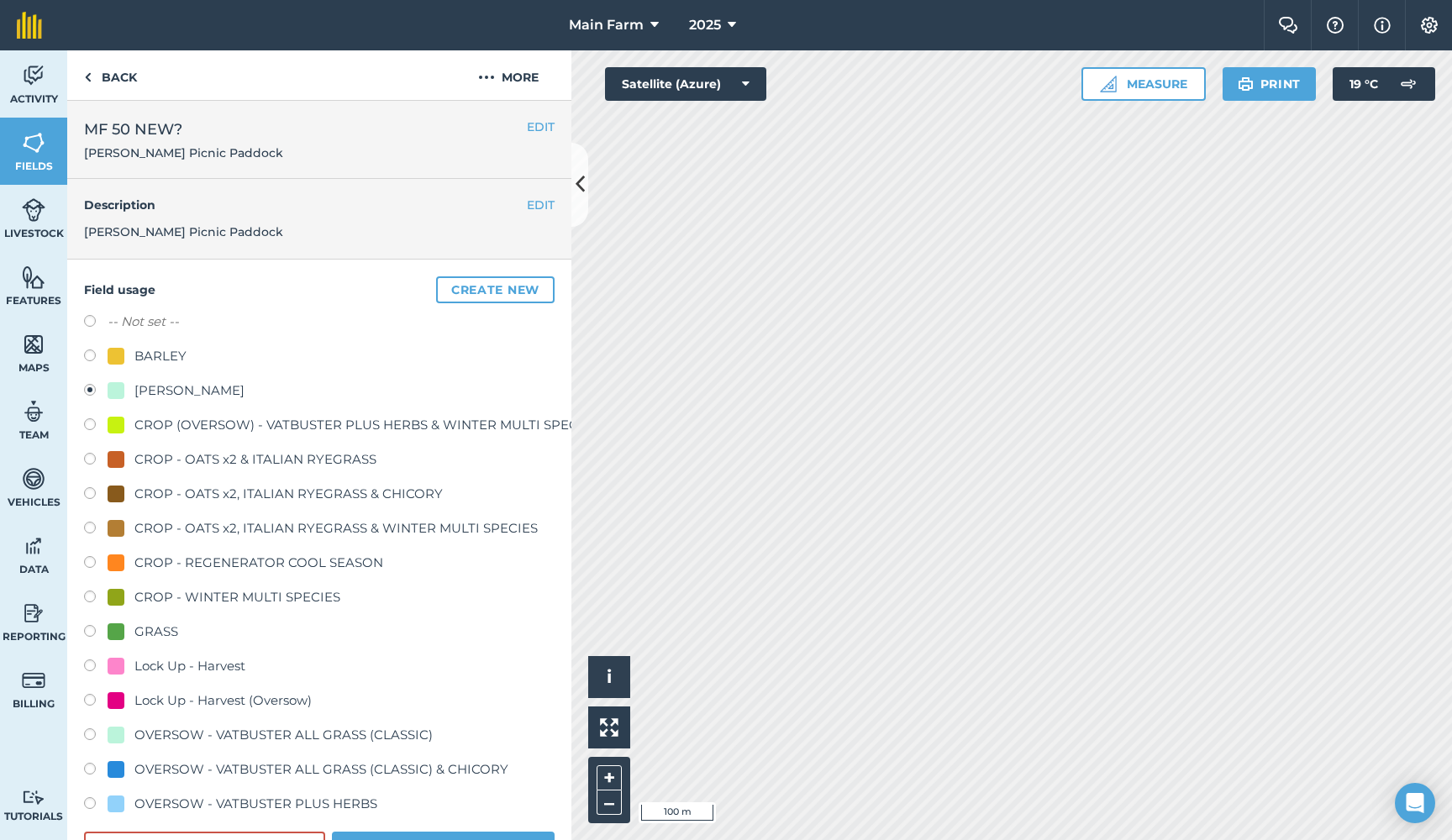
click at [92, 626] on label at bounding box center [96, 634] width 24 height 17
radio input "true"
radio input "false"
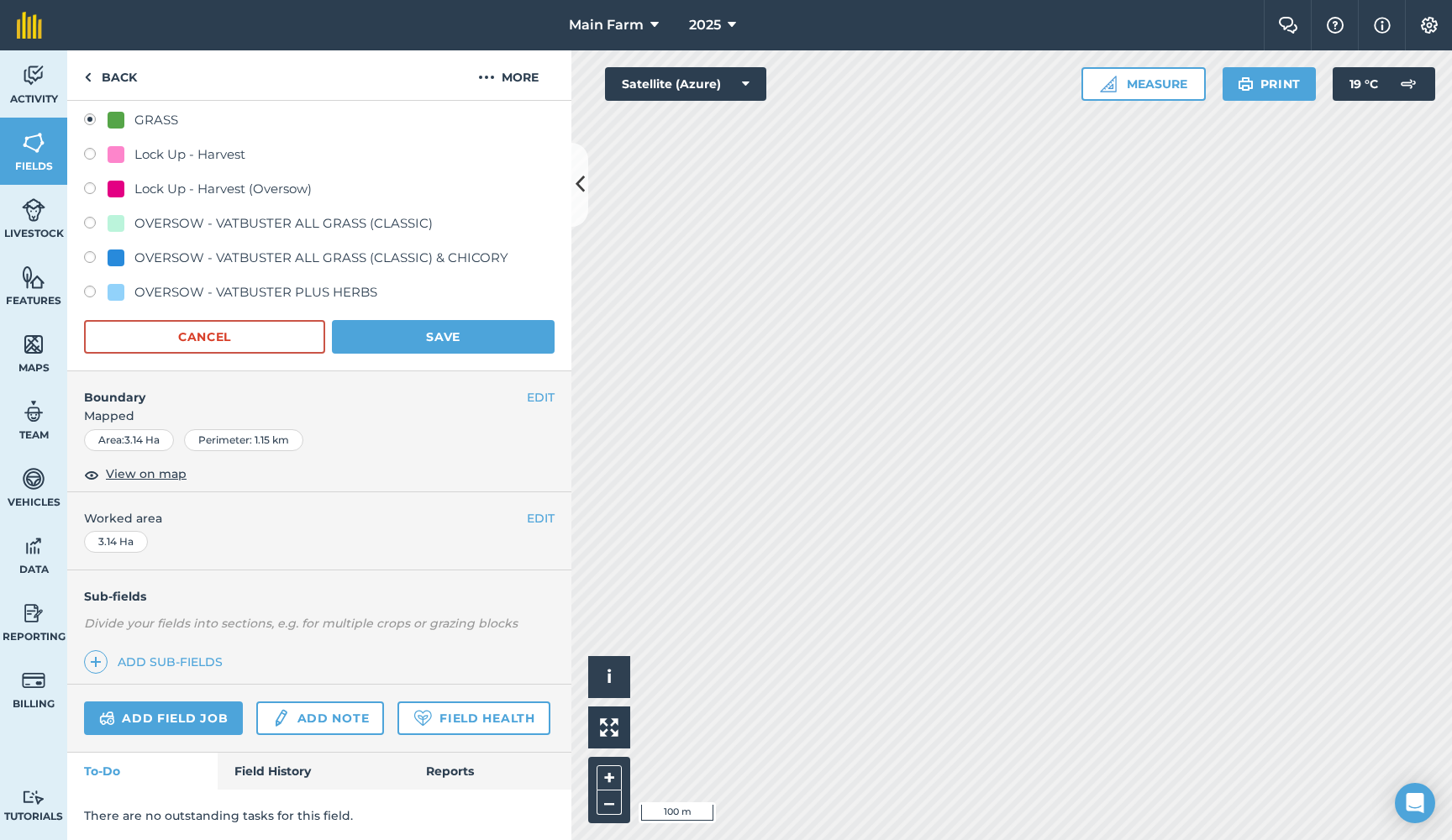
scroll to position [511, 0]
click at [393, 335] on button "Save" at bounding box center [443, 338] width 222 height 34
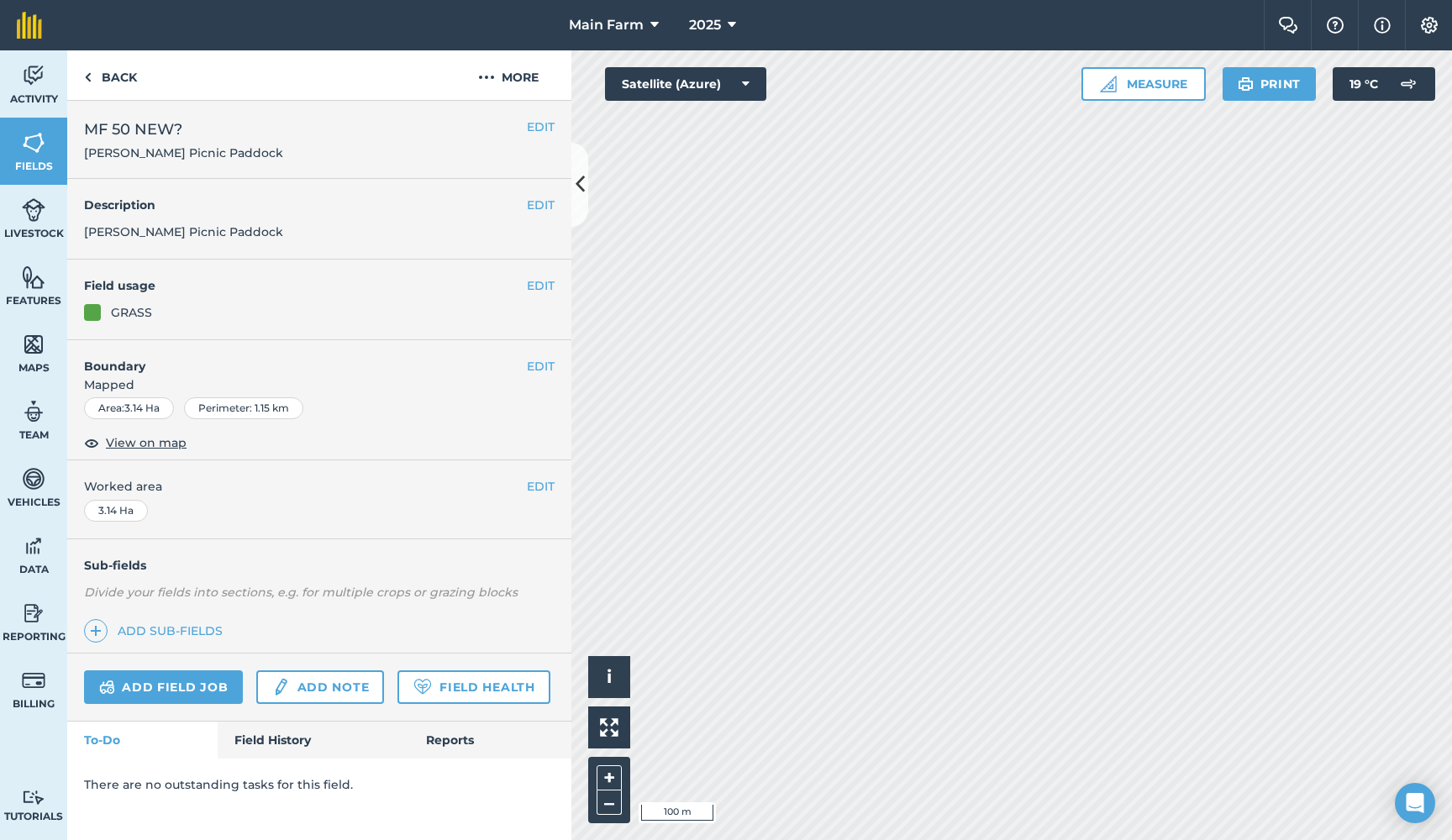
click at [295, 733] on link "Field History" at bounding box center [313, 739] width 191 height 37
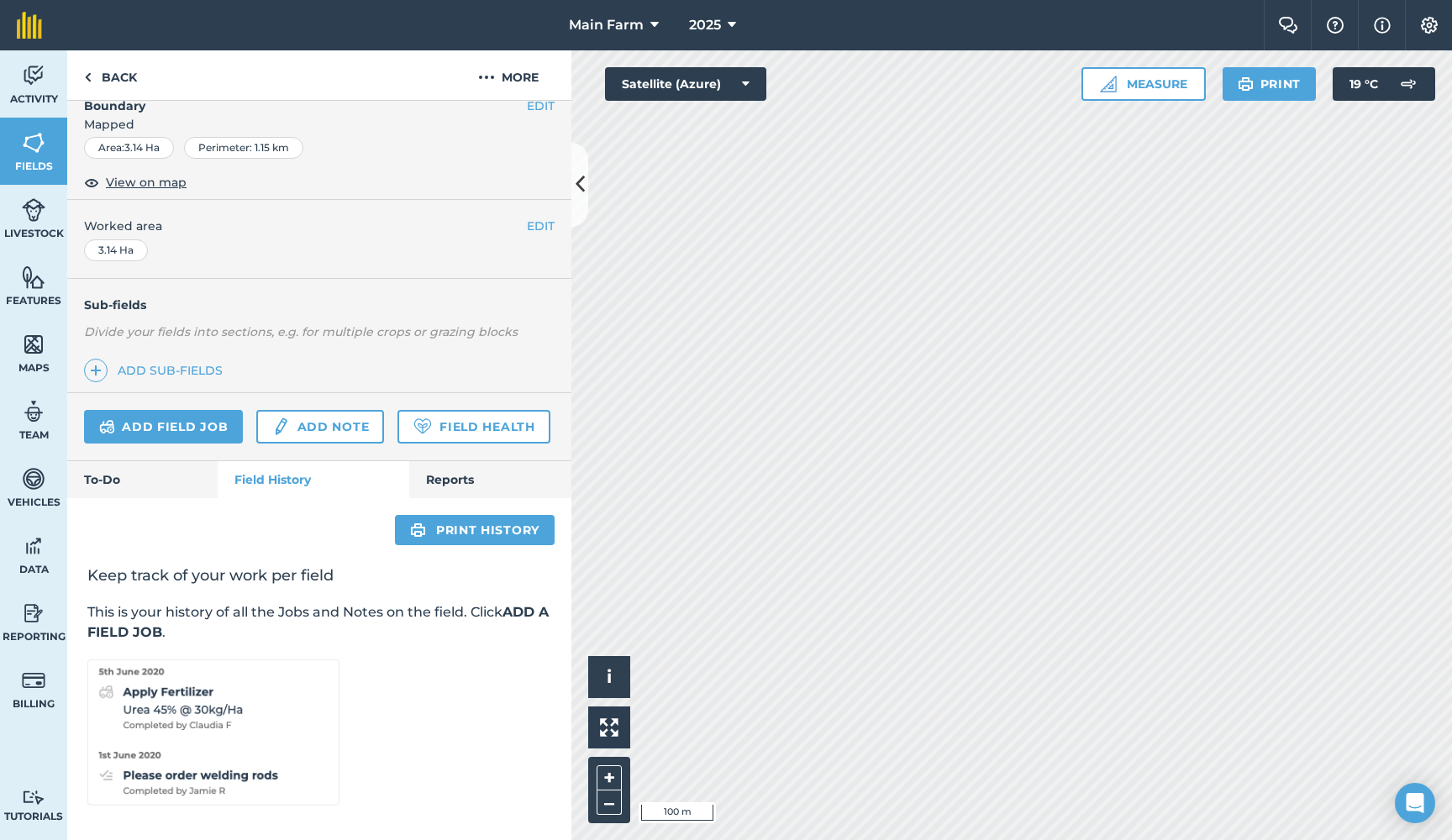
scroll to position [260, 0]
click at [437, 477] on link "Reports" at bounding box center [490, 480] width 162 height 37
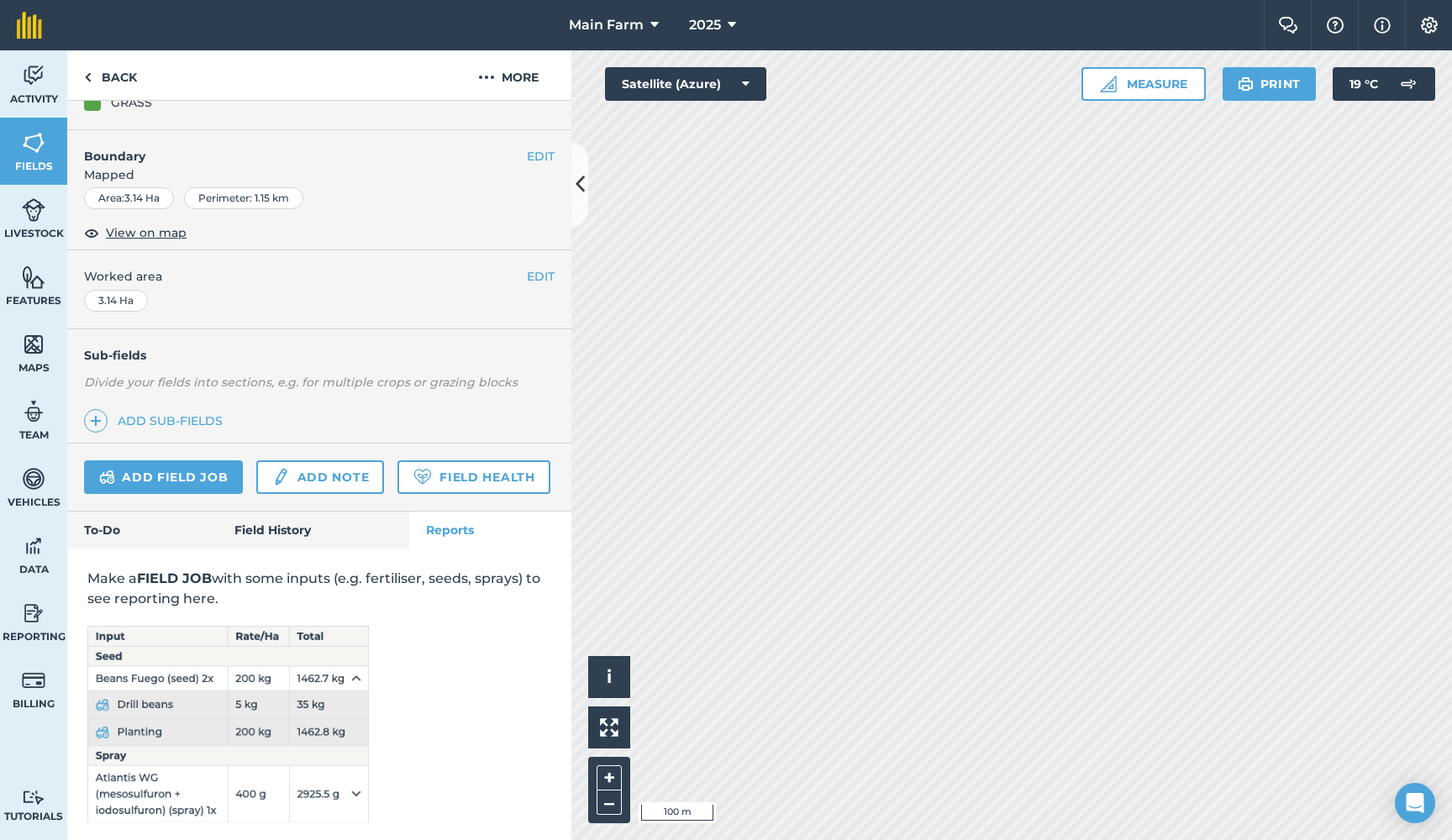
scroll to position [209, 0]
click at [274, 525] on link "Field History" at bounding box center [313, 530] width 191 height 37
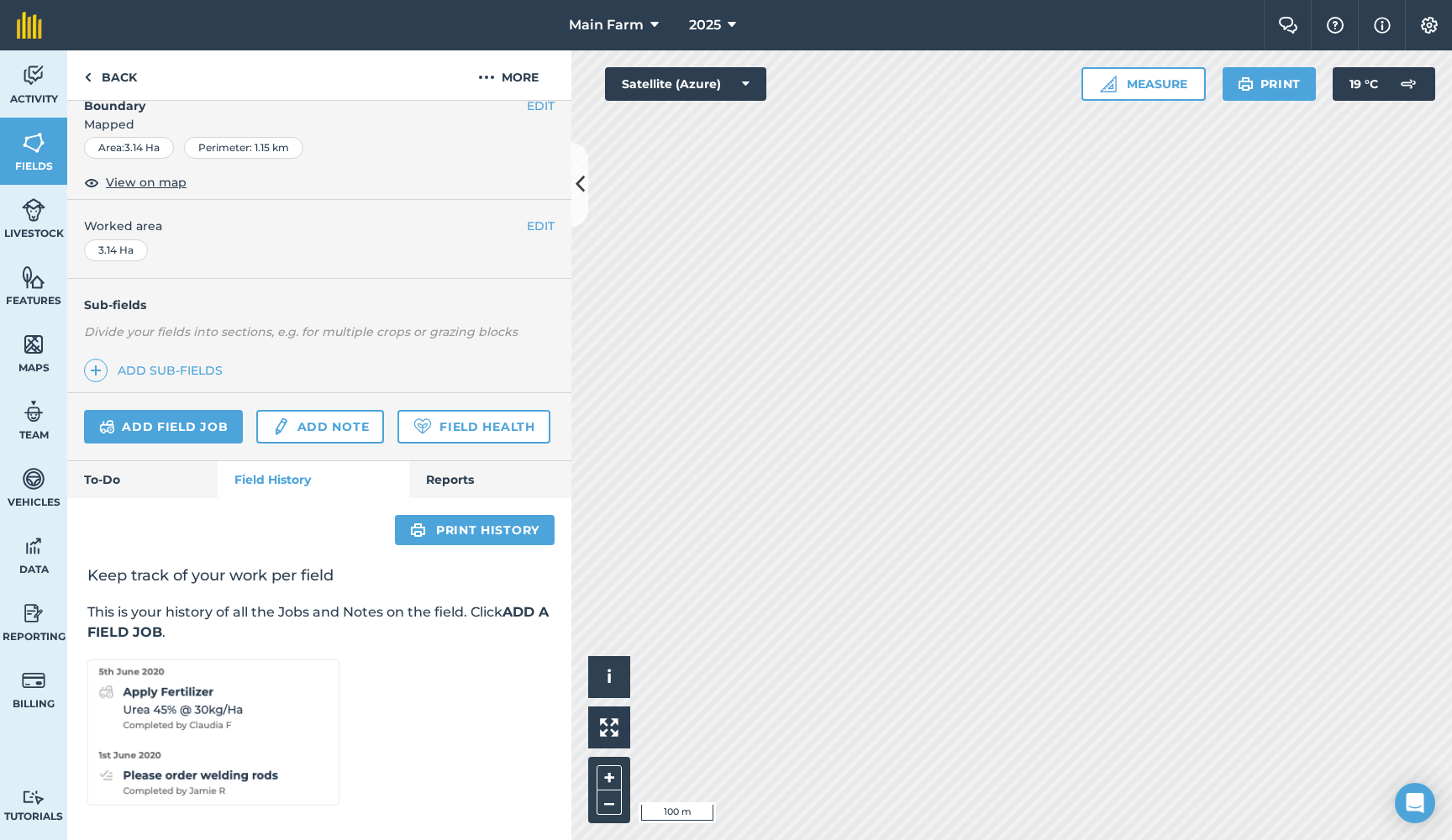
scroll to position [260, 0]
click at [104, 480] on link "To-Do" at bounding box center [142, 480] width 151 height 37
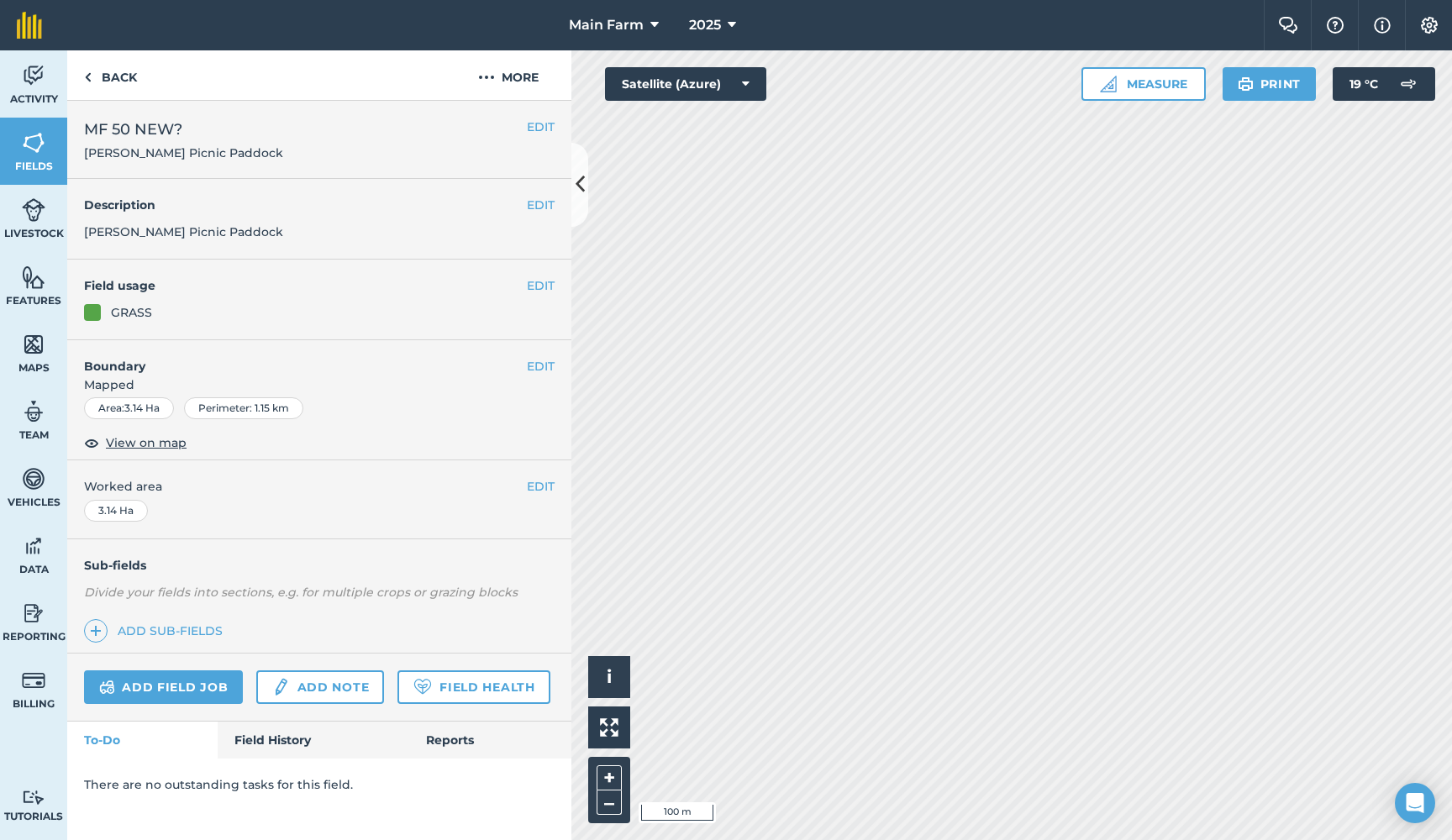
click at [533, 126] on button "EDIT" at bounding box center [540, 127] width 28 height 18
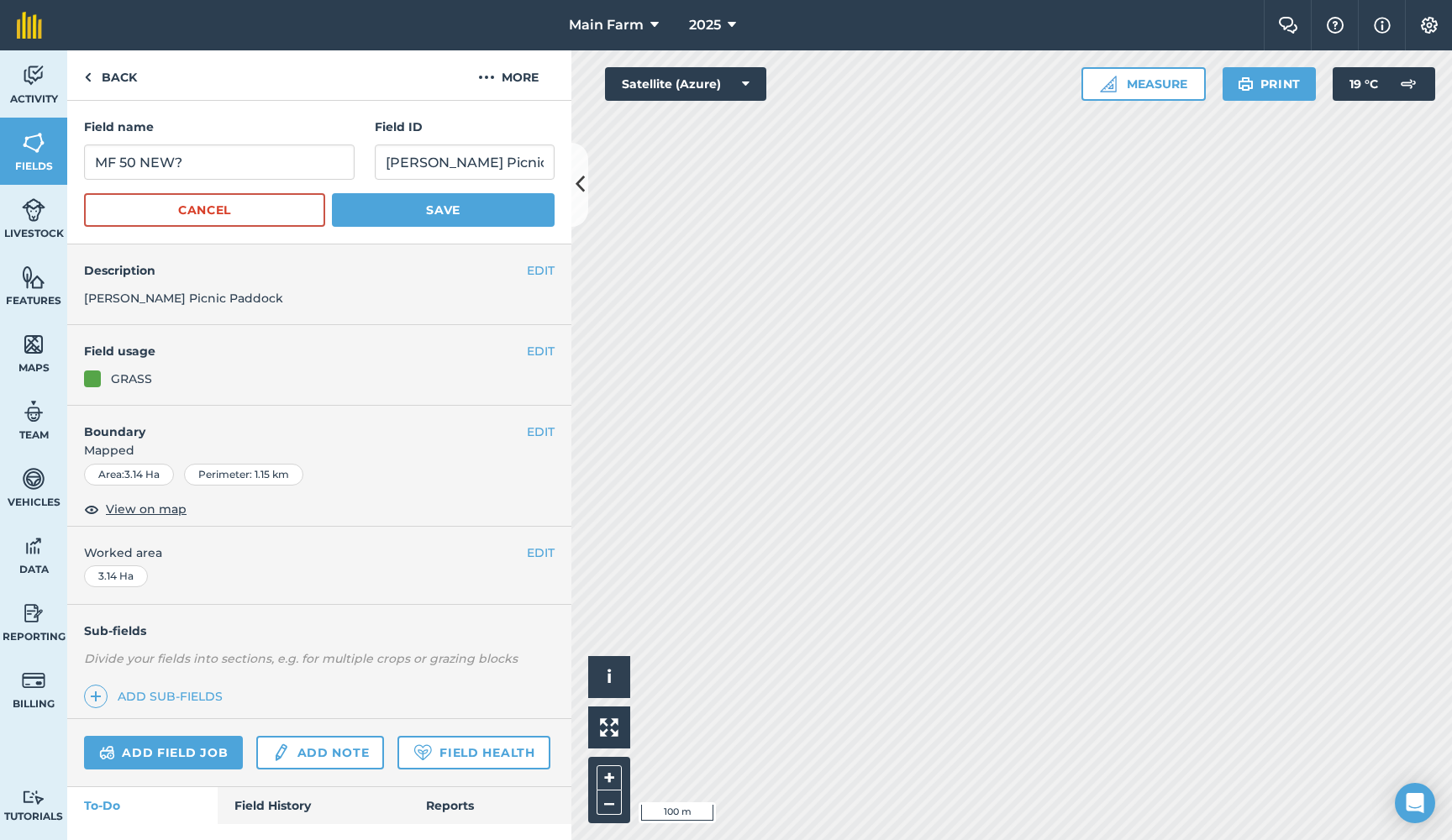
click at [164, 222] on button "Cancel" at bounding box center [204, 209] width 241 height 34
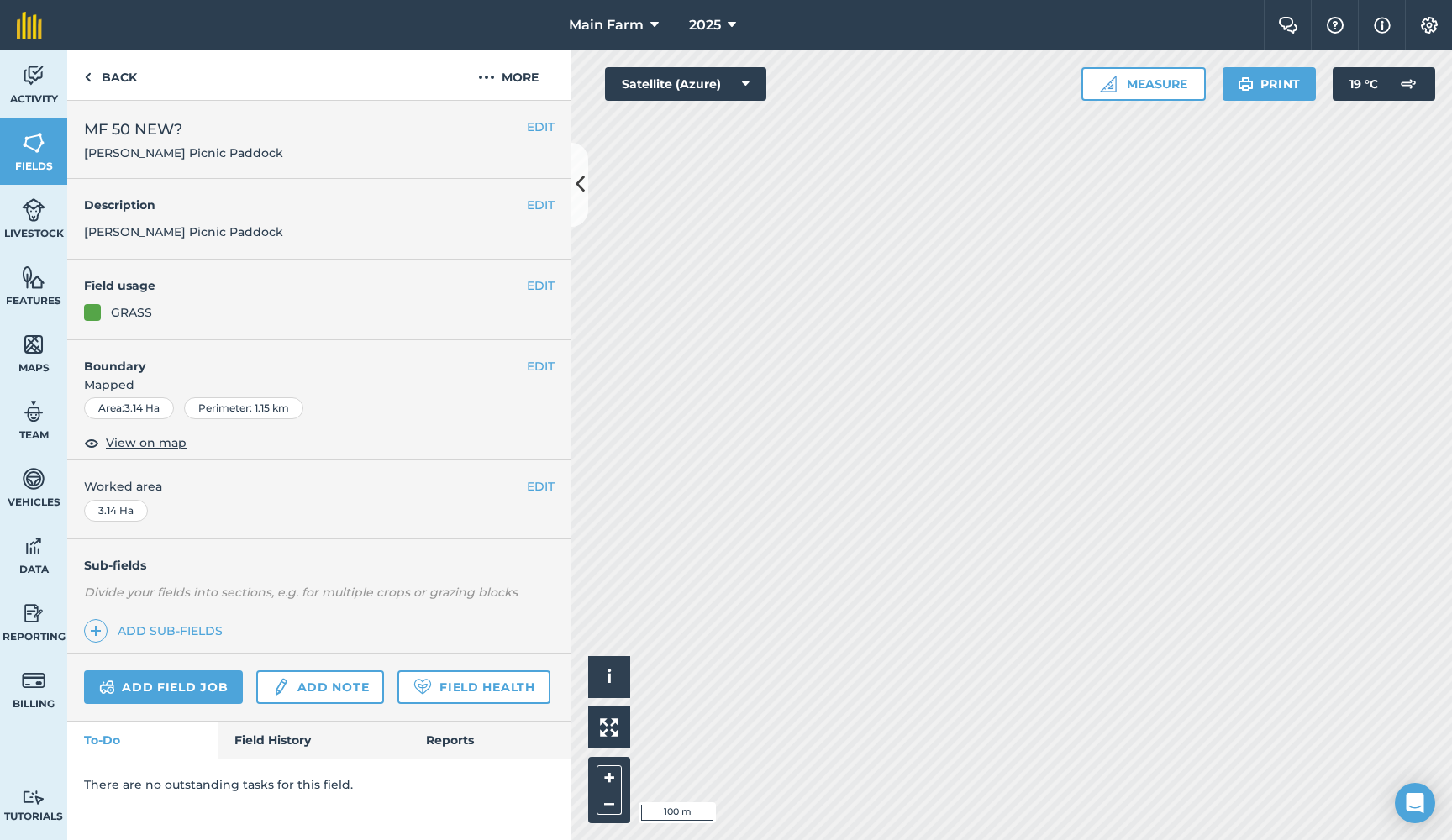
click at [535, 130] on button "EDIT" at bounding box center [540, 127] width 28 height 18
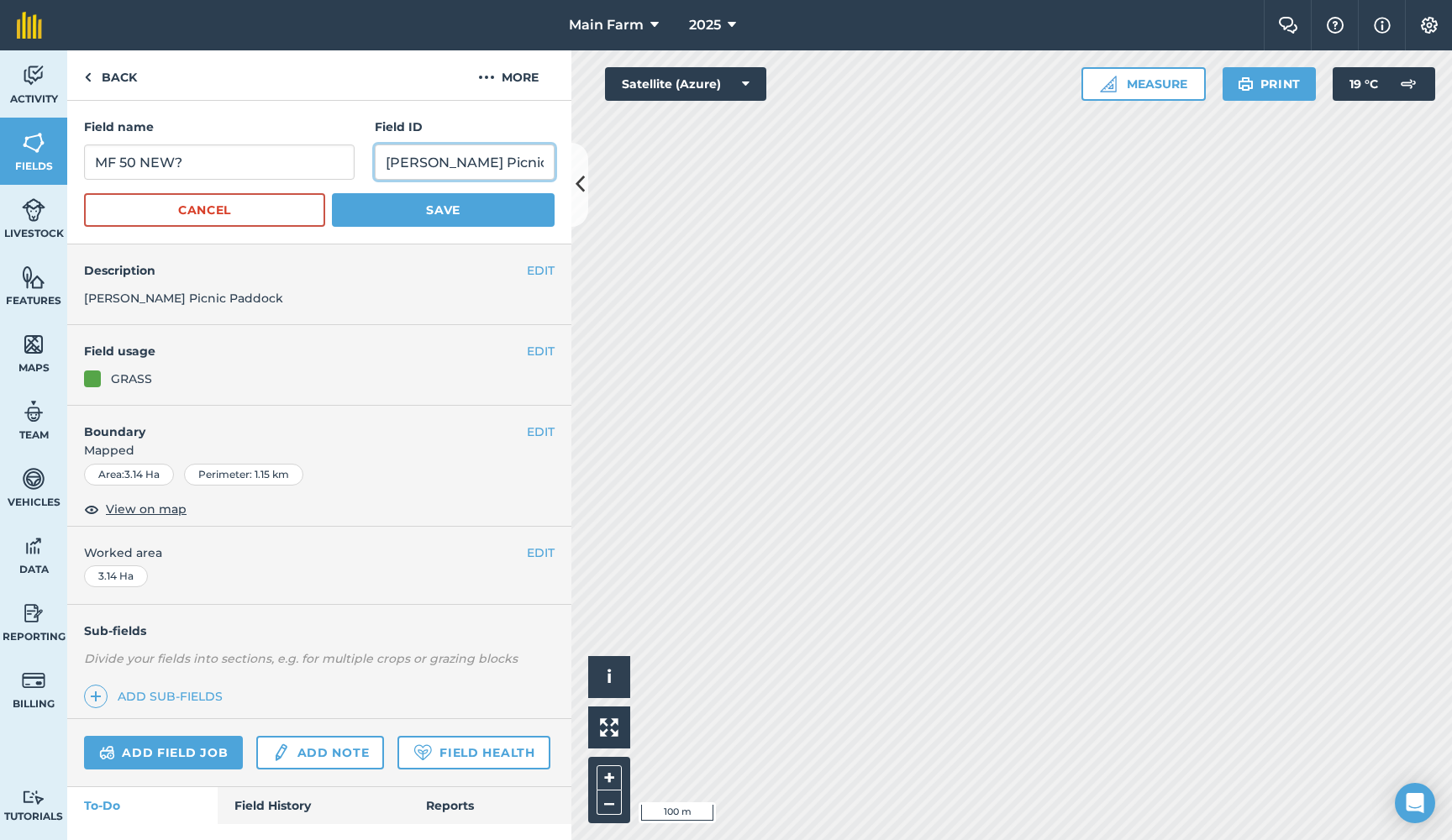
click at [619, 156] on div "Activity Fields Livestock Features Maps Team Vehicles Data Reporting Billing Tu…" at bounding box center [726, 445] width 1452 height 789
paste input "(Previously NE 4 & NE 8)"
click at [537, 160] on input "[PERSON_NAME] Picnic Paddock (Previously NE 4 & NE 8)" at bounding box center [464, 162] width 179 height 35
type input "[PERSON_NAME] Picnic Paddock (Previously MF 50 NEW?)"
click at [386, 215] on button "Save" at bounding box center [443, 209] width 222 height 34
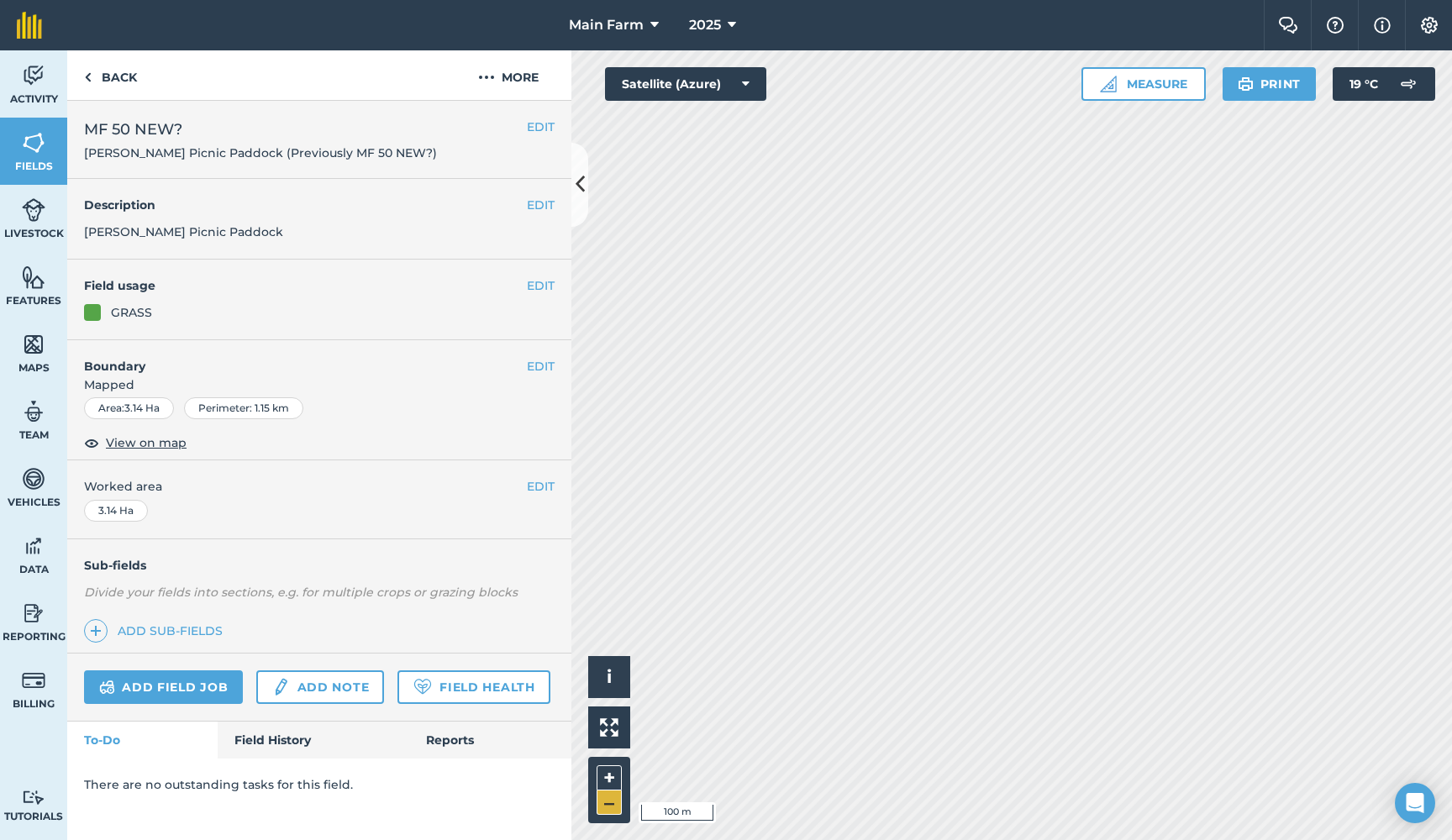
click at [610, 807] on button "–" at bounding box center [609, 802] width 25 height 24
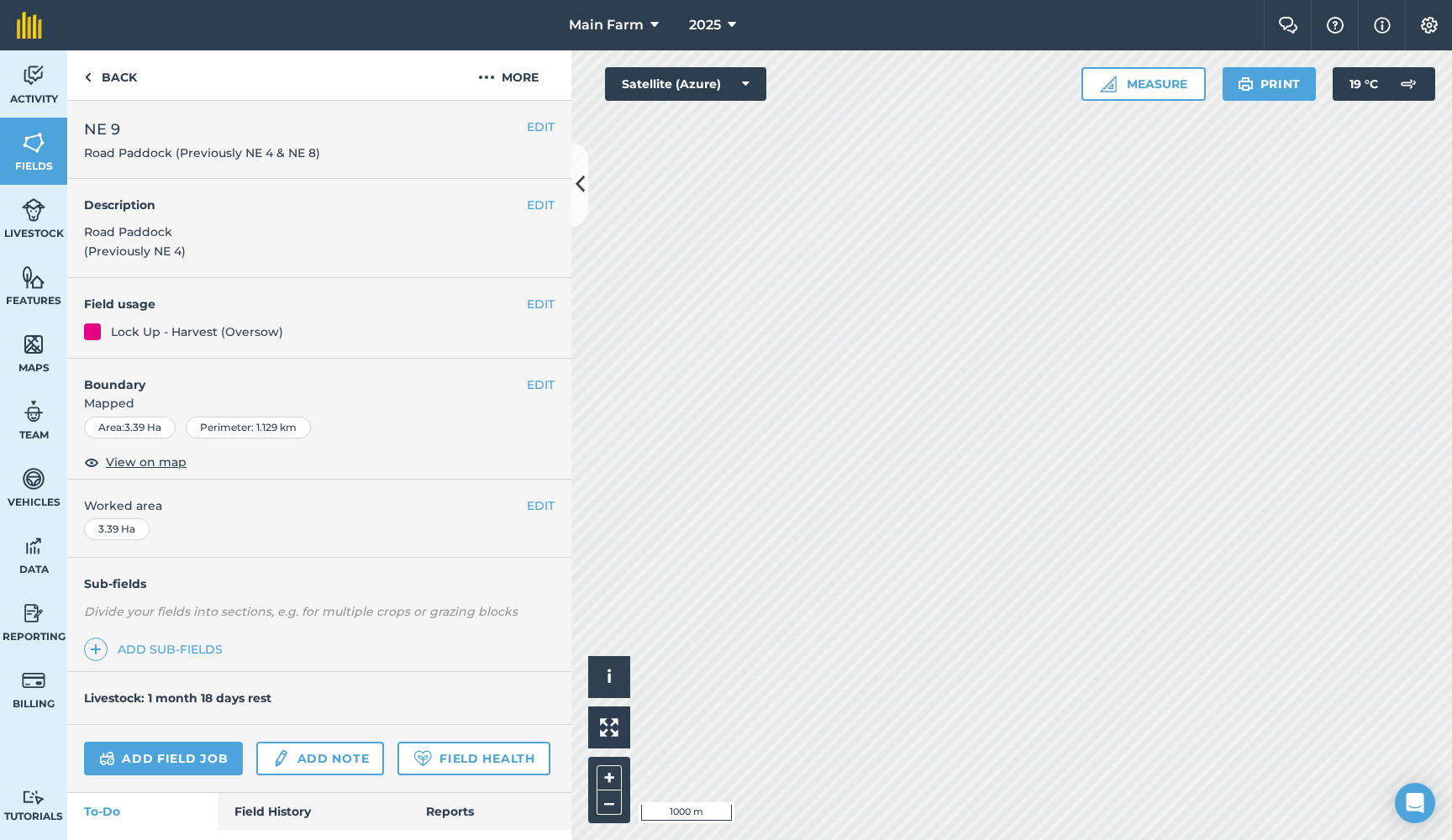
click at [533, 204] on button "EDIT" at bounding box center [540, 204] width 28 height 18
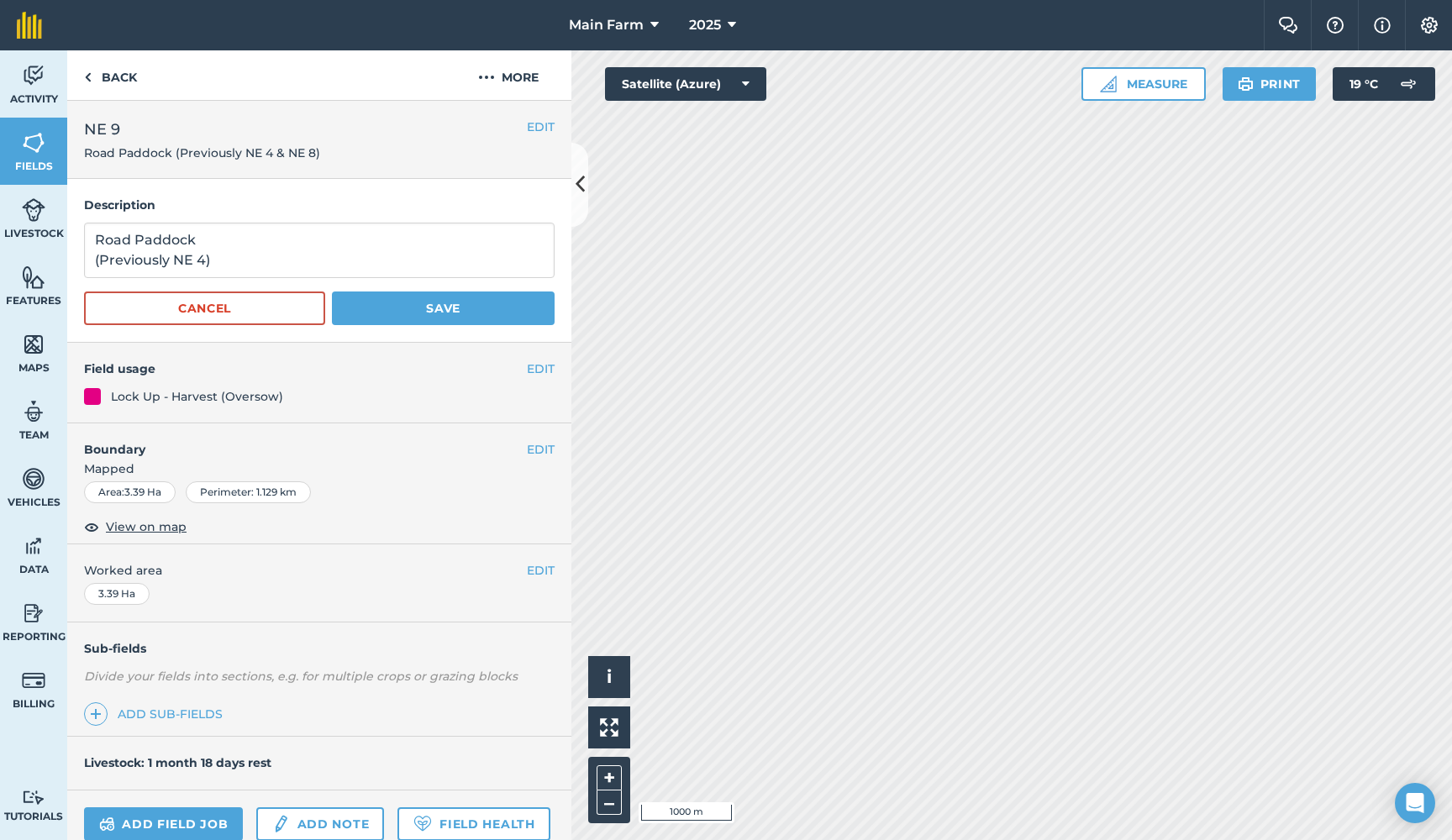
click at [294, 304] on button "Cancel" at bounding box center [204, 308] width 241 height 34
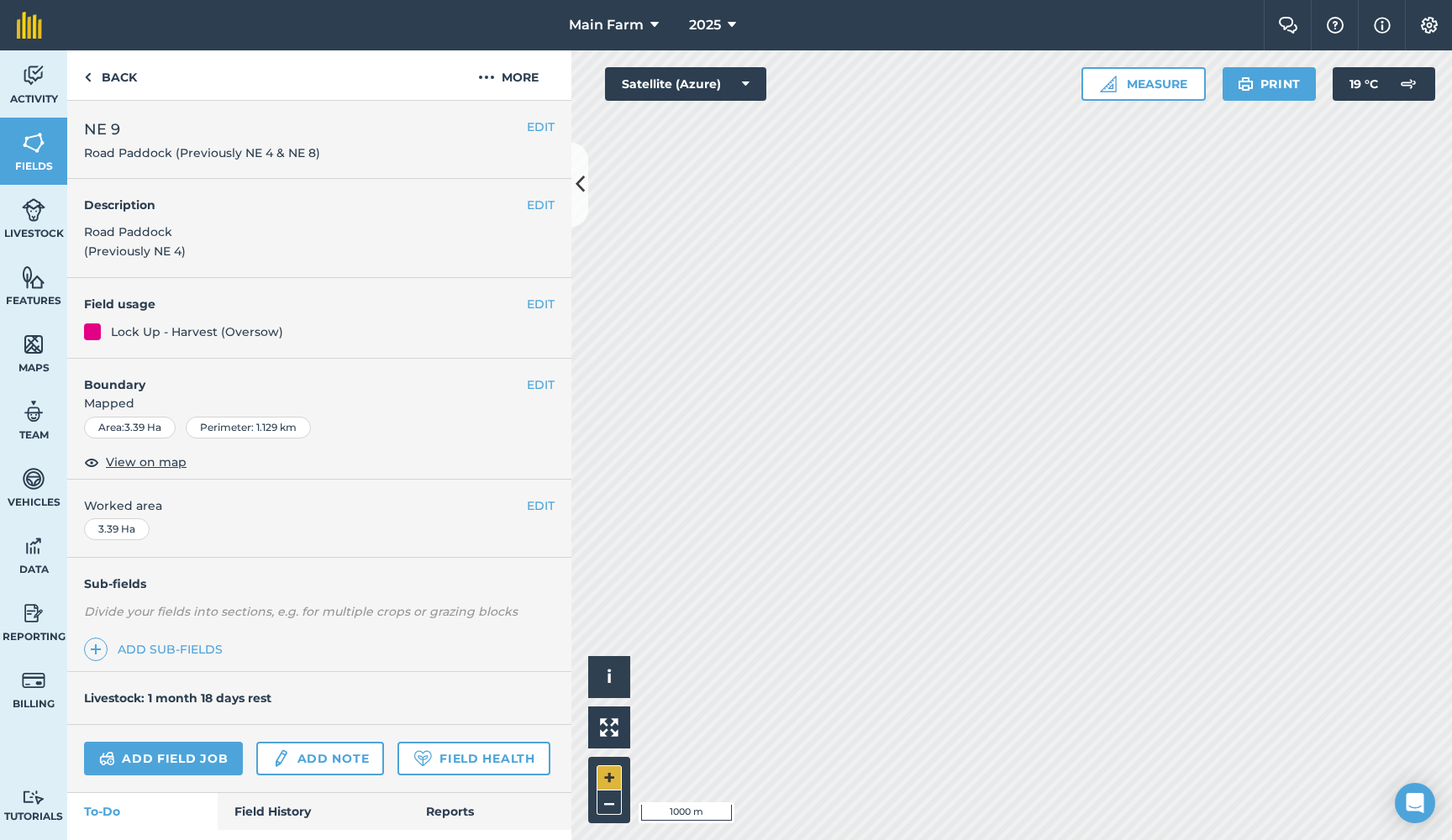
click at [605, 781] on button "+" at bounding box center [609, 778] width 25 height 25
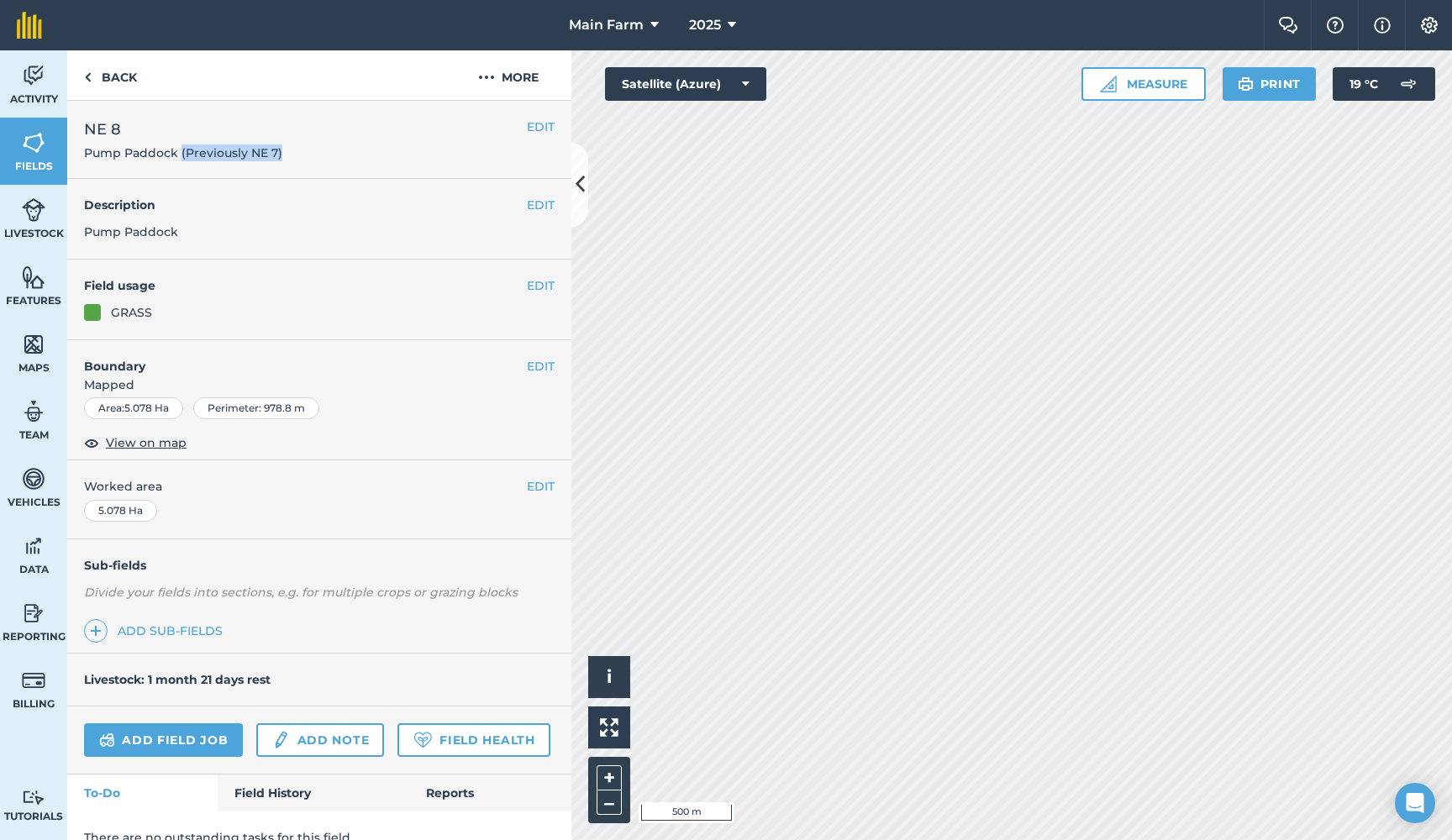
drag, startPoint x: 307, startPoint y: 159, endPoint x: 179, endPoint y: 152, distance: 128.2
click at [179, 152] on h2 "NE 8 Pump Paddock (Previously NE 7)" at bounding box center [306, 140] width 443 height 44
copy span "(Previously NE 7)"
click at [531, 206] on button "EDIT" at bounding box center [540, 204] width 28 height 18
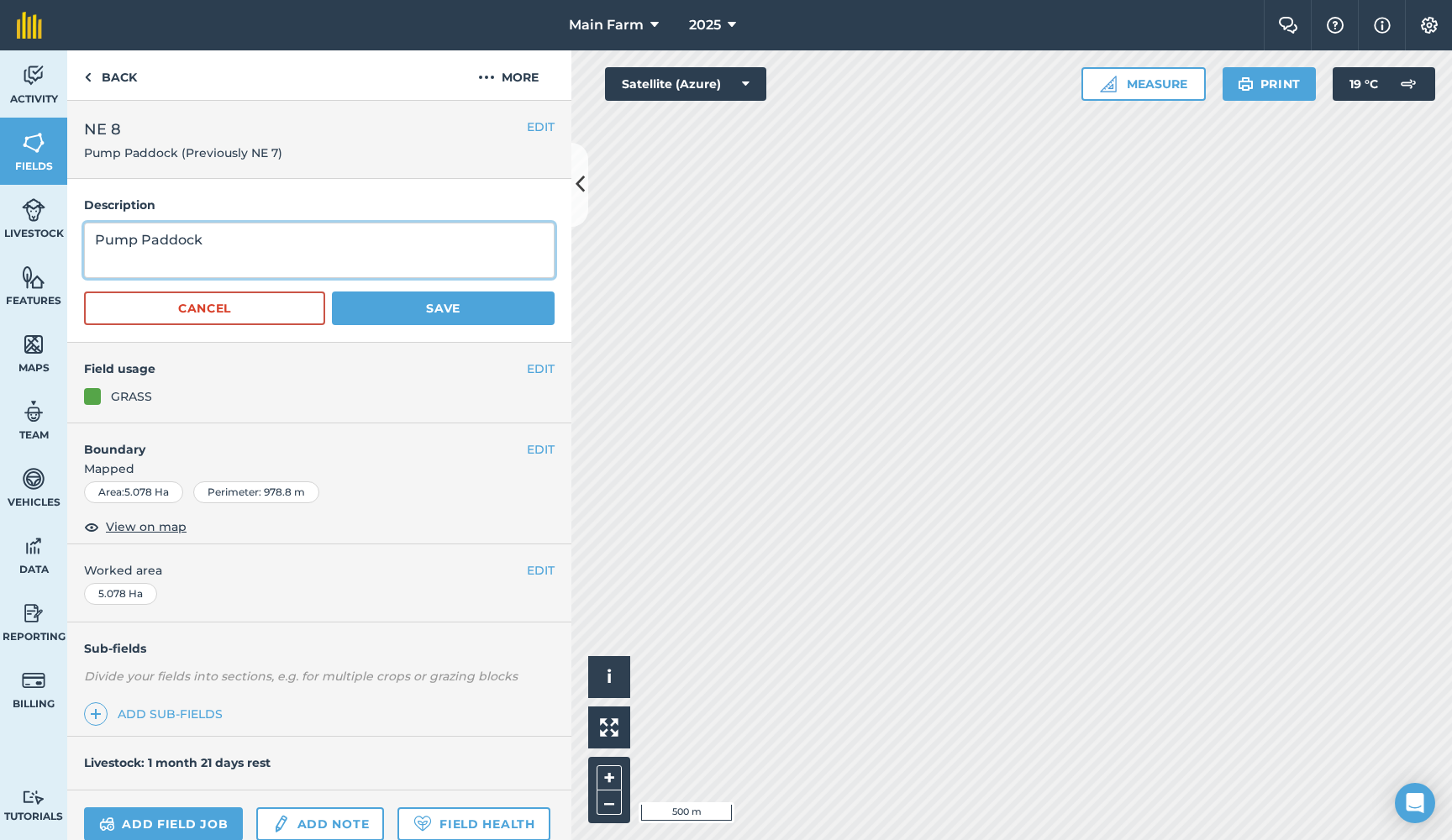
click at [185, 262] on textarea "Pump Paddock" at bounding box center [319, 250] width 470 height 56
paste textarea "(Previously NE 7)"
type textarea "Pump Paddock (Previously NE 7)"
click at [440, 311] on button "Save" at bounding box center [443, 308] width 222 height 34
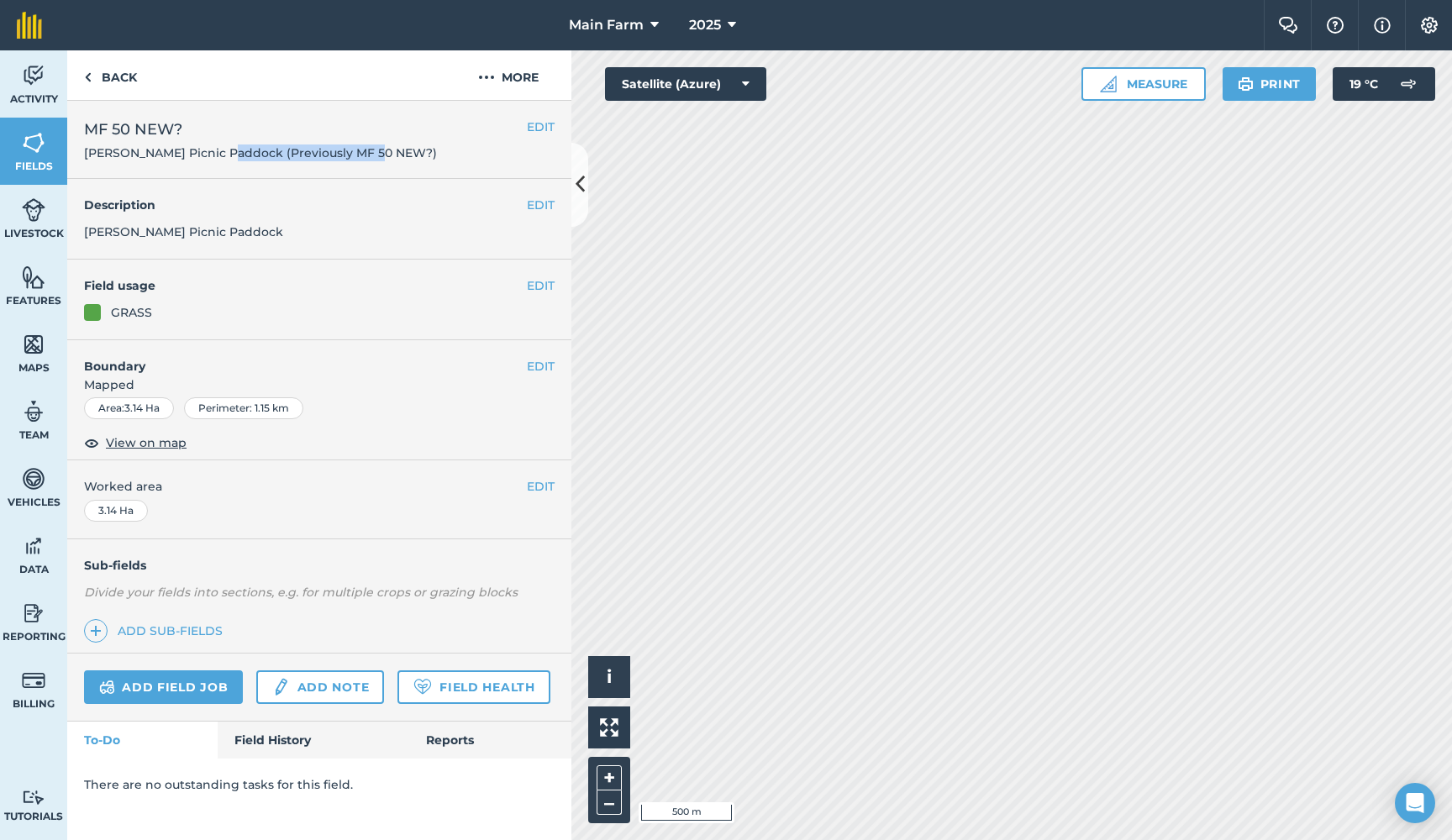
drag, startPoint x: 386, startPoint y: 152, endPoint x: 222, endPoint y: 152, distance: 164.0
click at [222, 152] on h2 "MF 50 NEW? [PERSON_NAME] Picnic Paddock (Previously MF 50 NEW?)" at bounding box center [306, 140] width 443 height 44
copy span "(Previously MF 50 NEW?)"
click at [532, 206] on button "EDIT" at bounding box center [540, 204] width 28 height 18
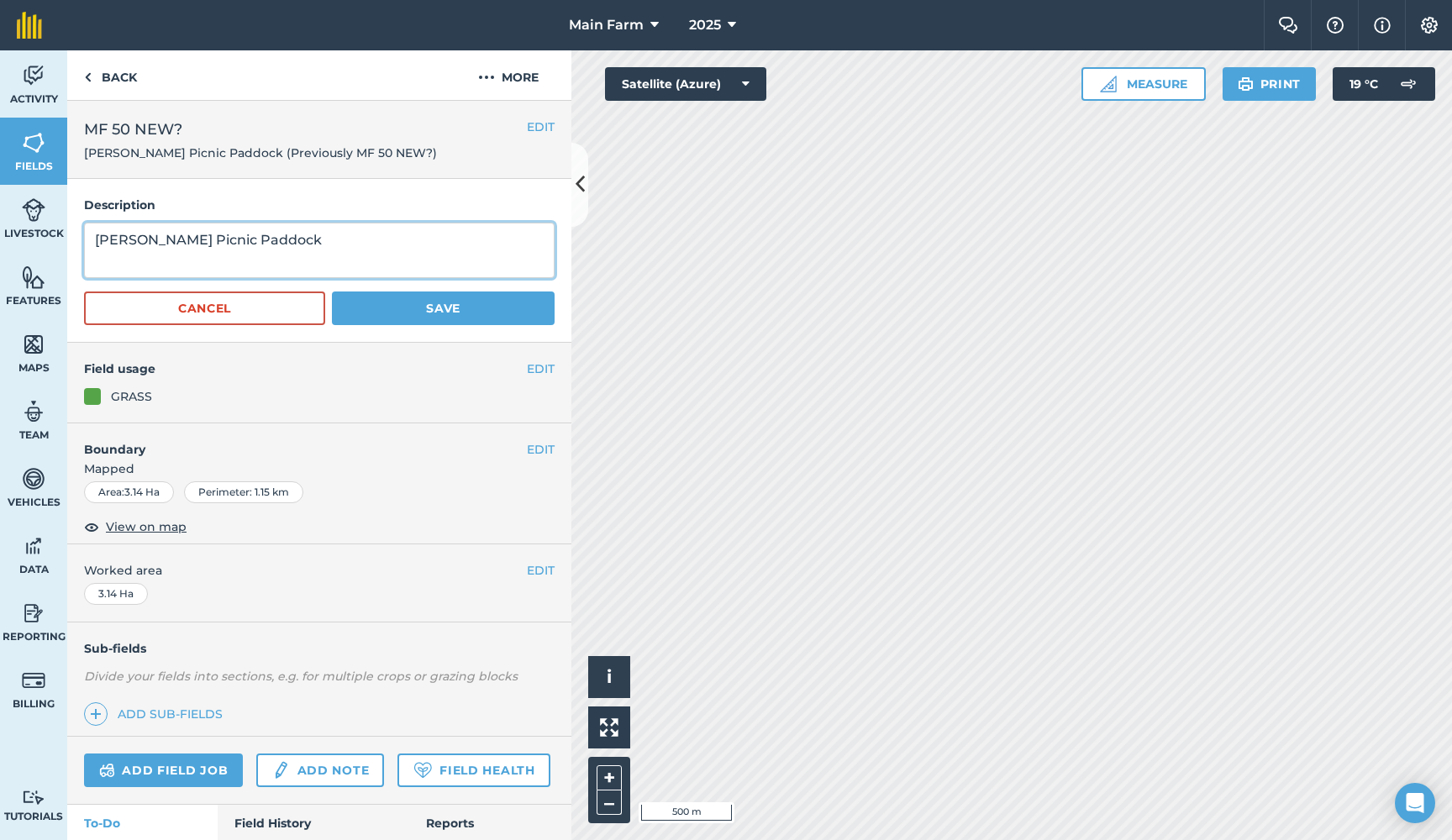
click at [254, 247] on textarea "[PERSON_NAME] Picnic Paddock" at bounding box center [319, 250] width 470 height 56
paste textarea "(Previously MF 50 NEW?)"
click at [95, 261] on textarea "[PERSON_NAME] Picnic Paddock (Previously MF 50 NEW?)" at bounding box center [319, 250] width 470 height 56
type textarea "[PERSON_NAME] Picnic Paddock (Previously MF 50 NEW?)"
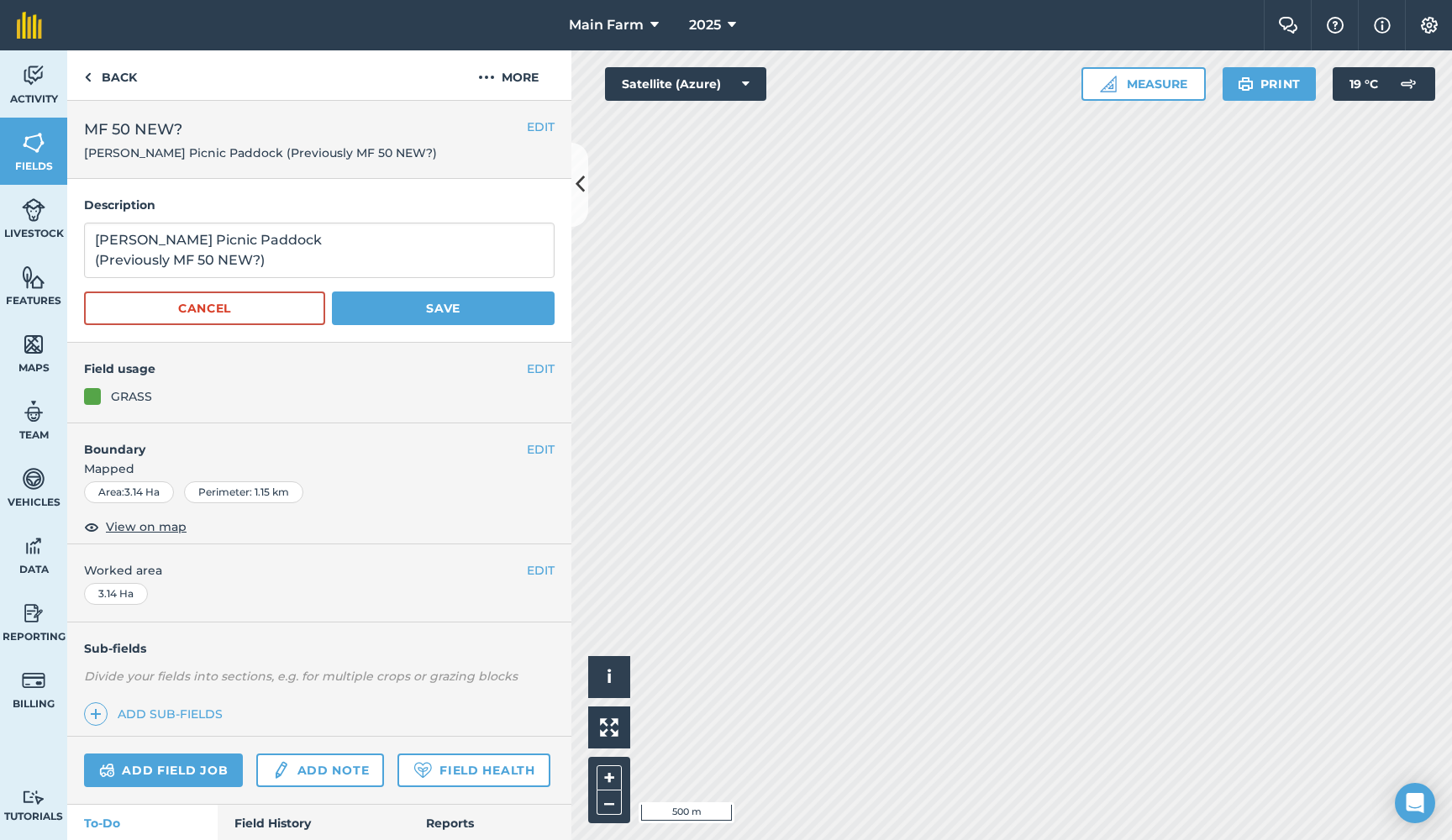
click at [390, 313] on button "Save" at bounding box center [443, 308] width 222 height 34
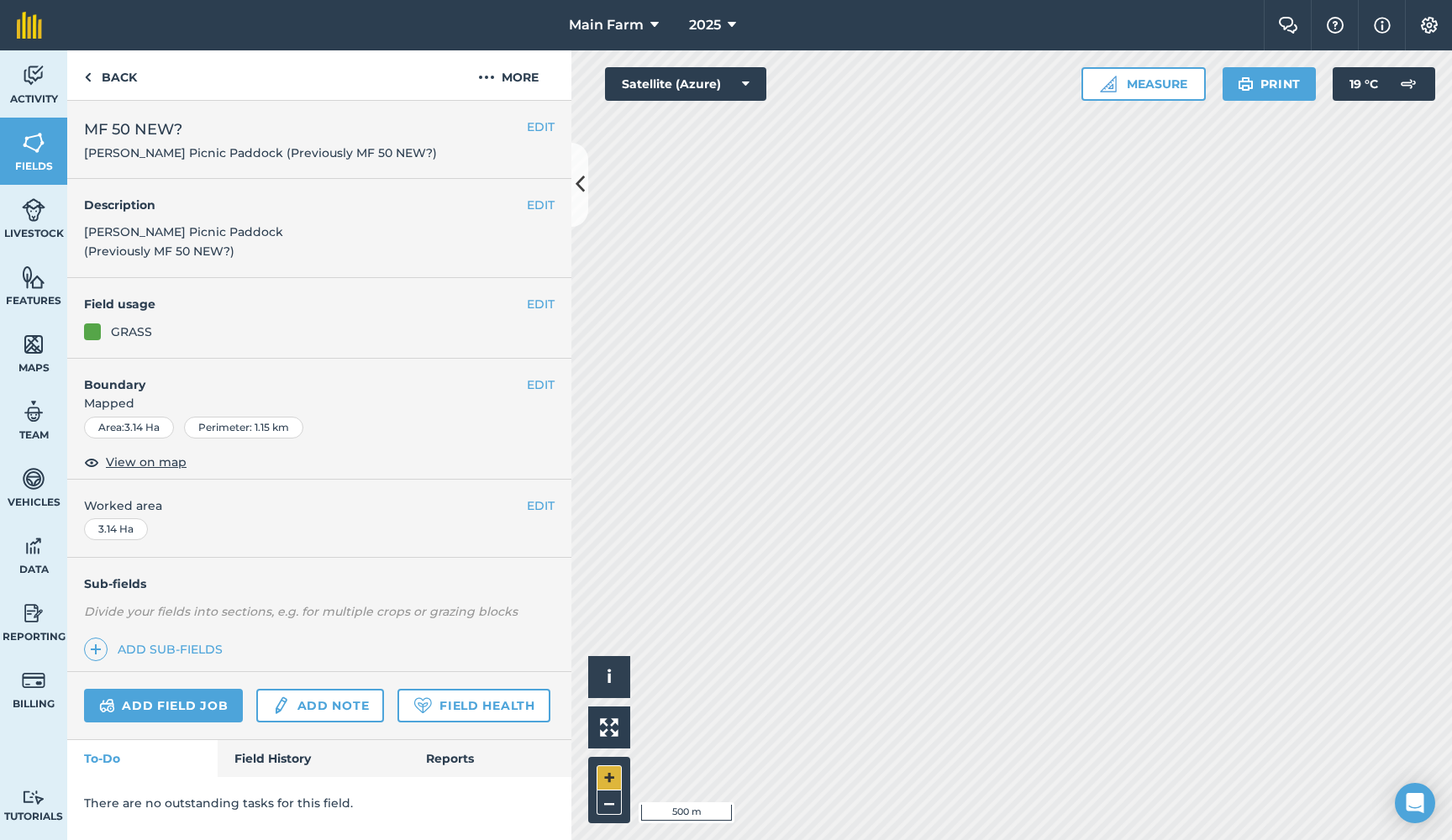
click at [603, 782] on button "+" at bounding box center [609, 778] width 25 height 25
click at [606, 769] on button "+" at bounding box center [609, 778] width 25 height 25
click at [607, 804] on button "–" at bounding box center [609, 802] width 25 height 24
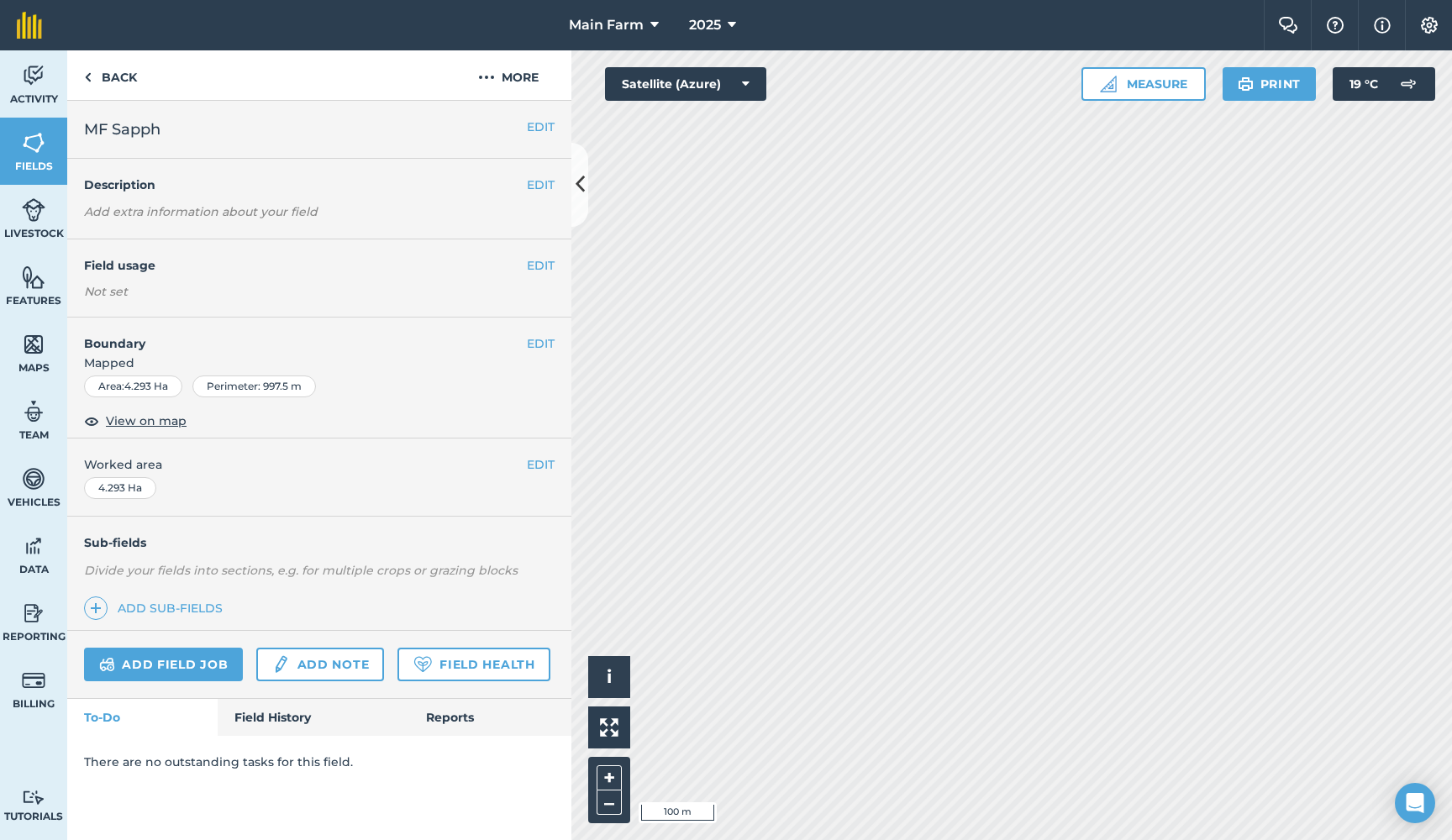
click at [533, 262] on button "EDIT" at bounding box center [540, 265] width 28 height 18
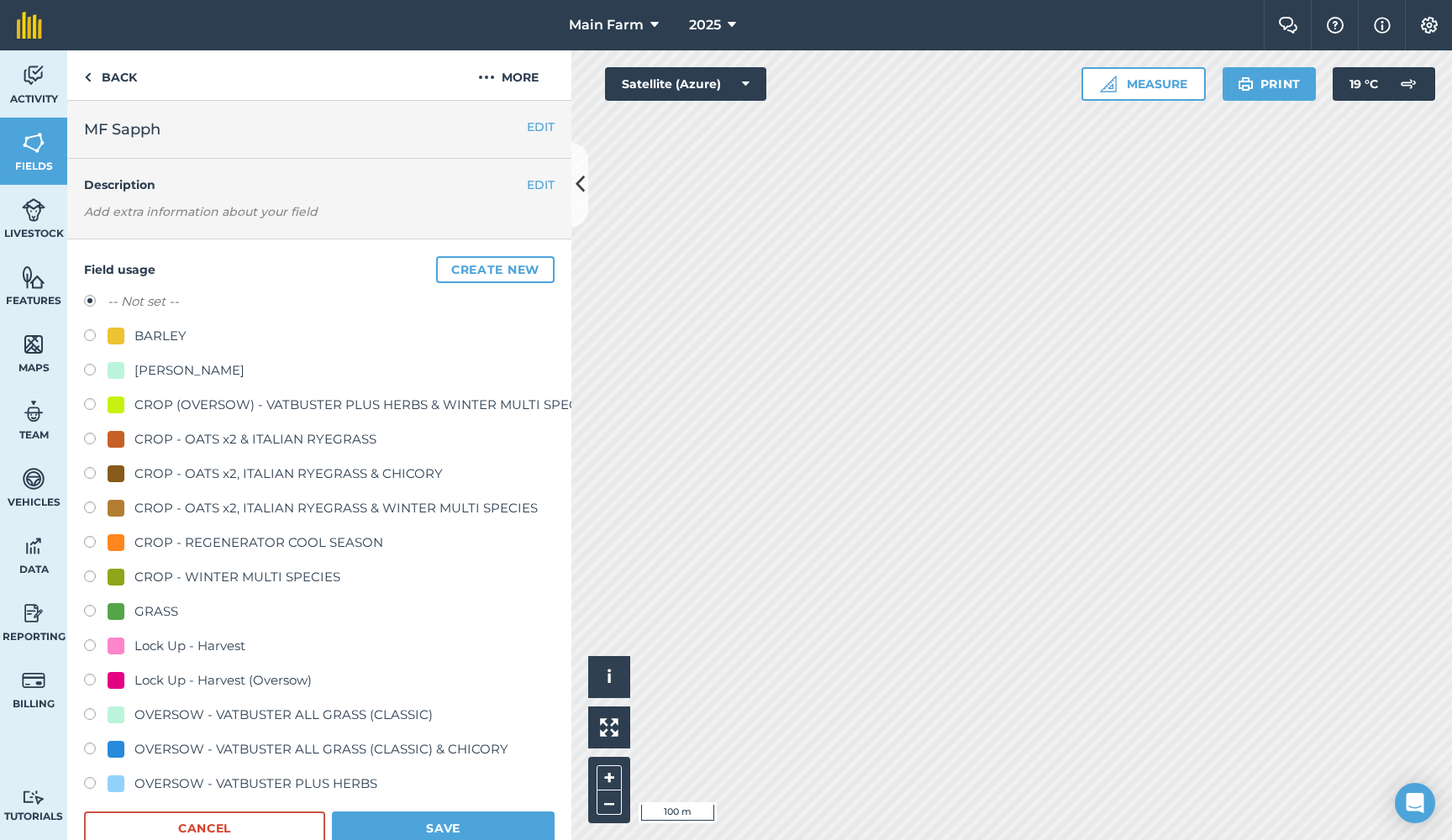
click at [142, 331] on div "BARLEY" at bounding box center [160, 336] width 52 height 20
radio input "true"
radio input "false"
click at [458, 824] on button "Save" at bounding box center [443, 828] width 222 height 34
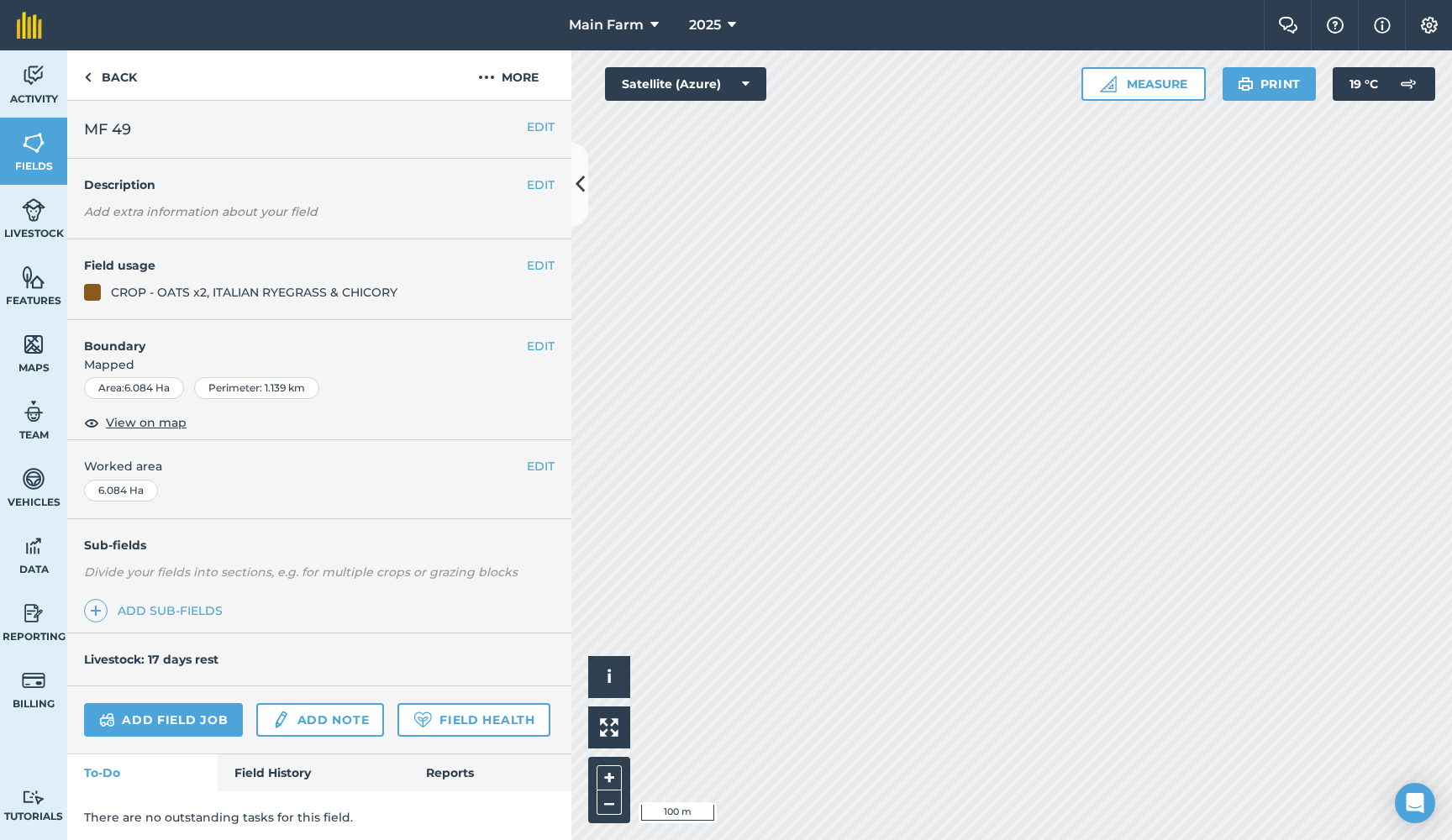
click at [535, 341] on button "EDIT" at bounding box center [540, 345] width 28 height 18
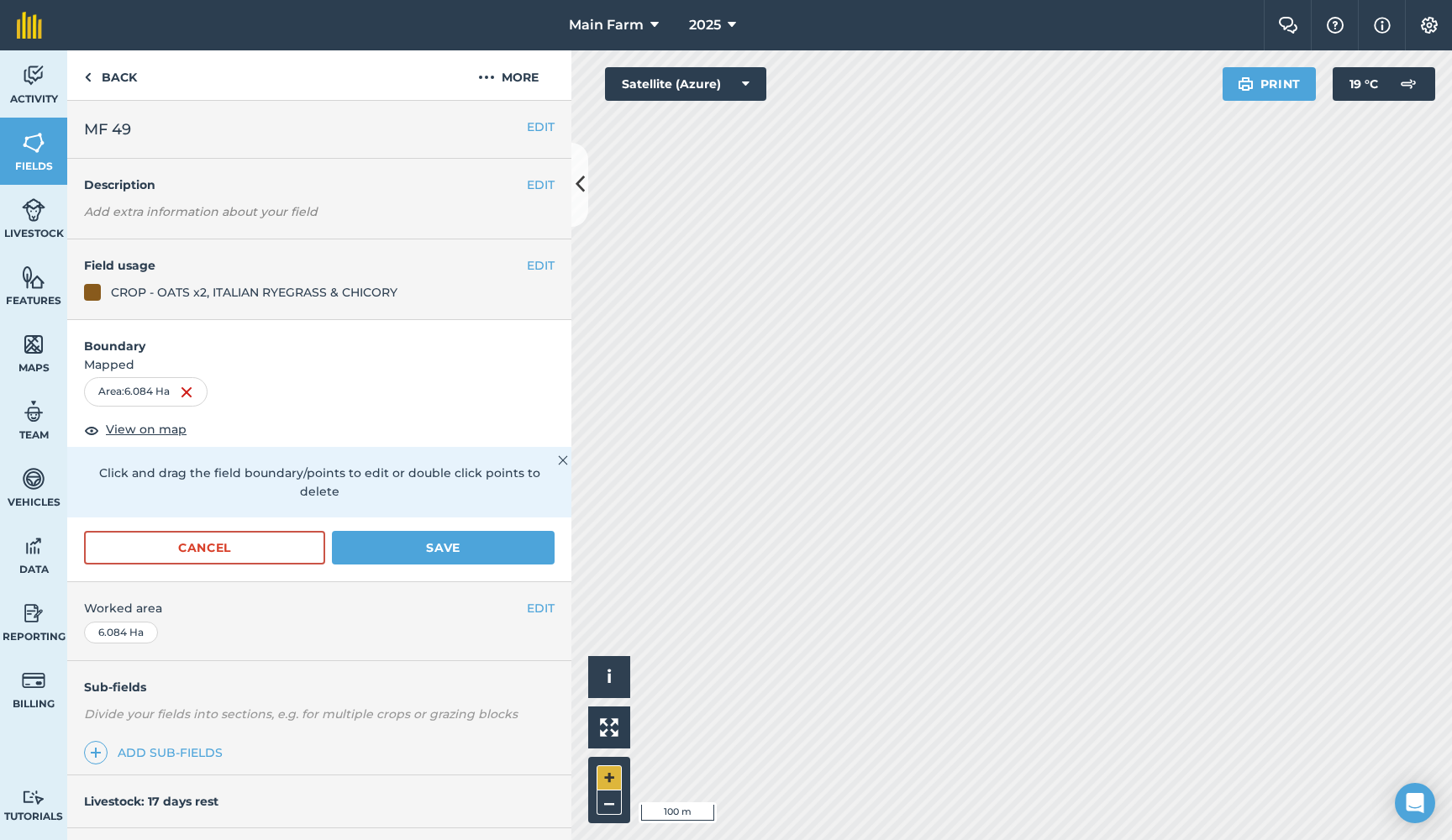
click at [613, 782] on button "+" at bounding box center [609, 778] width 25 height 25
click at [379, 531] on button "Save" at bounding box center [443, 548] width 222 height 34
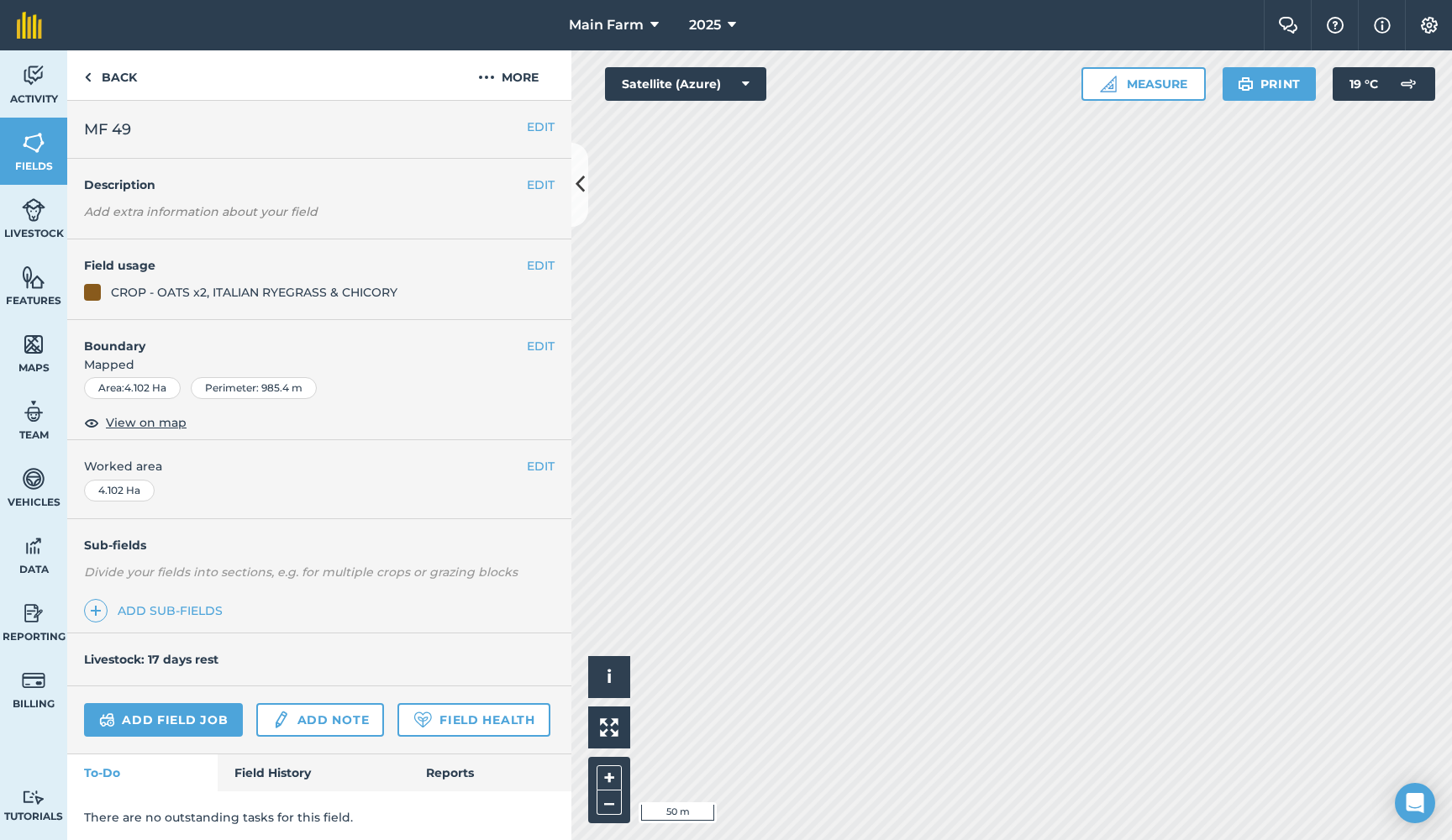
click at [538, 128] on button "EDIT" at bounding box center [540, 127] width 28 height 18
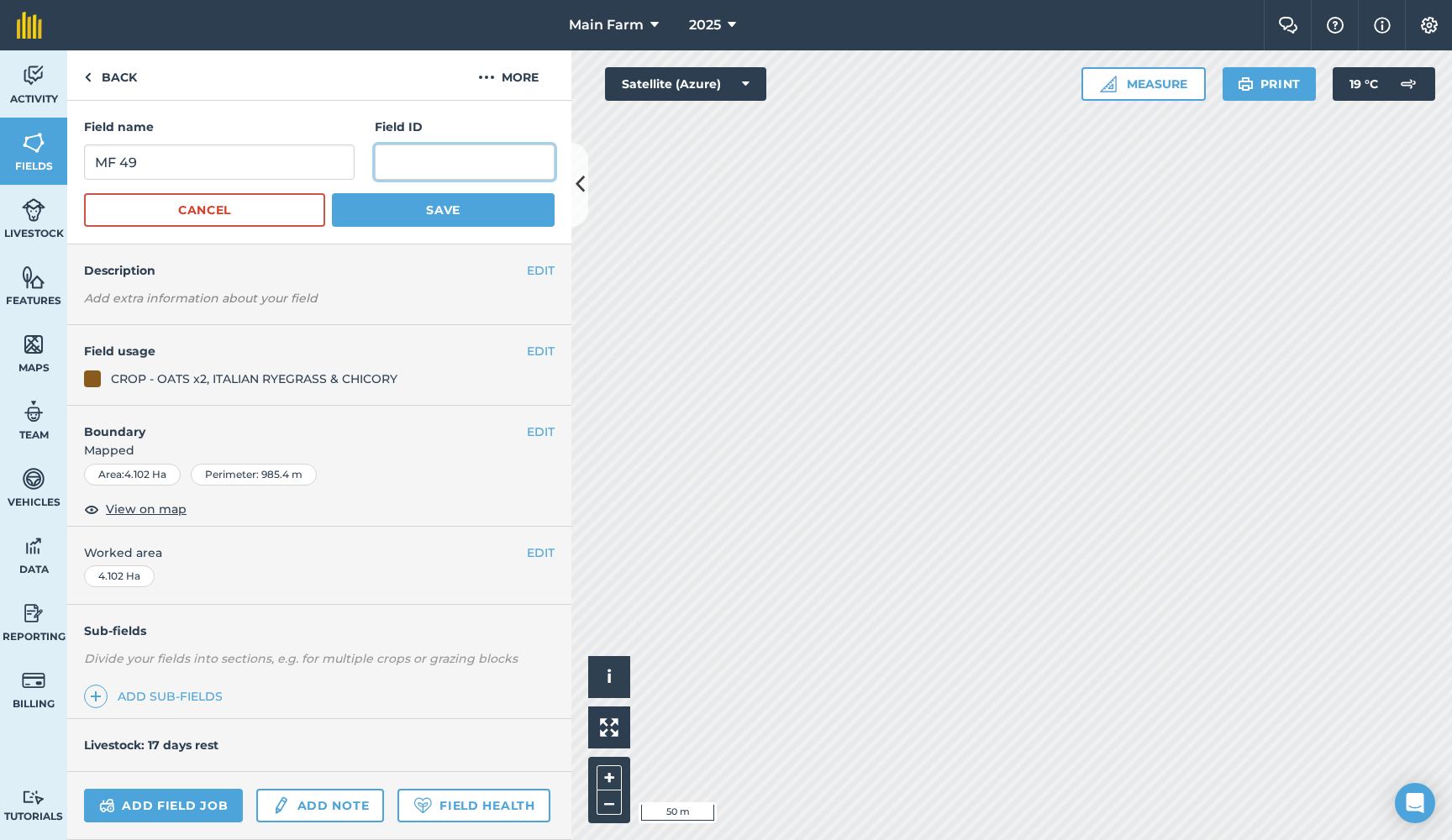
click at [433, 151] on input "text" at bounding box center [464, 162] width 179 height 35
paste input "(Previously MF 50 NEW?)"
drag, startPoint x: 536, startPoint y: 163, endPoint x: 472, endPoint y: 168, distance: 64.2
click at [472, 168] on input "(Previously MF 50 NEW?)" at bounding box center [464, 162] width 179 height 35
drag, startPoint x: 384, startPoint y: 161, endPoint x: 325, endPoint y: 161, distance: 59.0
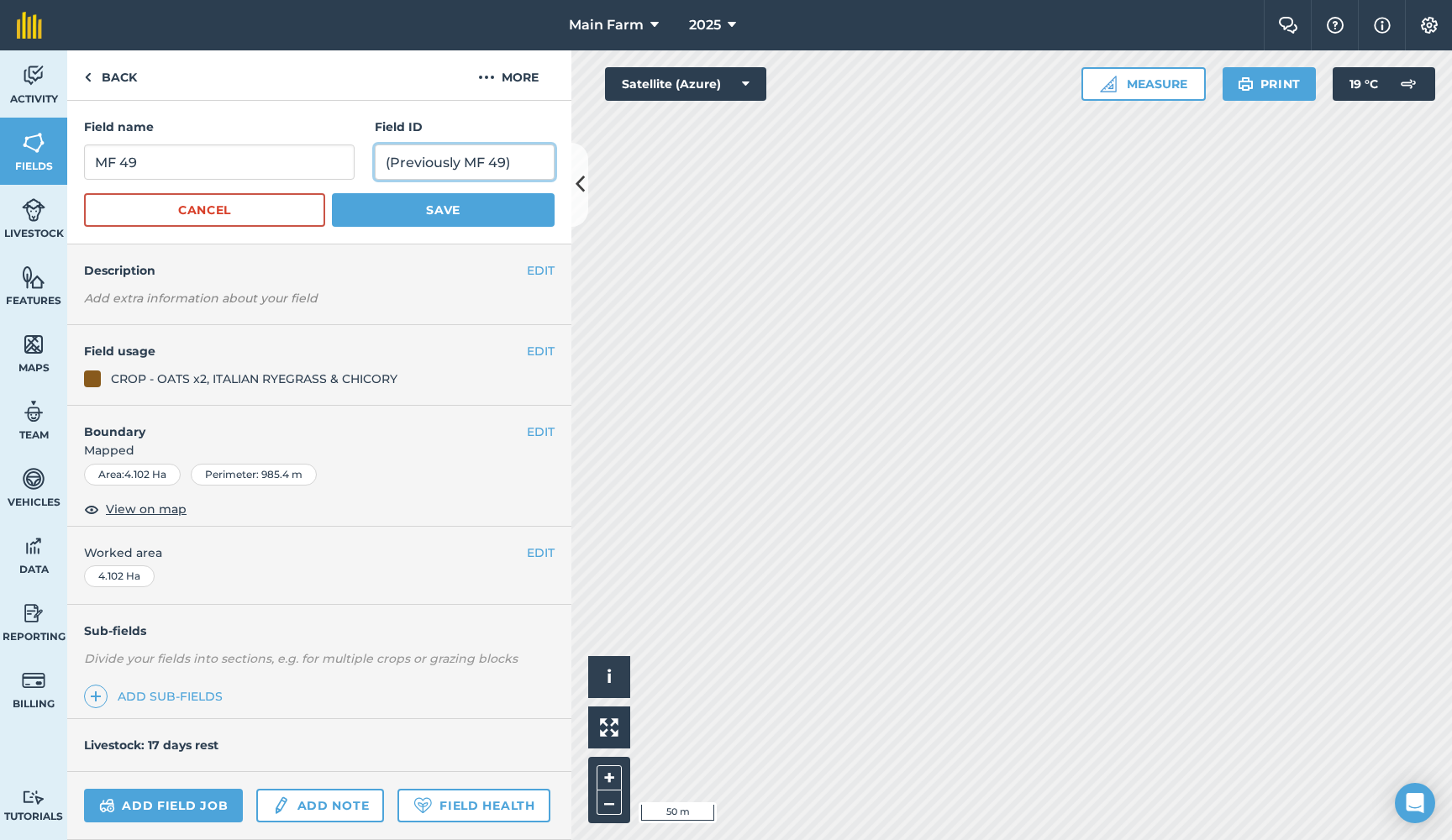
click at [325, 161] on div "Field name MF 49 Field ID (Previously MF 49)" at bounding box center [319, 149] width 470 height 62
drag, startPoint x: 532, startPoint y: 162, endPoint x: 312, endPoint y: 162, distance: 220.0
click at [312, 162] on div "Field name MF 49 Field ID (Previously MF 49)" at bounding box center [319, 149] width 470 height 62
type input "(Previously MF 49)"
click at [352, 216] on button "Save" at bounding box center [443, 209] width 222 height 34
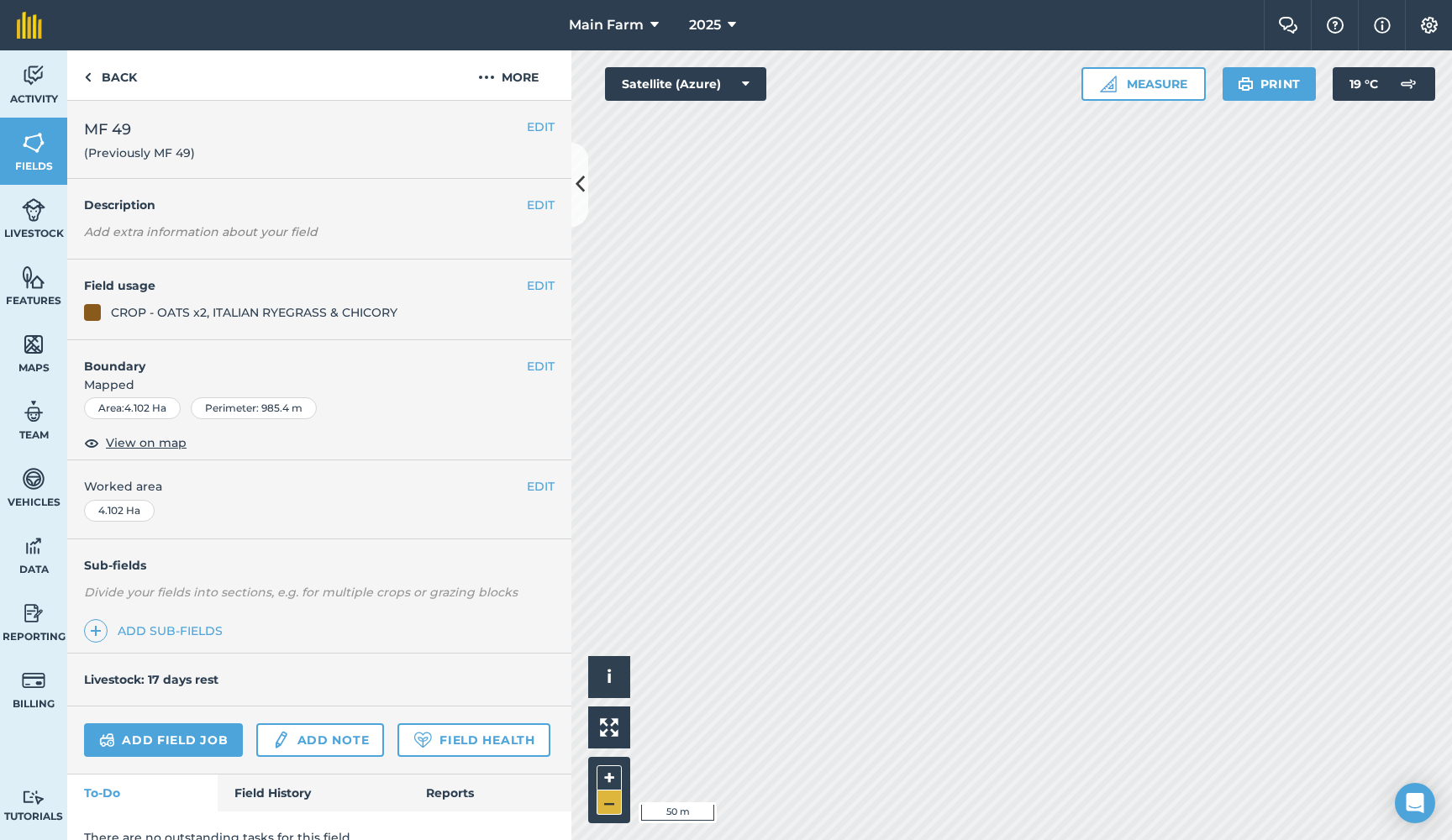
click at [614, 798] on button "–" at bounding box center [609, 802] width 25 height 24
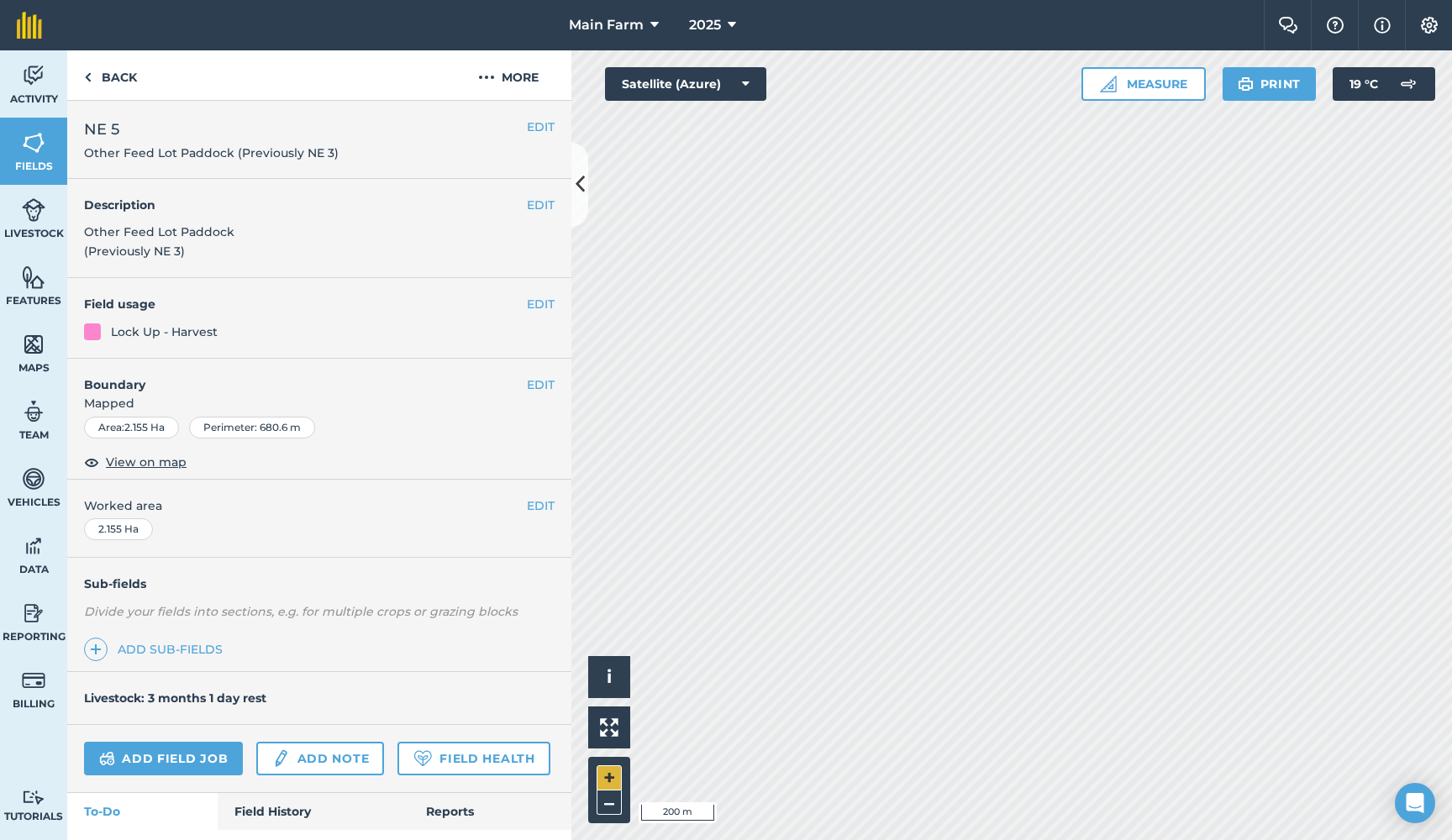
click at [613, 768] on button "+" at bounding box center [609, 778] width 25 height 25
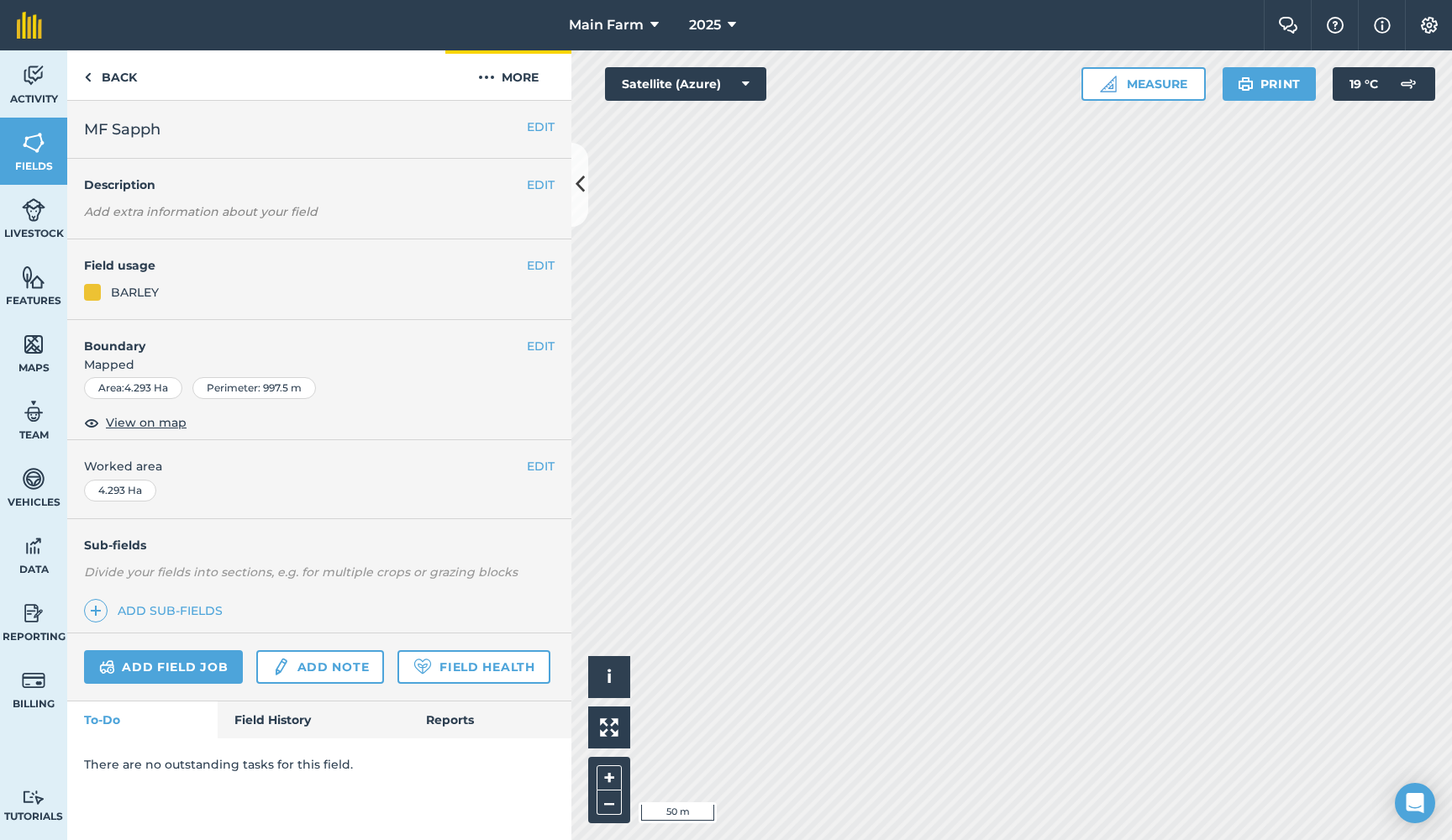
click at [486, 77] on img at bounding box center [486, 77] width 17 height 20
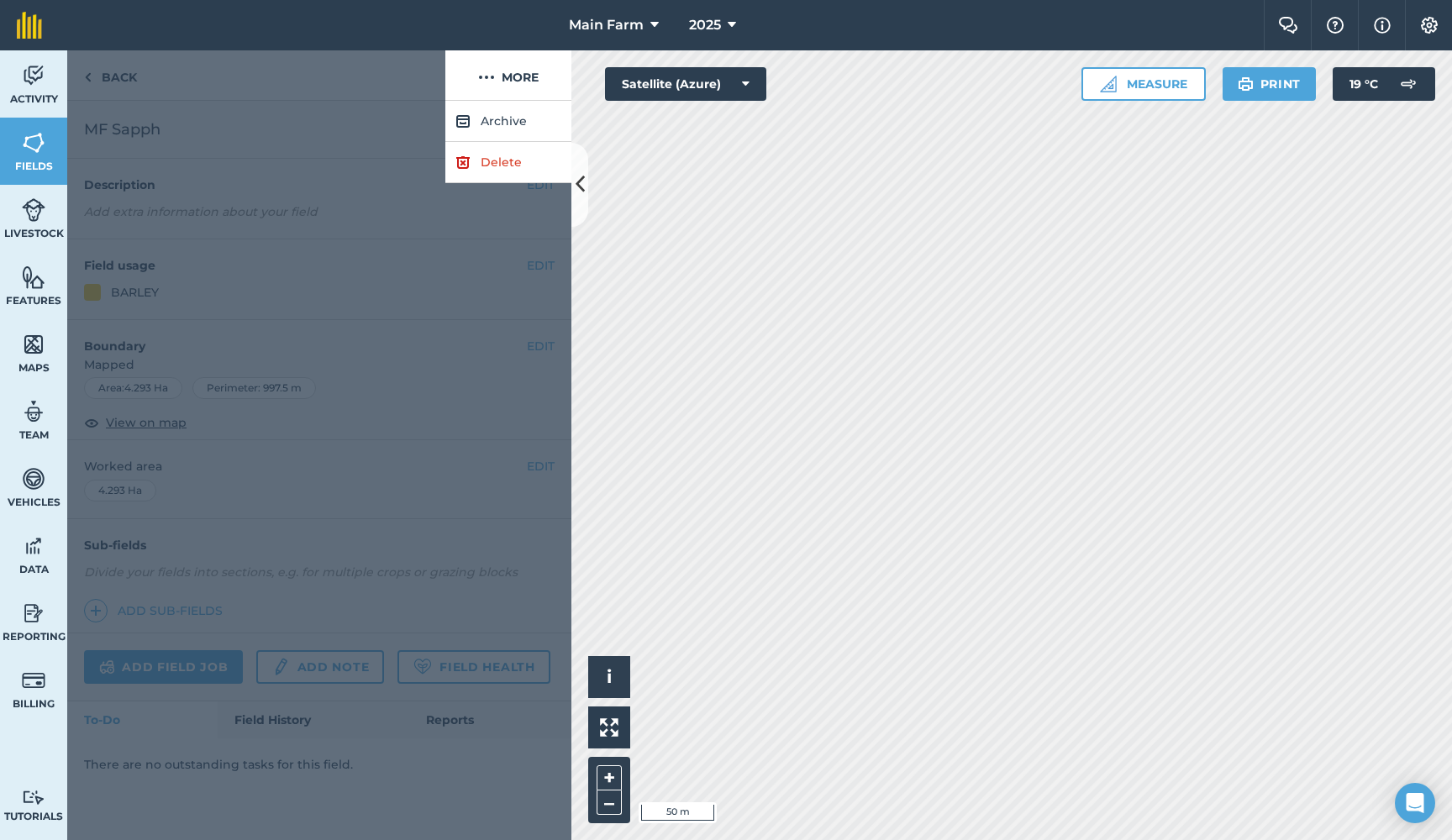
click at [486, 164] on link "Delete" at bounding box center [507, 162] width 126 height 41
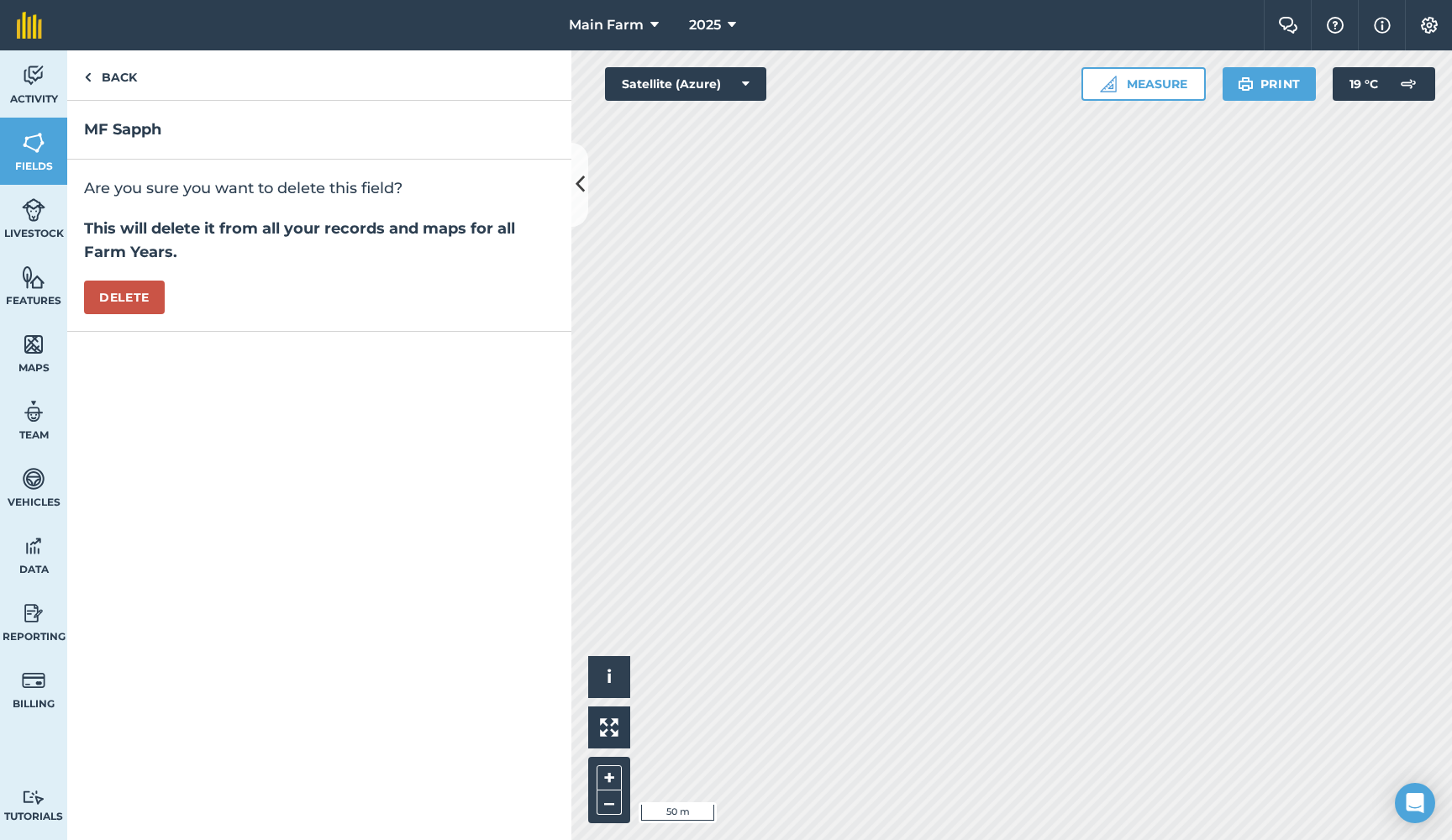
click at [101, 298] on button "Delete" at bounding box center [125, 297] width 81 height 34
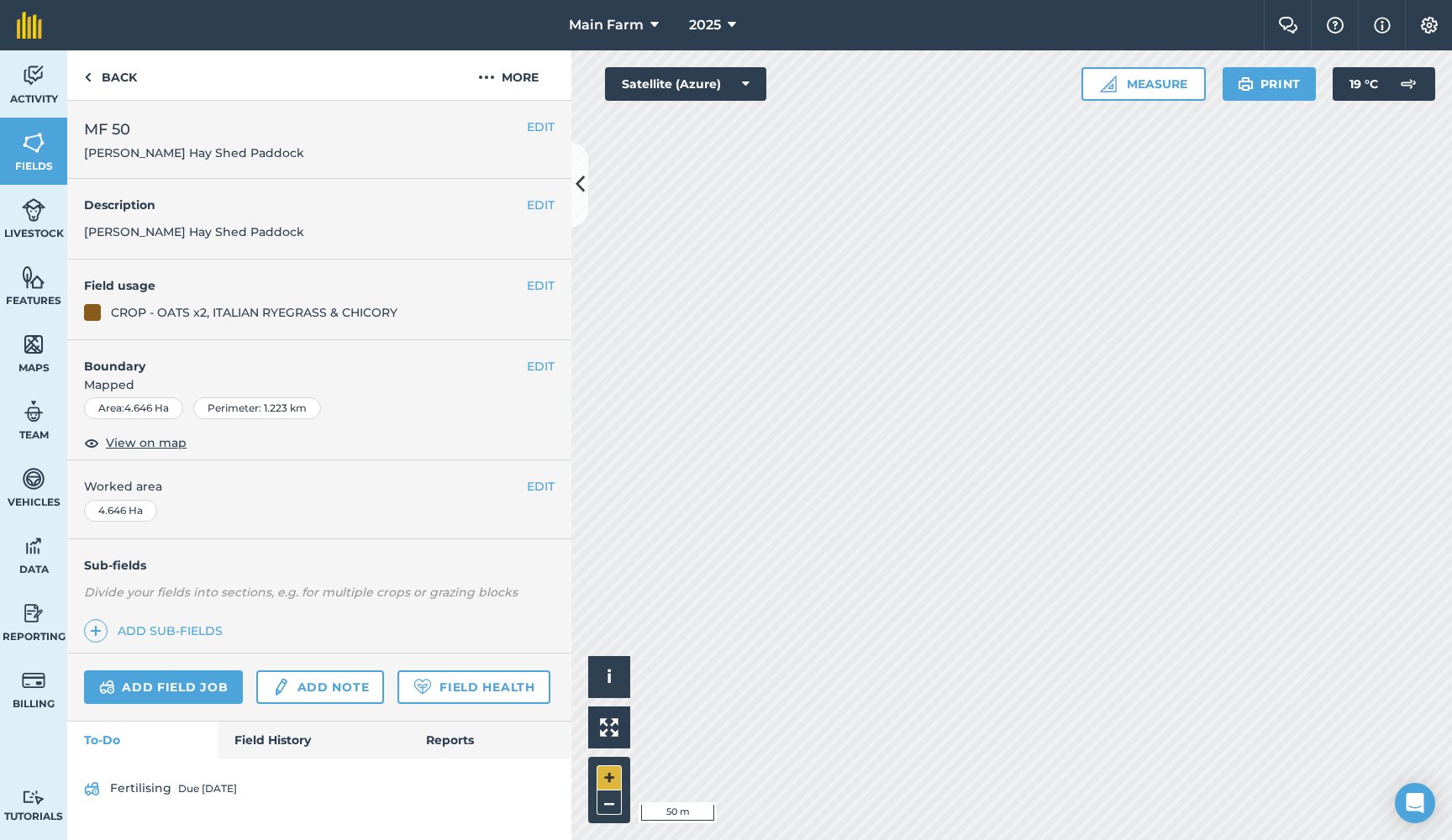
click at [612, 777] on button "+" at bounding box center [609, 778] width 25 height 25
click at [537, 360] on button "EDIT" at bounding box center [540, 365] width 28 height 18
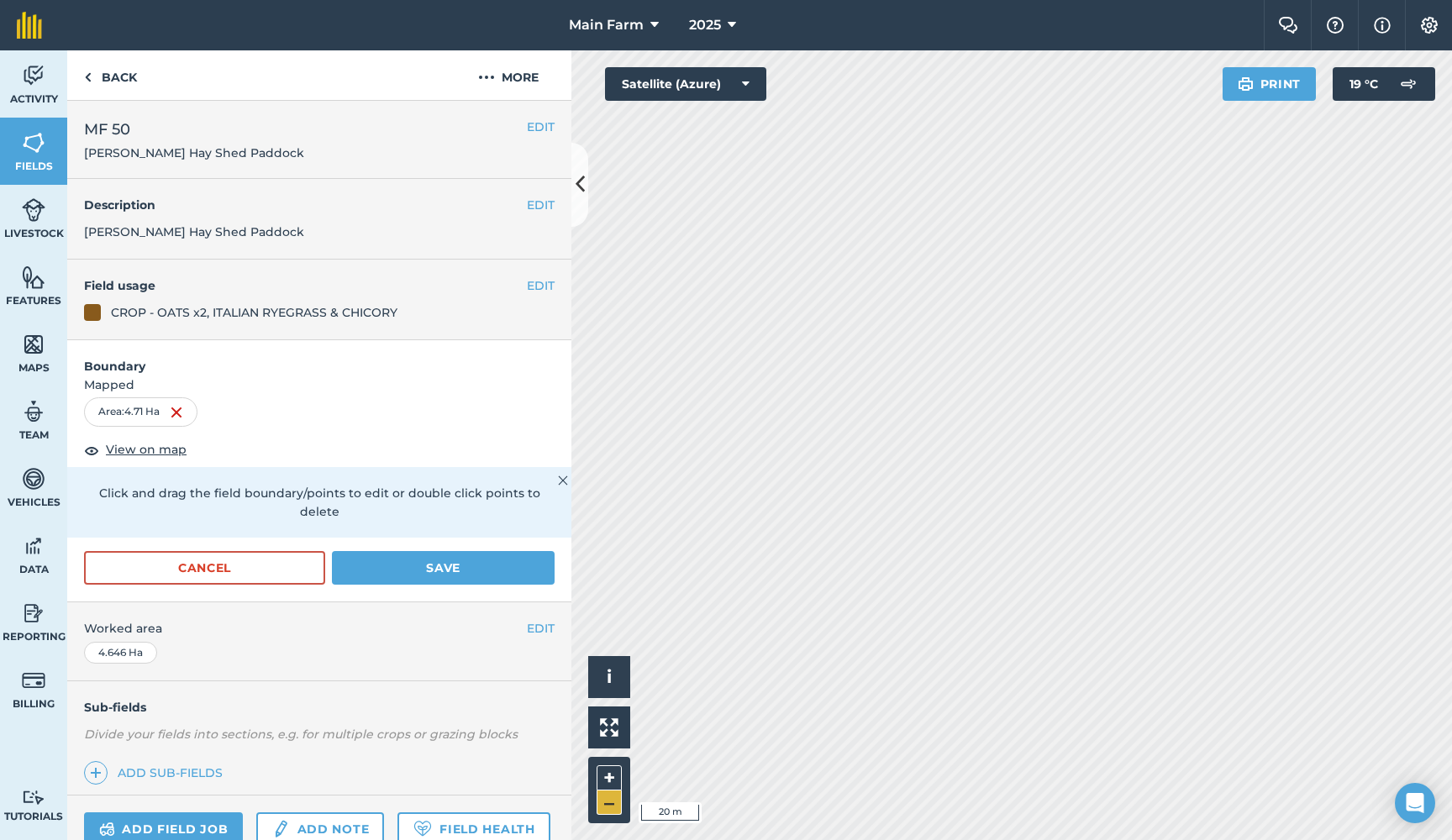
click at [598, 808] on button "–" at bounding box center [609, 802] width 25 height 24
click at [457, 553] on button "Save" at bounding box center [443, 568] width 222 height 34
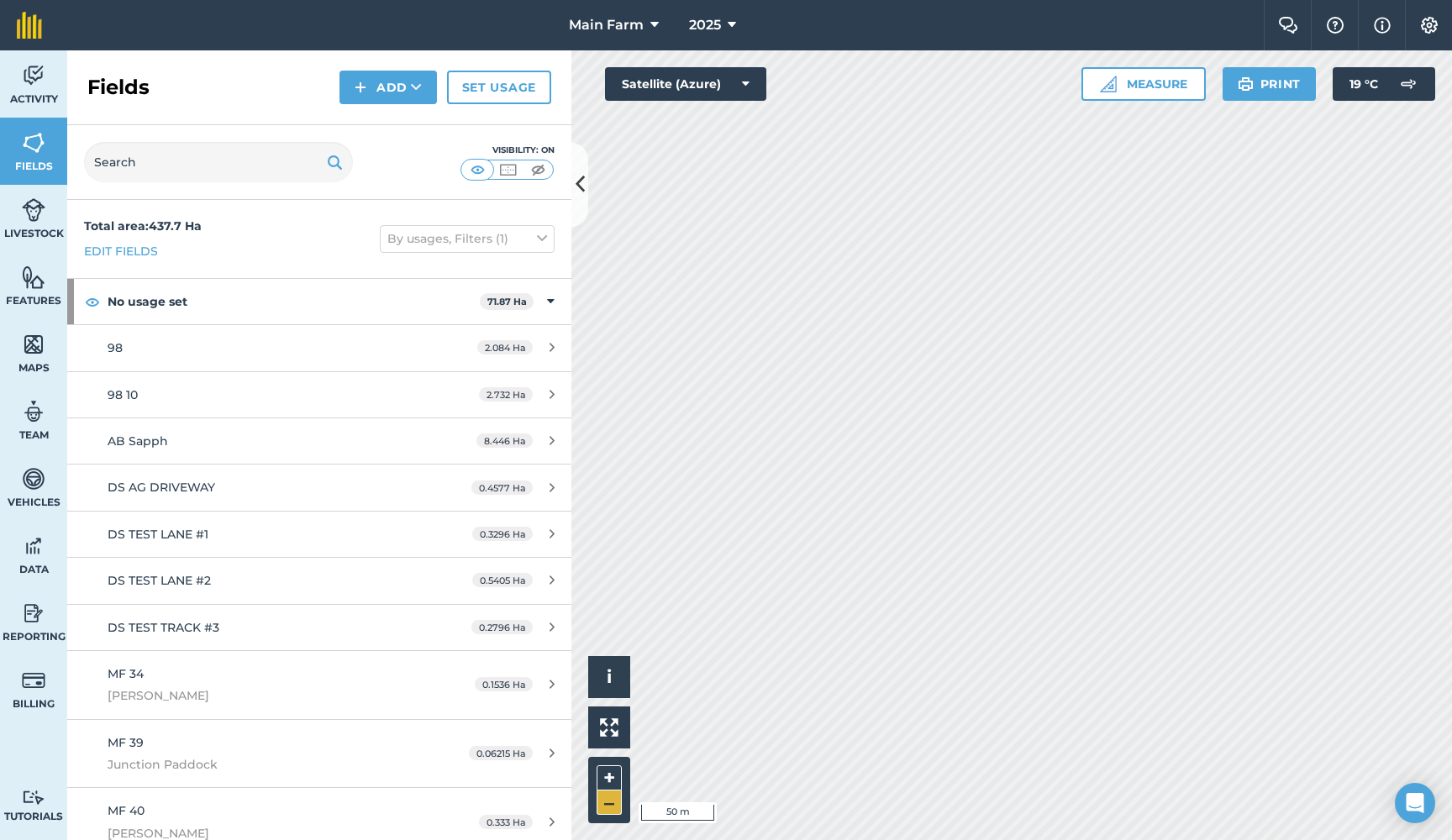
click at [610, 805] on button "–" at bounding box center [609, 802] width 25 height 24
click at [612, 768] on button "+" at bounding box center [609, 778] width 25 height 25
click at [606, 803] on button "–" at bounding box center [609, 802] width 25 height 24
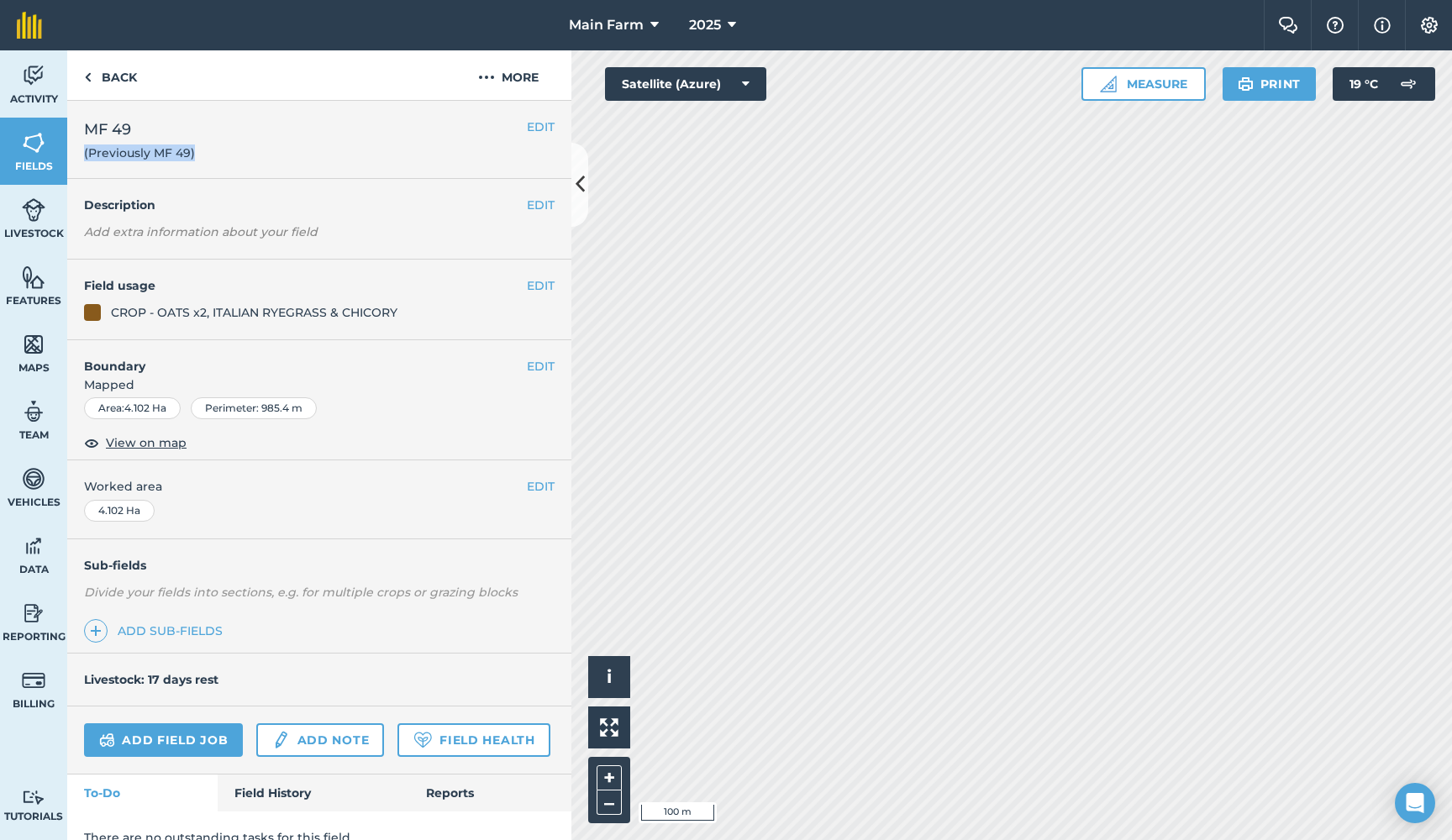
drag, startPoint x: 196, startPoint y: 154, endPoint x: 71, endPoint y: 156, distance: 125.0
click at [71, 156] on div "EDIT MF 49 (Previously MF 49)" at bounding box center [319, 139] width 504 height 78
copy span "(Previously MF 49)"
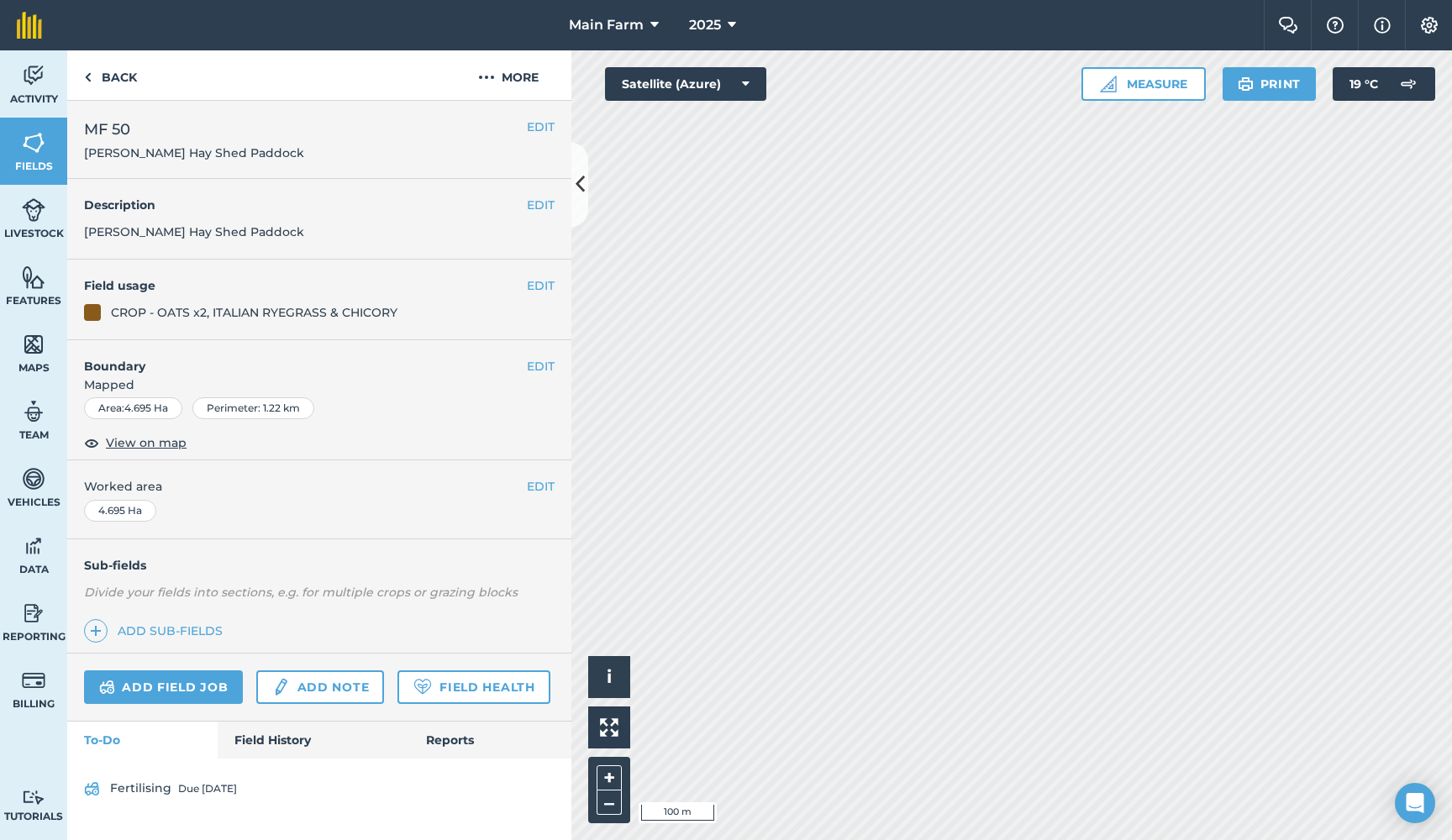
click at [535, 126] on button "EDIT" at bounding box center [540, 127] width 28 height 18
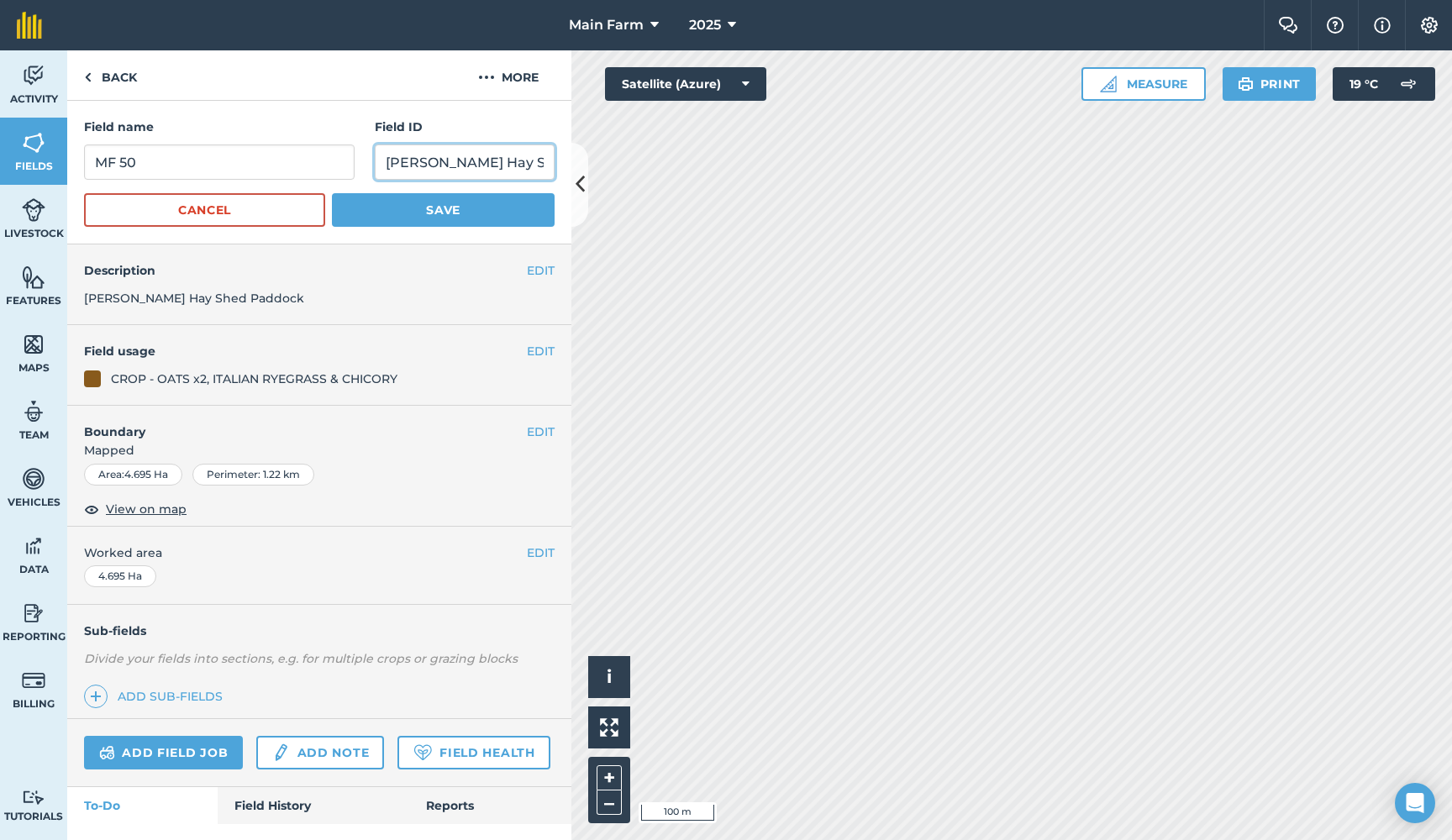
click at [504, 160] on input "[PERSON_NAME] Hay Shed Paddock" at bounding box center [464, 162] width 179 height 35
click at [692, 160] on div "Activity Fields Livestock Features Maps Team Vehicles Data Reporting Billing Tu…" at bounding box center [726, 445] width 1452 height 789
paste input "(Previously MF 49)"
click at [535, 159] on input "[PERSON_NAME] Hay Shed Paddock(Previously MF 49)" at bounding box center [464, 162] width 179 height 35
click at [417, 157] on input "[PERSON_NAME] Hay Shed Paddock(Previously MF 50)" at bounding box center [464, 162] width 179 height 35
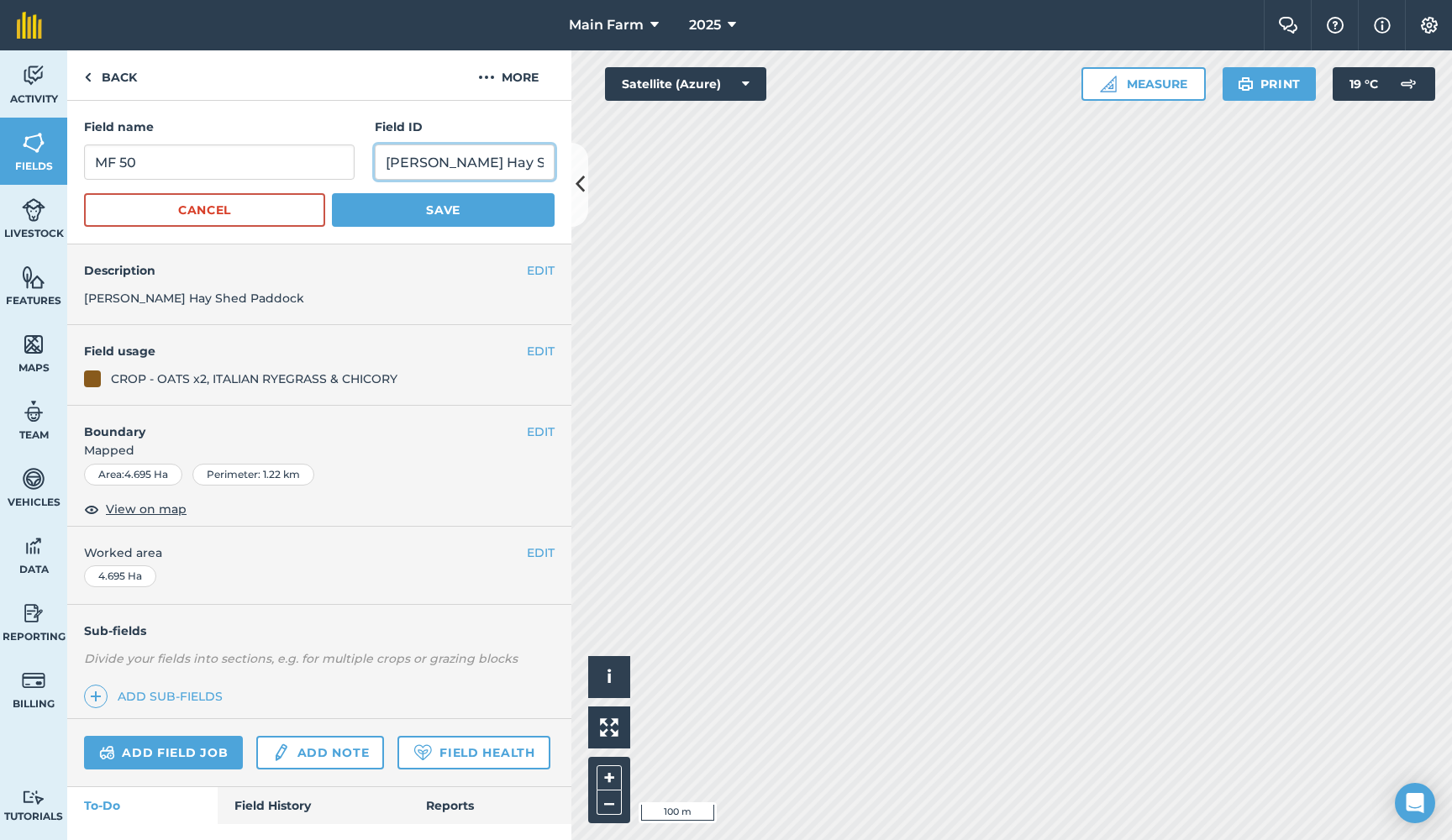
type input "[PERSON_NAME] Hay Shed Paddock (Previously MF 50)"
click at [438, 216] on button "Save" at bounding box center [443, 209] width 222 height 34
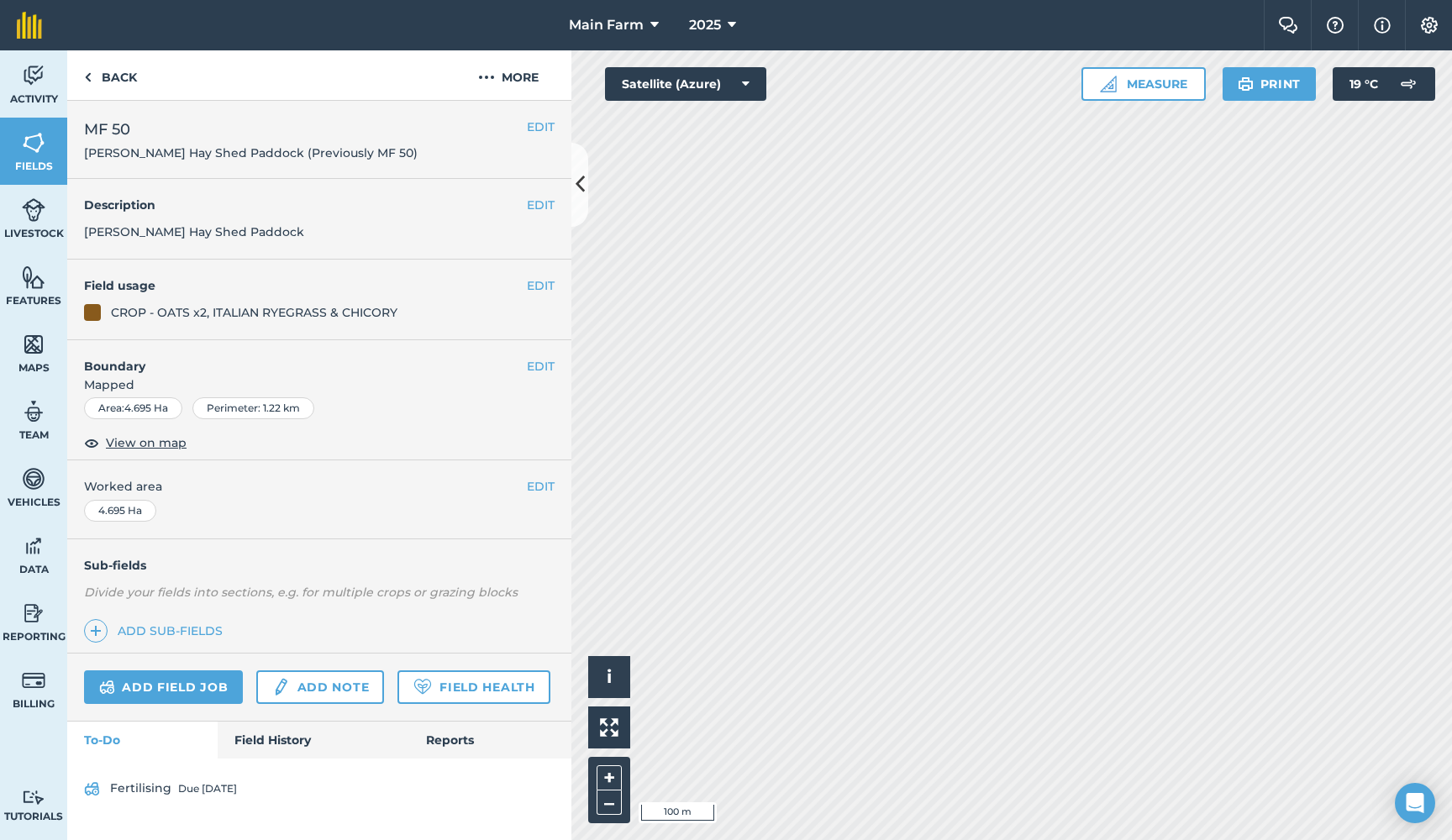
click at [543, 204] on button "EDIT" at bounding box center [540, 204] width 28 height 18
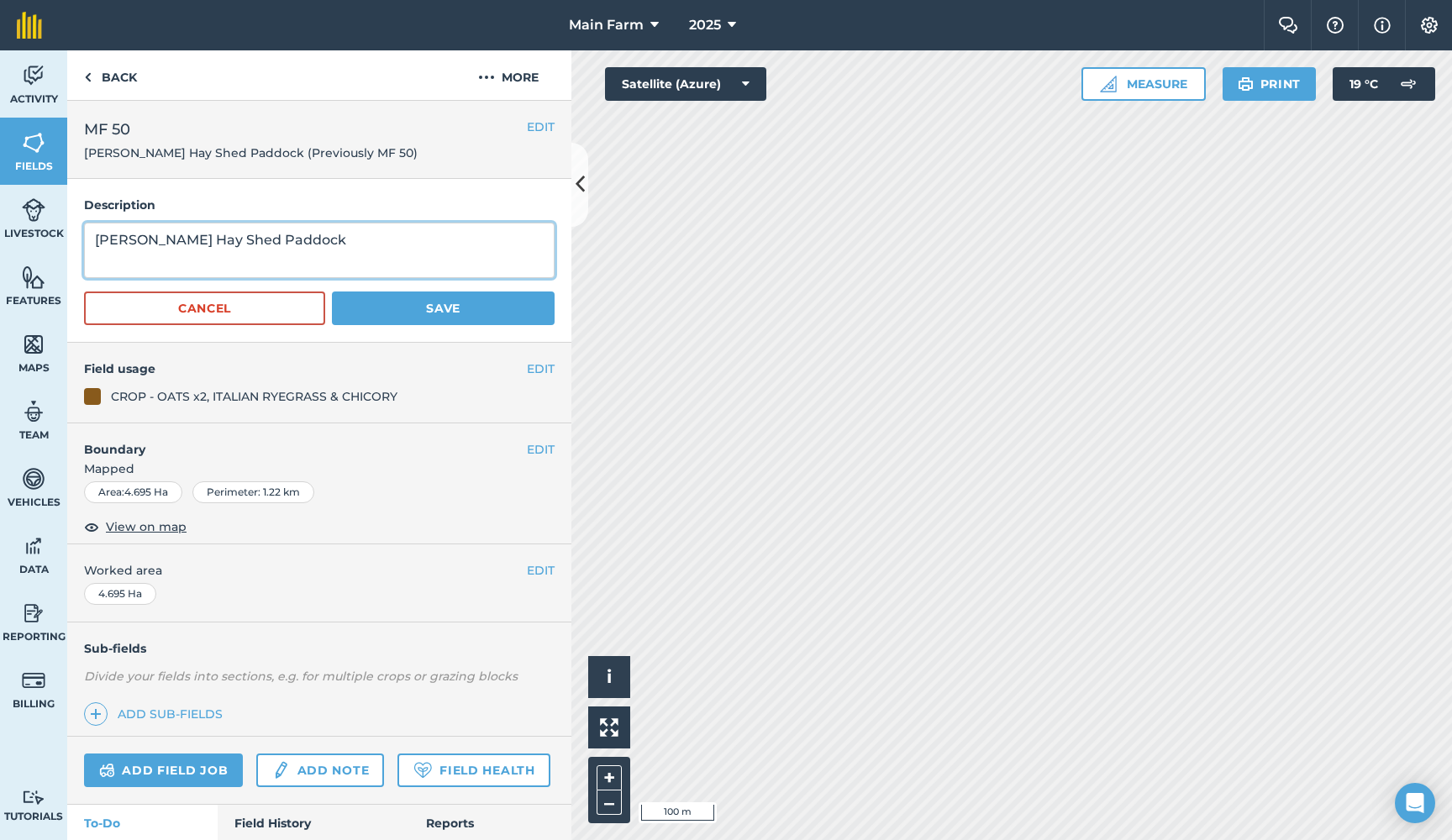
click at [298, 242] on textarea "[PERSON_NAME] Hay Shed Paddock" at bounding box center [319, 250] width 470 height 56
paste textarea "(Previously MF 49)"
click at [97, 263] on textarea "[PERSON_NAME] Hay Shed Paddock (Previously MF 49)" at bounding box center [319, 250] width 470 height 56
click at [213, 262] on textarea "[PERSON_NAME] Hay Shed Paddock (Previously MF 49)" at bounding box center [319, 250] width 470 height 56
type textarea "[PERSON_NAME] Hay Shed Paddock (Previously MF 50)"
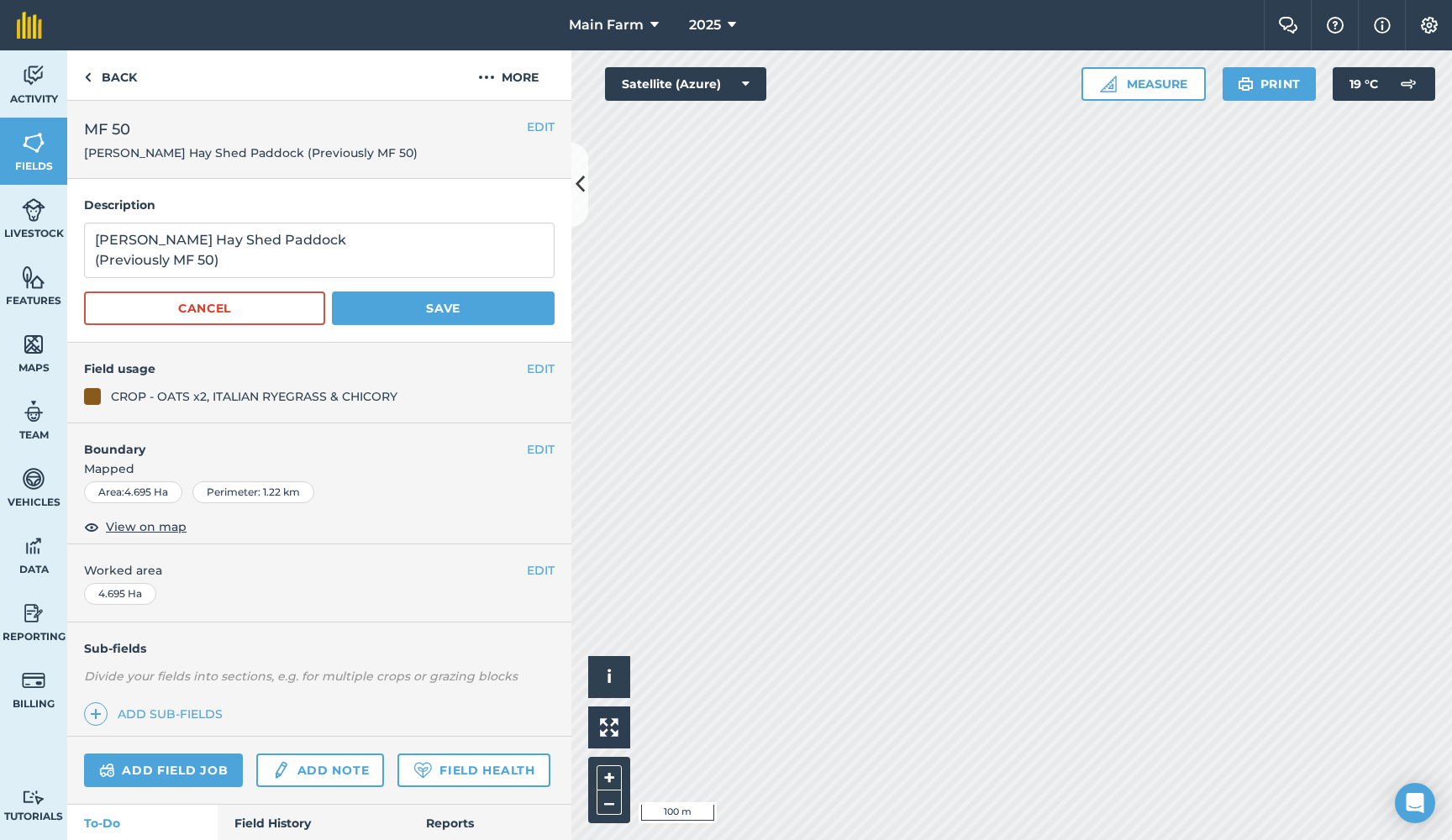
click at [410, 307] on button "Save" at bounding box center [443, 308] width 222 height 34
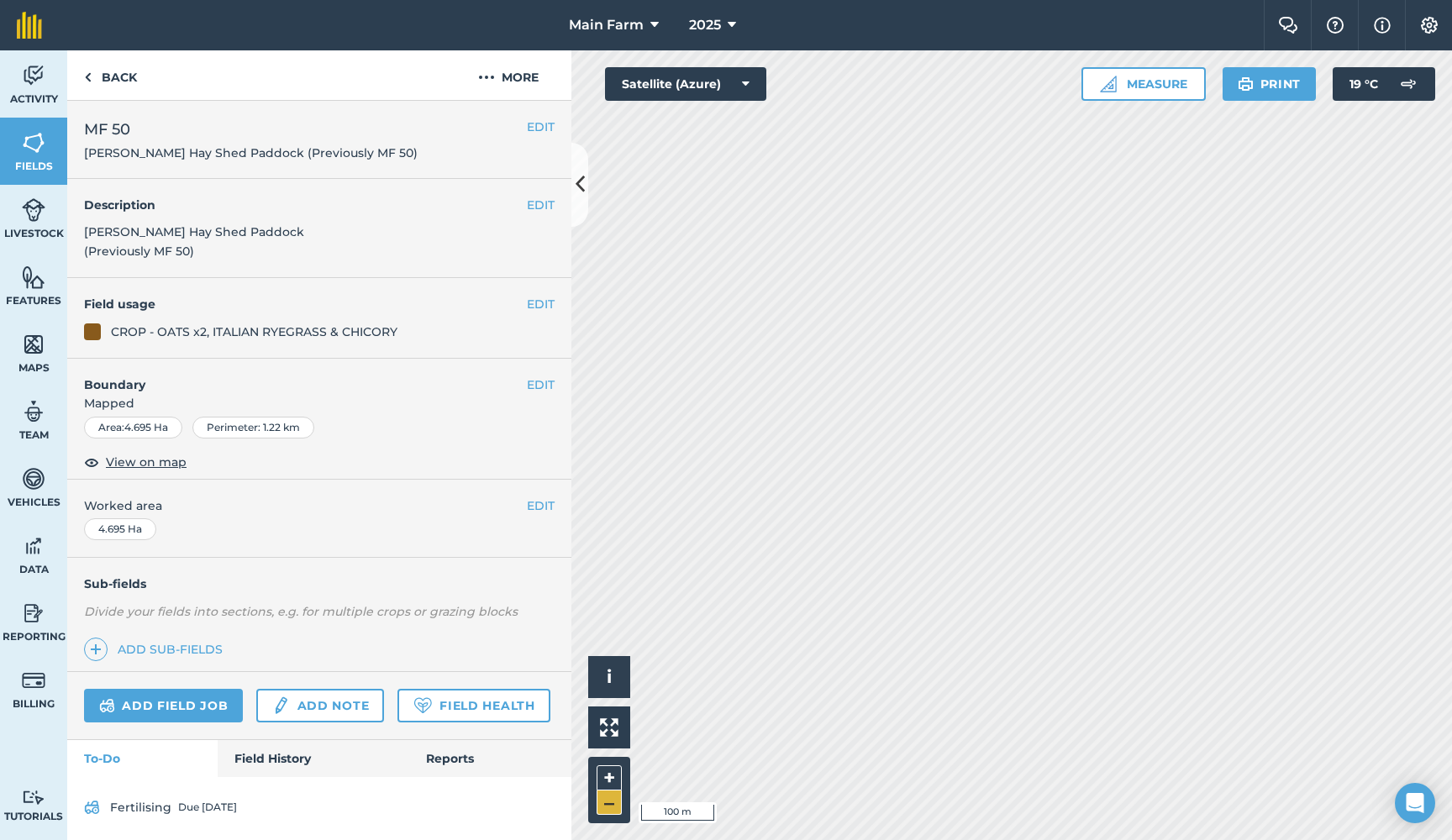
click at [614, 805] on button "–" at bounding box center [609, 802] width 25 height 24
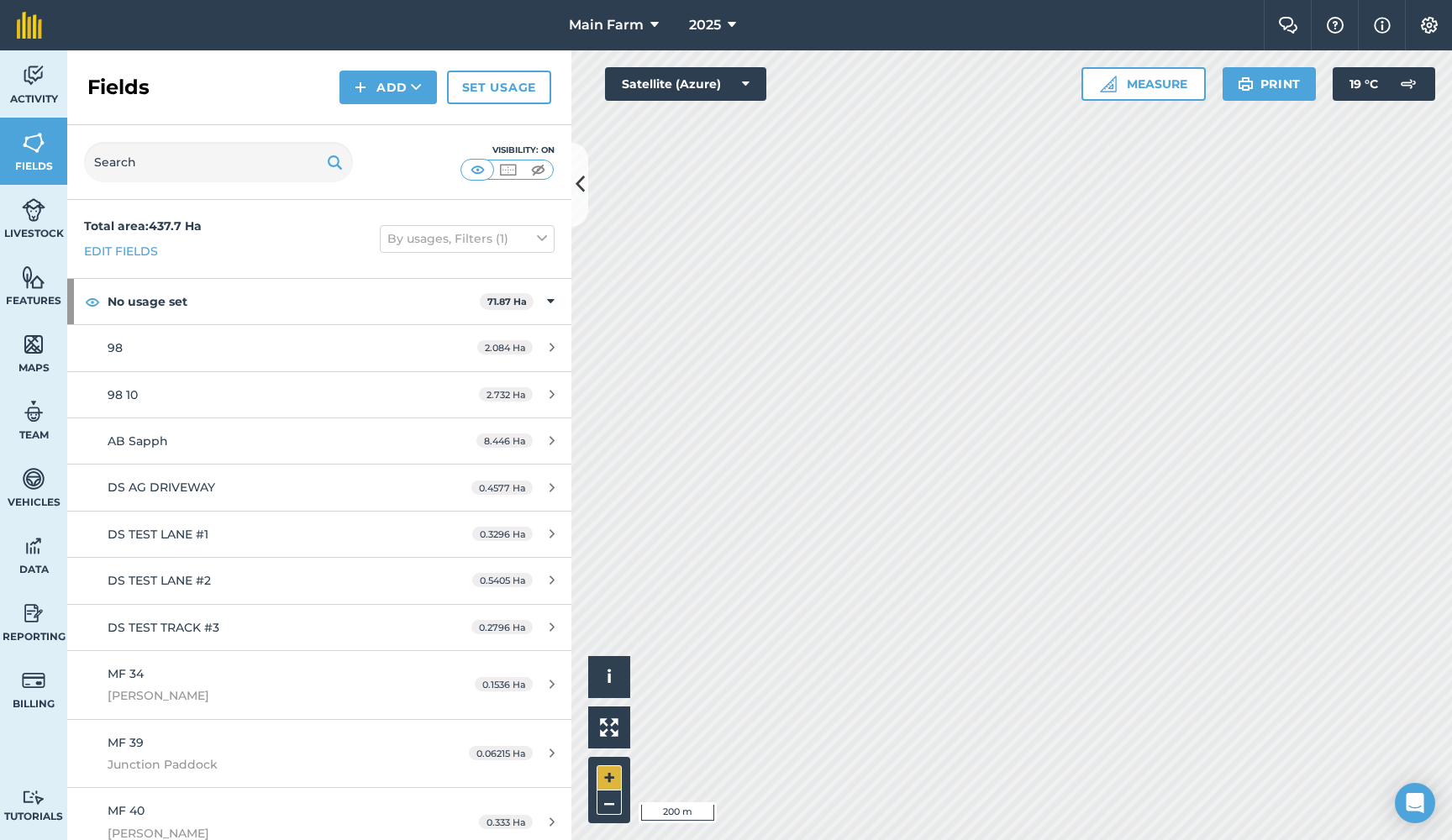
click at [612, 779] on button "+" at bounding box center [609, 778] width 25 height 25
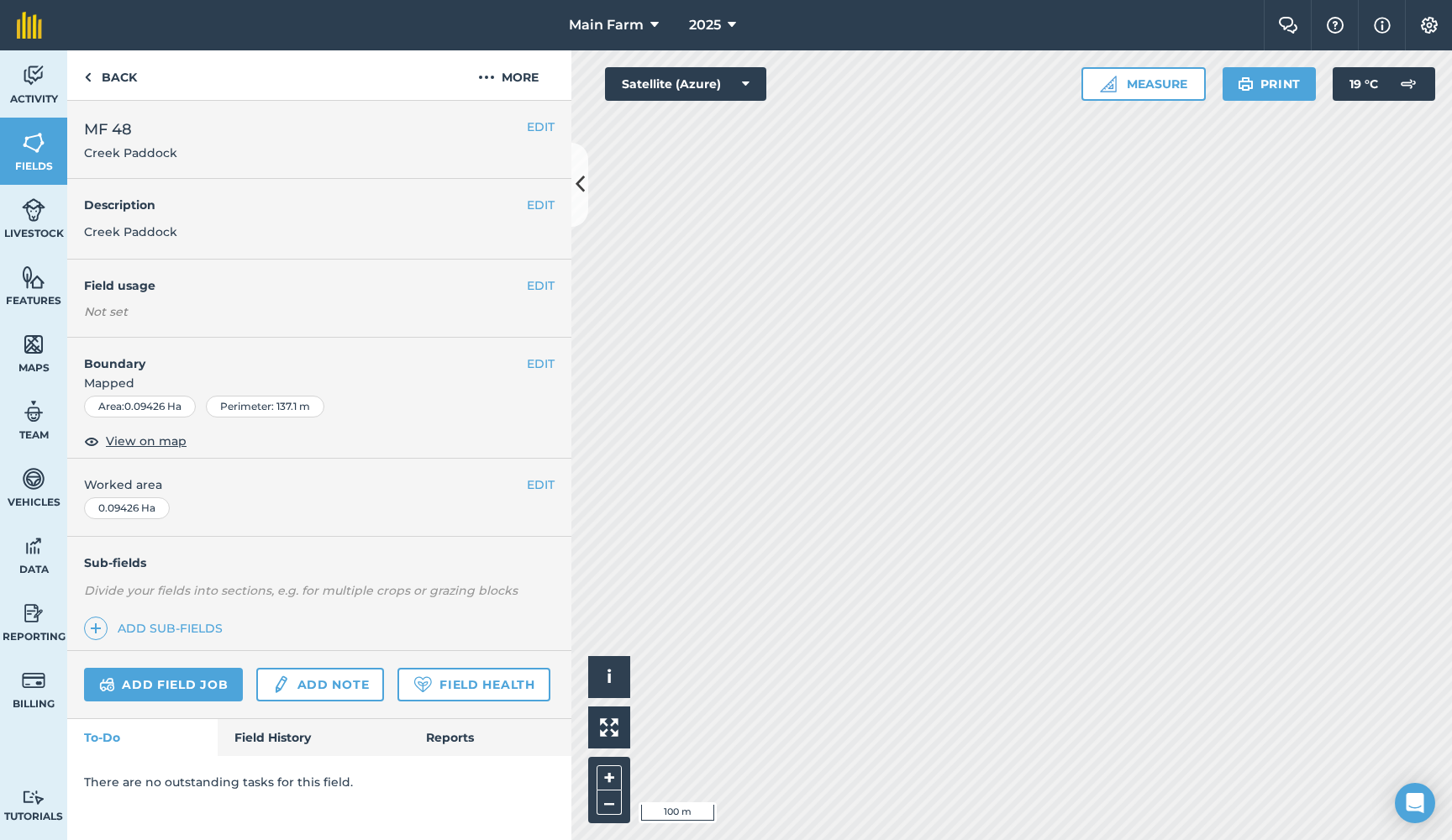
click at [543, 288] on button "EDIT" at bounding box center [540, 285] width 28 height 18
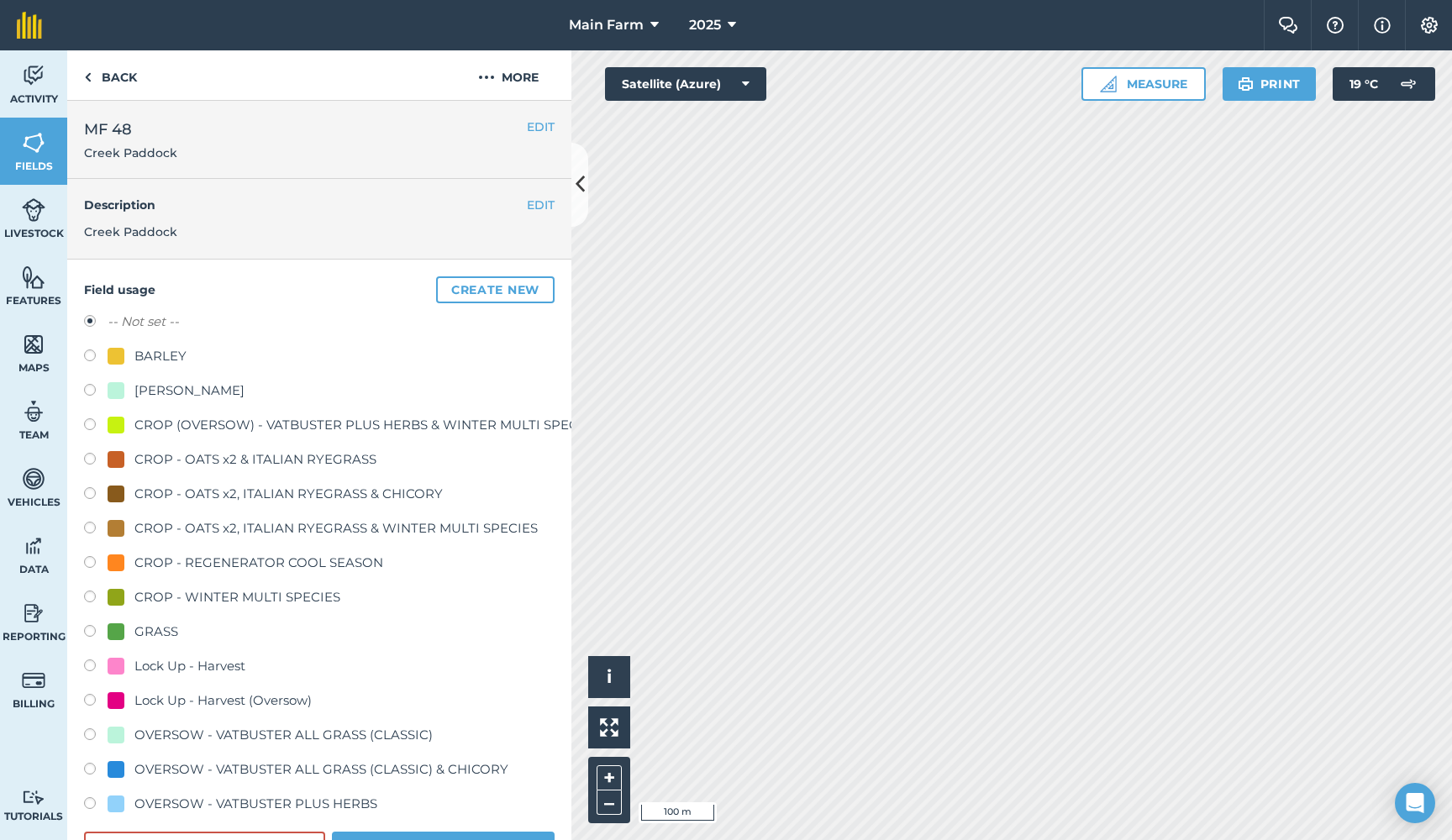
click at [168, 633] on div "GRASS" at bounding box center [156, 631] width 44 height 20
radio input "true"
radio input "false"
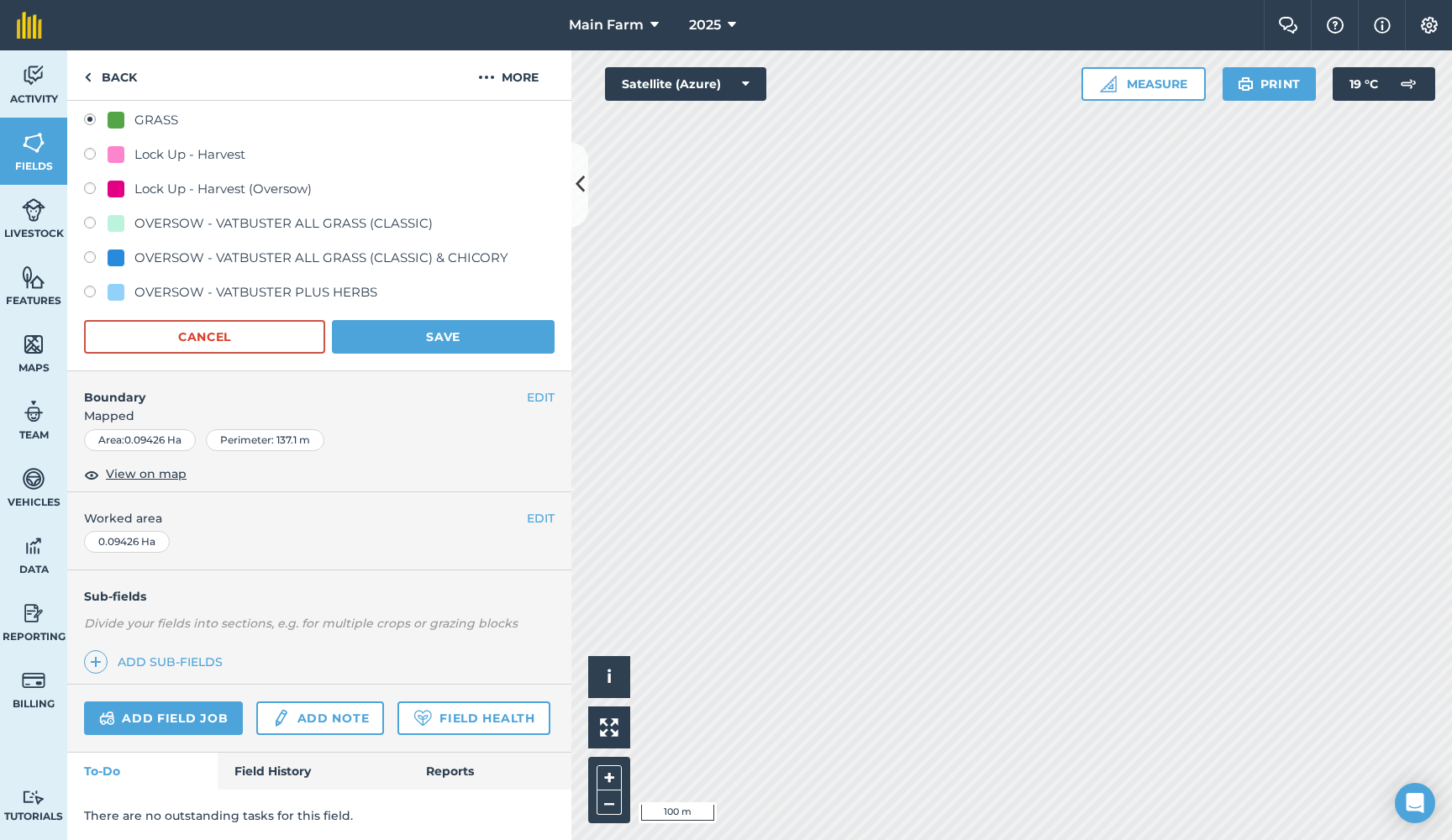
scroll to position [511, 0]
click at [431, 341] on button "Save" at bounding box center [443, 338] width 222 height 34
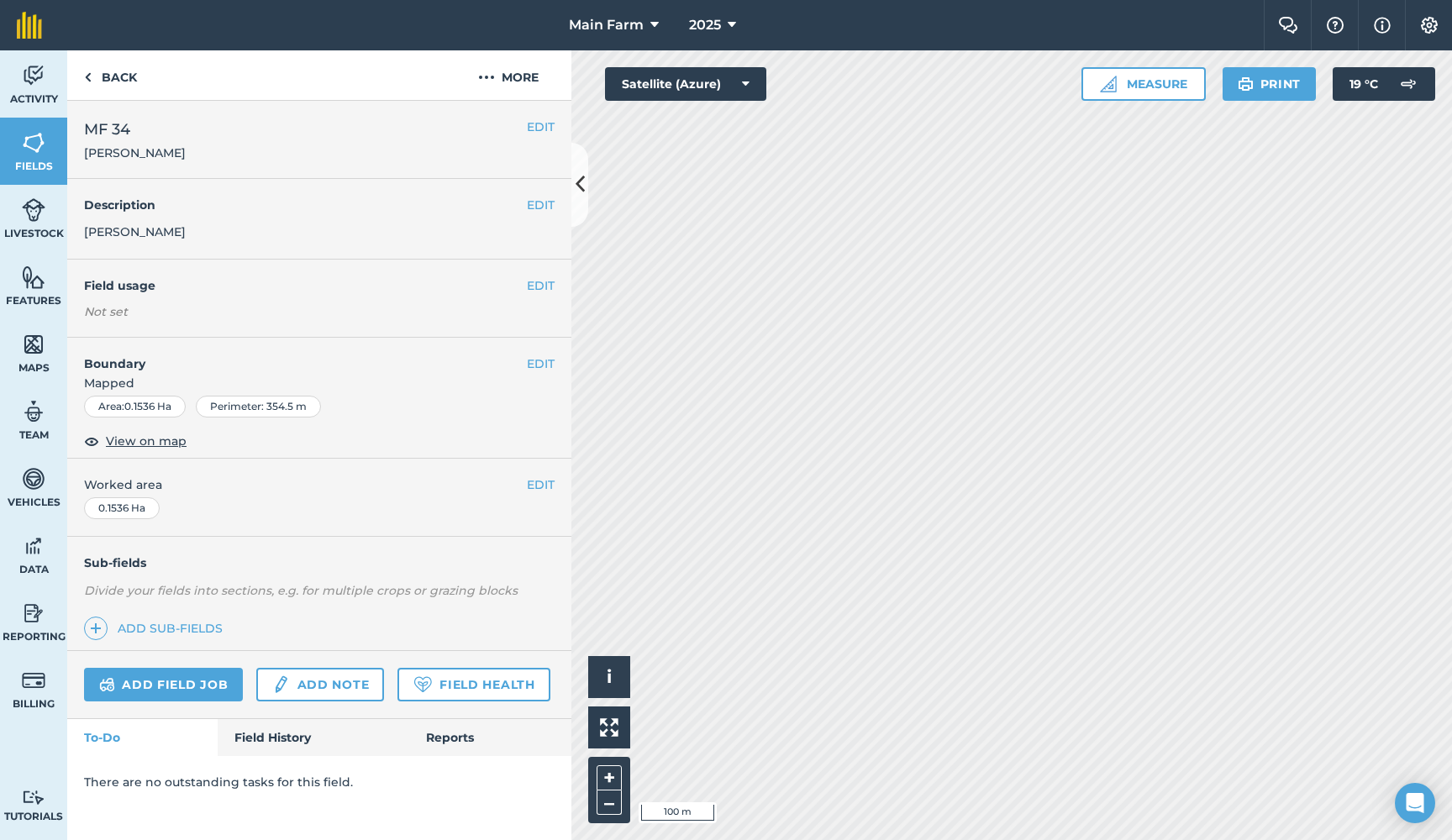
click at [542, 280] on button "EDIT" at bounding box center [540, 285] width 28 height 18
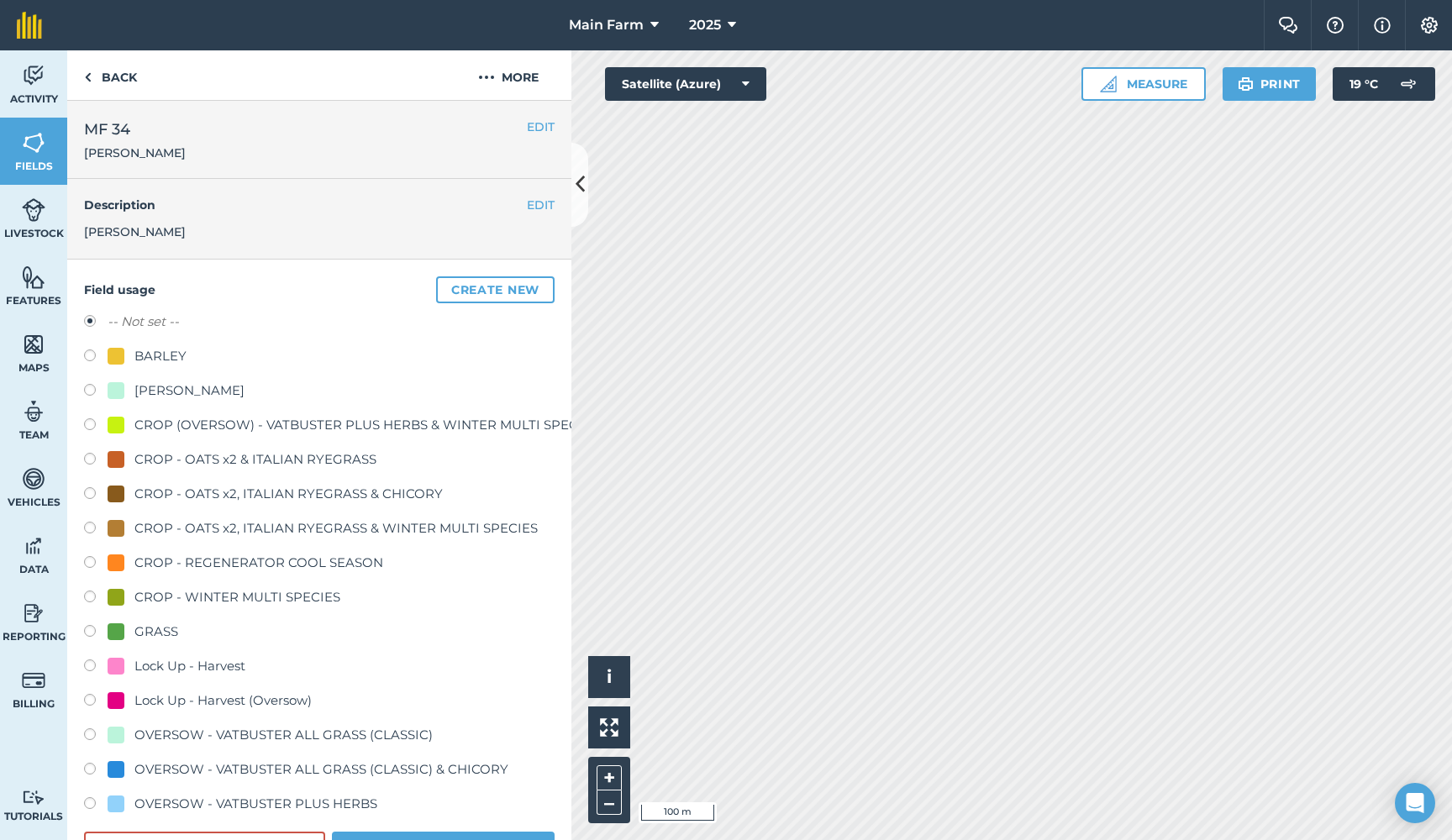
click at [158, 633] on div "GRASS" at bounding box center [156, 631] width 44 height 20
radio input "true"
radio input "false"
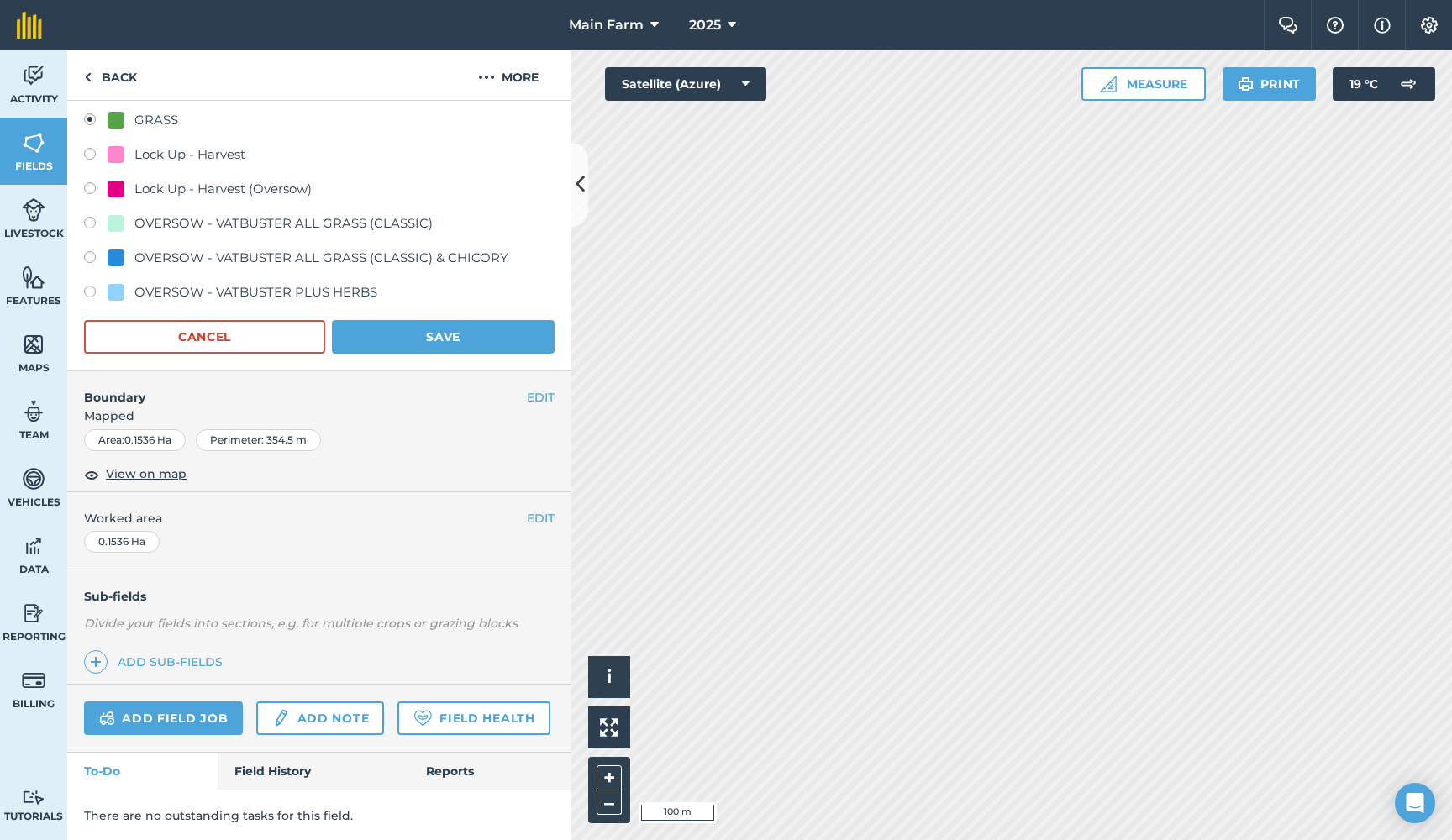
scroll to position [511, 0]
click at [436, 341] on button "Save" at bounding box center [443, 338] width 222 height 34
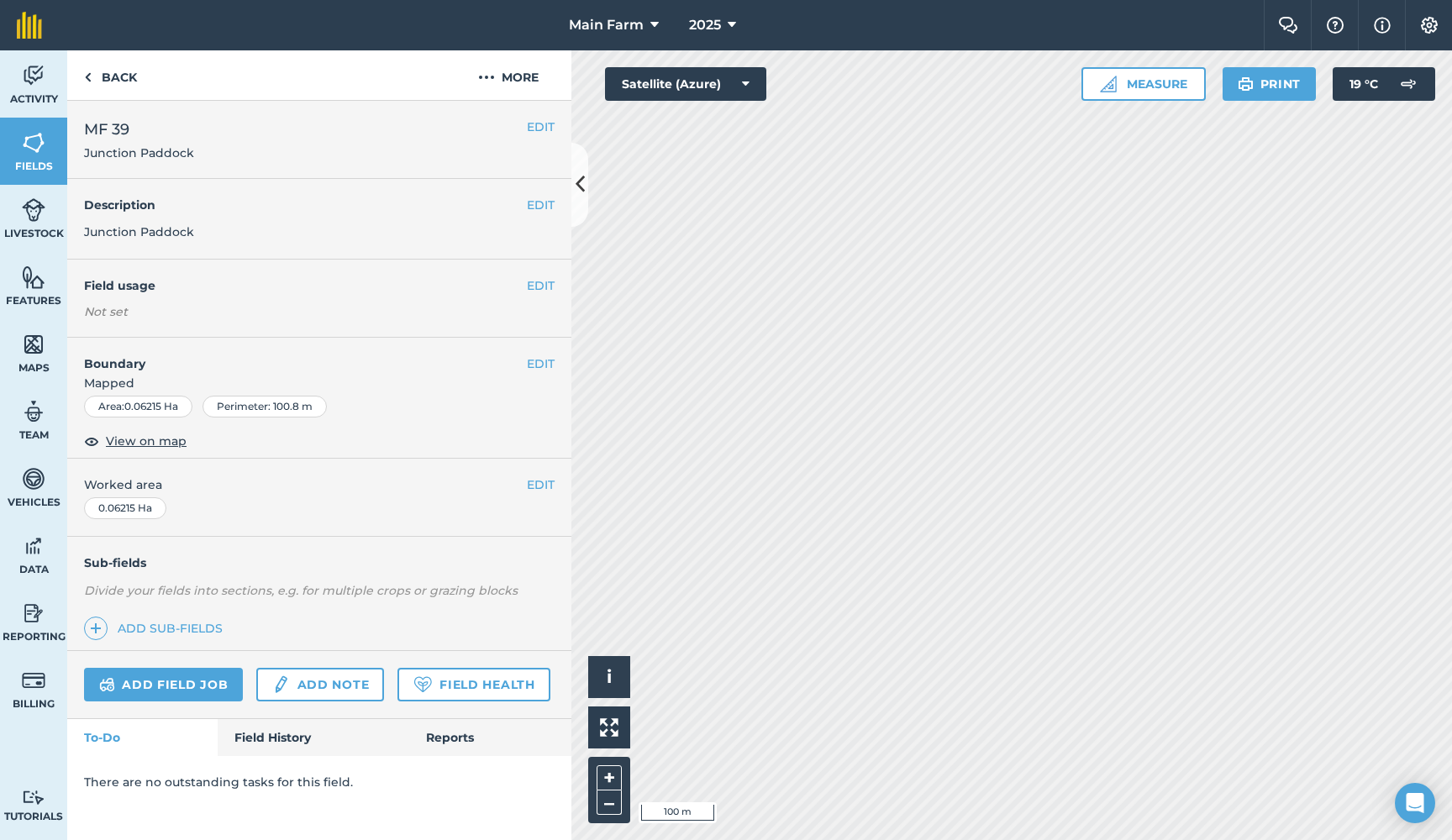
click at [546, 274] on div "EDIT Field usage Not set" at bounding box center [319, 298] width 504 height 78
click at [534, 285] on button "EDIT" at bounding box center [540, 285] width 28 height 18
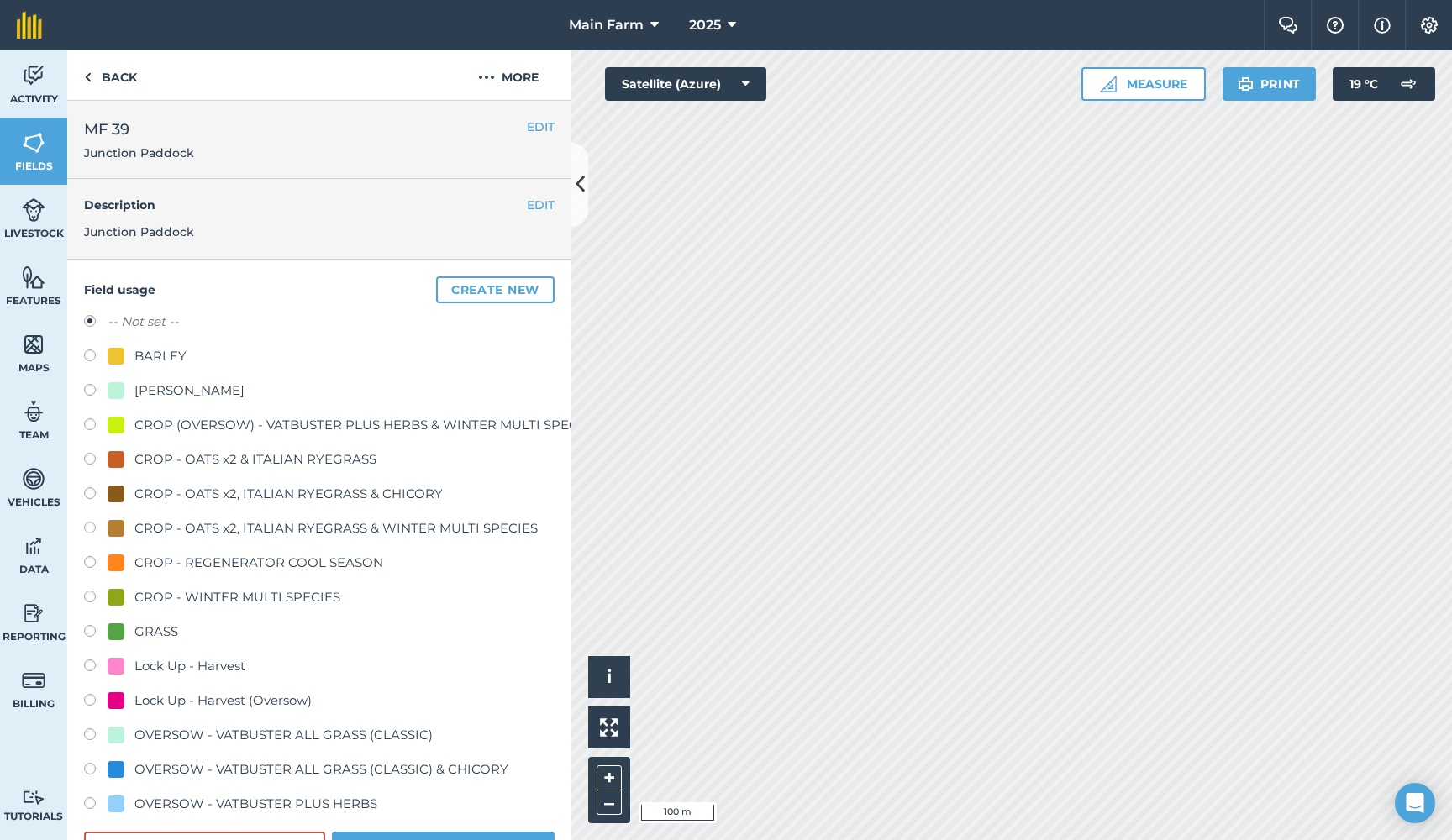
click at [150, 621] on div "GRASS" at bounding box center [156, 631] width 44 height 20
radio input "true"
radio input "false"
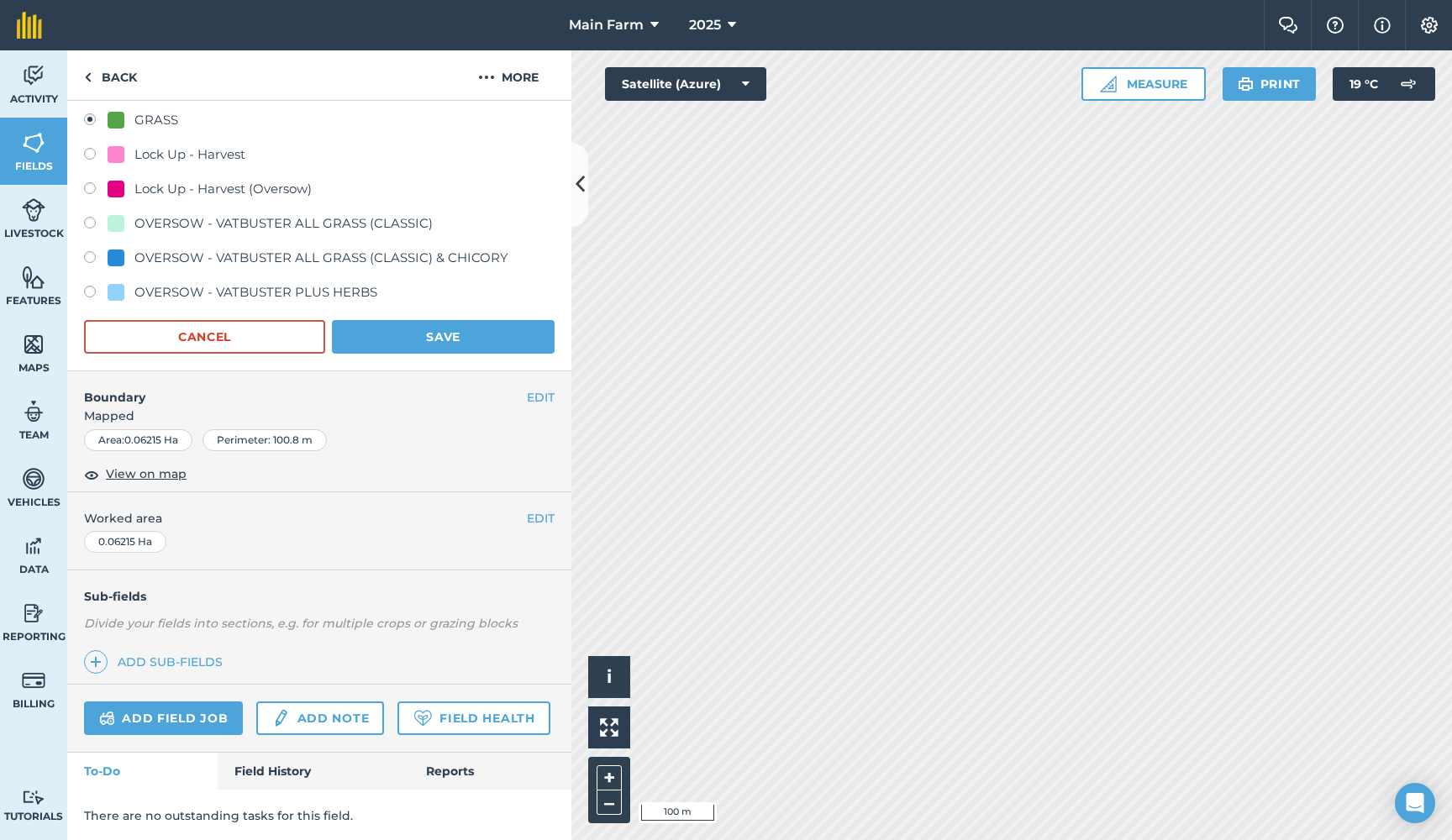
scroll to position [511, 0]
click at [396, 336] on button "Save" at bounding box center [443, 338] width 222 height 34
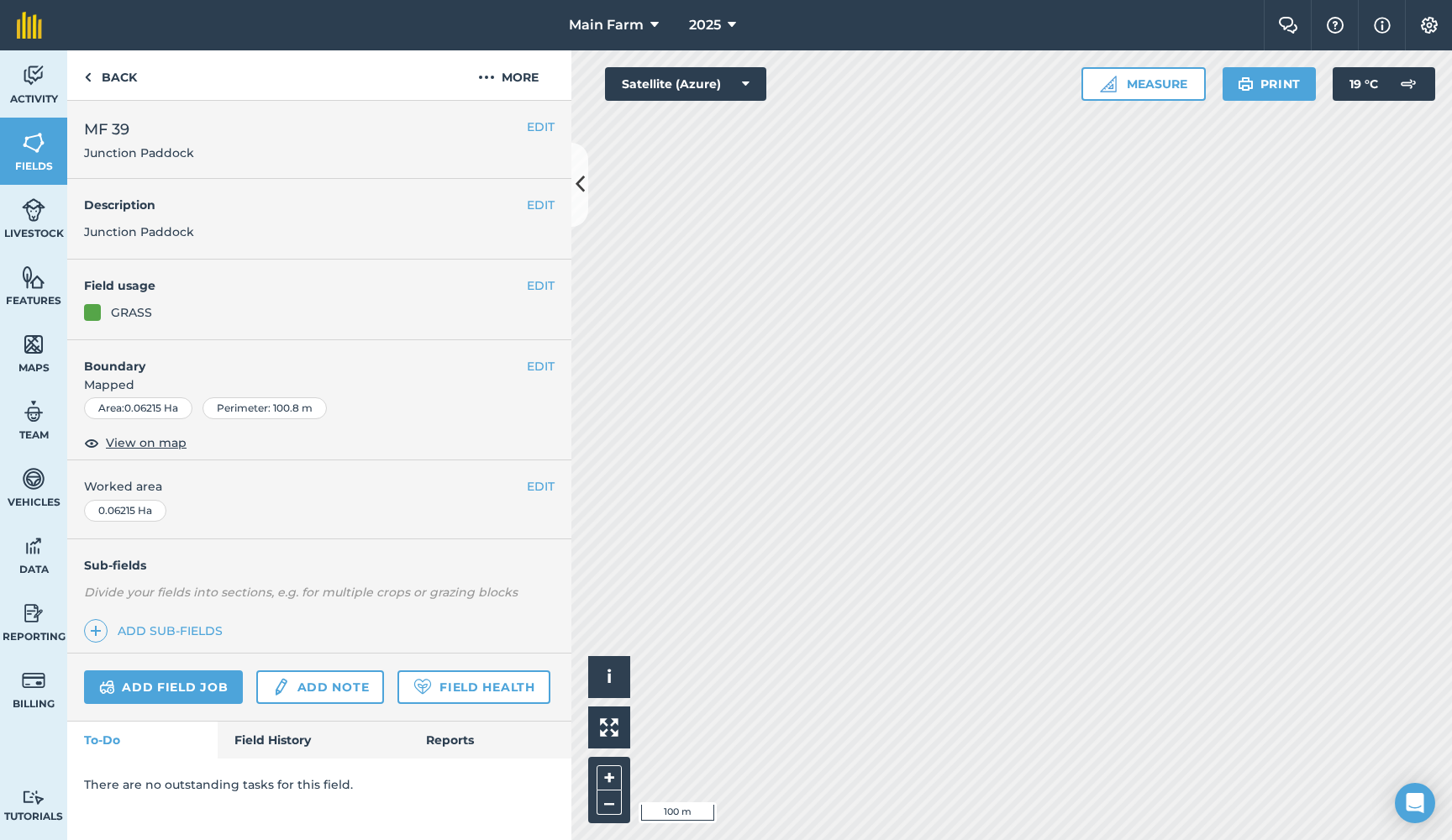
scroll to position [0, 0]
click at [538, 281] on button "EDIT" at bounding box center [540, 285] width 28 height 18
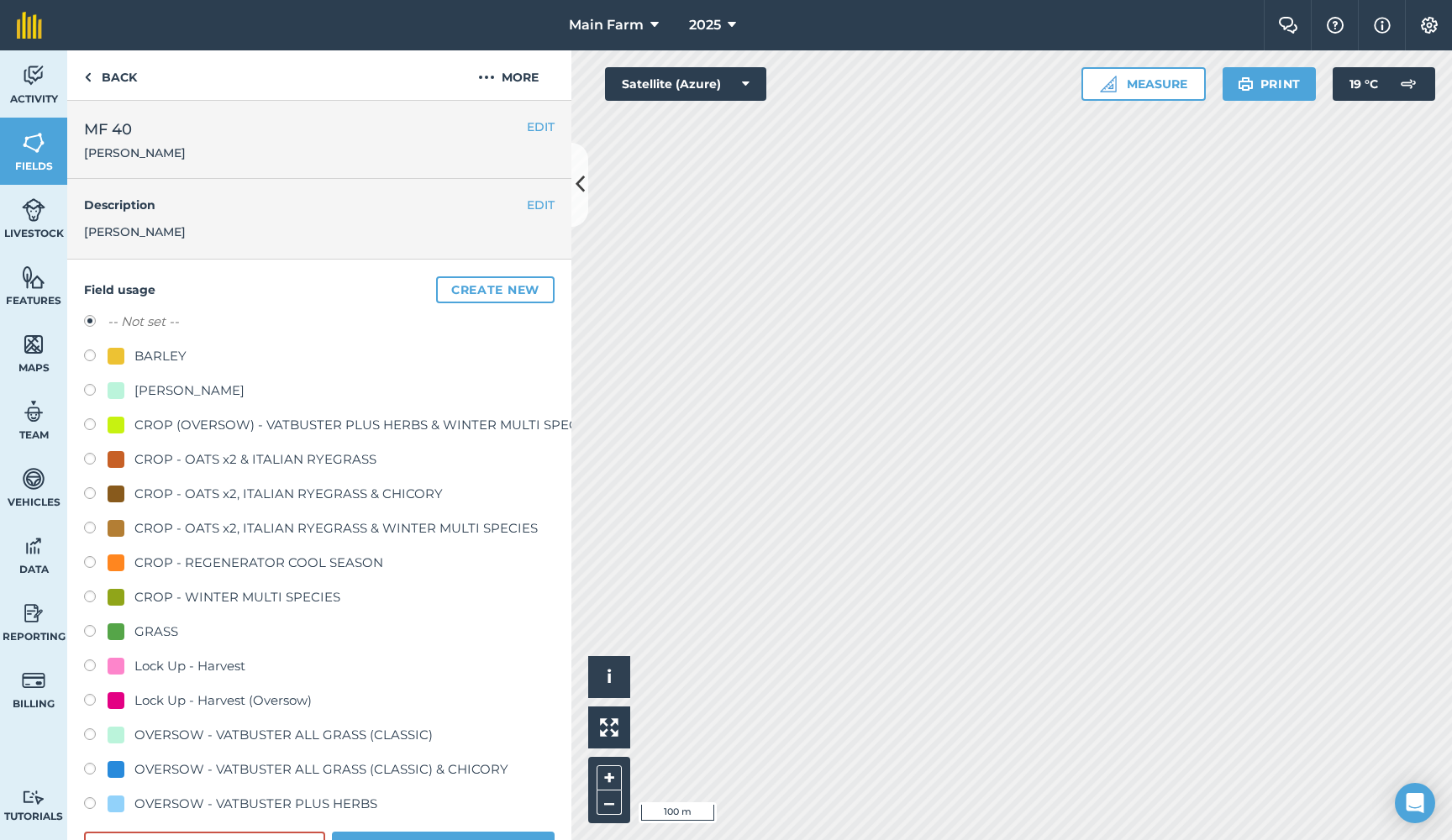
click at [167, 626] on div "GRASS" at bounding box center [156, 631] width 44 height 20
radio input "true"
radio input "false"
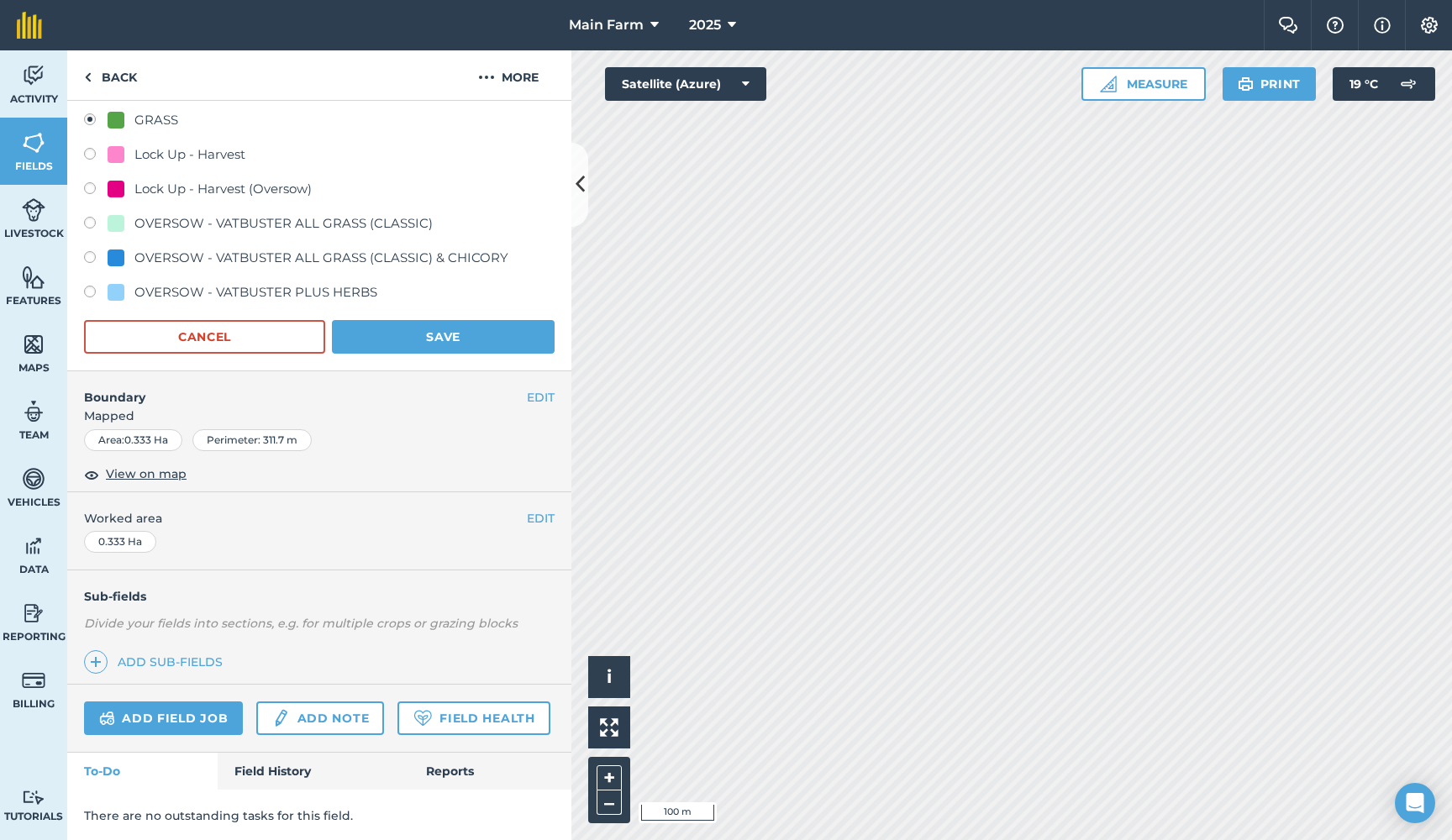
scroll to position [511, 0]
click at [419, 333] on button "Save" at bounding box center [443, 338] width 222 height 34
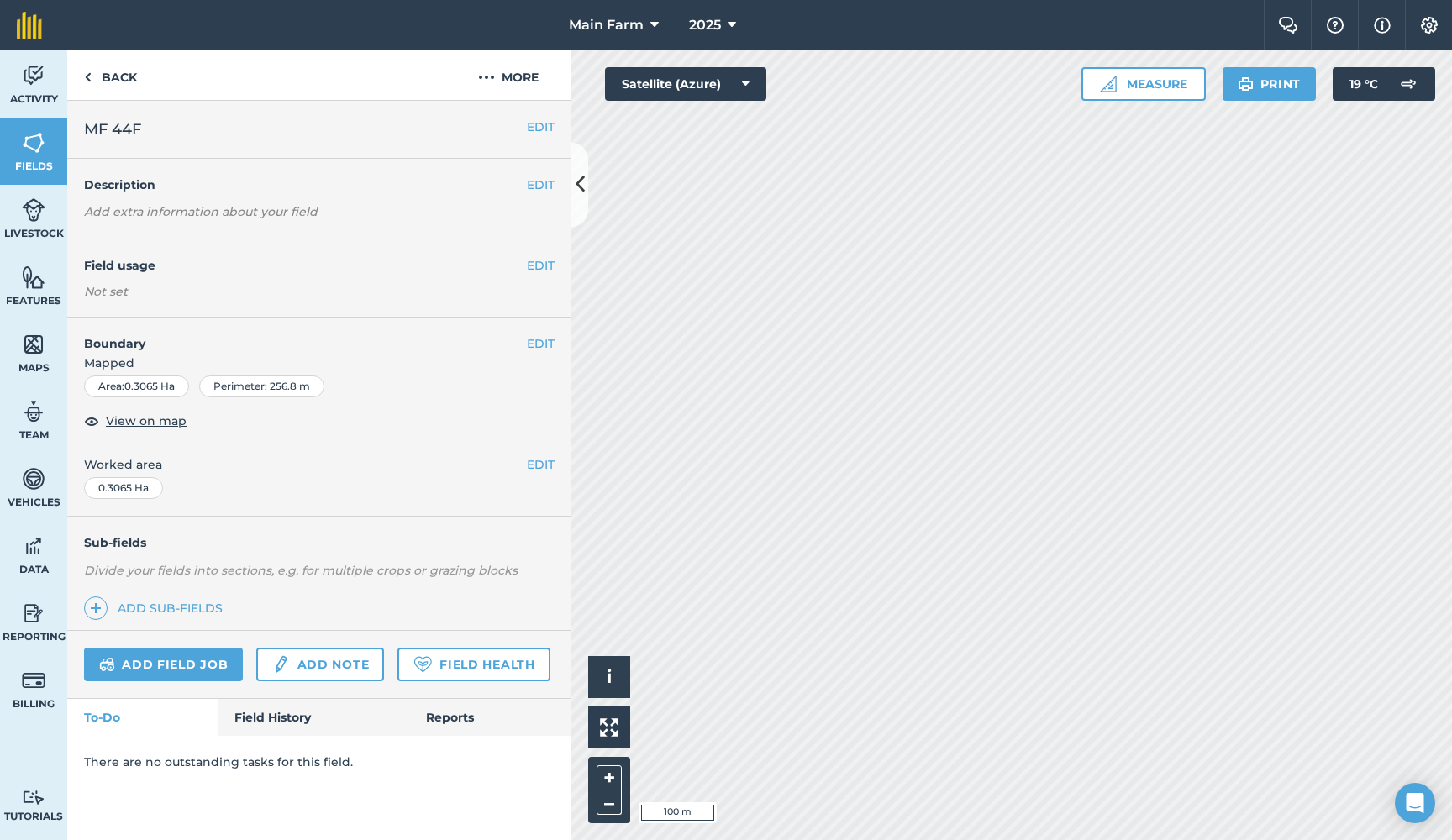
click at [538, 261] on button "EDIT" at bounding box center [540, 265] width 28 height 18
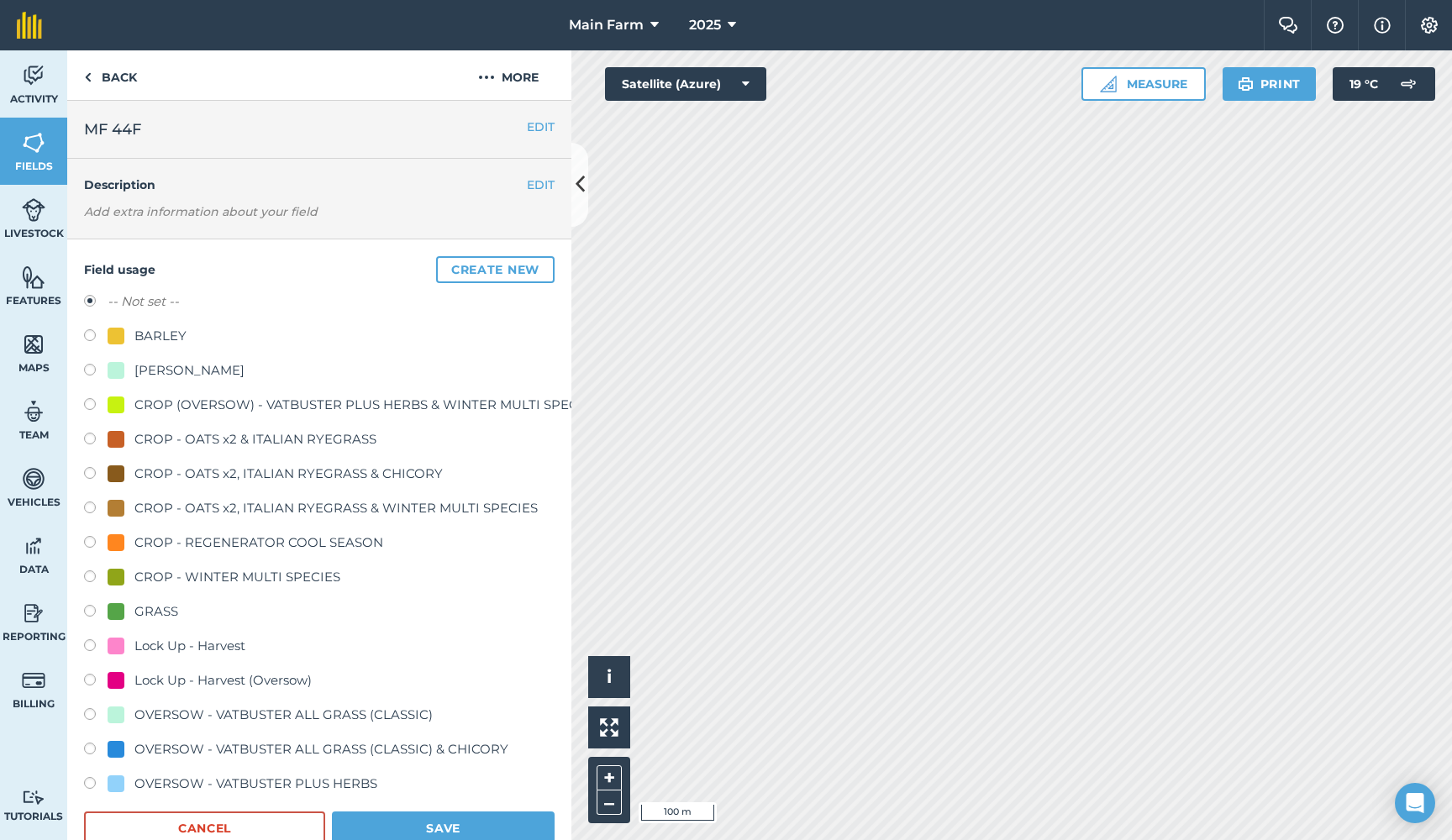
click at [128, 613] on div "GRASS" at bounding box center [143, 611] width 71 height 20
radio input "true"
radio input "false"
click at [445, 817] on button "Save" at bounding box center [443, 828] width 222 height 34
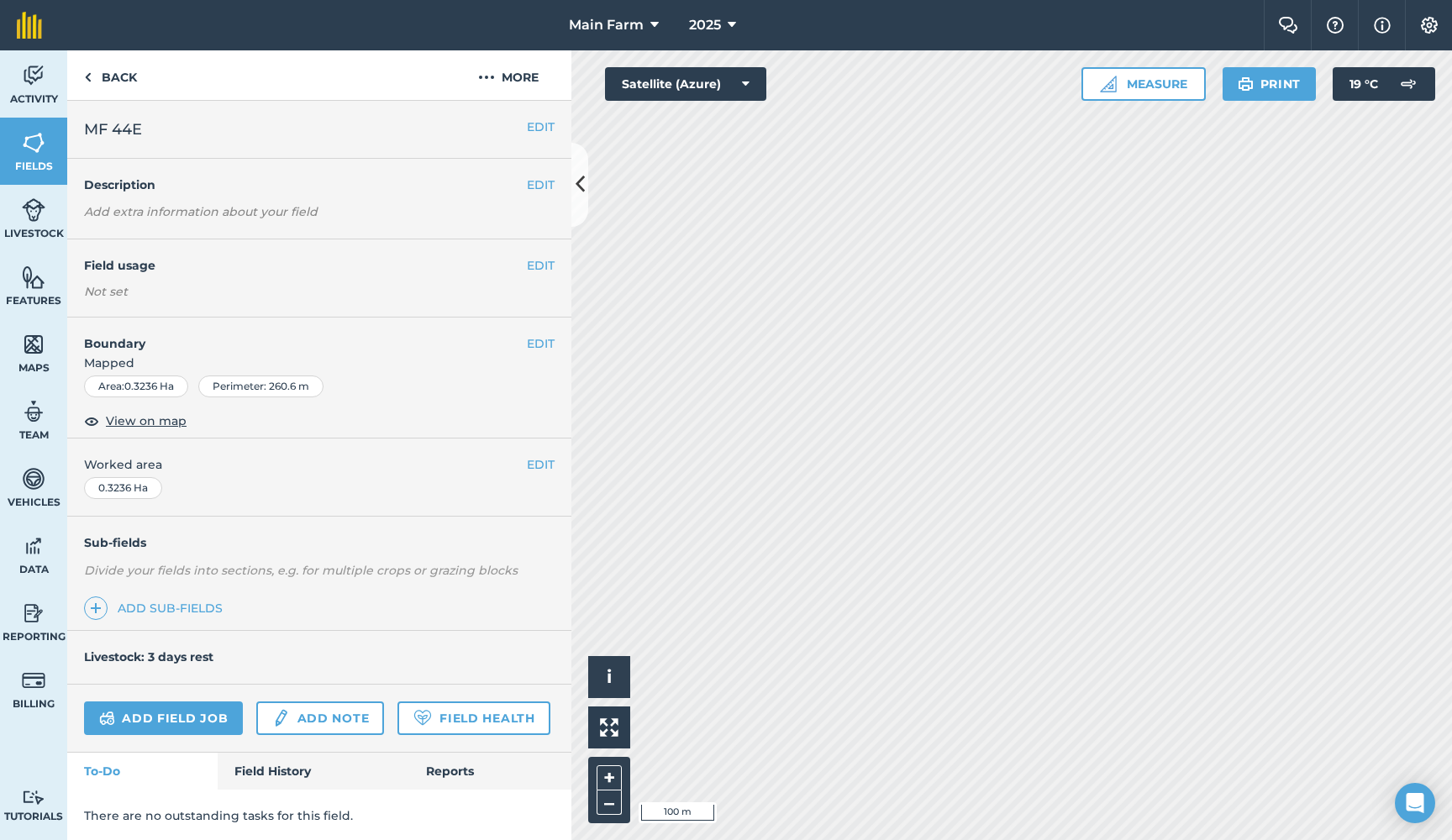
click at [531, 263] on button "EDIT" at bounding box center [540, 265] width 28 height 18
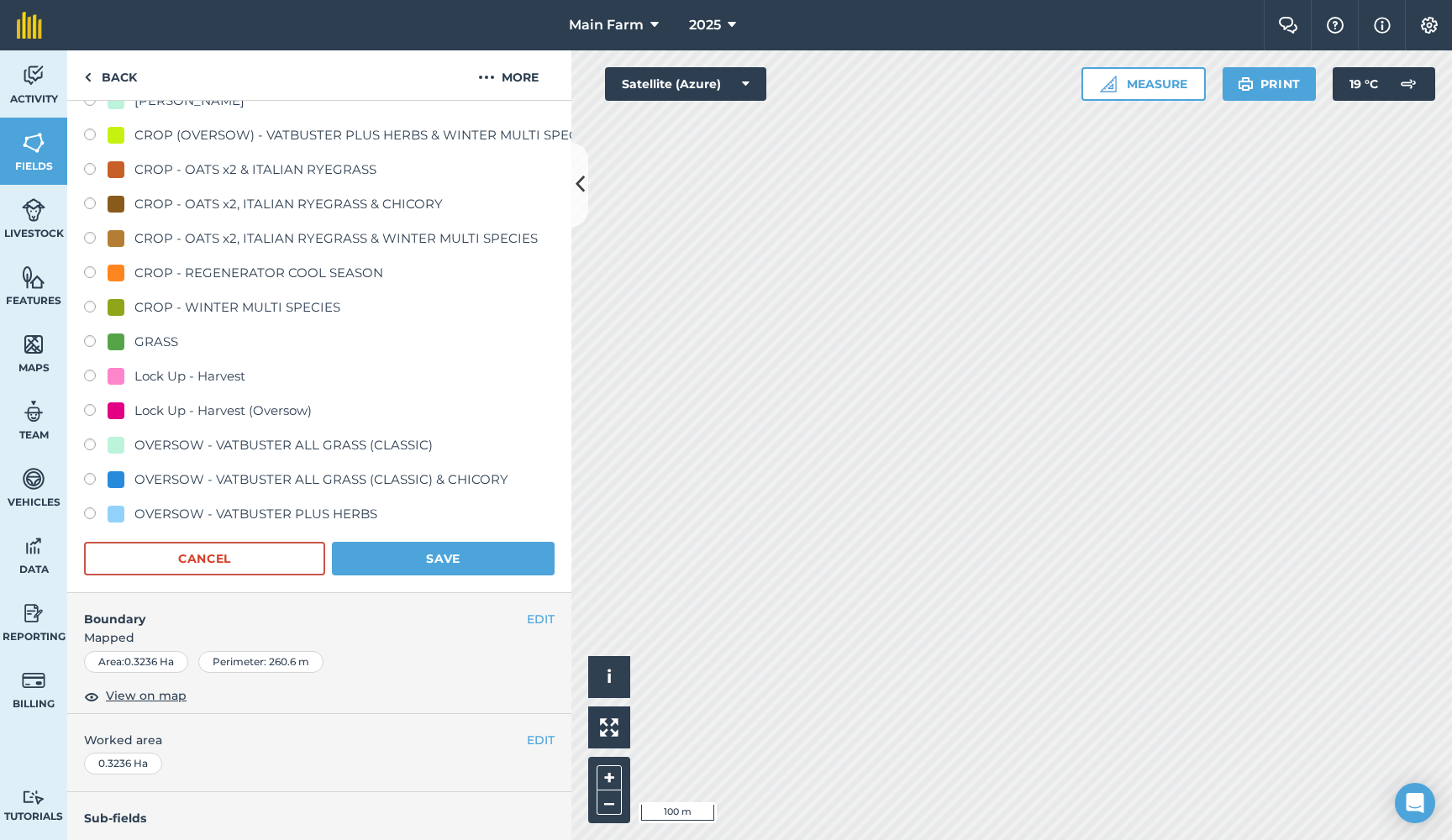
scroll to position [265, 4]
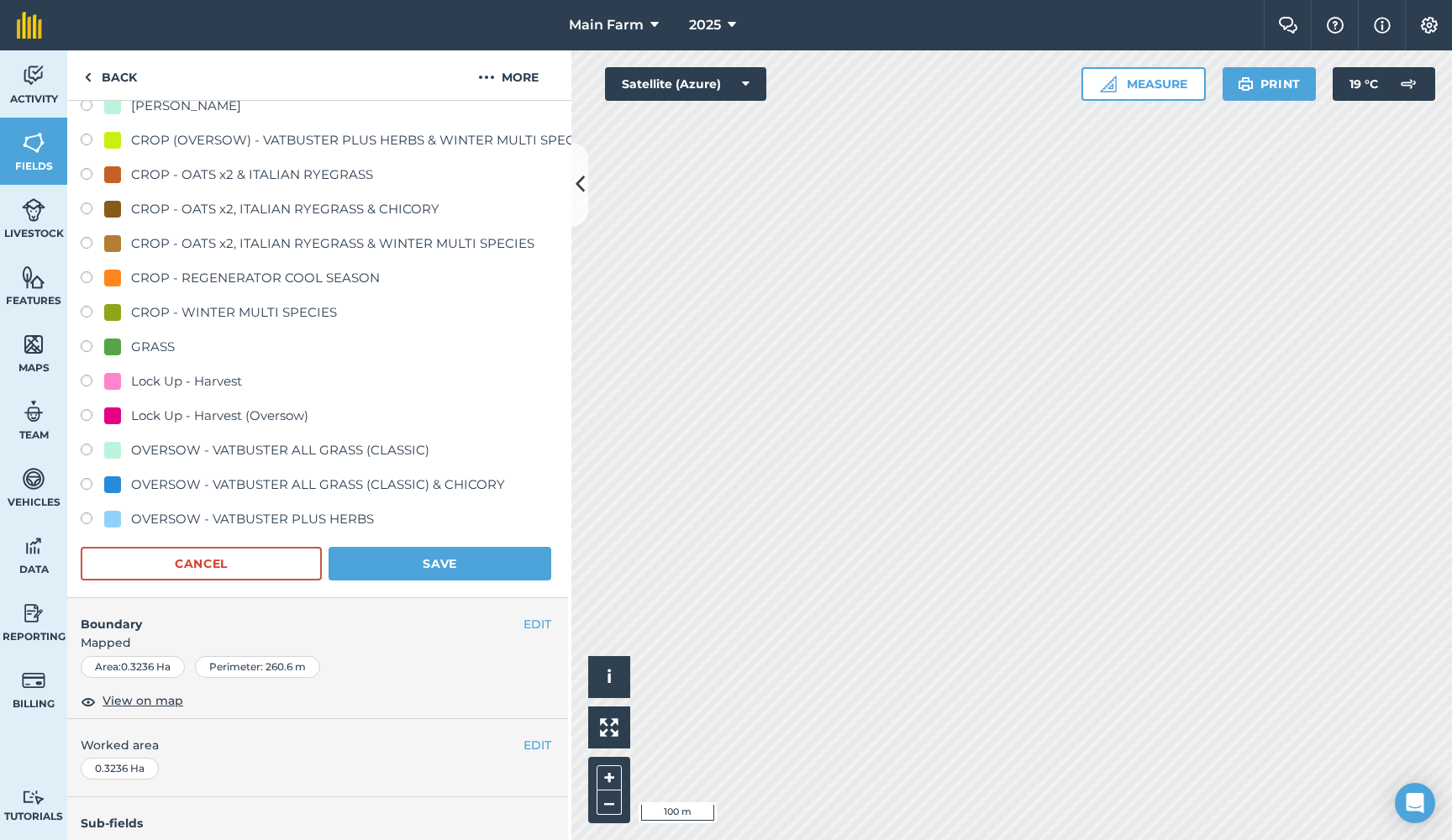
click at [87, 346] on label at bounding box center [92, 349] width 24 height 17
radio input "true"
radio input "false"
click at [391, 566] on button "Save" at bounding box center [439, 563] width 222 height 34
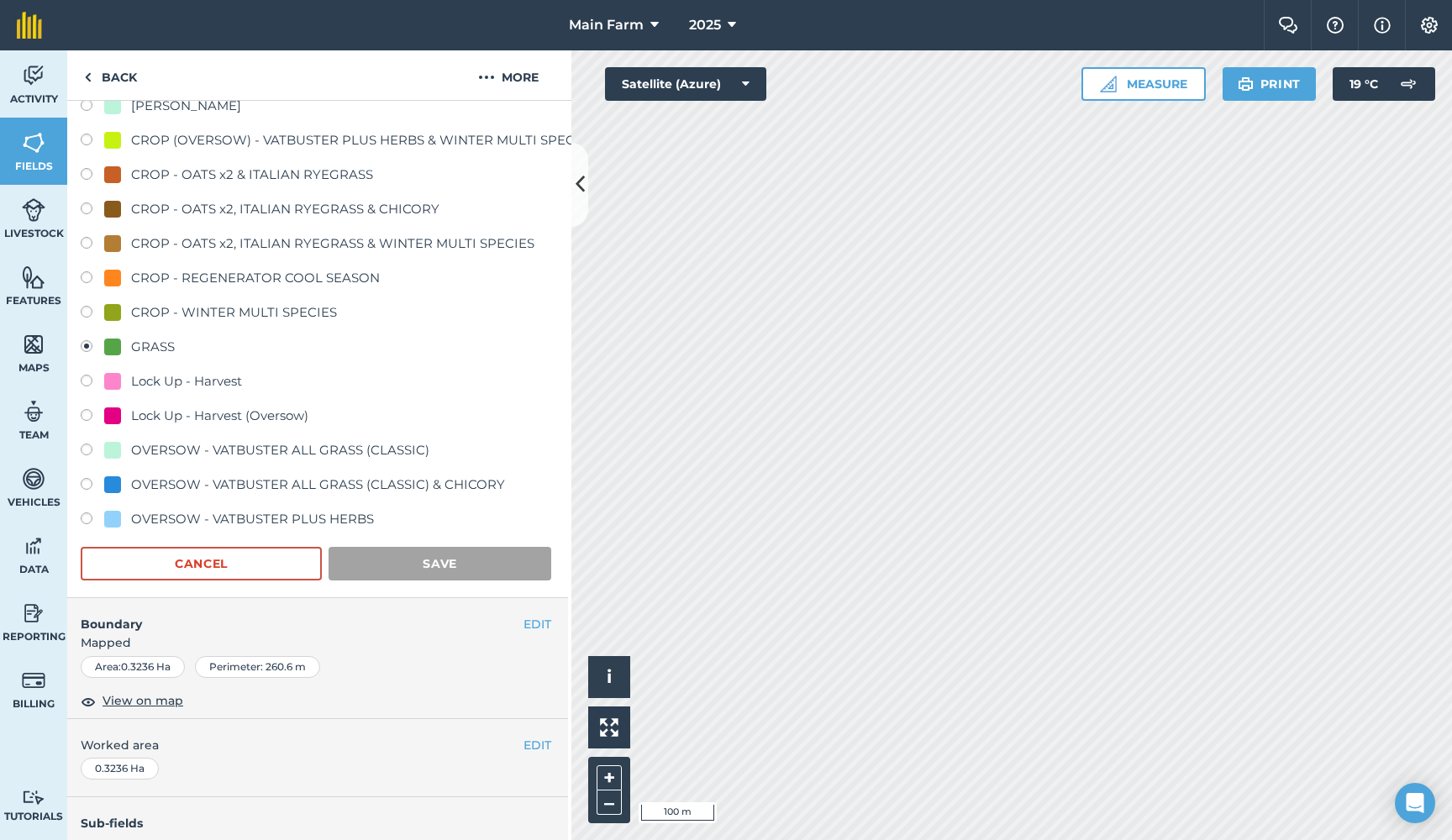
scroll to position [0, 0]
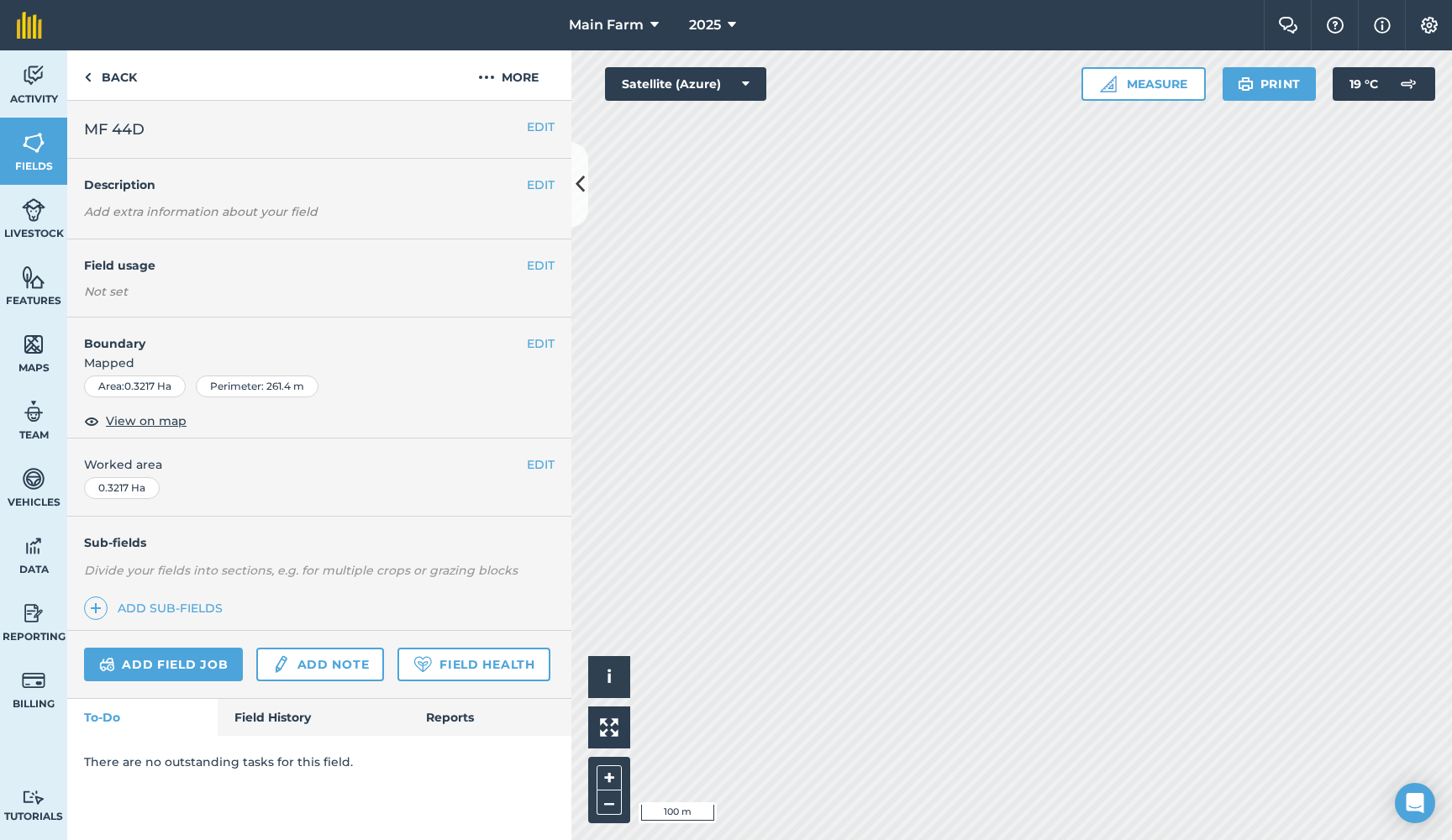
click at [538, 264] on button "EDIT" at bounding box center [540, 265] width 28 height 18
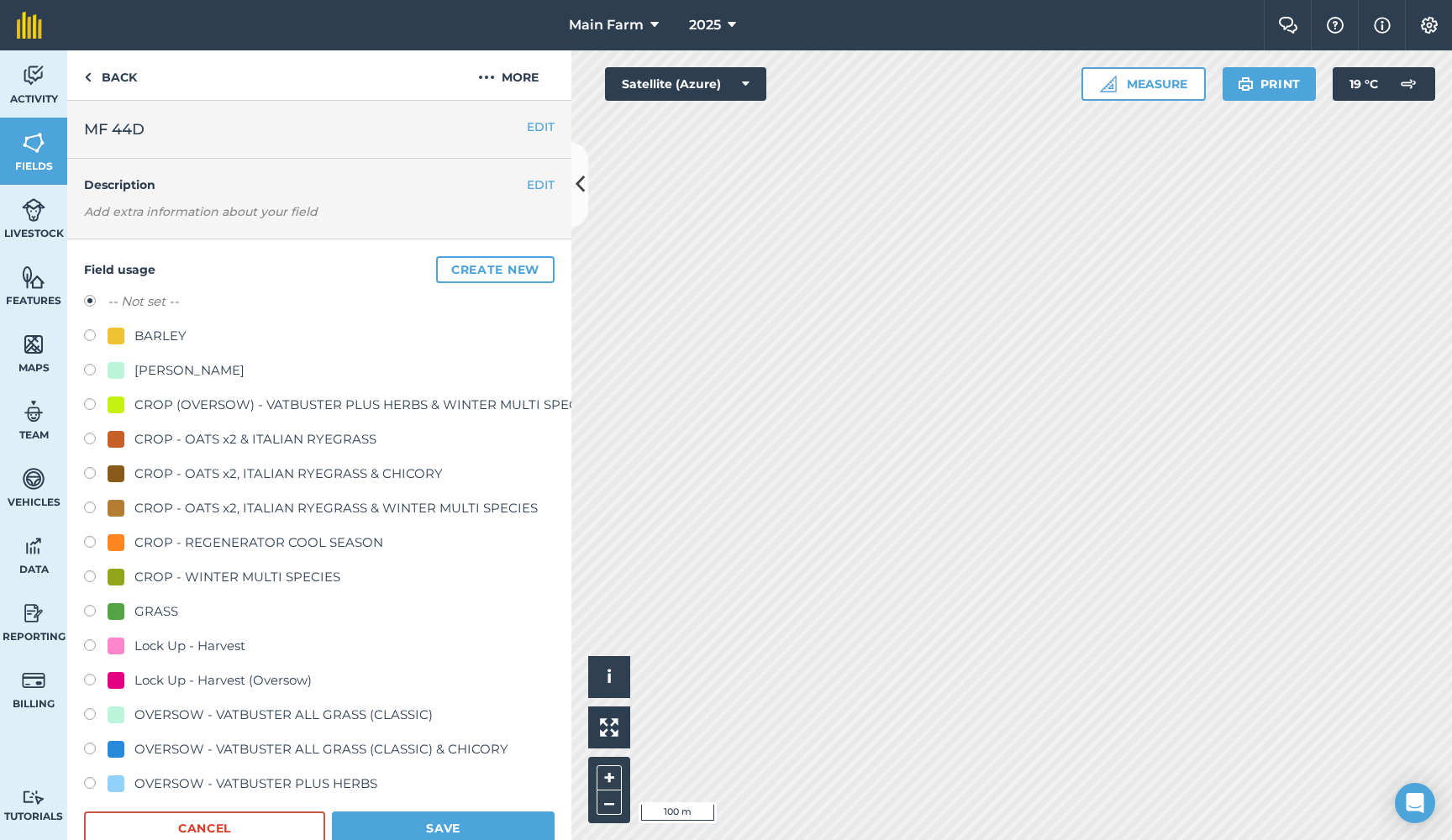
click at [90, 613] on label at bounding box center [96, 614] width 24 height 17
radio input "true"
radio input "false"
click at [436, 824] on button "Save" at bounding box center [443, 828] width 222 height 34
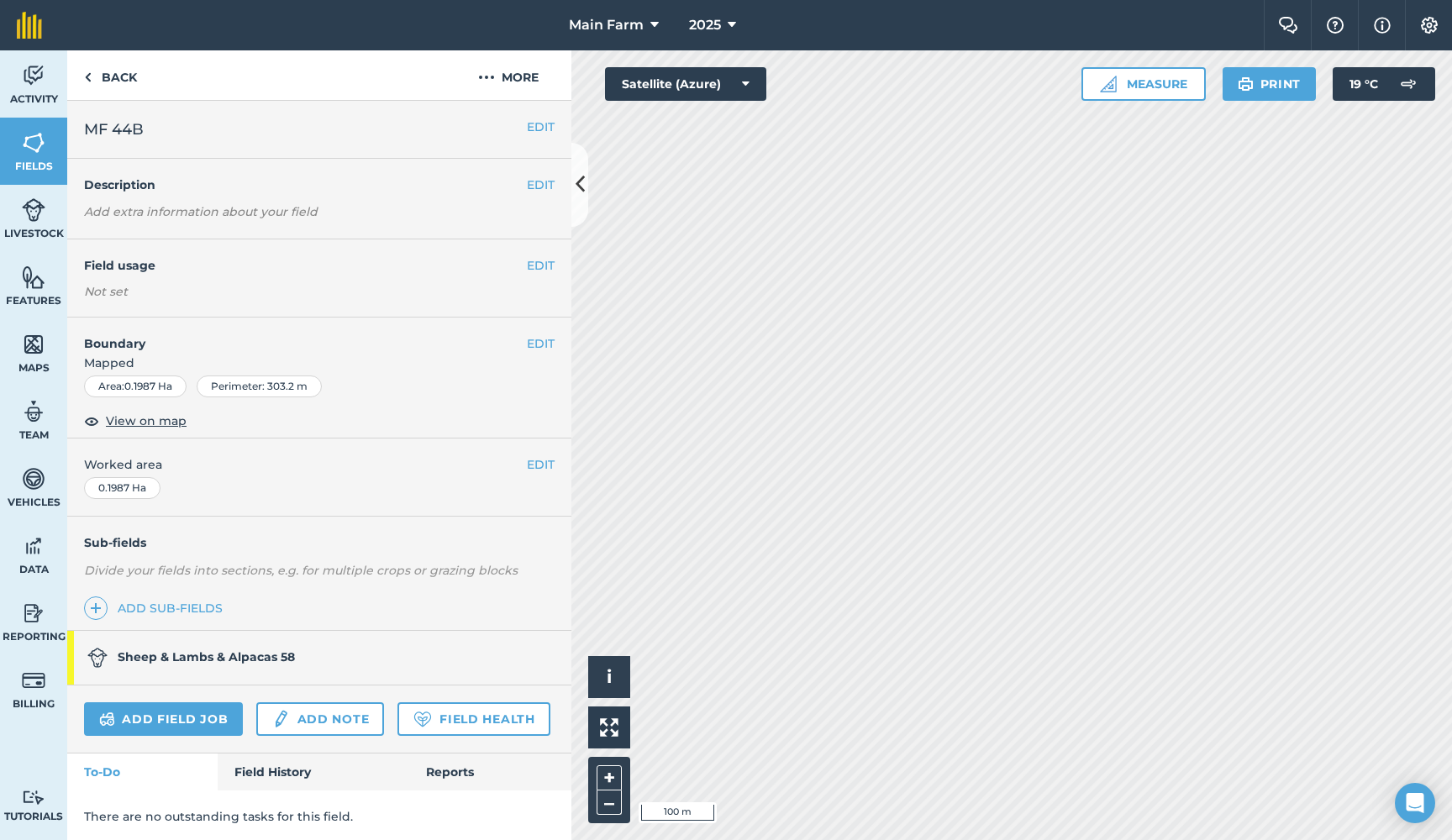
click at [531, 263] on button "EDIT" at bounding box center [540, 265] width 28 height 18
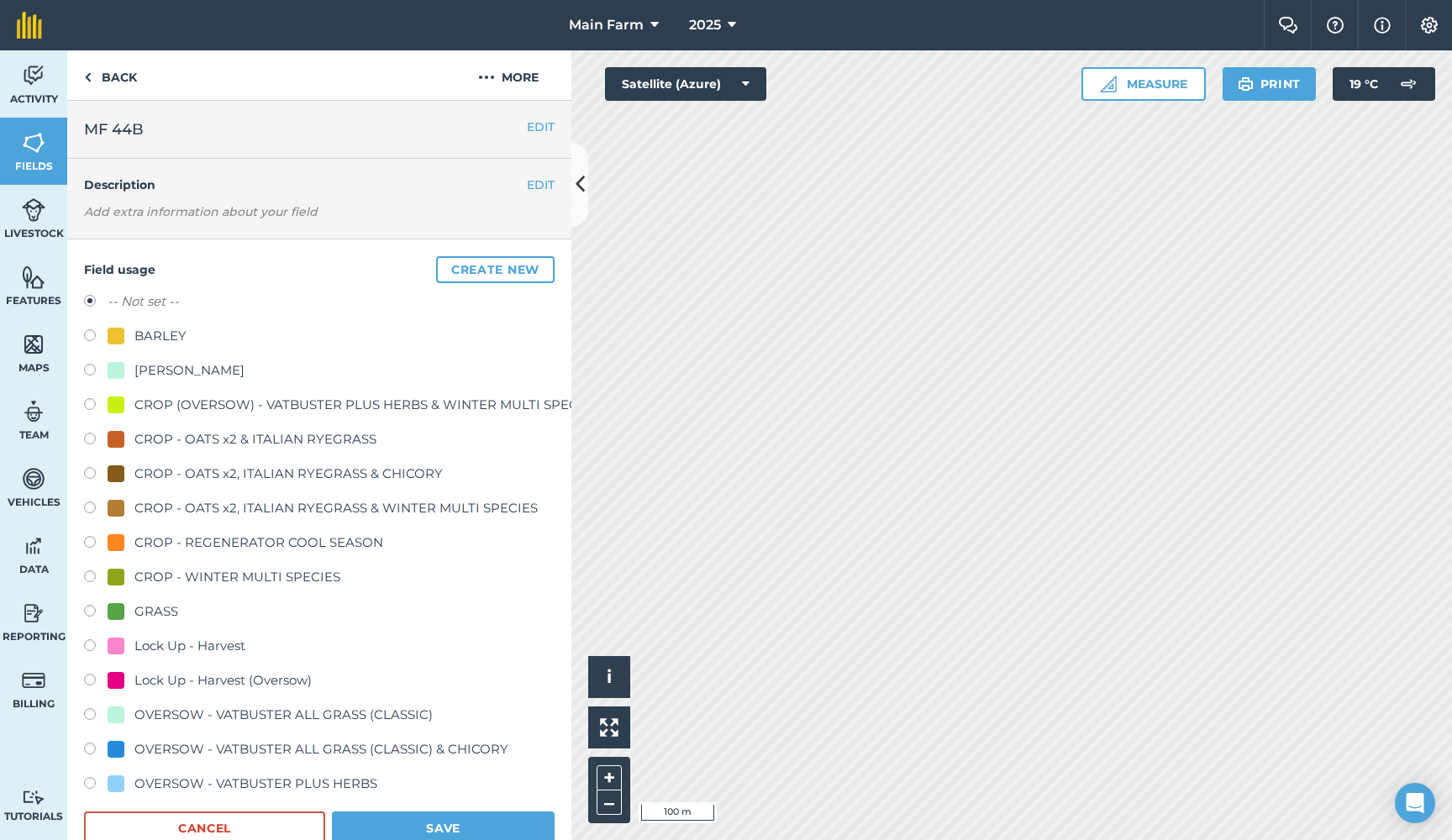
click at [161, 609] on div "GRASS" at bounding box center [156, 611] width 44 height 20
radio input "true"
radio input "false"
click at [417, 832] on button "Save" at bounding box center [443, 828] width 222 height 34
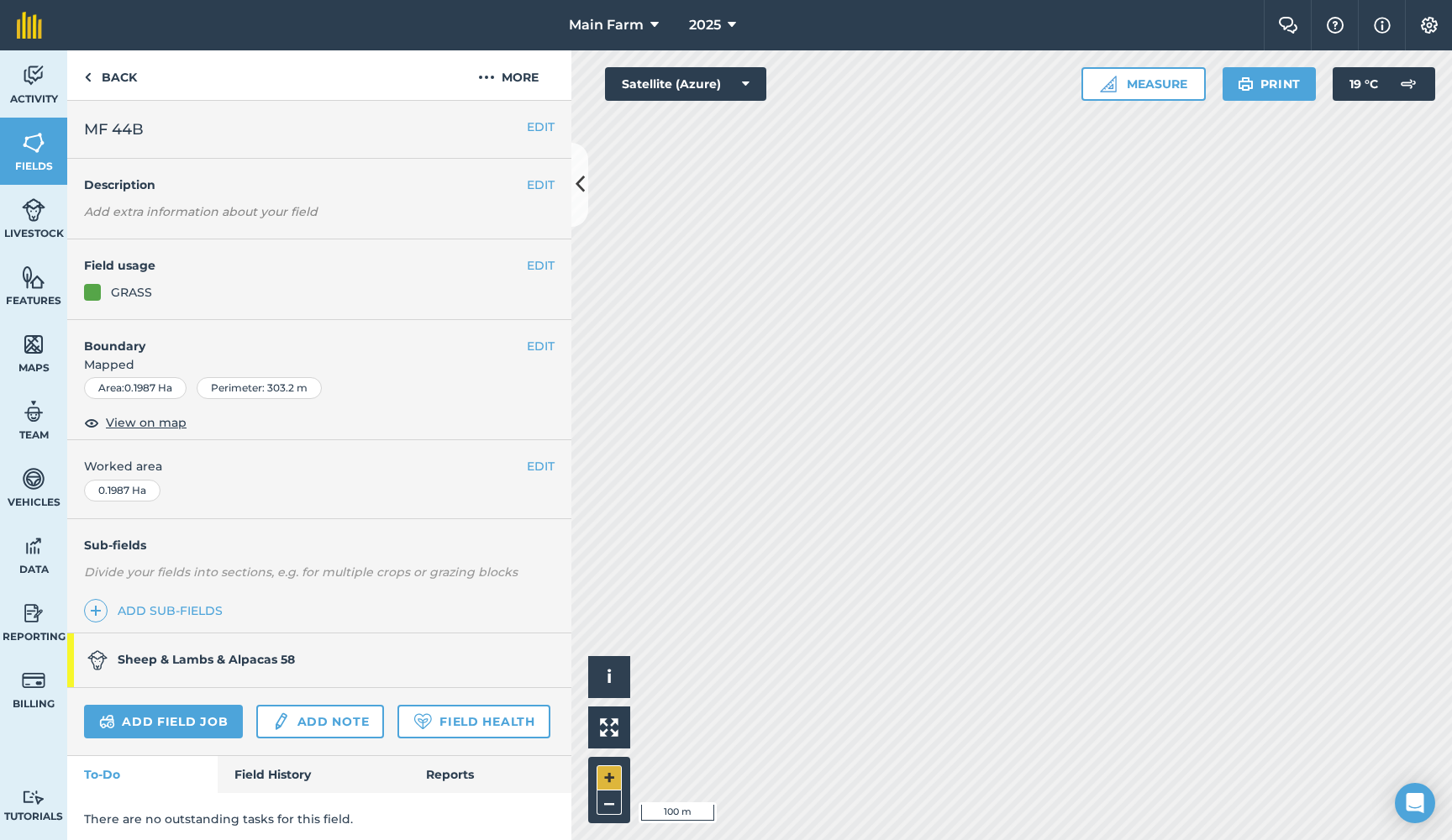
click at [610, 777] on button "+" at bounding box center [609, 778] width 25 height 25
click at [612, 777] on button "+" at bounding box center [609, 778] width 25 height 25
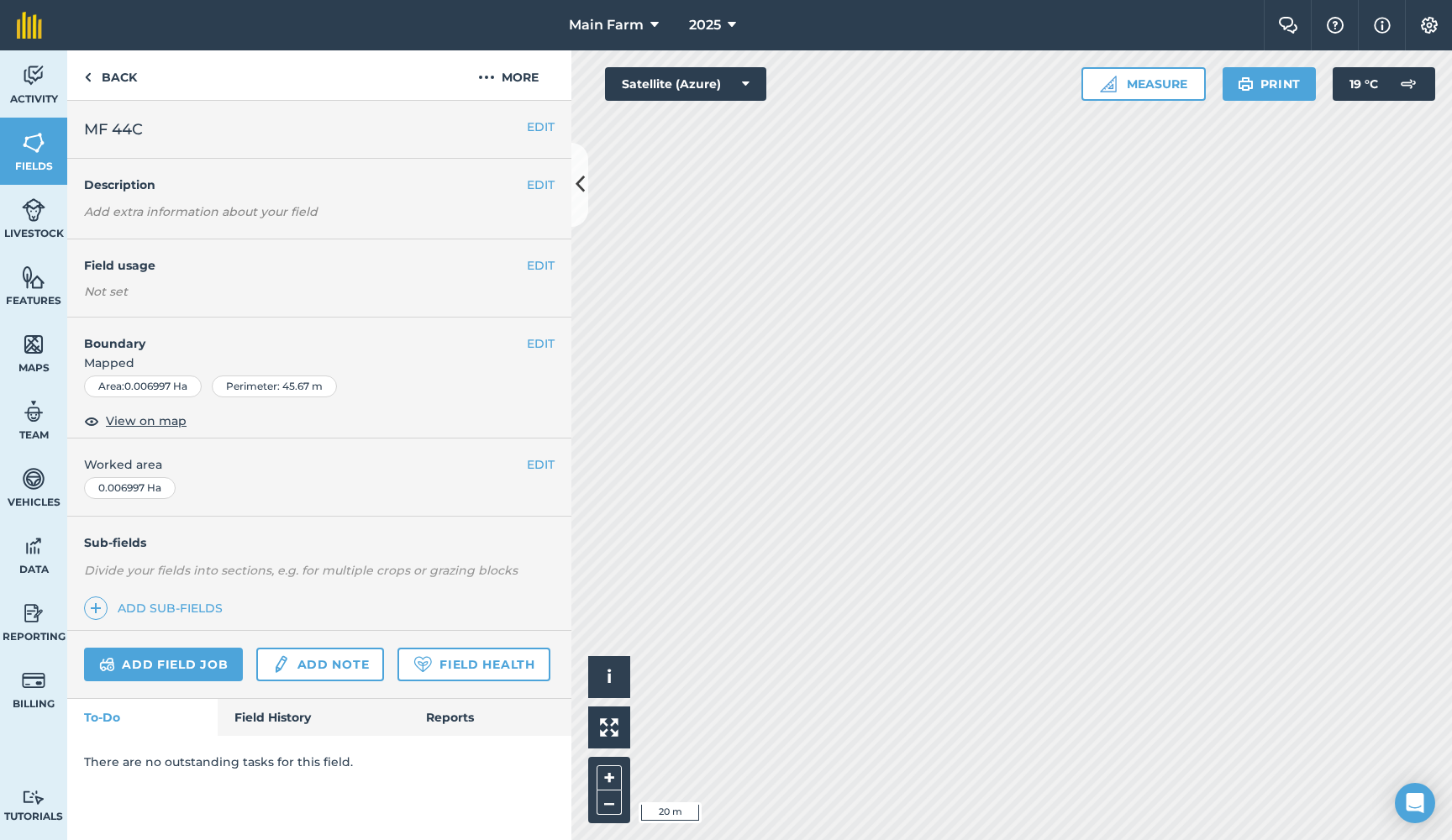
click at [549, 340] on button "EDIT" at bounding box center [540, 343] width 28 height 18
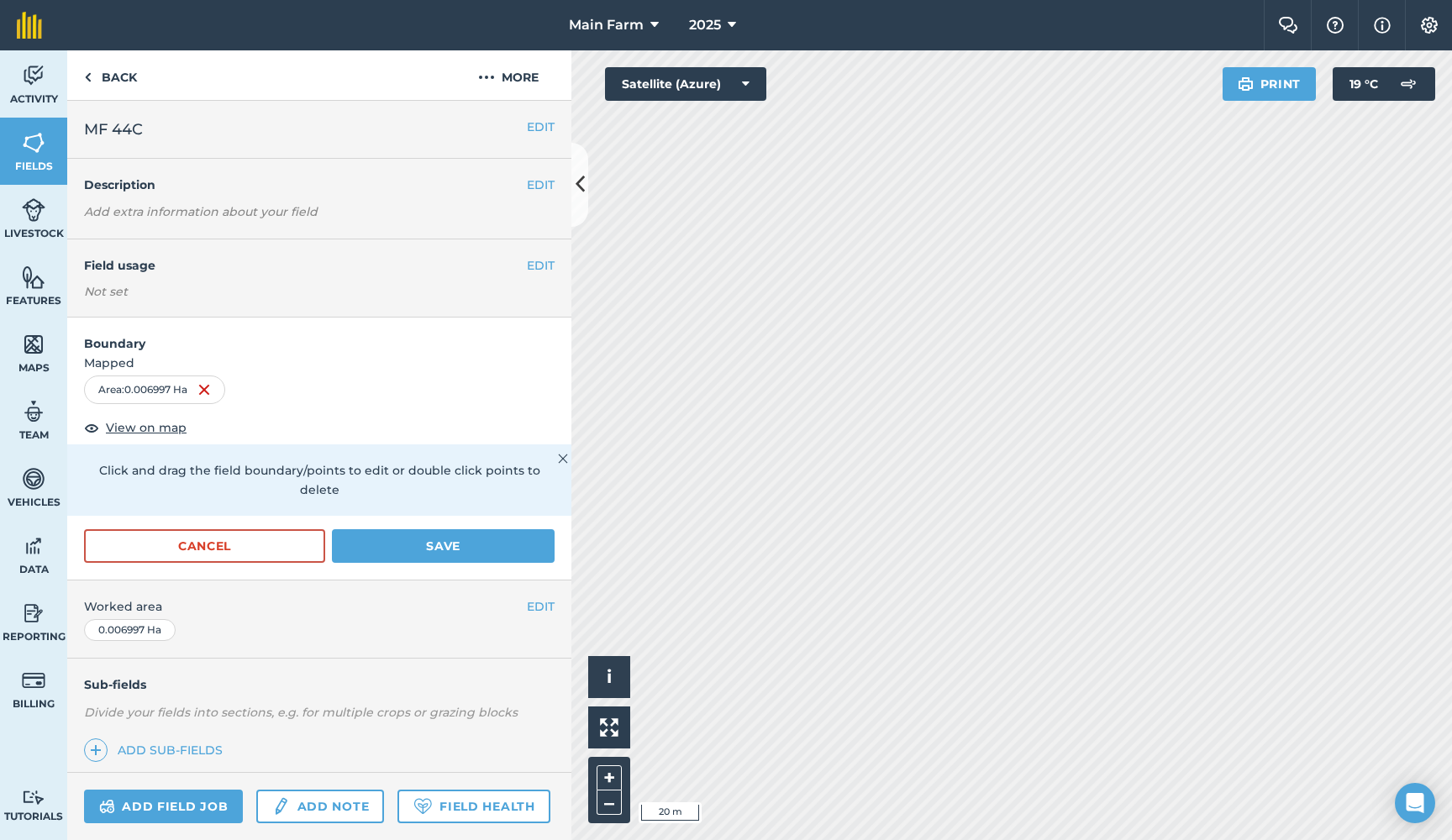
click at [196, 529] on button "Cancel" at bounding box center [204, 546] width 241 height 34
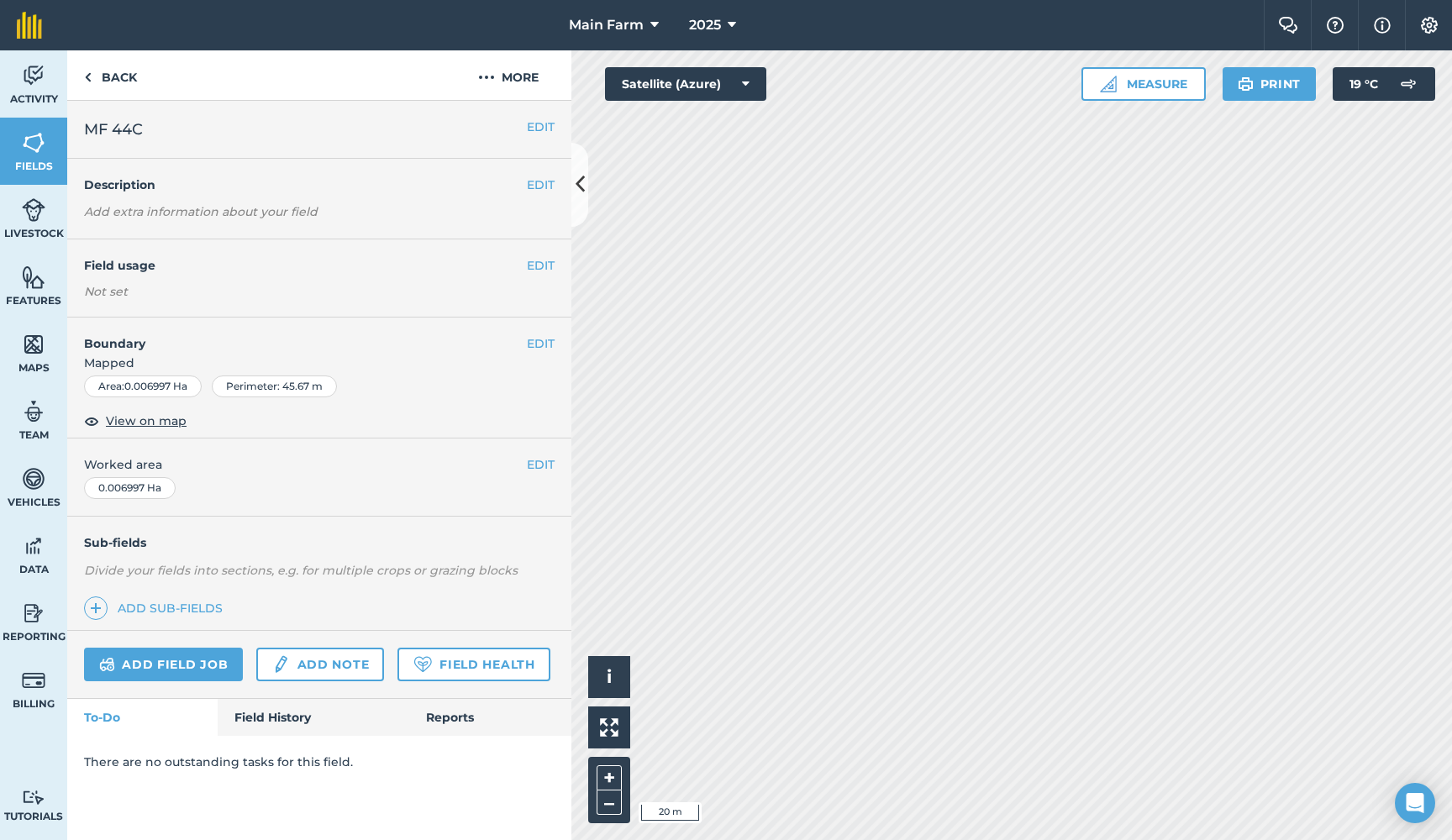
click at [550, 264] on button "EDIT" at bounding box center [540, 265] width 28 height 18
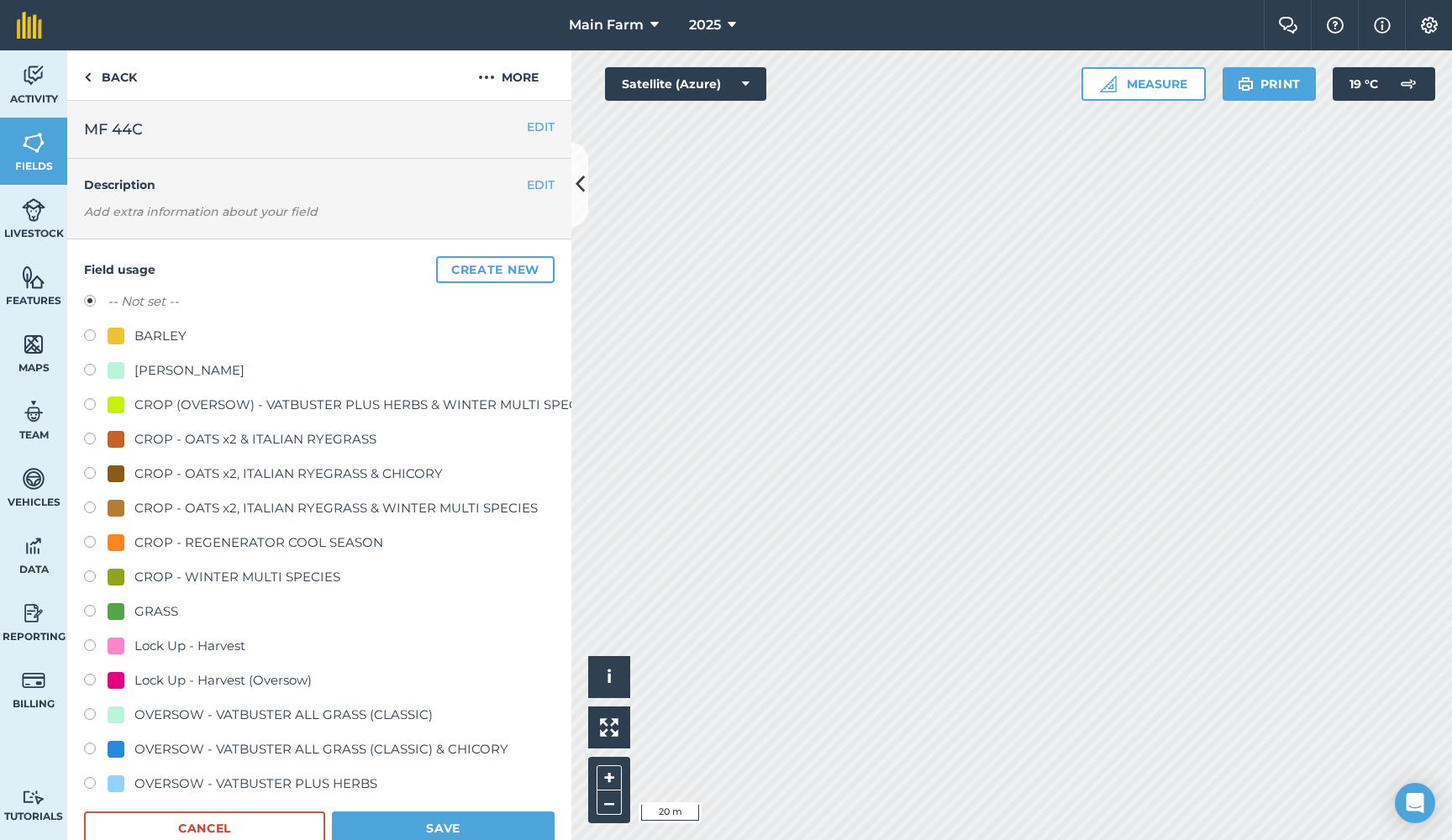
click at [87, 613] on label at bounding box center [96, 614] width 24 height 17
radio input "true"
radio input "false"
click at [434, 827] on button "Save" at bounding box center [443, 828] width 222 height 34
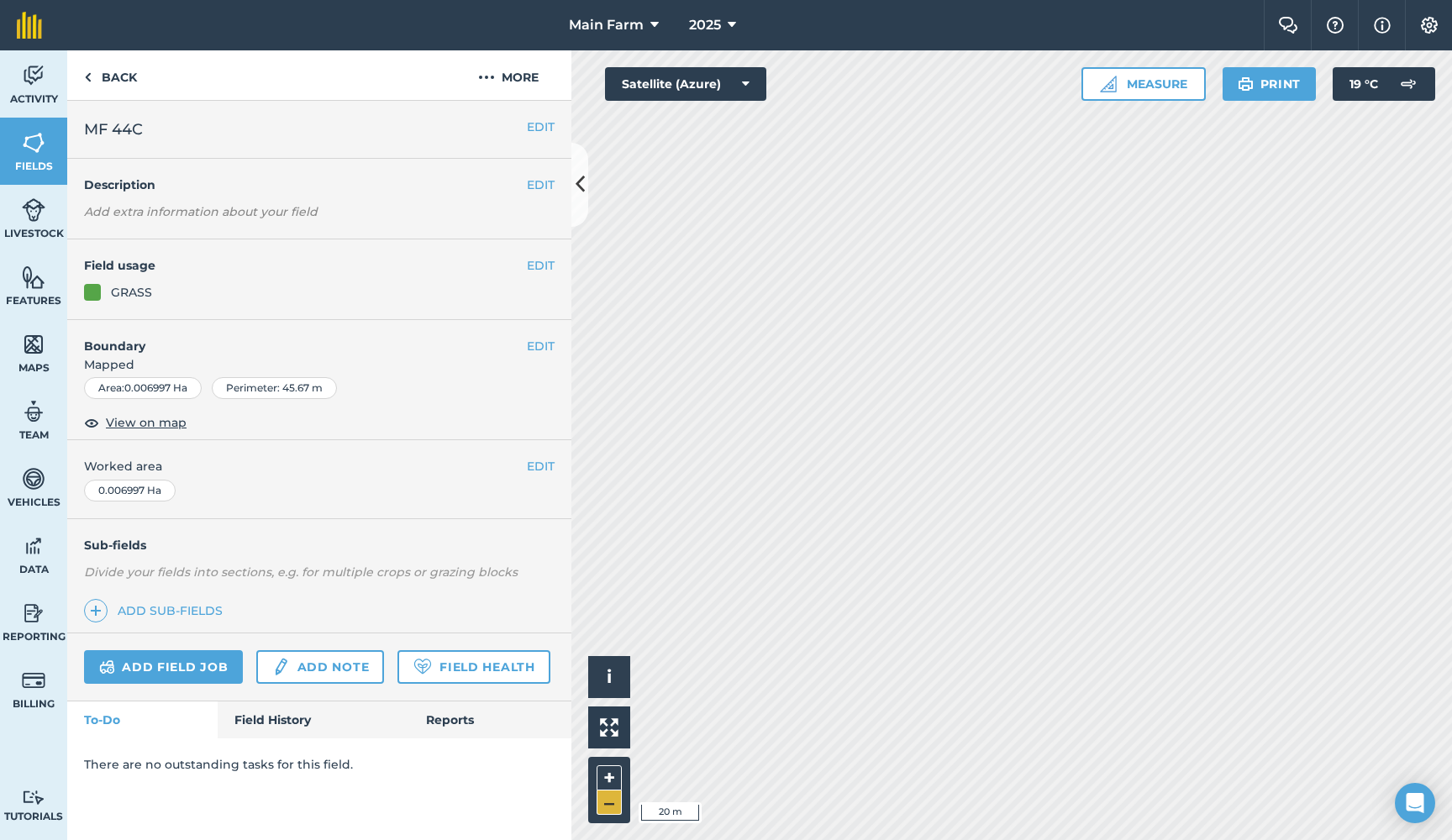
click at [607, 802] on button "–" at bounding box center [609, 802] width 25 height 24
